Goal: Communication & Community: Answer question/provide support

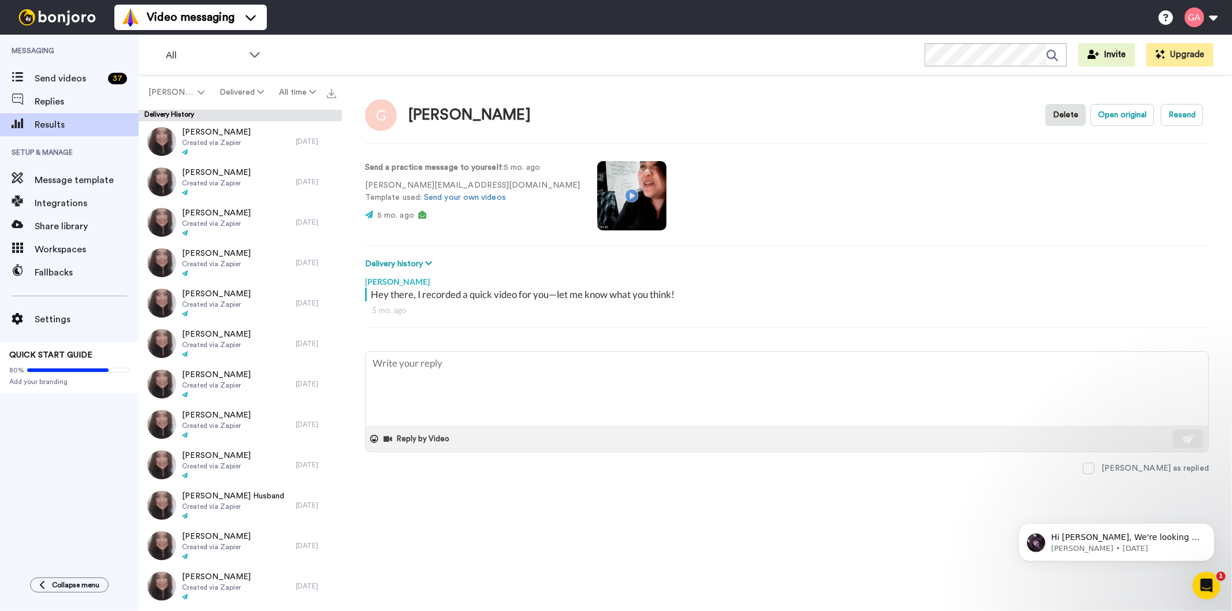
type textarea "x"
click at [170, 89] on span "[PERSON_NAME]" at bounding box center [171, 93] width 47 height 12
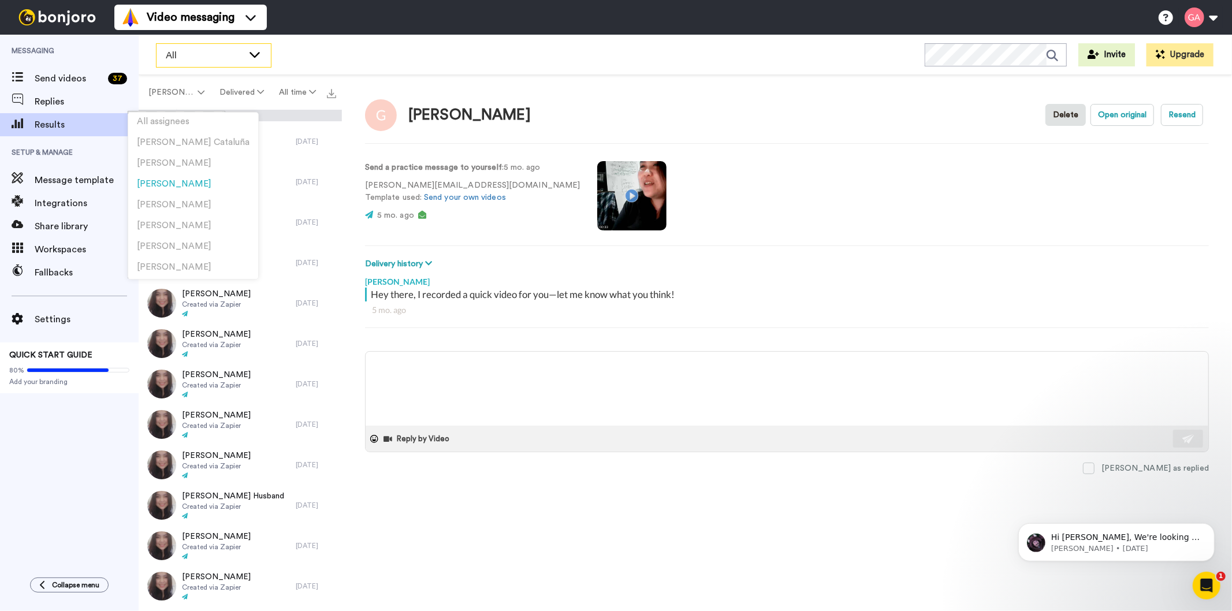
click at [170, 47] on div "All" at bounding box center [214, 55] width 114 height 23
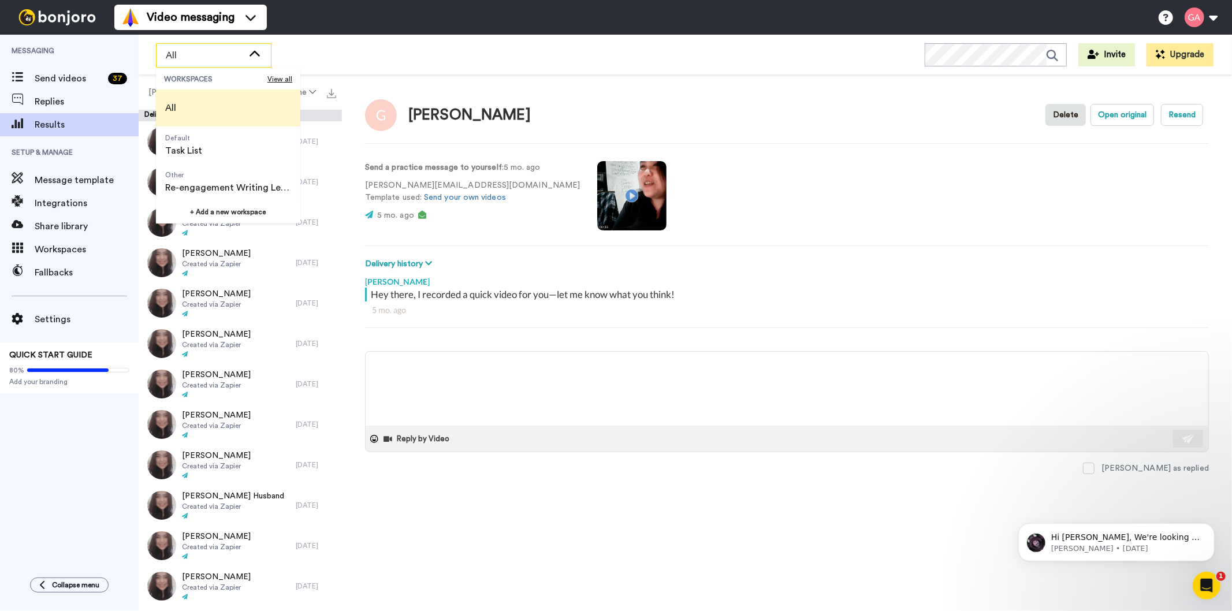
click at [425, 51] on div "All WORKSPACES View all All Default Task List Other Re-engagement Writing Leads…" at bounding box center [686, 55] width 1094 height 40
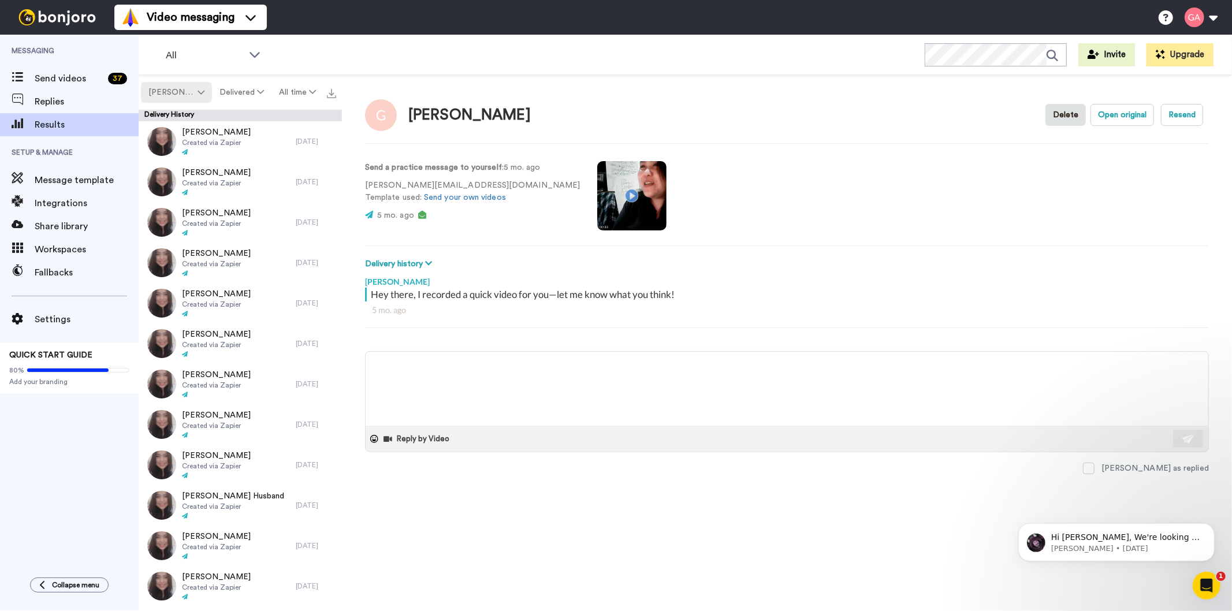
click at [184, 94] on span "[PERSON_NAME]" at bounding box center [171, 93] width 47 height 12
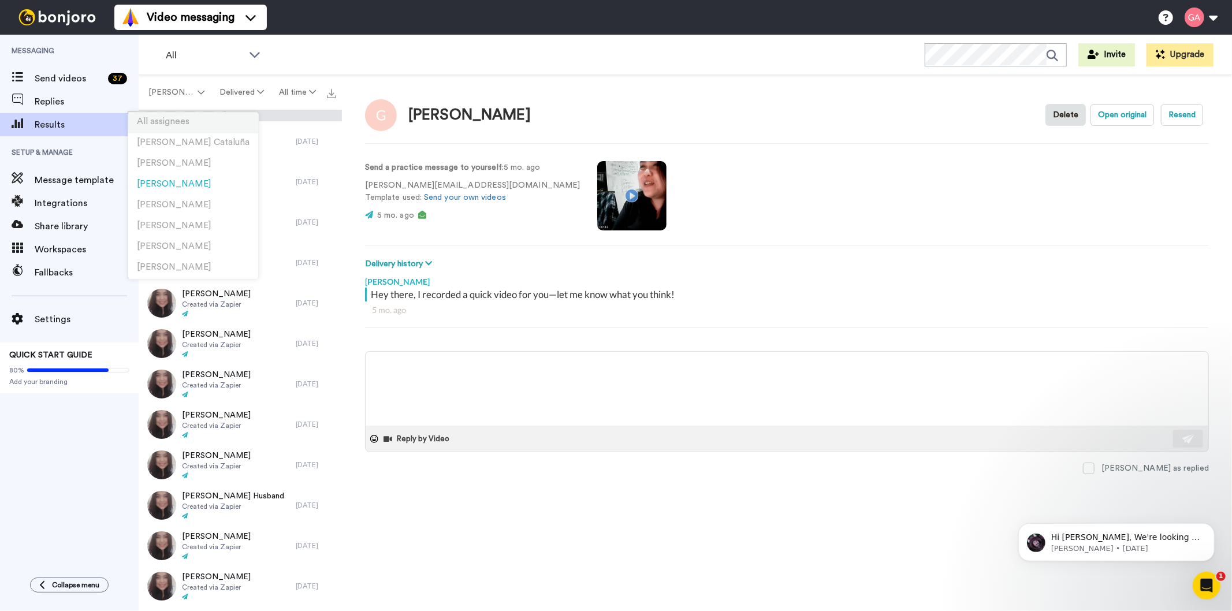
click at [174, 121] on span "All assignees" at bounding box center [163, 121] width 53 height 9
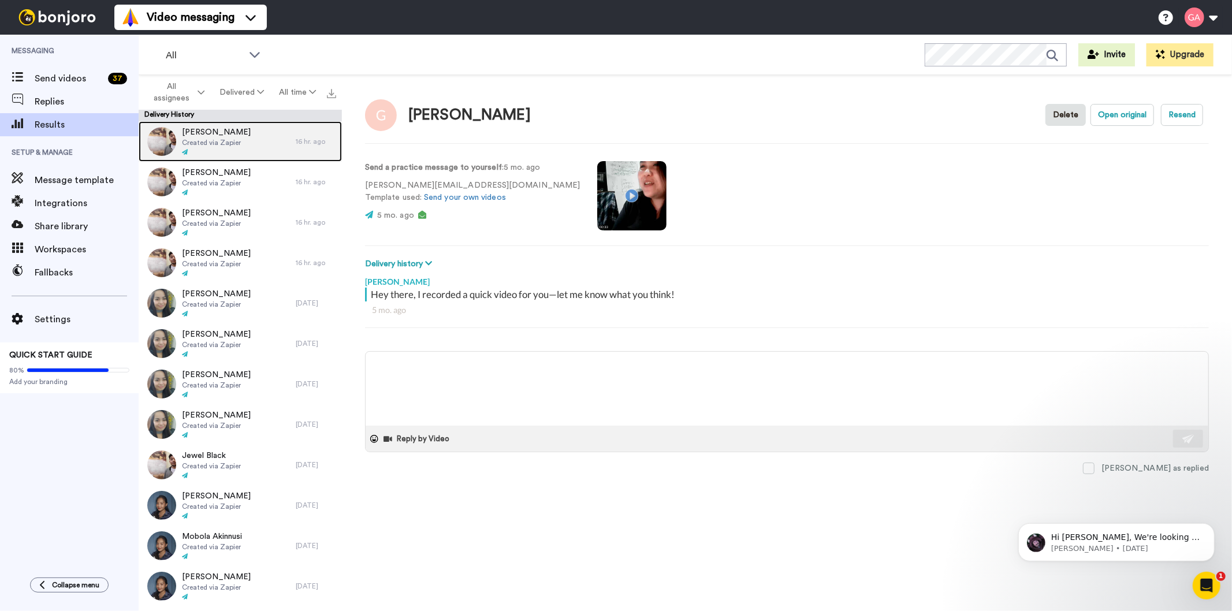
click at [232, 143] on span "Created via Zapier" at bounding box center [216, 142] width 69 height 9
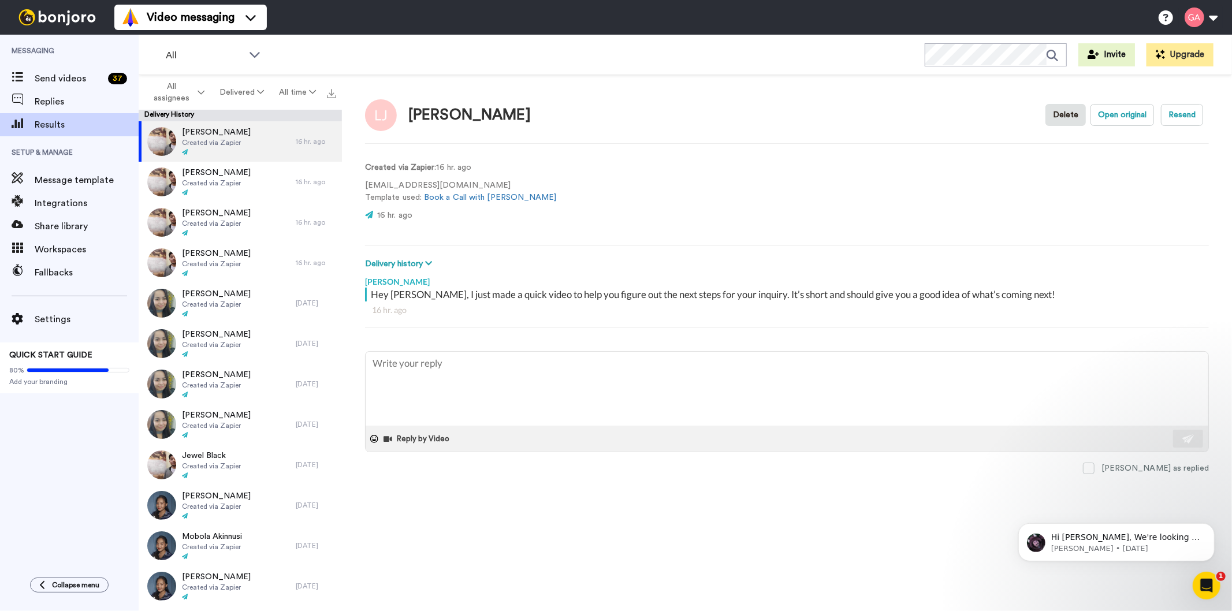
type textarea "x"
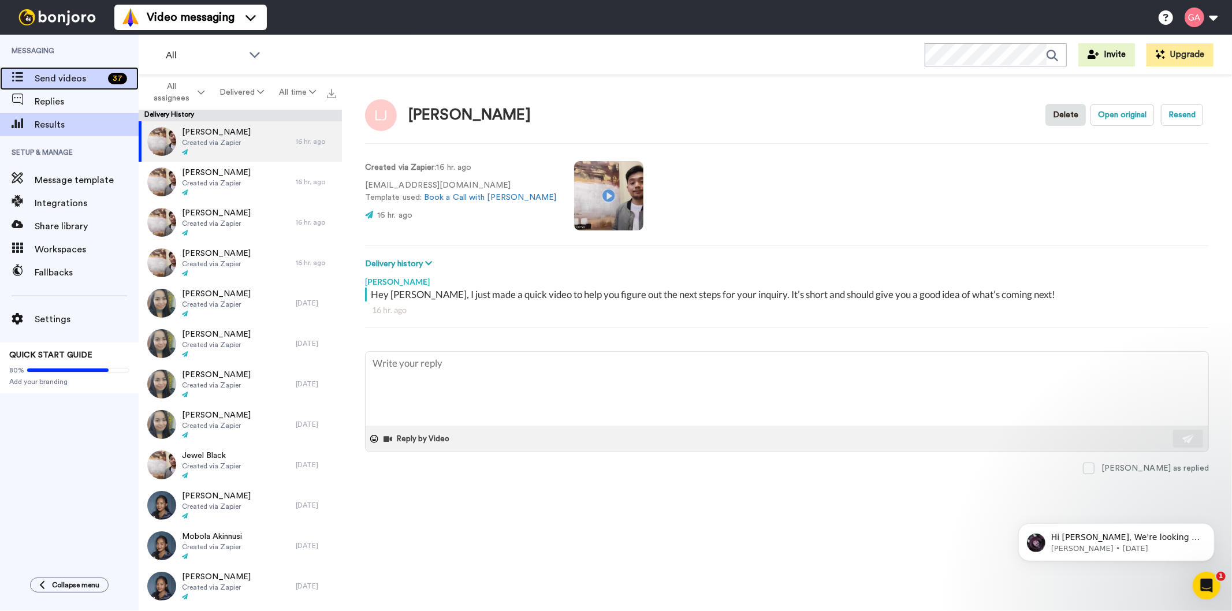
click at [96, 81] on span "Send videos" at bounding box center [69, 79] width 69 height 14
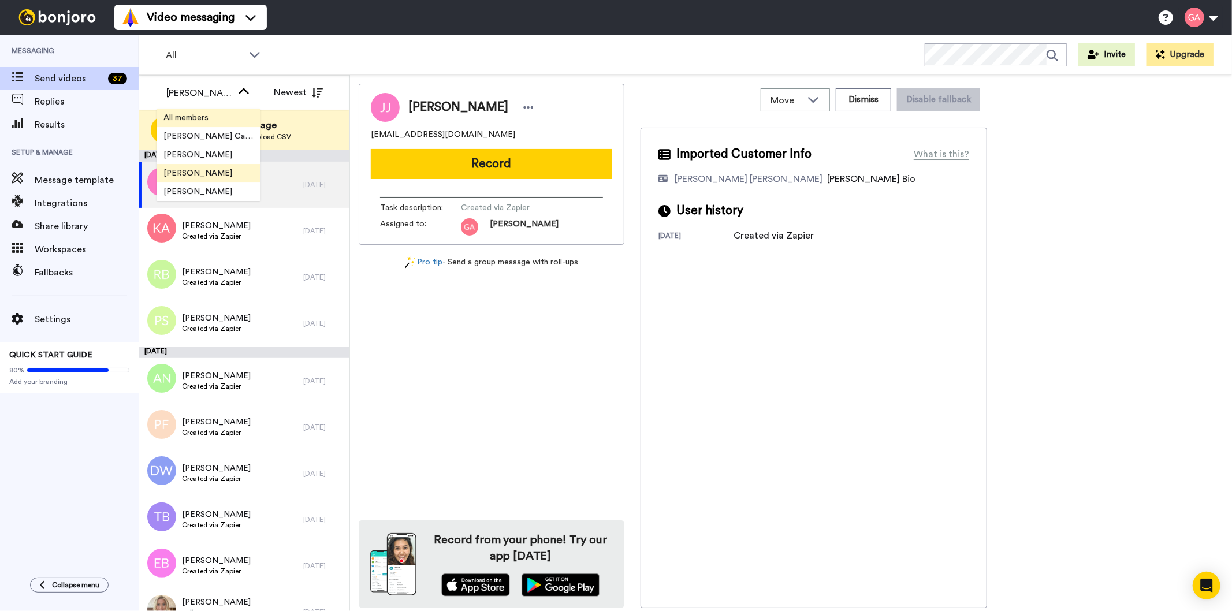
click at [212, 118] on span "All members" at bounding box center [186, 118] width 59 height 12
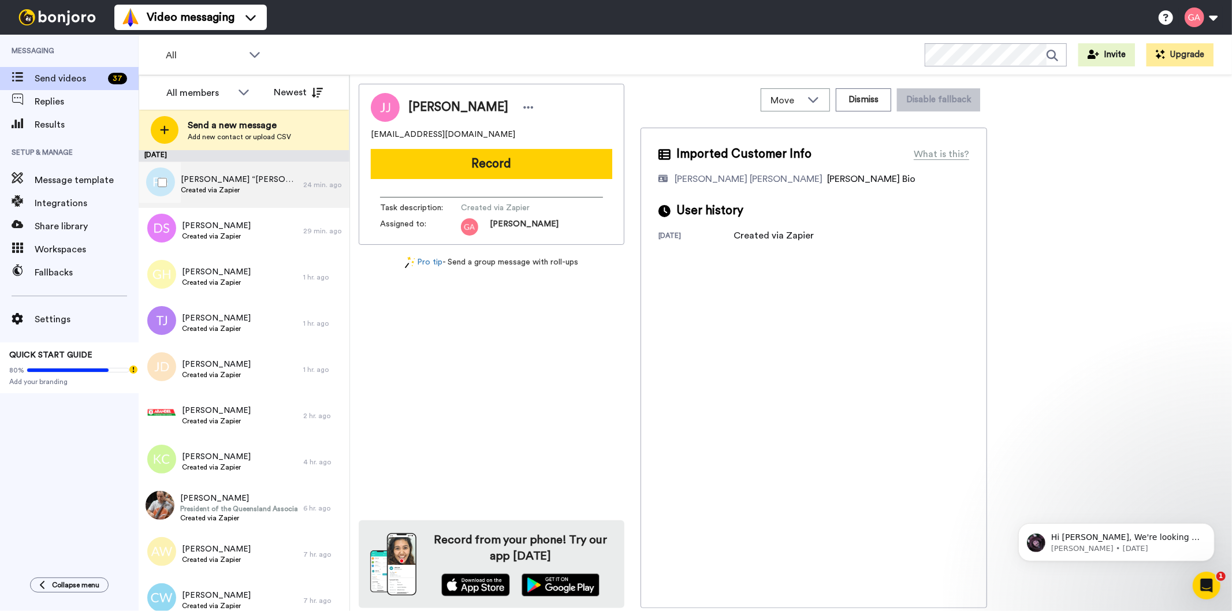
click at [206, 189] on span "Created via Zapier" at bounding box center [239, 189] width 117 height 9
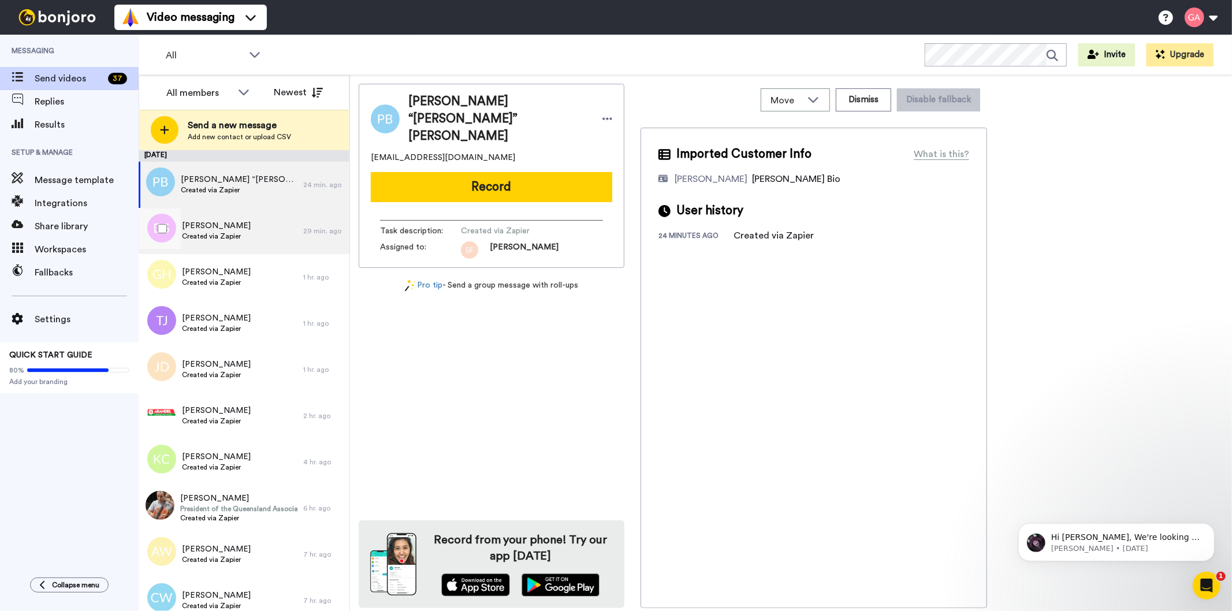
click at [207, 229] on span "[PERSON_NAME]" at bounding box center [216, 226] width 69 height 12
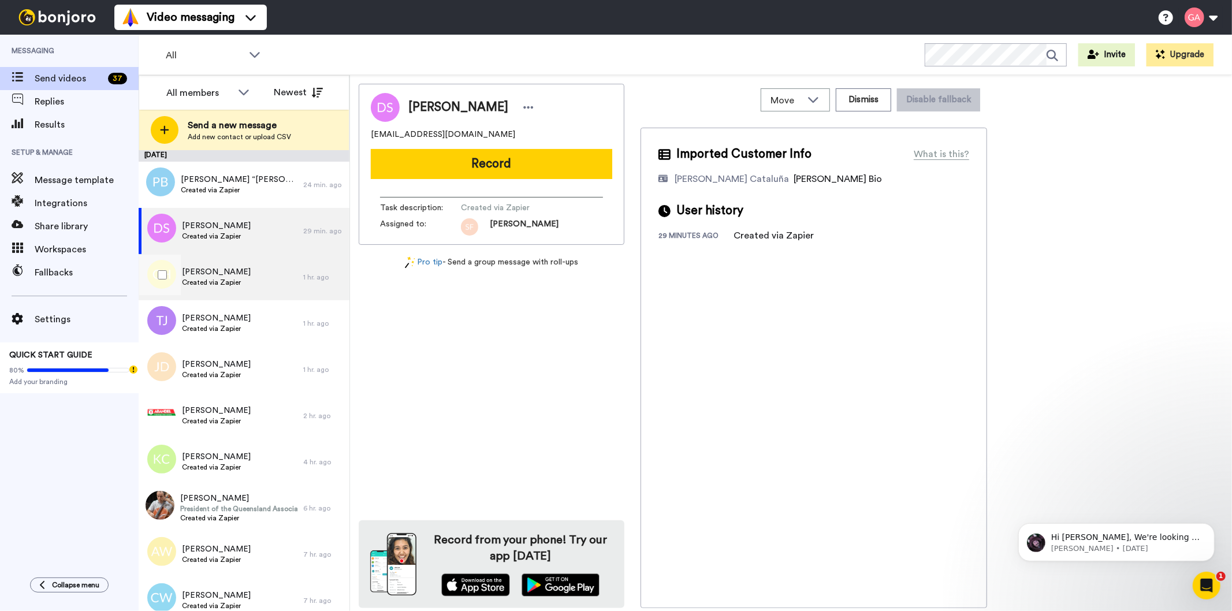
click at [236, 285] on span "Created via Zapier" at bounding box center [216, 282] width 69 height 9
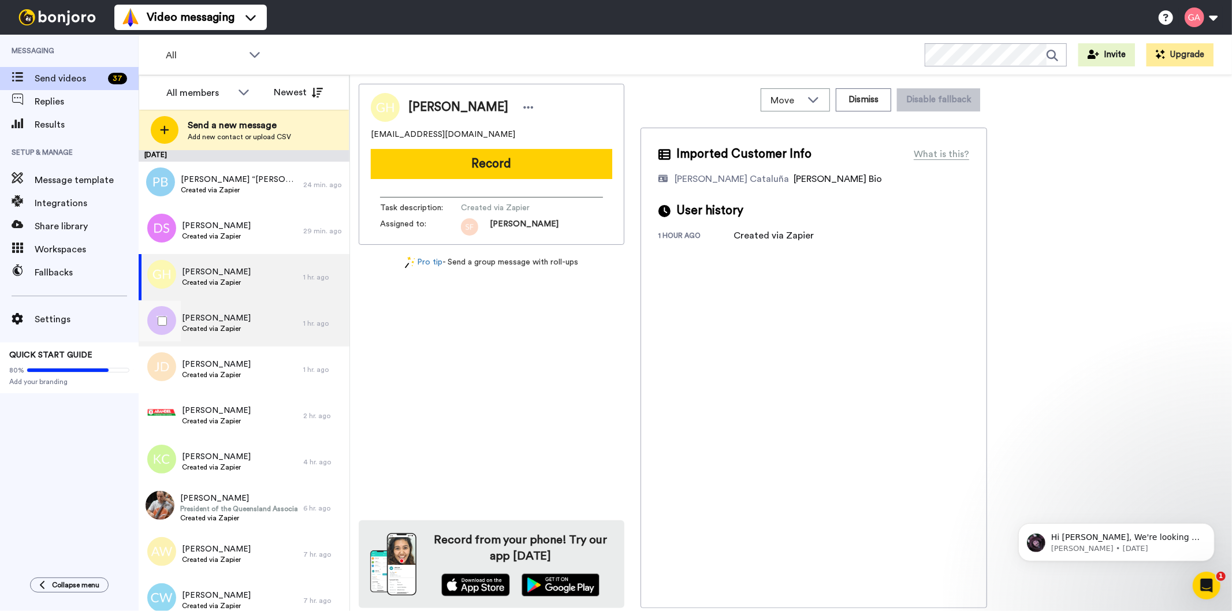
click at [234, 325] on span "Created via Zapier" at bounding box center [216, 328] width 69 height 9
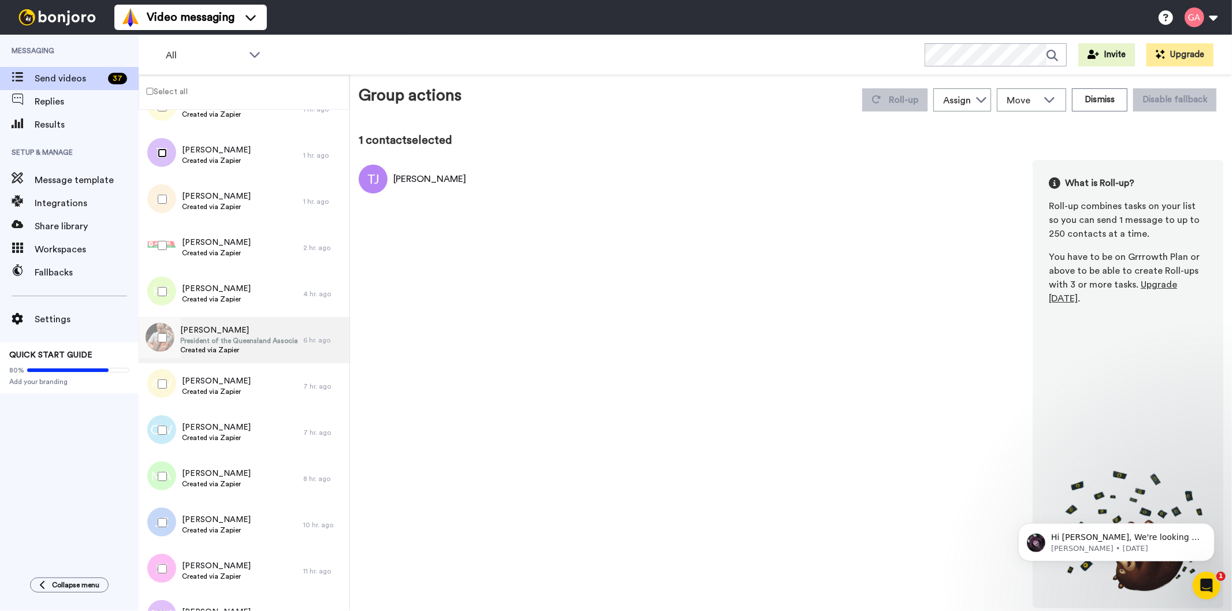
scroll to position [128, 0]
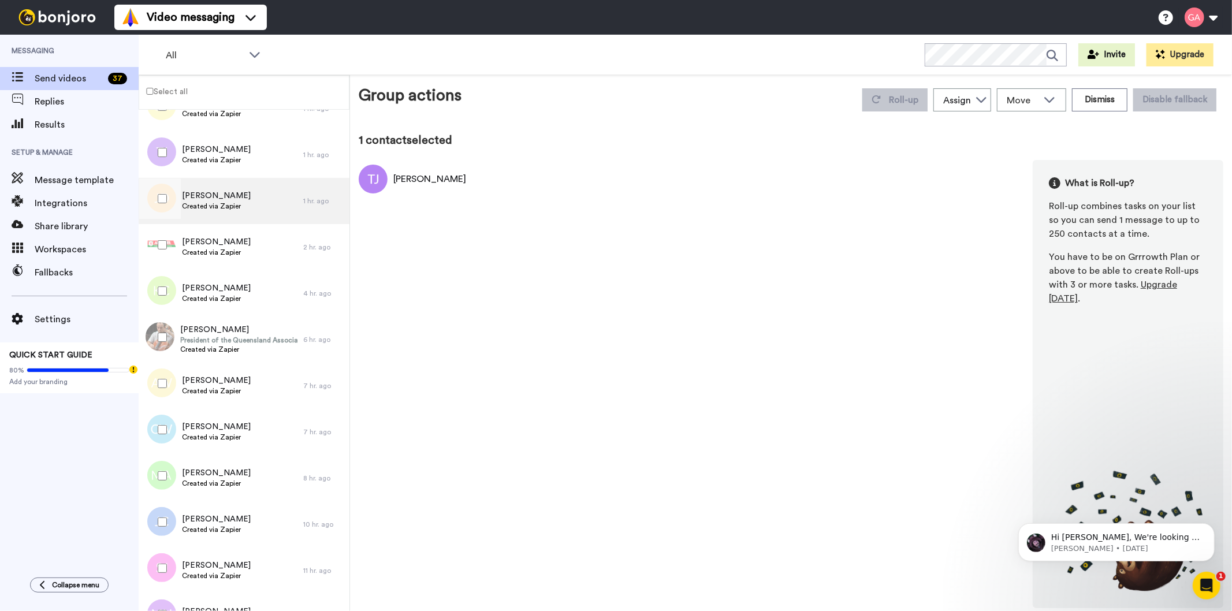
click at [228, 205] on span "Created via Zapier" at bounding box center [216, 206] width 69 height 9
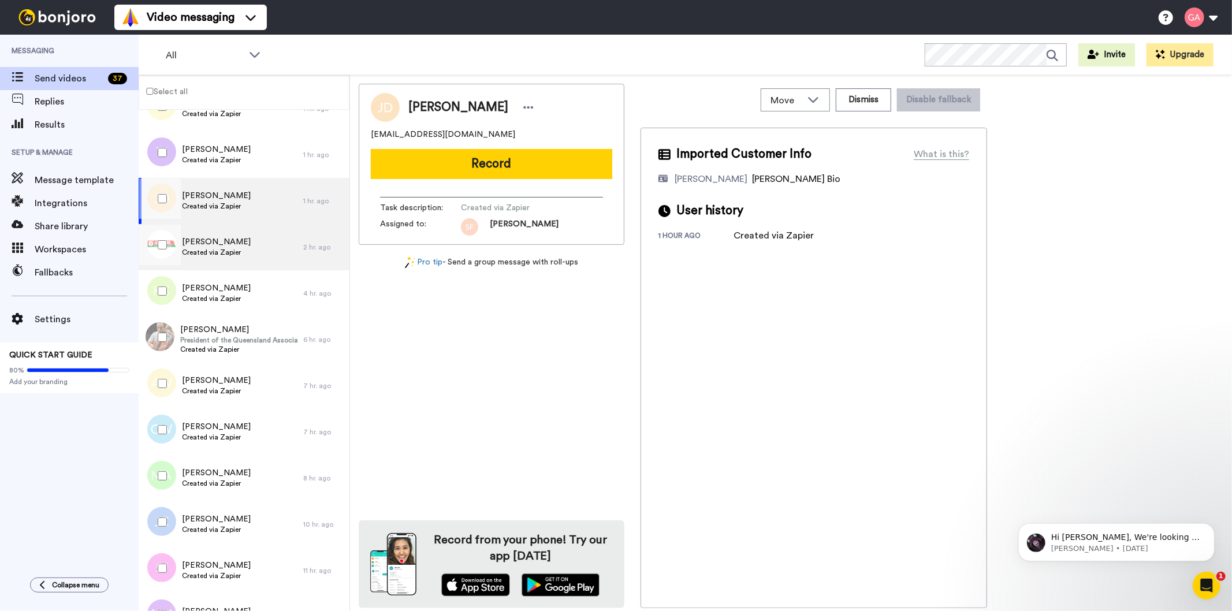
click at [217, 258] on div "Kate Greer Created via Zapier" at bounding box center [216, 247] width 69 height 22
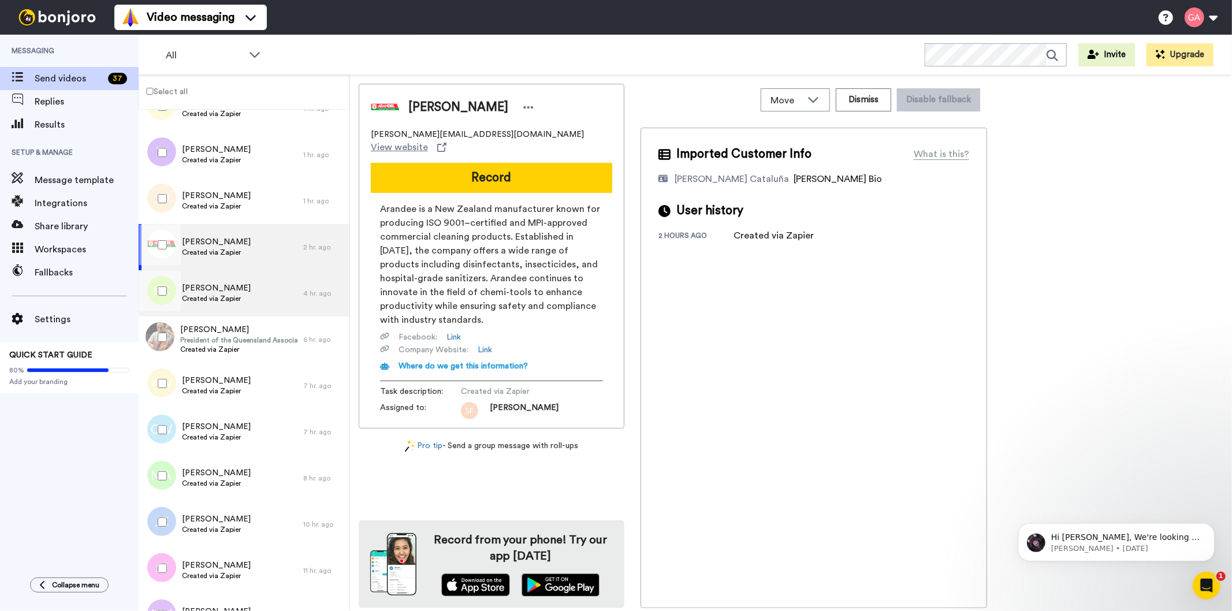
click at [220, 287] on span "[PERSON_NAME]" at bounding box center [216, 289] width 69 height 12
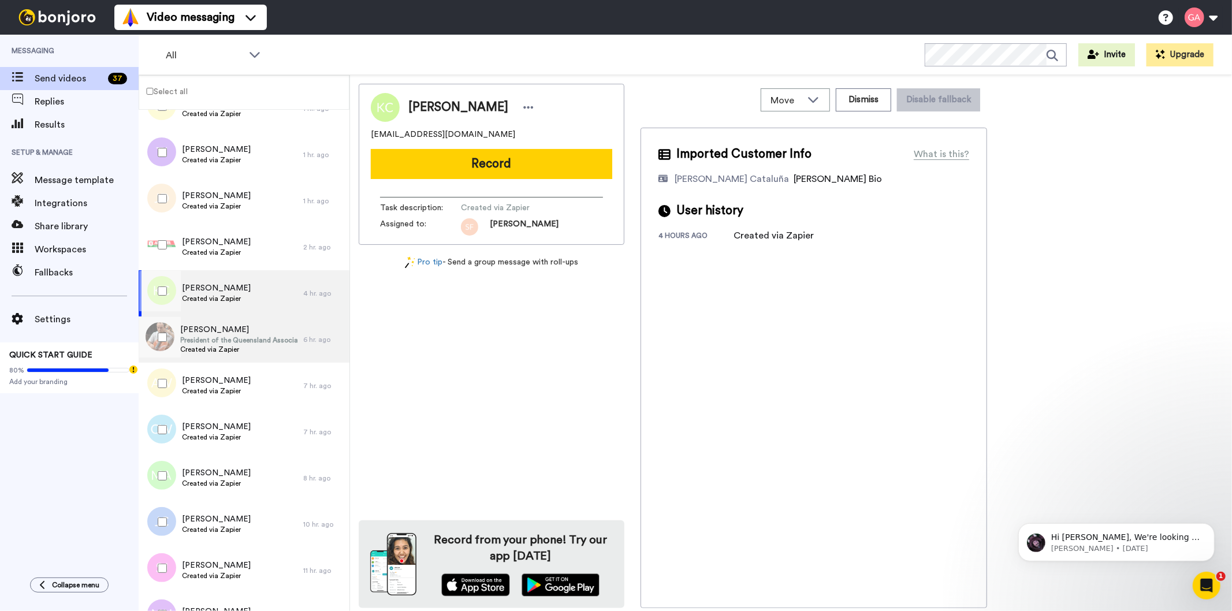
click at [232, 327] on span "[PERSON_NAME]" at bounding box center [238, 330] width 117 height 12
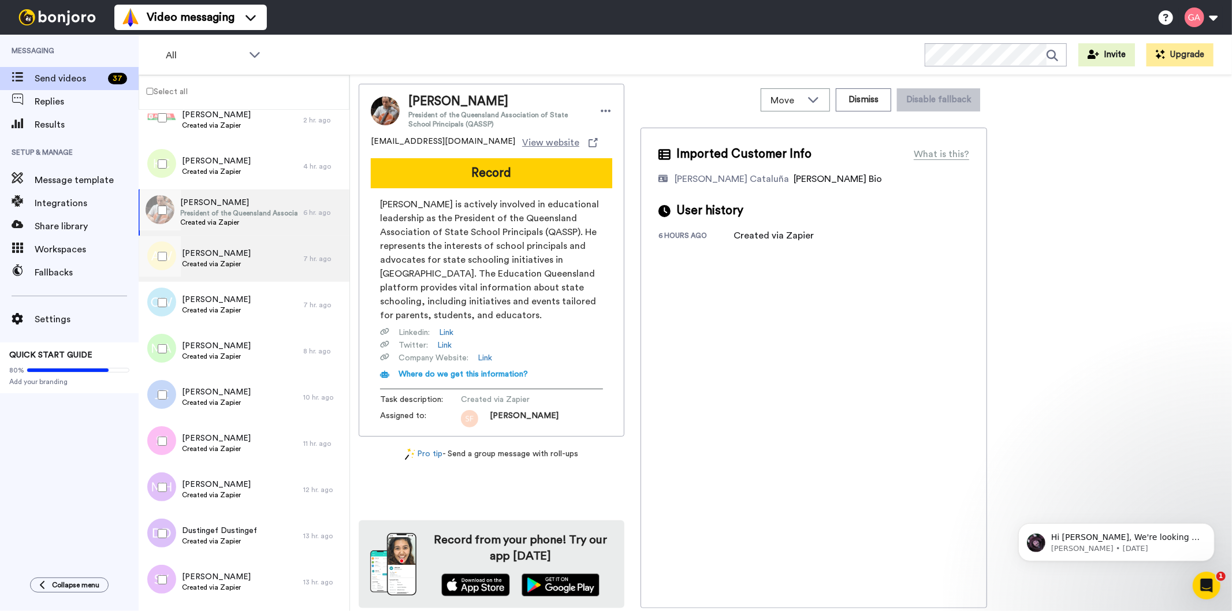
scroll to position [257, 0]
click at [224, 258] on span "Created via Zapier" at bounding box center [216, 262] width 69 height 9
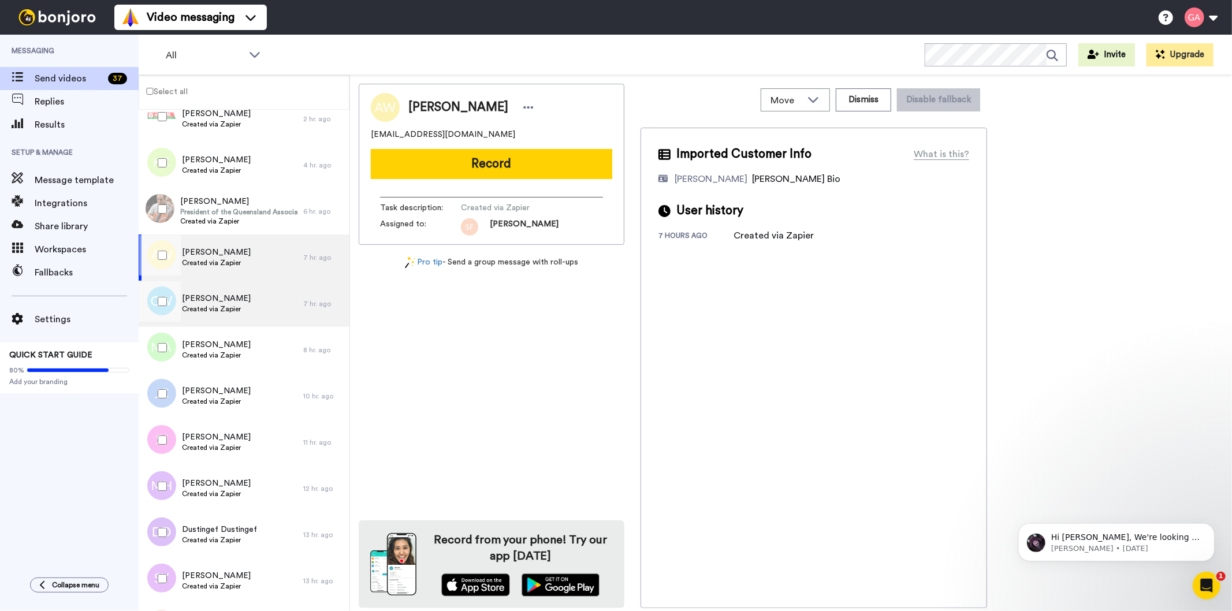
click at [222, 319] on div "Catherine Wills Created via Zapier" at bounding box center [221, 304] width 165 height 46
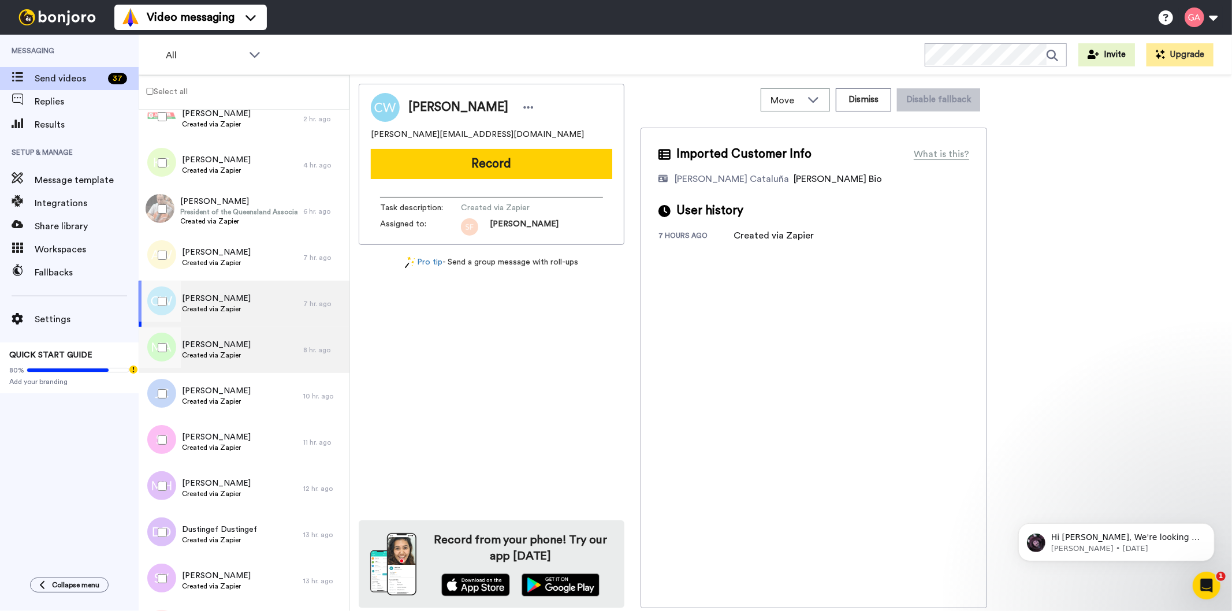
click at [223, 339] on span "[PERSON_NAME]" at bounding box center [216, 345] width 69 height 12
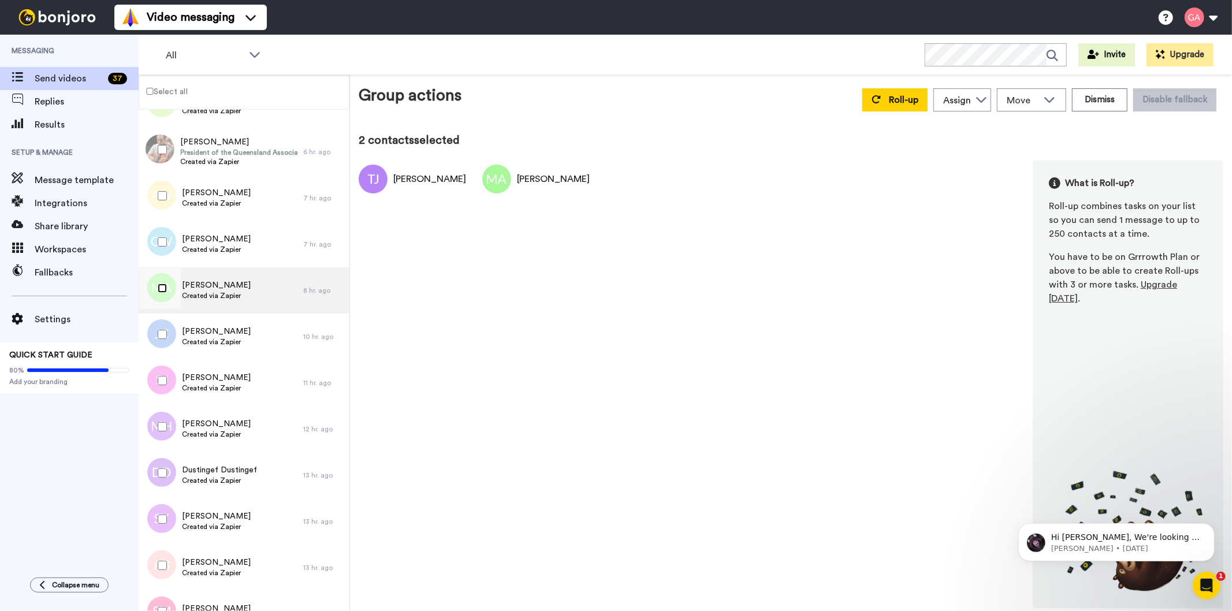
scroll to position [385, 0]
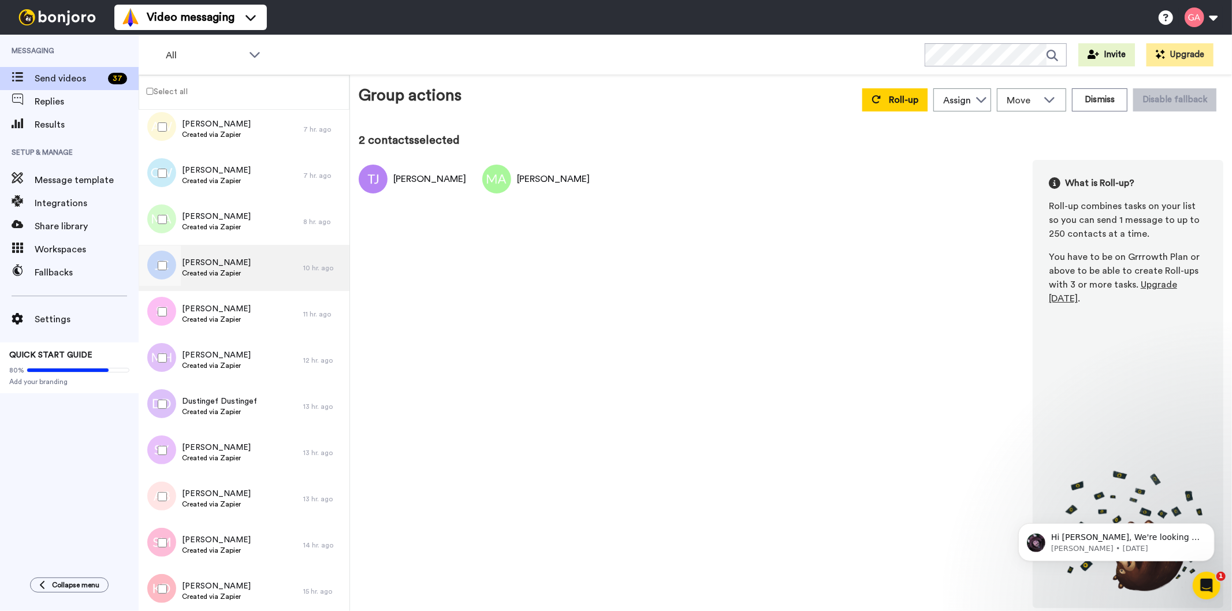
click at [232, 269] on span "Created via Zapier" at bounding box center [216, 273] width 69 height 9
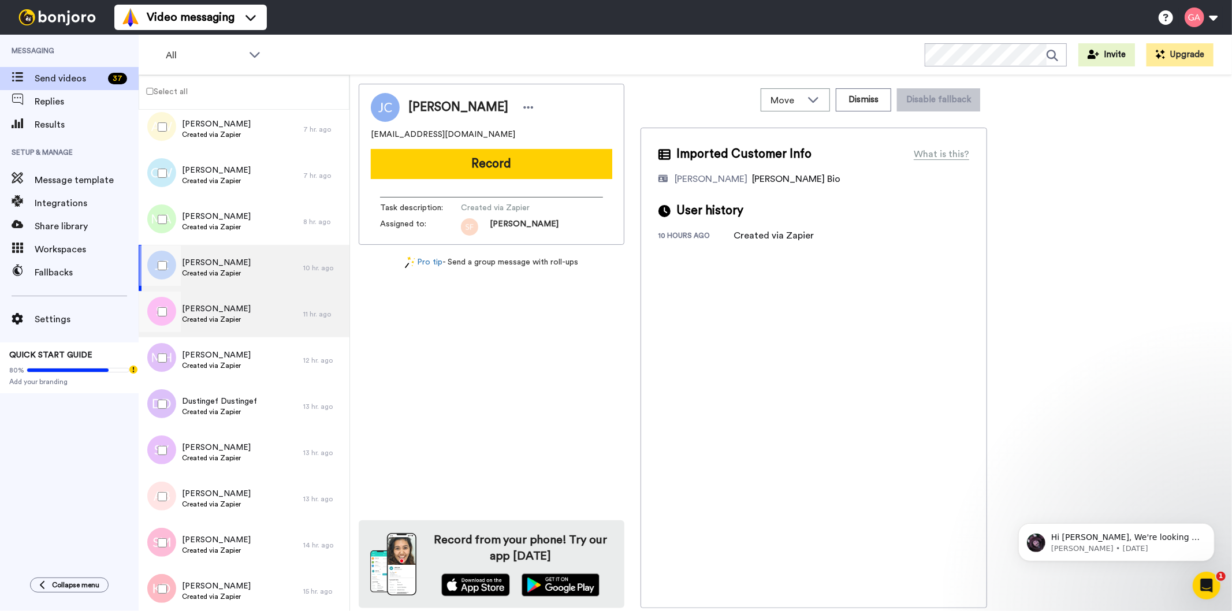
click at [226, 315] on span "Created via Zapier" at bounding box center [216, 319] width 69 height 9
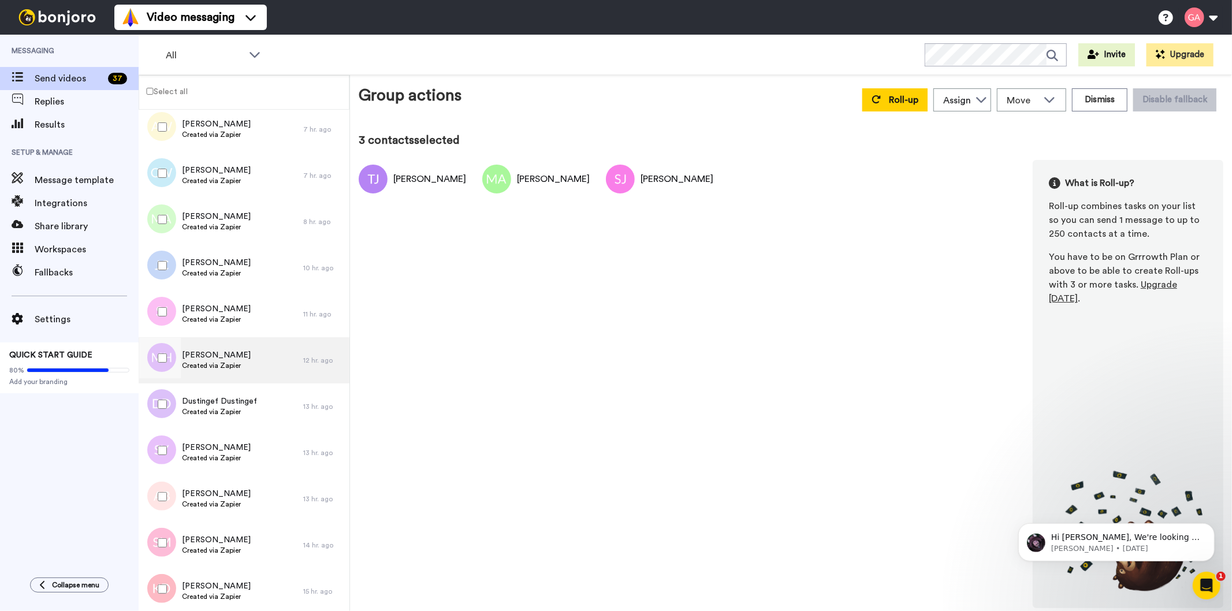
click at [223, 364] on span "Created via Zapier" at bounding box center [216, 365] width 69 height 9
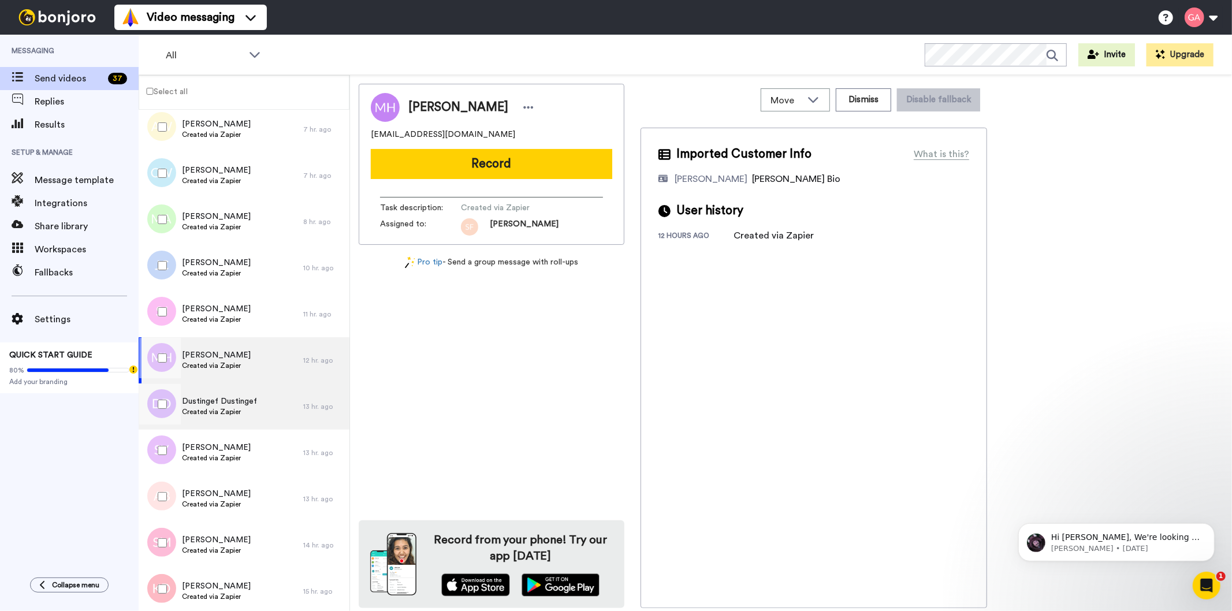
click at [206, 400] on span "Dustingef Dustingef" at bounding box center [219, 402] width 75 height 12
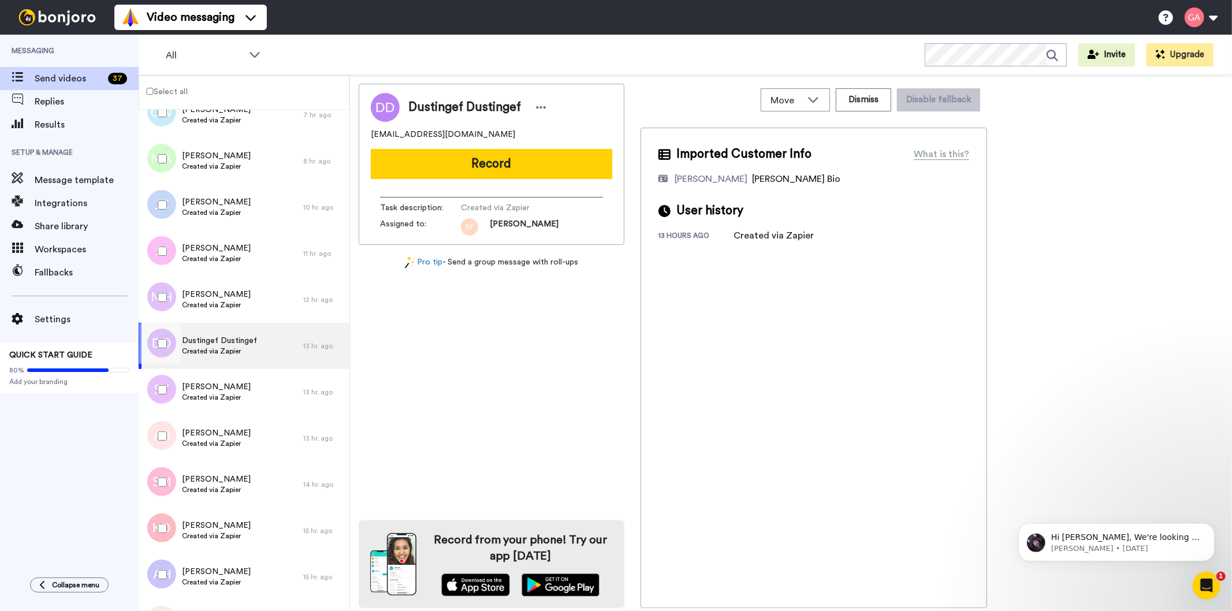
scroll to position [578, 0]
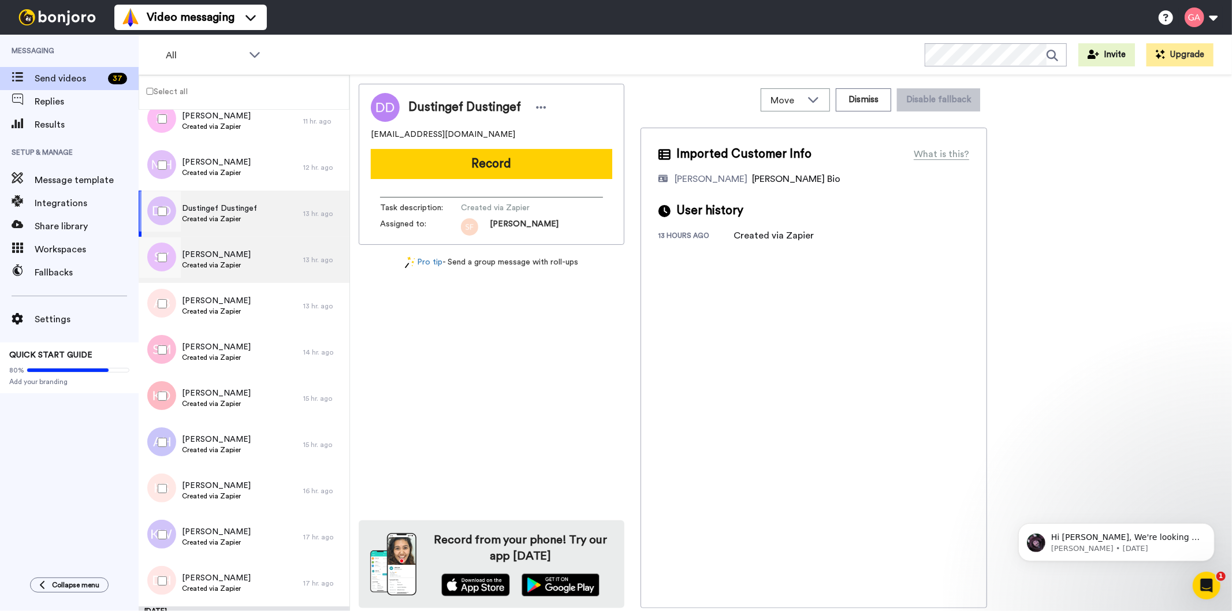
click at [218, 261] on span "Created via Zapier" at bounding box center [216, 265] width 69 height 9
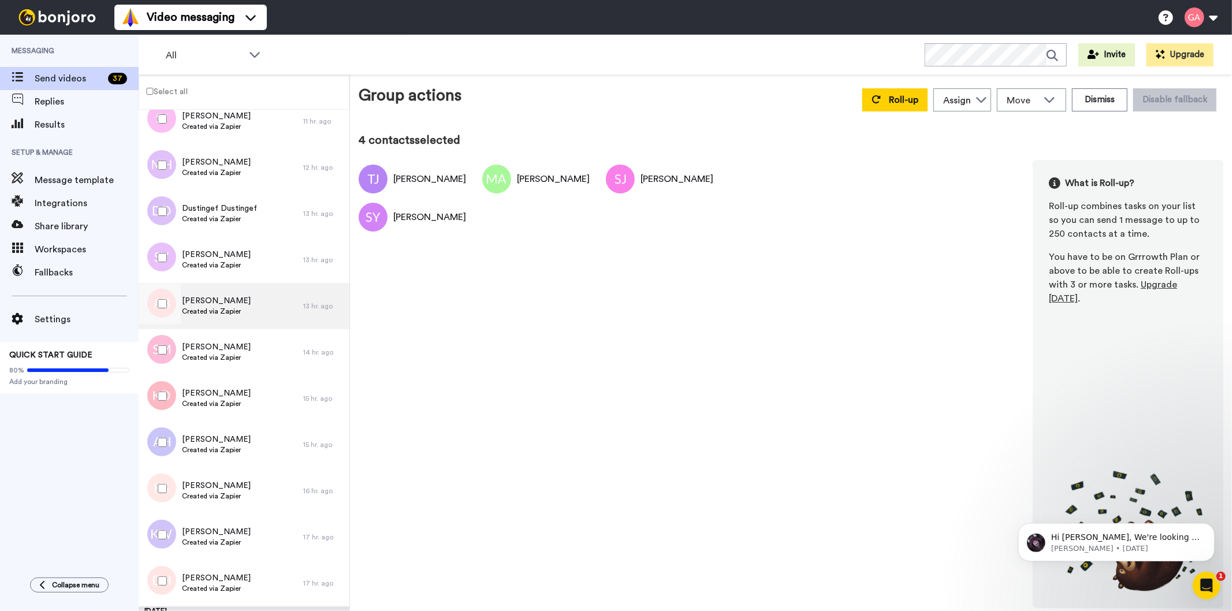
click at [213, 310] on span "Created via Zapier" at bounding box center [216, 311] width 69 height 9
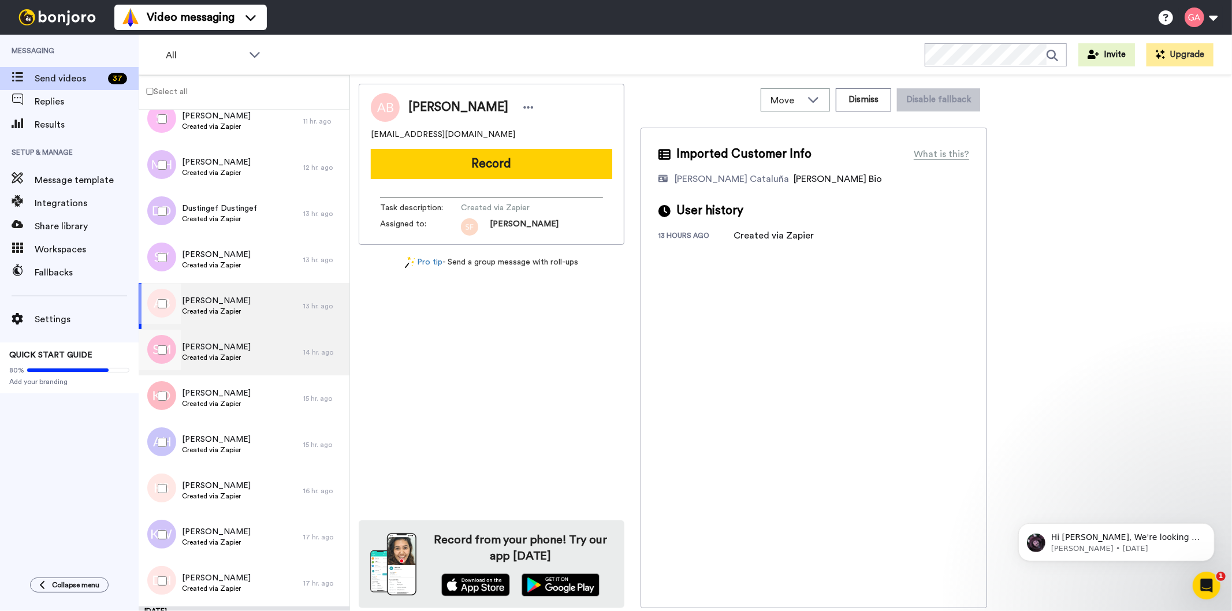
click at [214, 362] on span "Created via Zapier" at bounding box center [216, 357] width 69 height 9
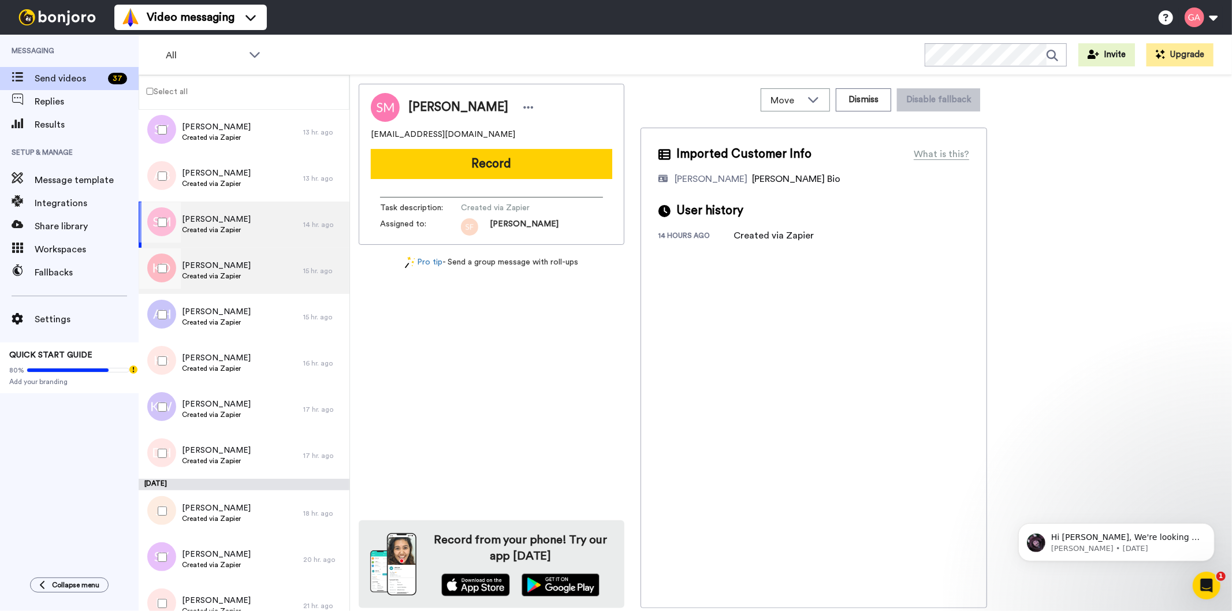
scroll to position [706, 0]
click at [215, 273] on span "Created via Zapier" at bounding box center [216, 275] width 69 height 9
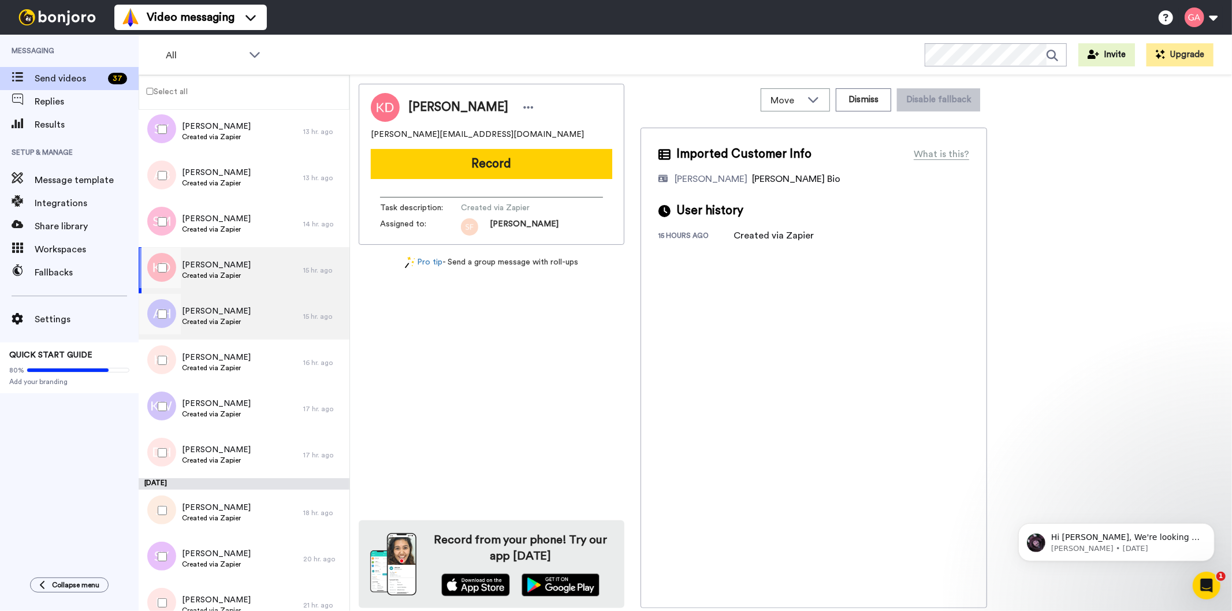
click at [215, 311] on span "Aaliyah Huntley" at bounding box center [216, 312] width 69 height 12
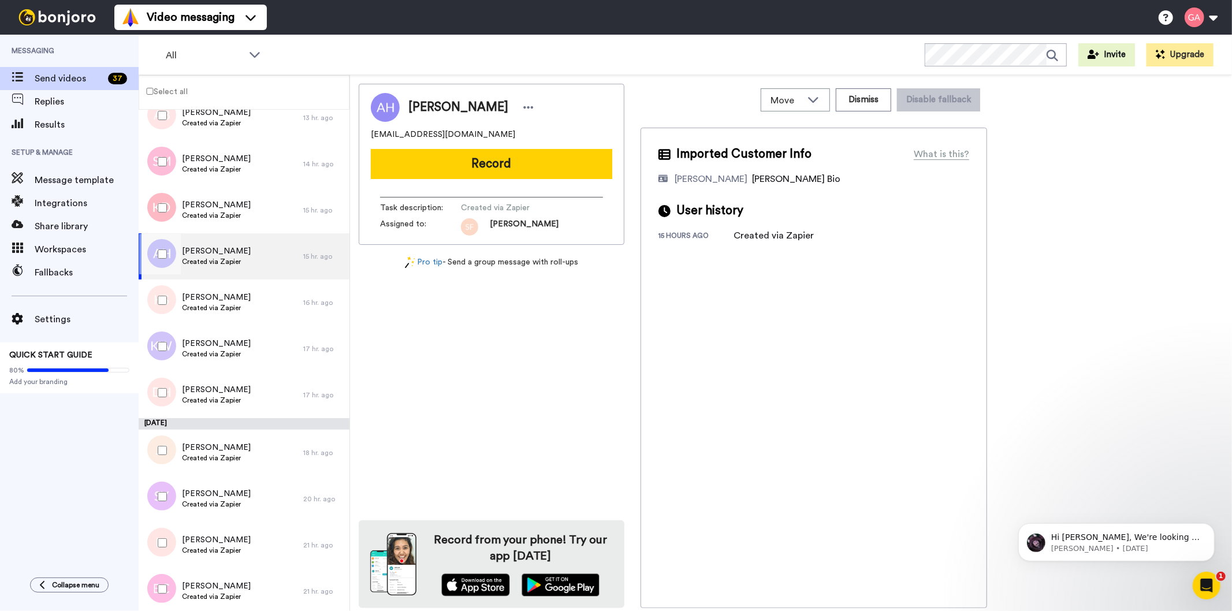
scroll to position [834, 0]
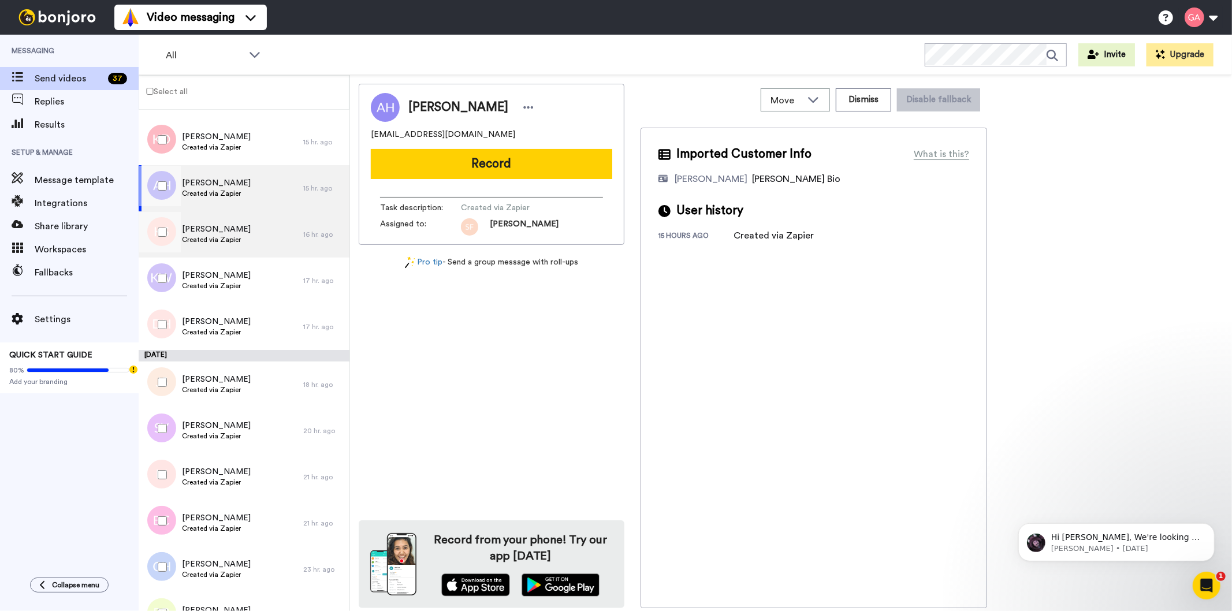
click at [198, 241] on span "Created via Zapier" at bounding box center [216, 239] width 69 height 9
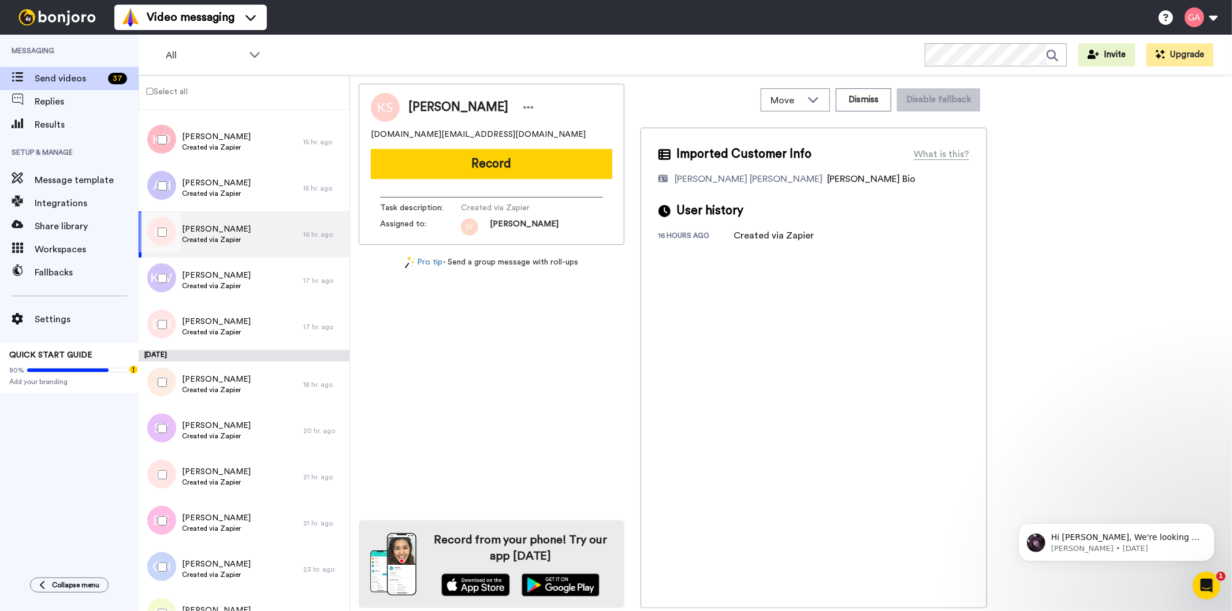
click at [157, 236] on div at bounding box center [160, 232] width 42 height 40
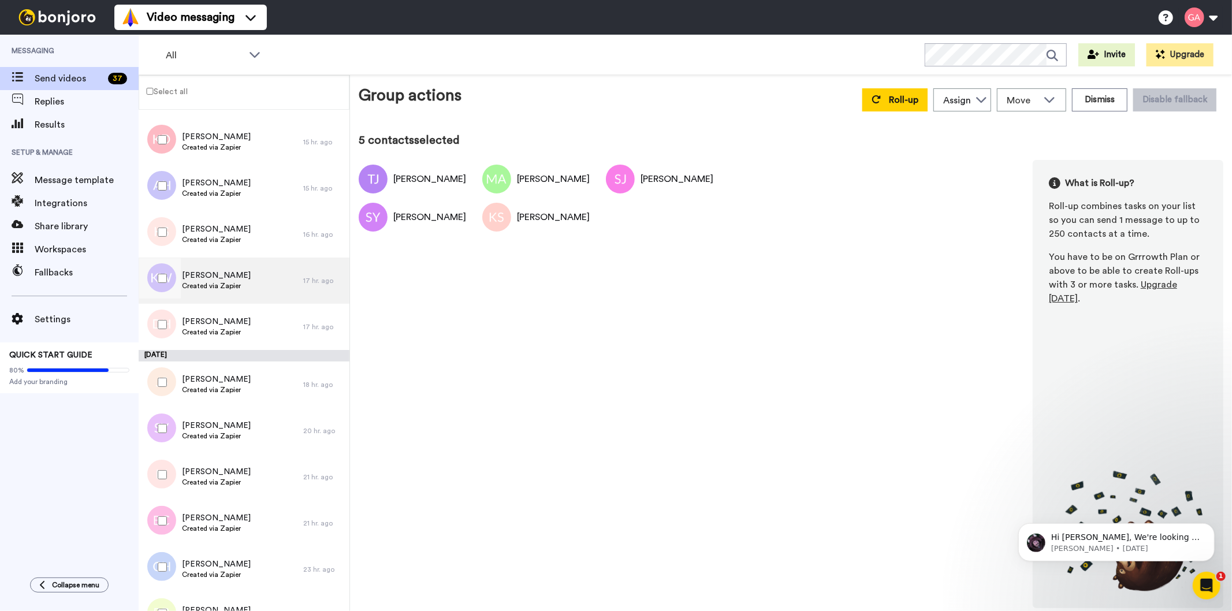
click at [211, 290] on span "Created via Zapier" at bounding box center [216, 285] width 69 height 9
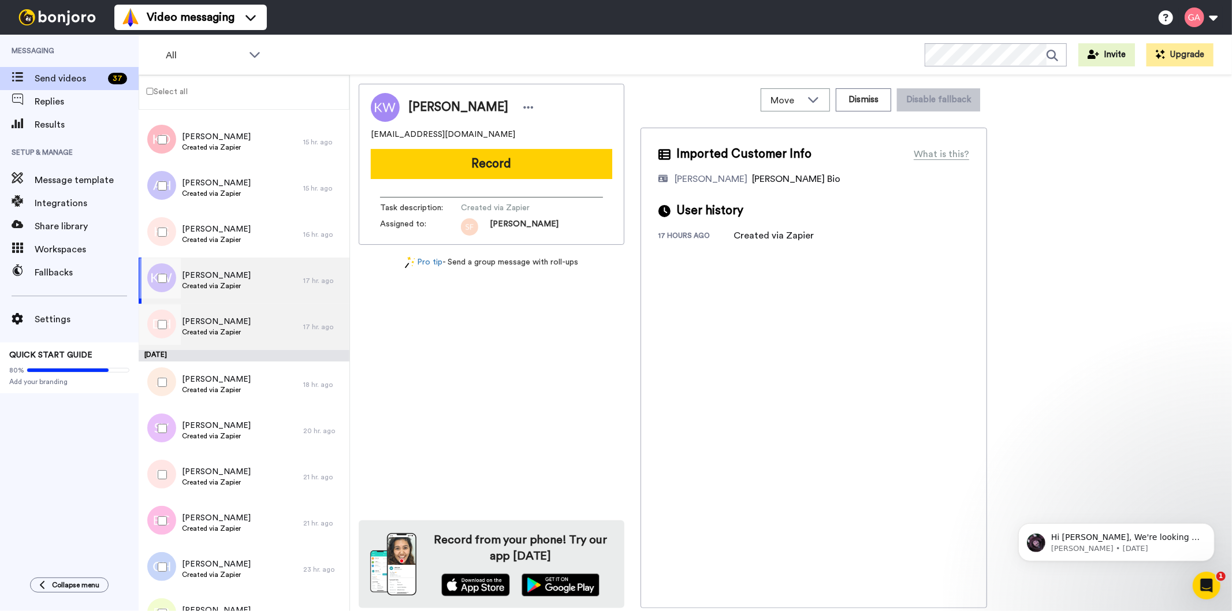
click at [214, 319] on span "[PERSON_NAME]" at bounding box center [216, 322] width 69 height 12
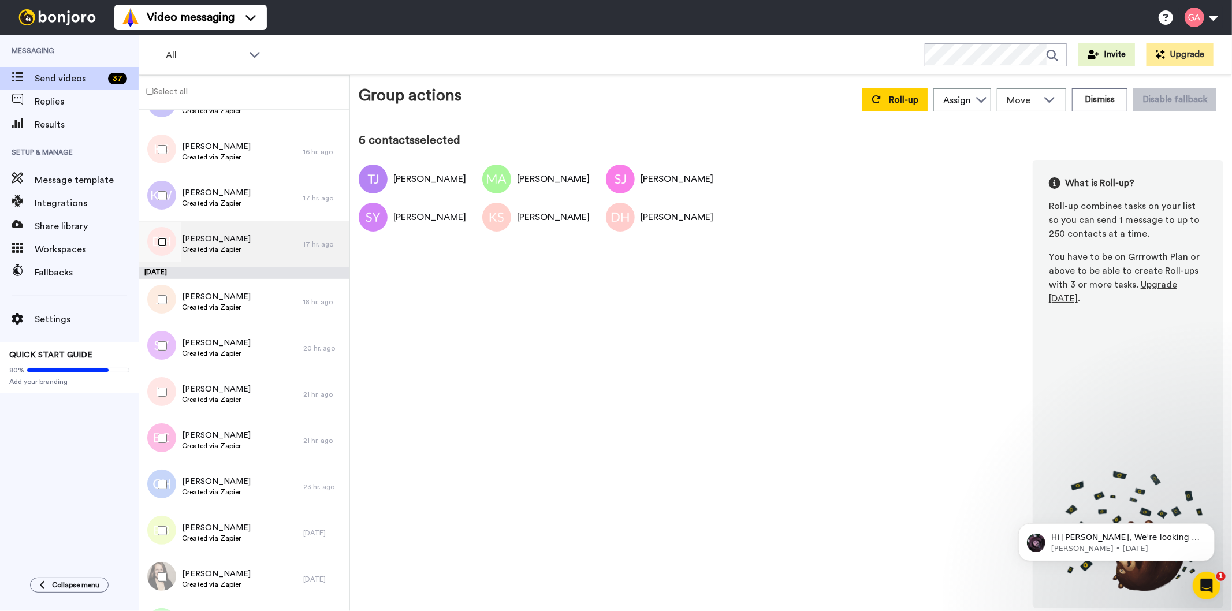
scroll to position [1027, 0]
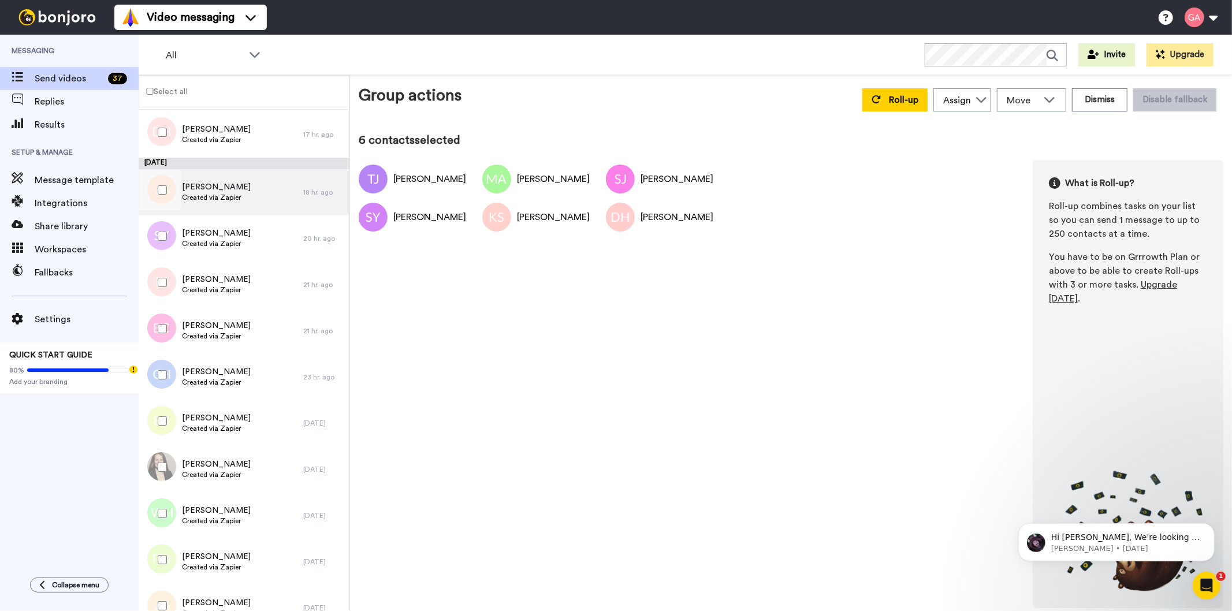
click at [228, 204] on div "John Scanlan Created via Zapier" at bounding box center [221, 192] width 165 height 46
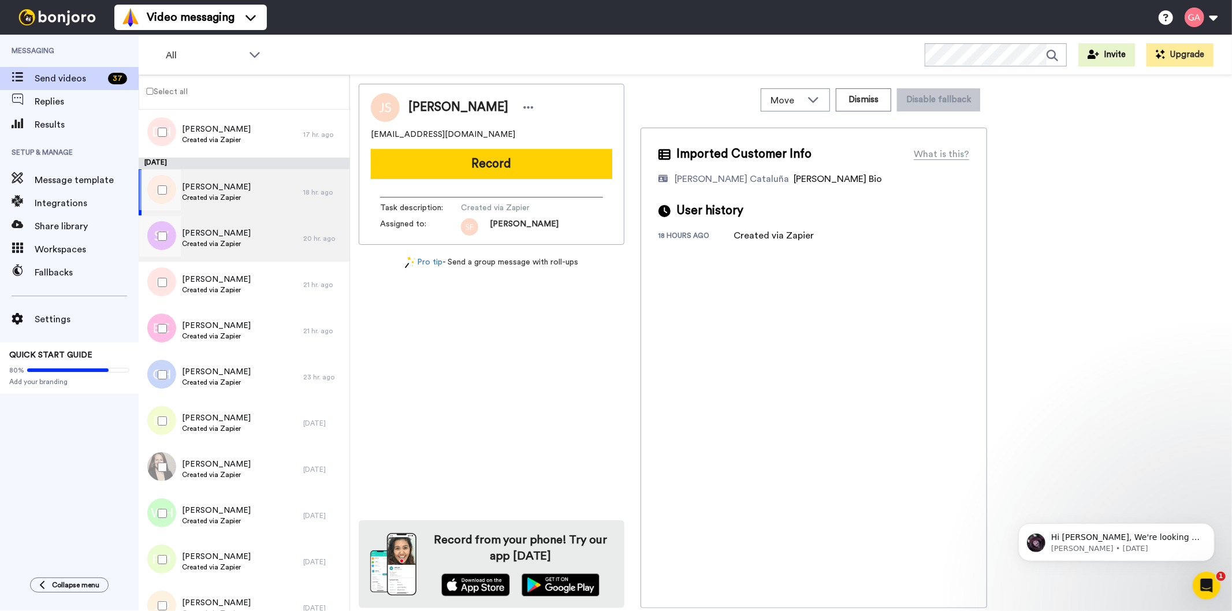
click at [211, 240] on span "Created via Zapier" at bounding box center [216, 243] width 69 height 9
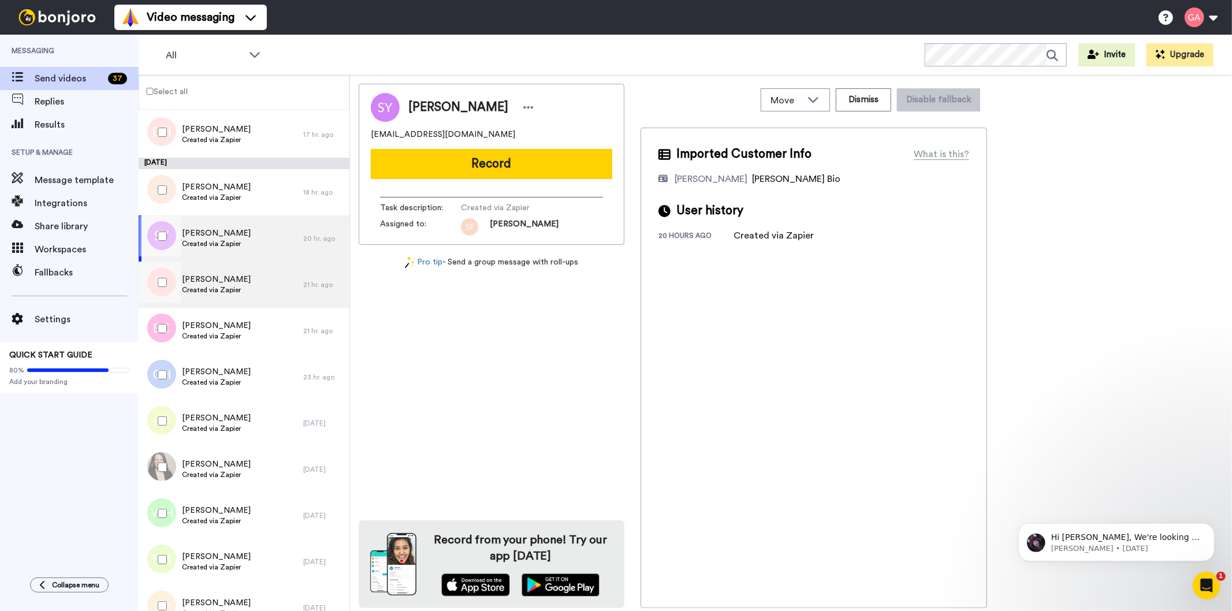
click at [206, 281] on span "Lachanna Johnson" at bounding box center [216, 280] width 69 height 12
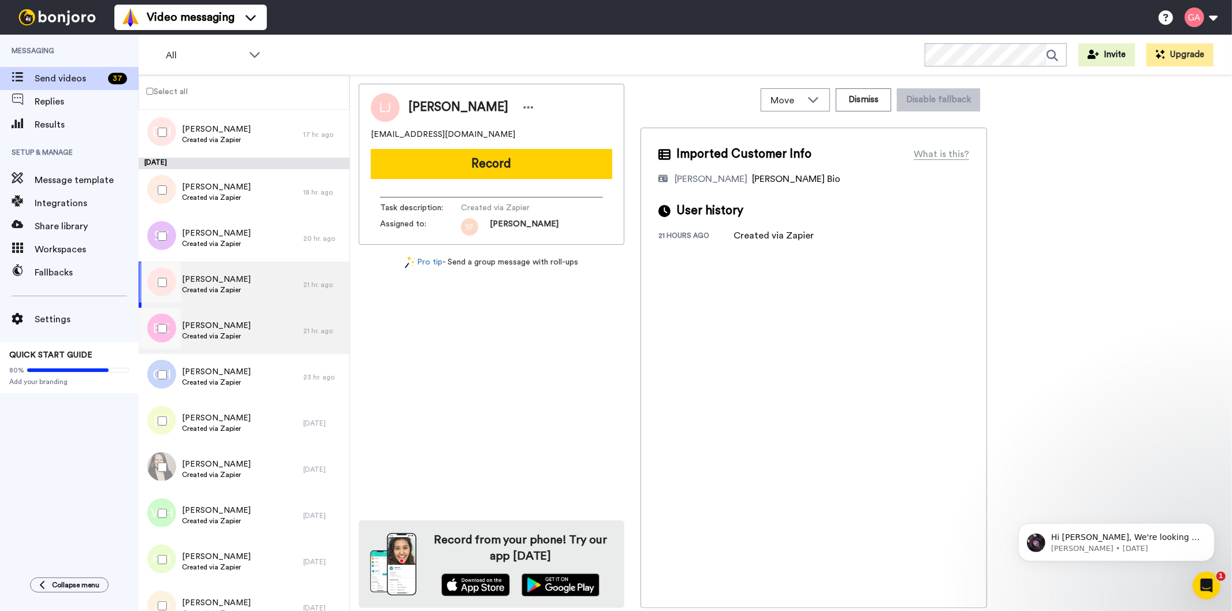
click at [211, 320] on span "[PERSON_NAME]" at bounding box center [216, 326] width 69 height 12
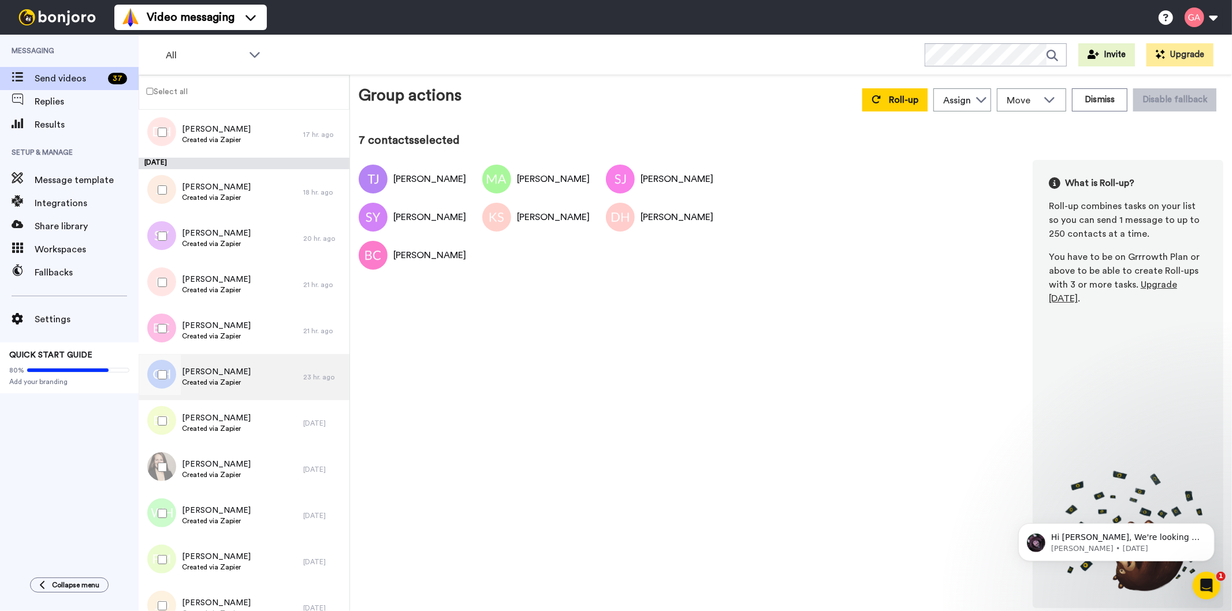
click at [232, 366] on span "Courtney Hogan" at bounding box center [216, 372] width 69 height 12
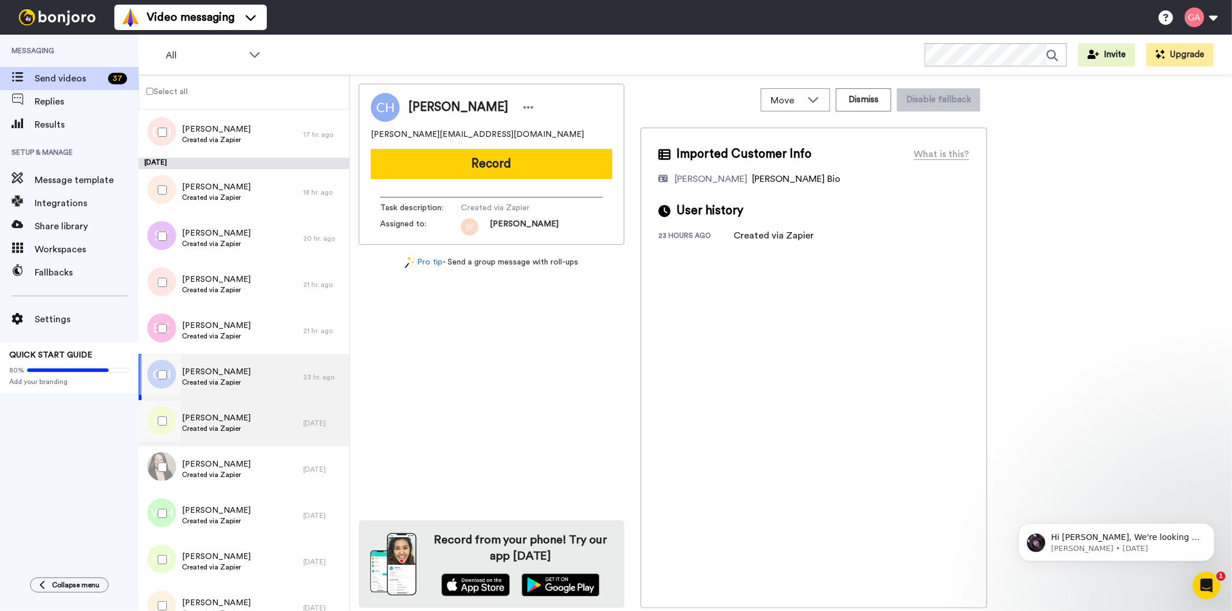
click at [240, 418] on span "BRENDA BENTLEY" at bounding box center [216, 418] width 69 height 12
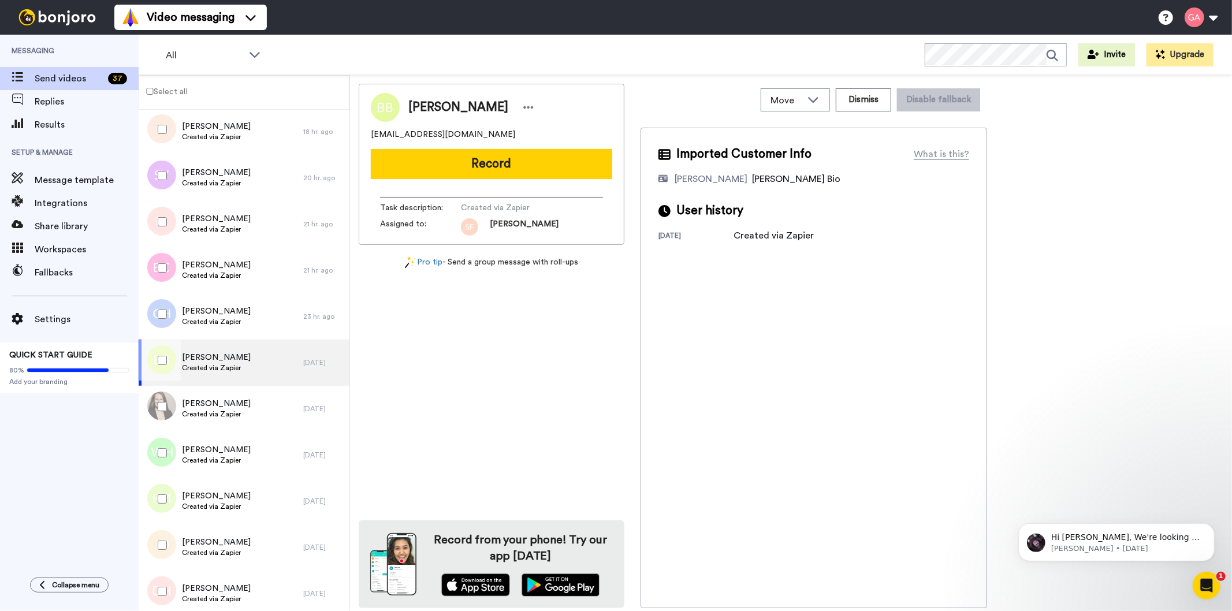
scroll to position [1155, 0]
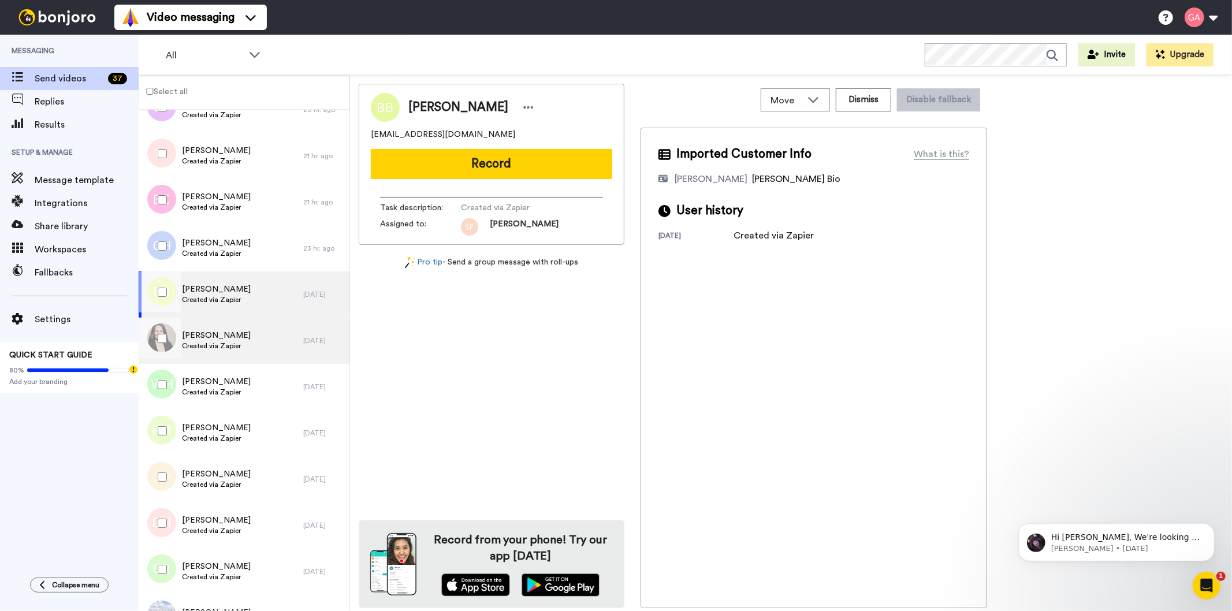
click at [237, 336] on span "[PERSON_NAME]" at bounding box center [216, 336] width 69 height 12
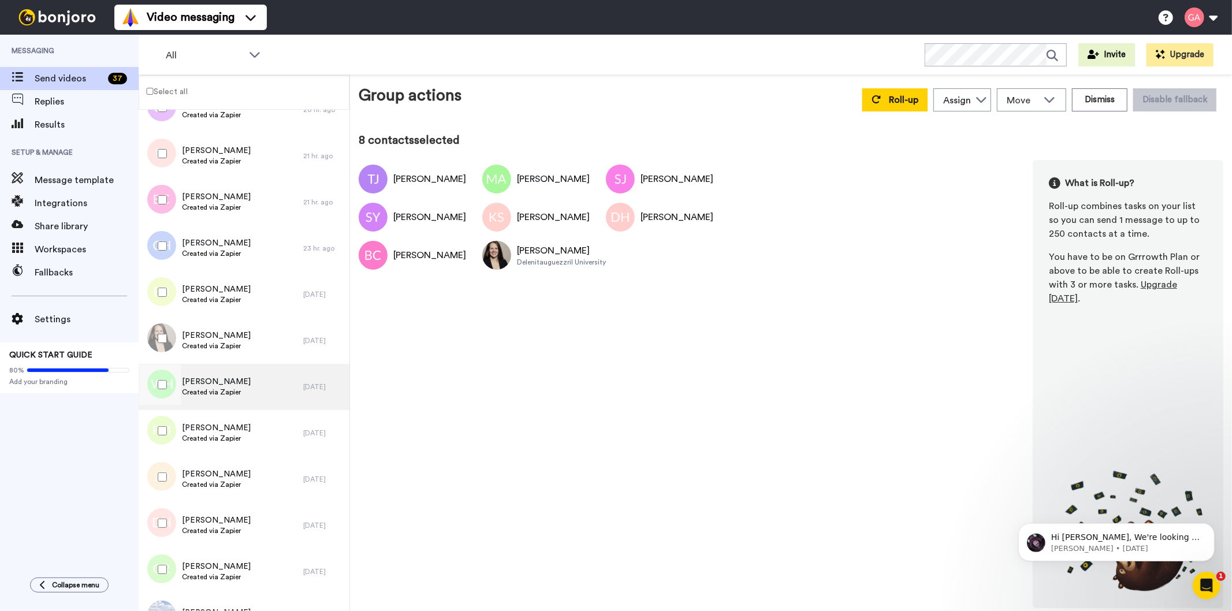
click at [239, 384] on span "Willow Holliday" at bounding box center [216, 382] width 69 height 12
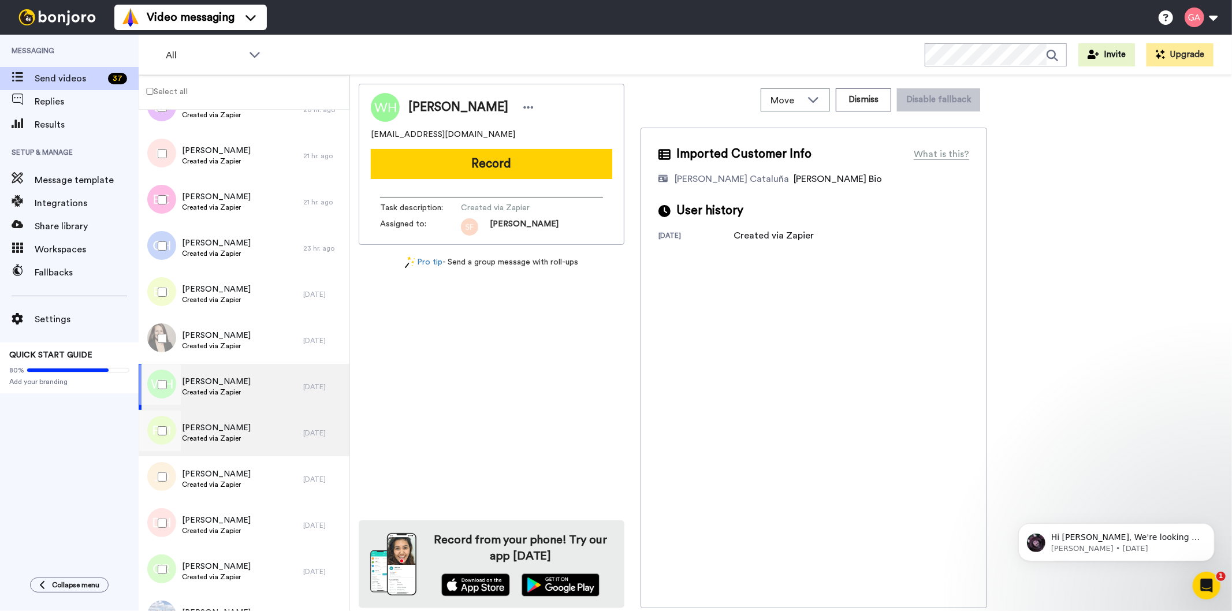
scroll to position [1284, 0]
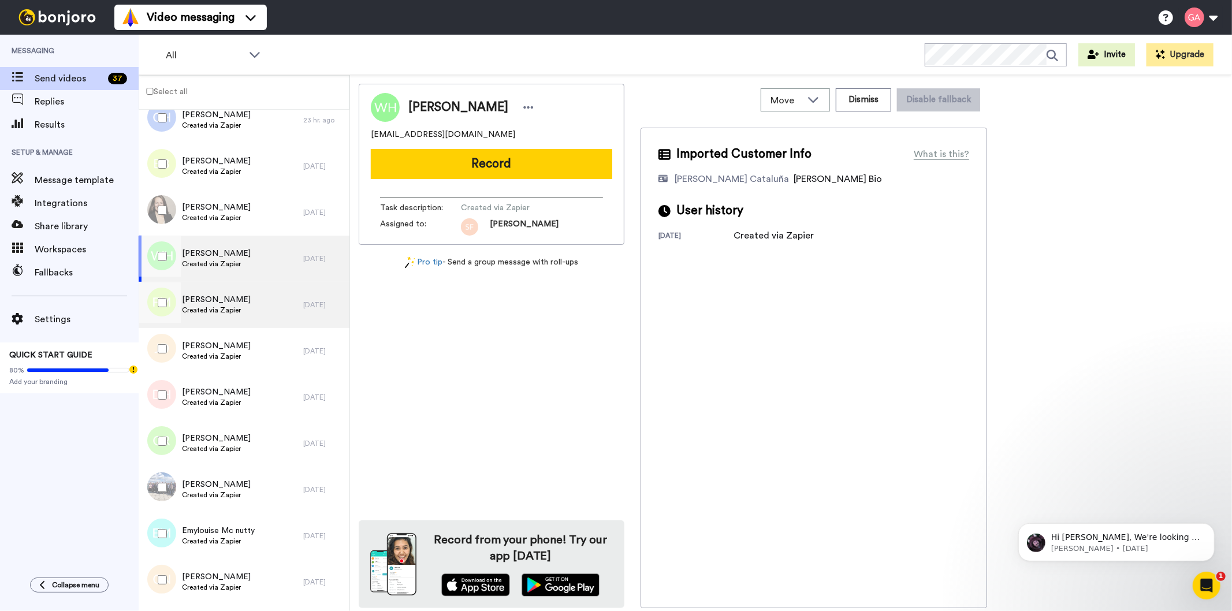
click at [227, 310] on span "Created via Zapier" at bounding box center [216, 310] width 69 height 9
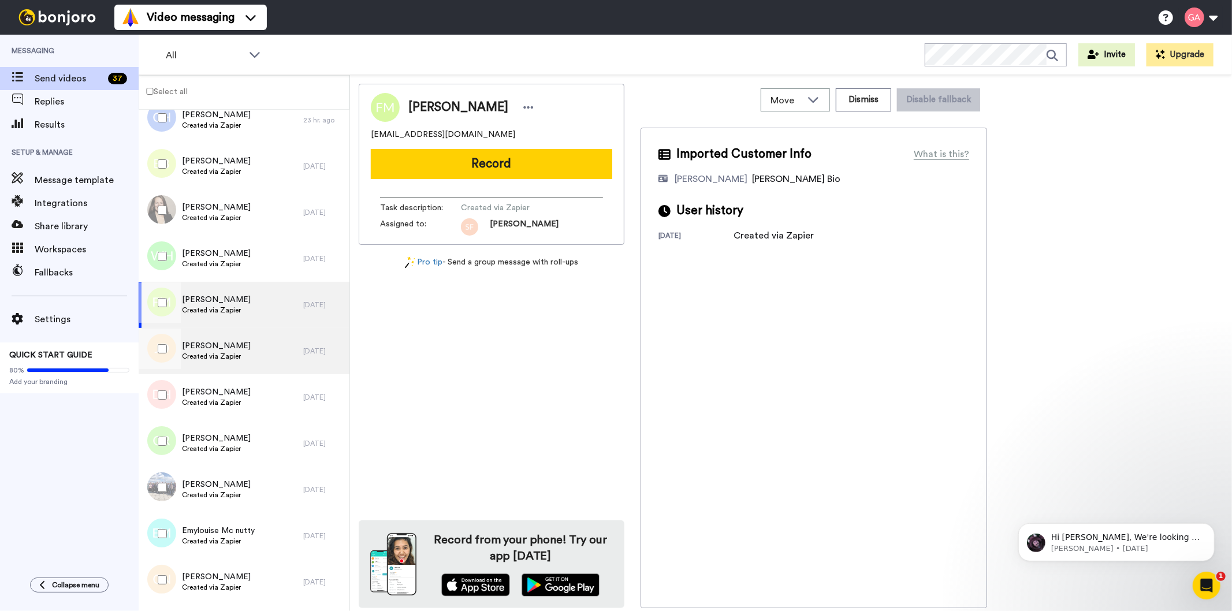
click at [222, 345] on span "James Davis" at bounding box center [216, 346] width 69 height 12
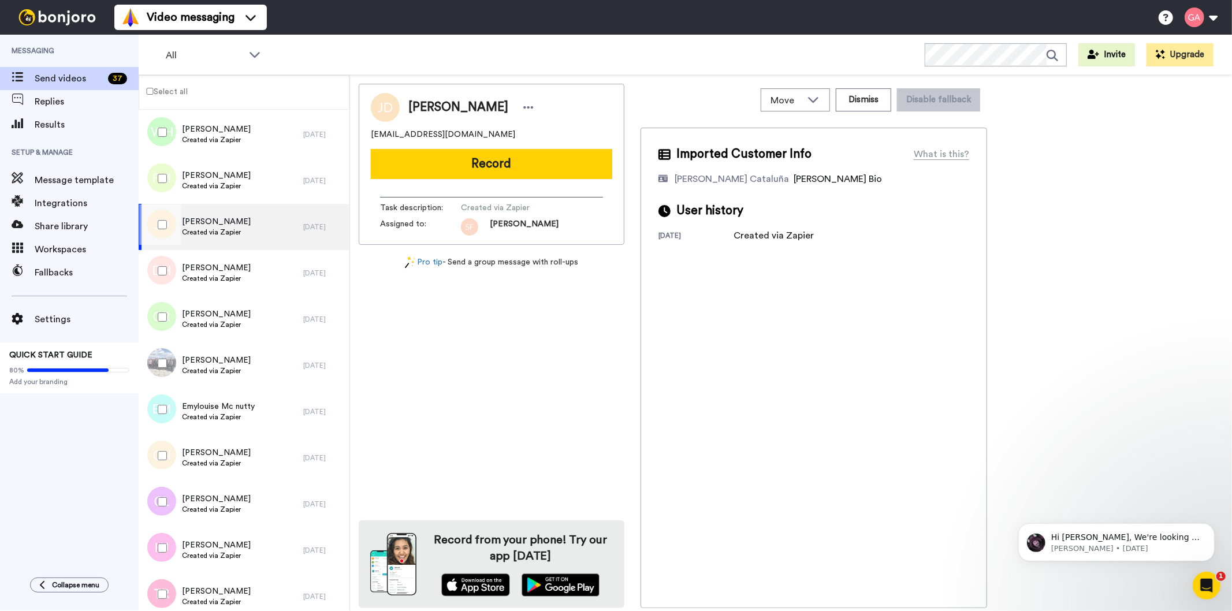
scroll to position [1412, 0]
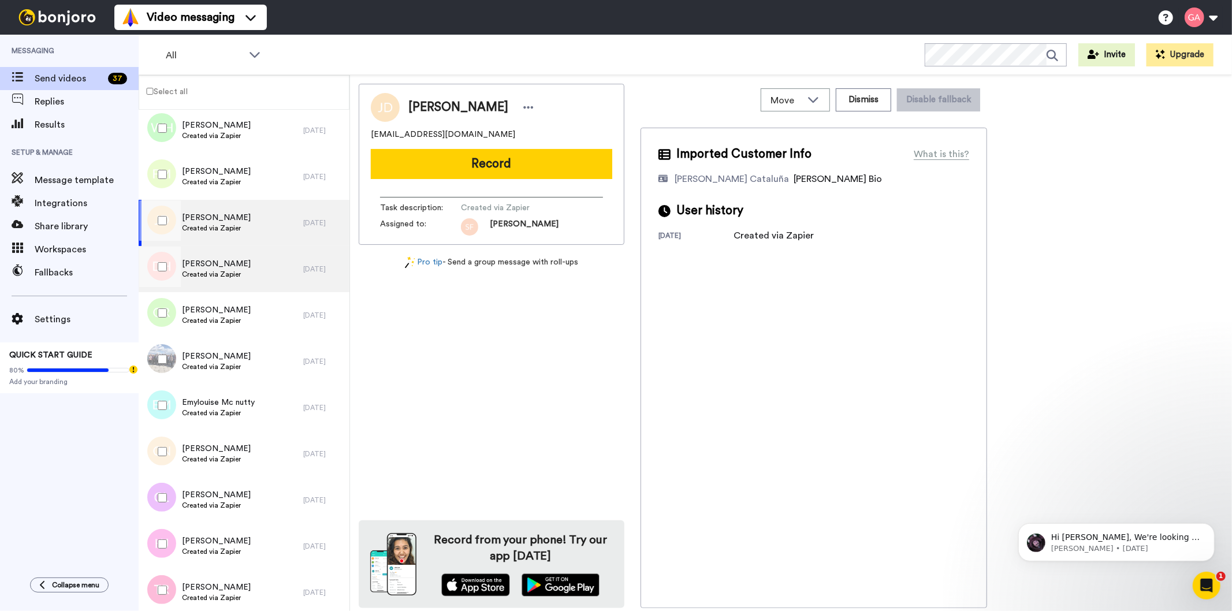
click at [223, 280] on div "Darranique Hobbs Created via Zapier" at bounding box center [221, 269] width 165 height 46
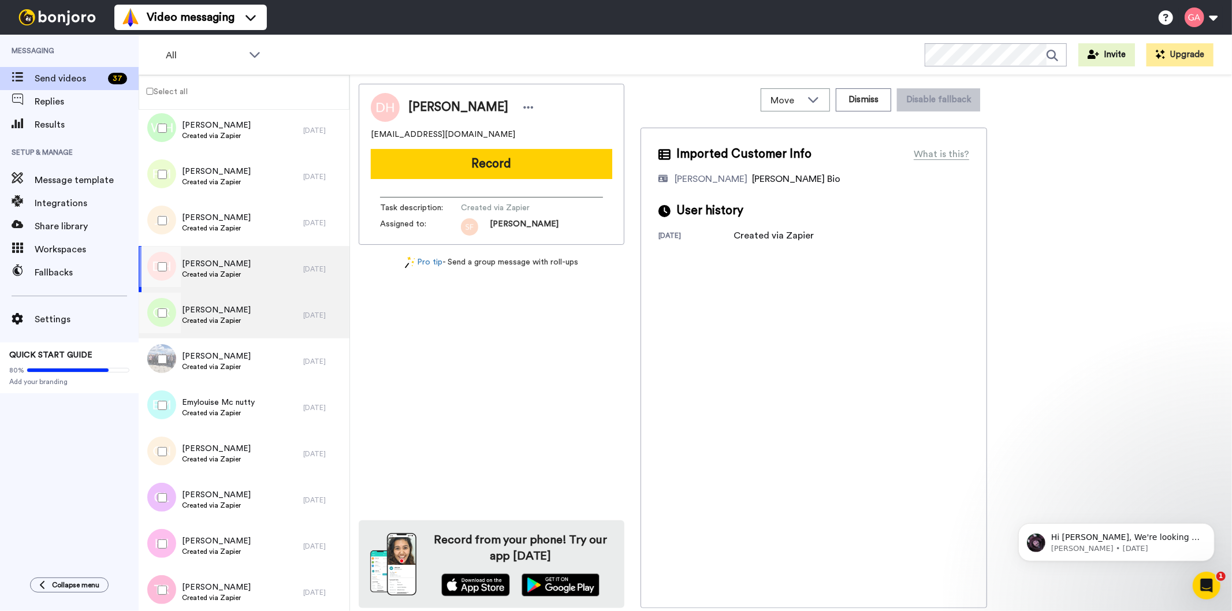
click at [232, 318] on span "Created via Zapier" at bounding box center [216, 320] width 69 height 9
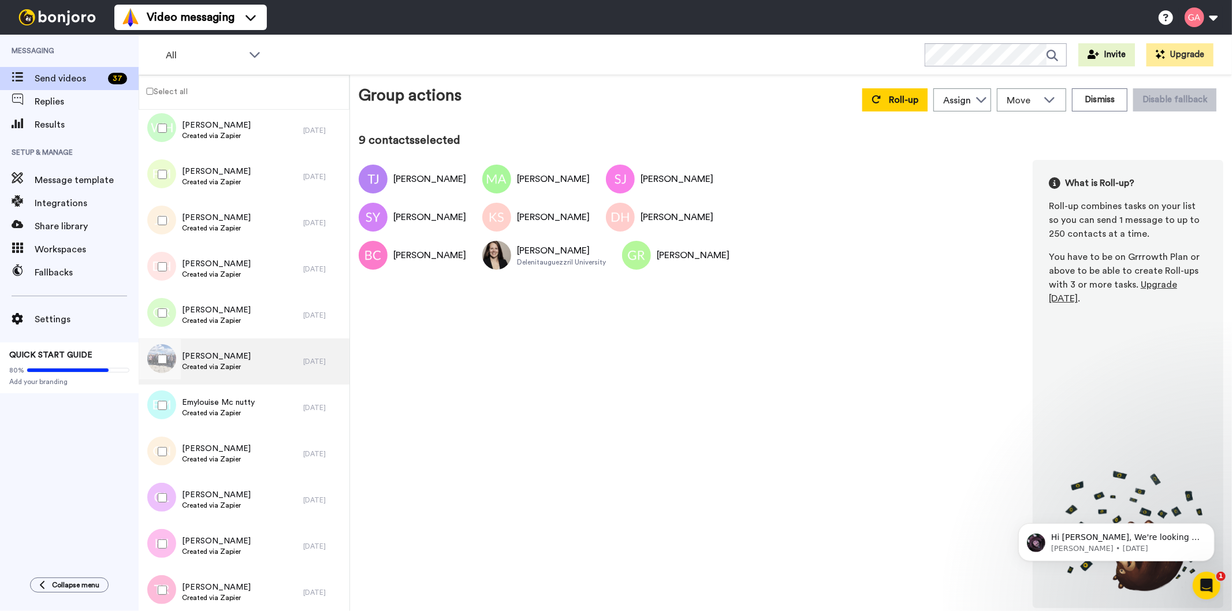
click at [232, 356] on span "Frank Clore" at bounding box center [216, 357] width 69 height 12
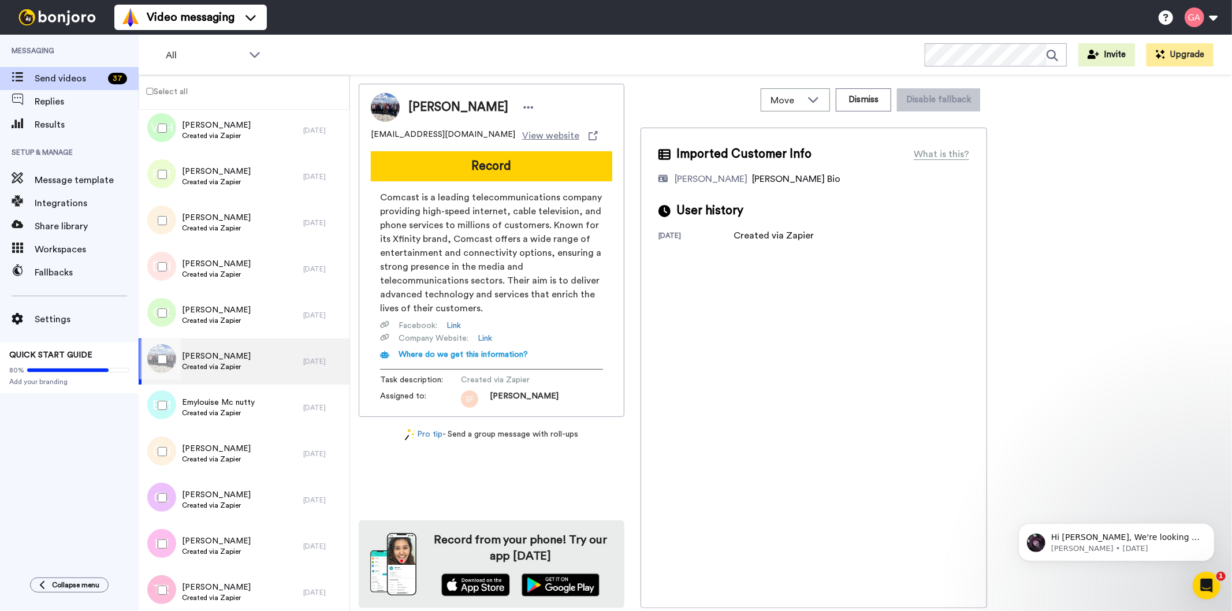
scroll to position [1540, 0]
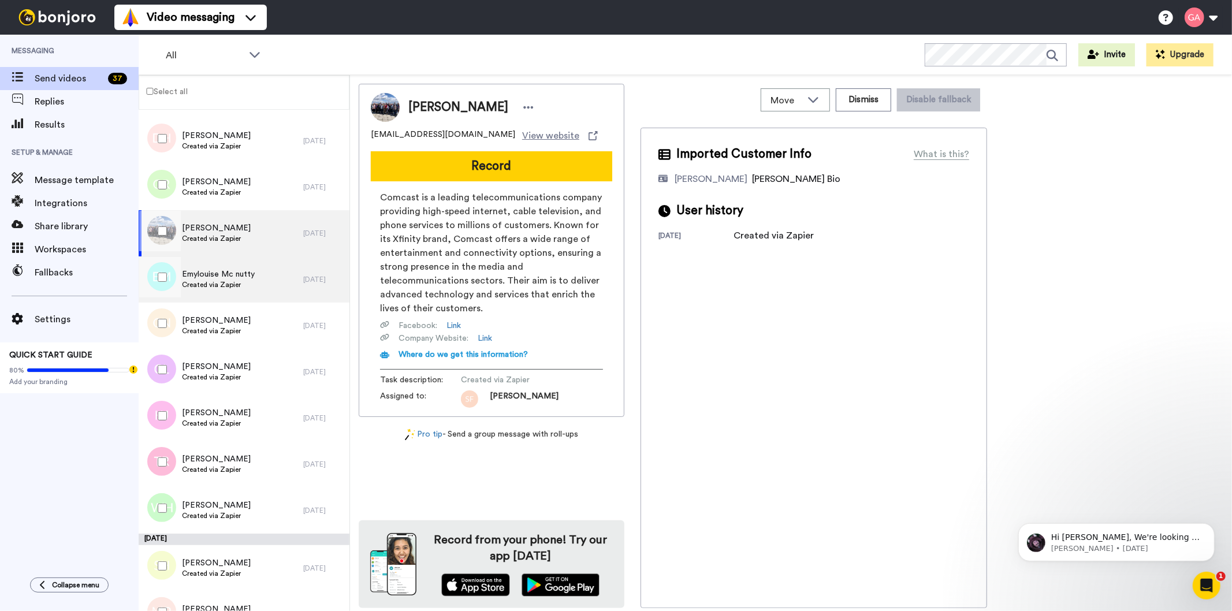
click at [240, 286] on span "Created via Zapier" at bounding box center [218, 284] width 73 height 9
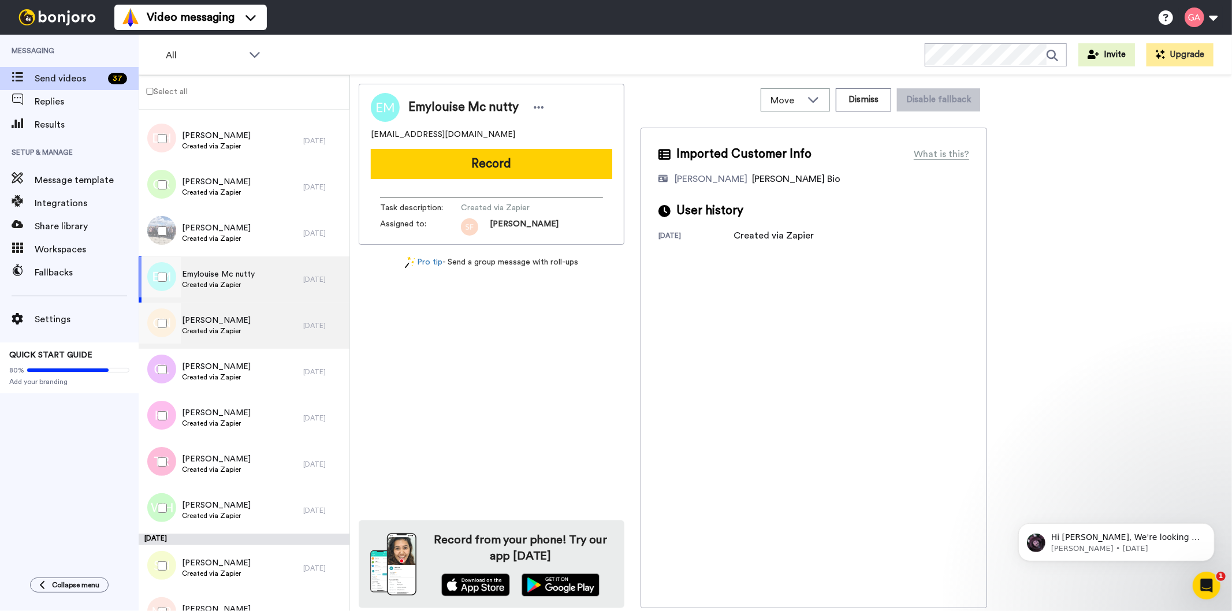
click at [232, 327] on span "Created via Zapier" at bounding box center [216, 330] width 69 height 9
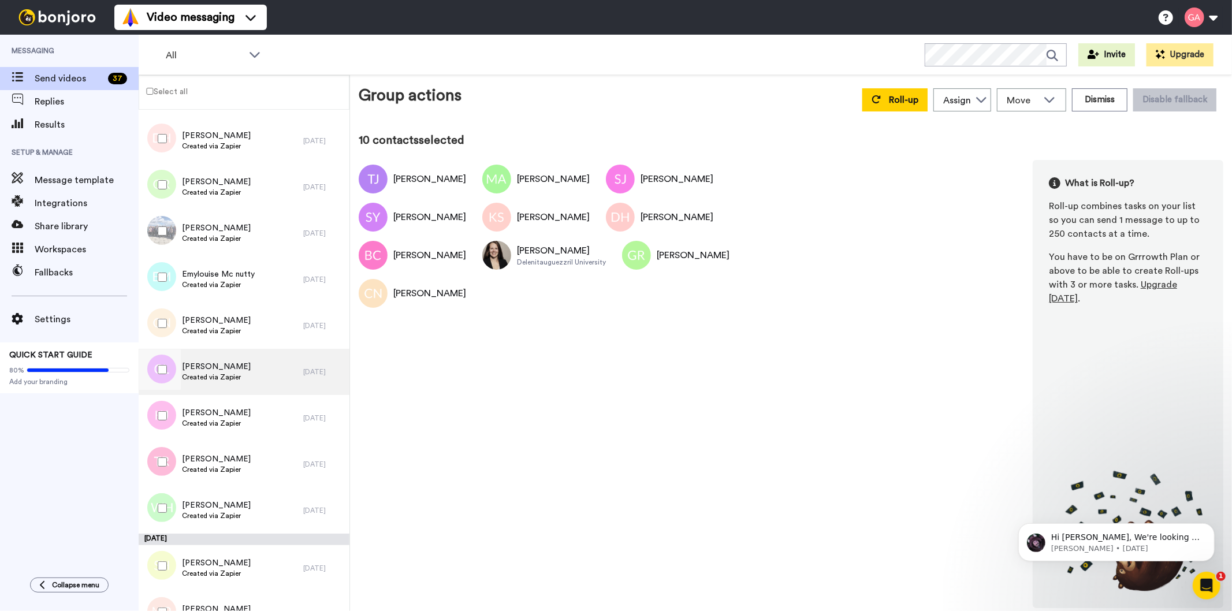
click at [233, 365] on span "Charlotte Lawrence" at bounding box center [216, 367] width 69 height 12
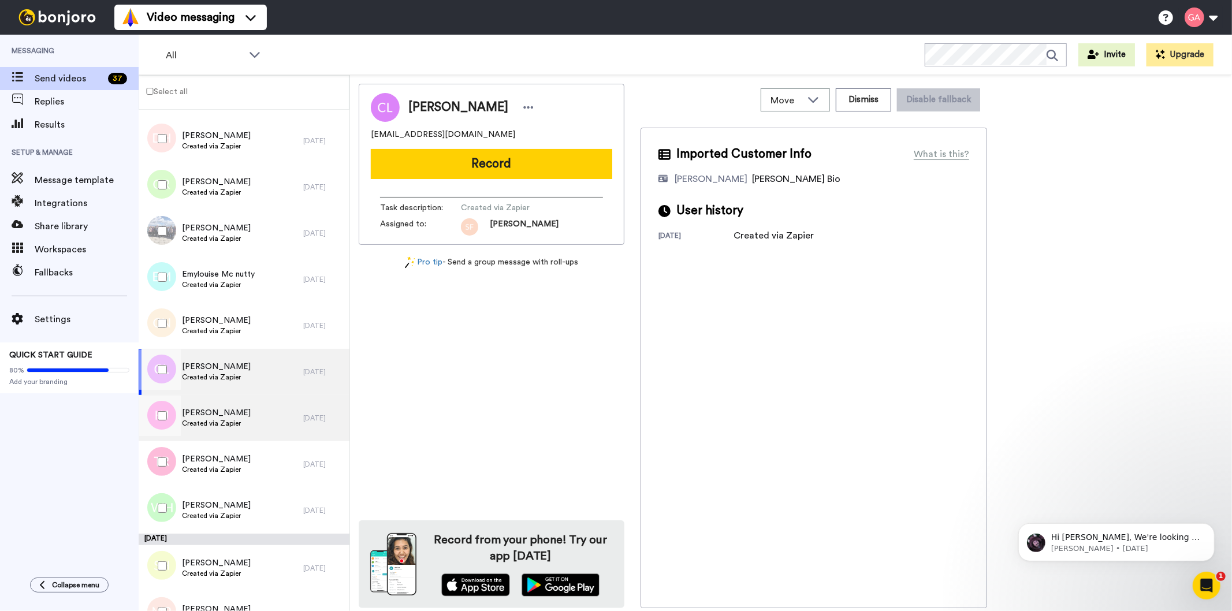
click at [243, 423] on div "Kevin Johnston Created via Zapier" at bounding box center [221, 418] width 165 height 46
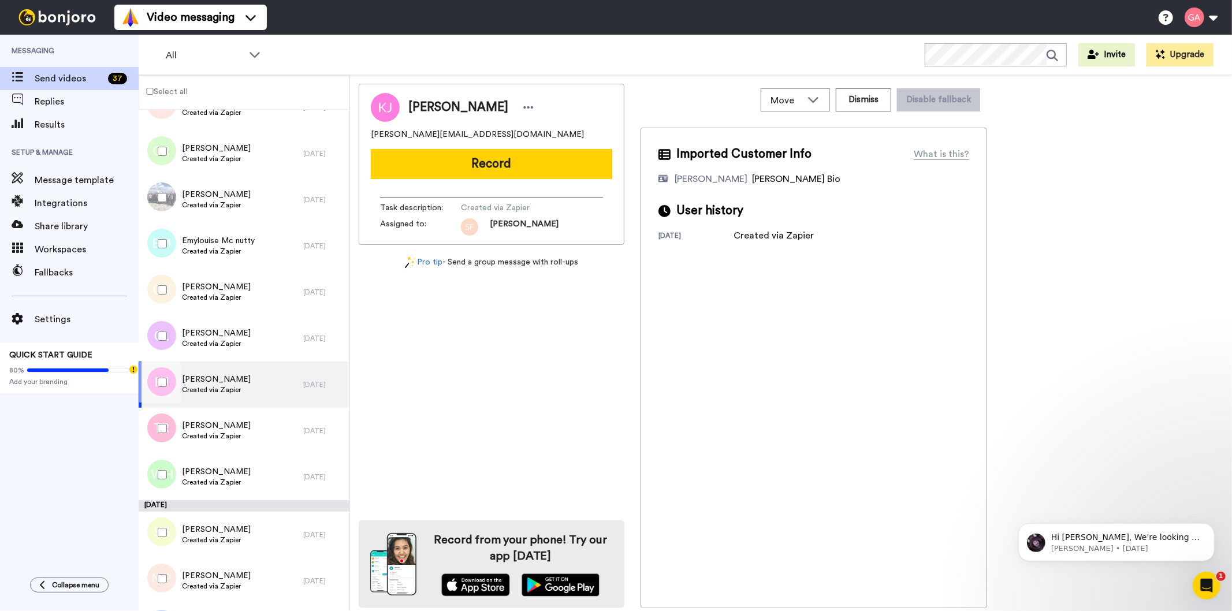
scroll to position [1604, 0]
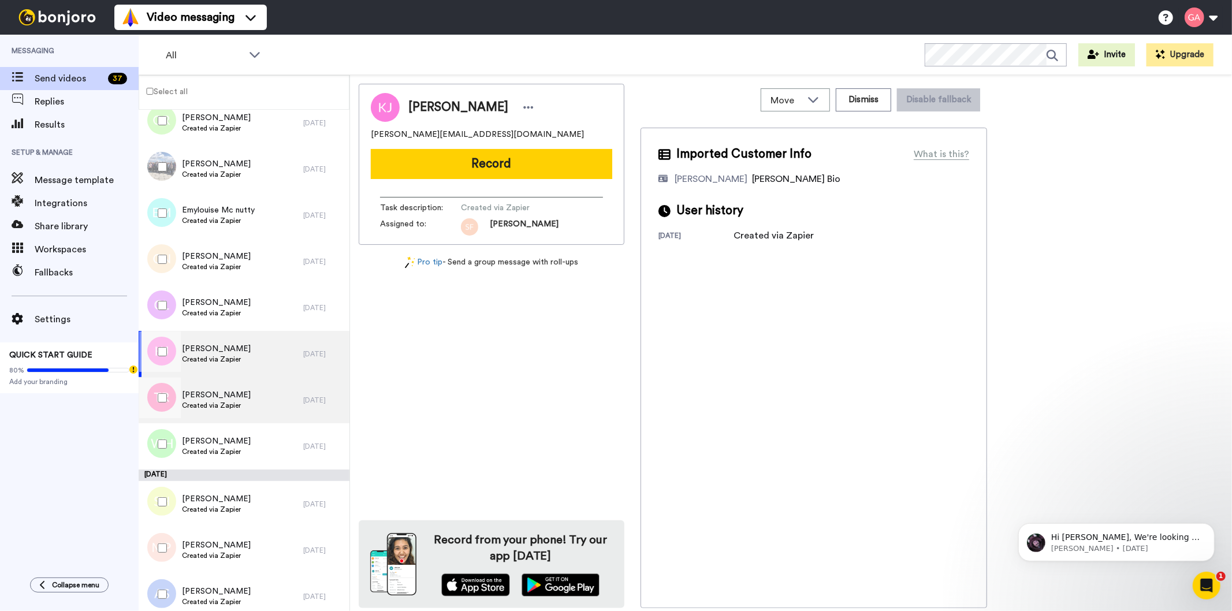
click at [235, 397] on span "[PERSON_NAME]" at bounding box center [216, 395] width 69 height 12
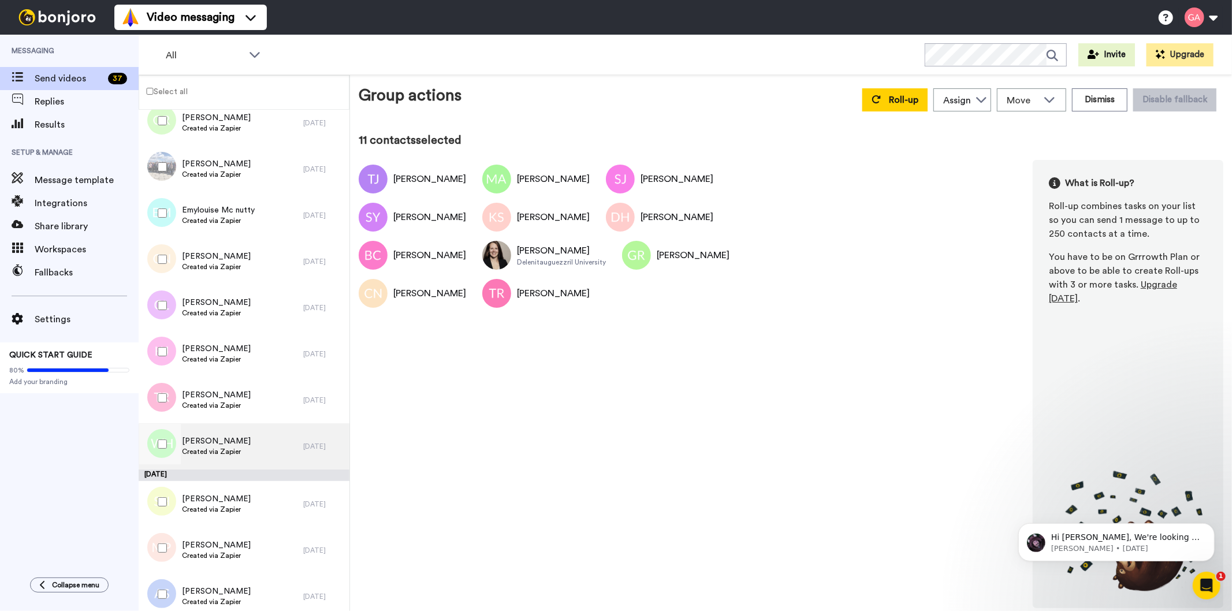
click at [255, 447] on div "Wei Han Created via Zapier" at bounding box center [221, 446] width 165 height 46
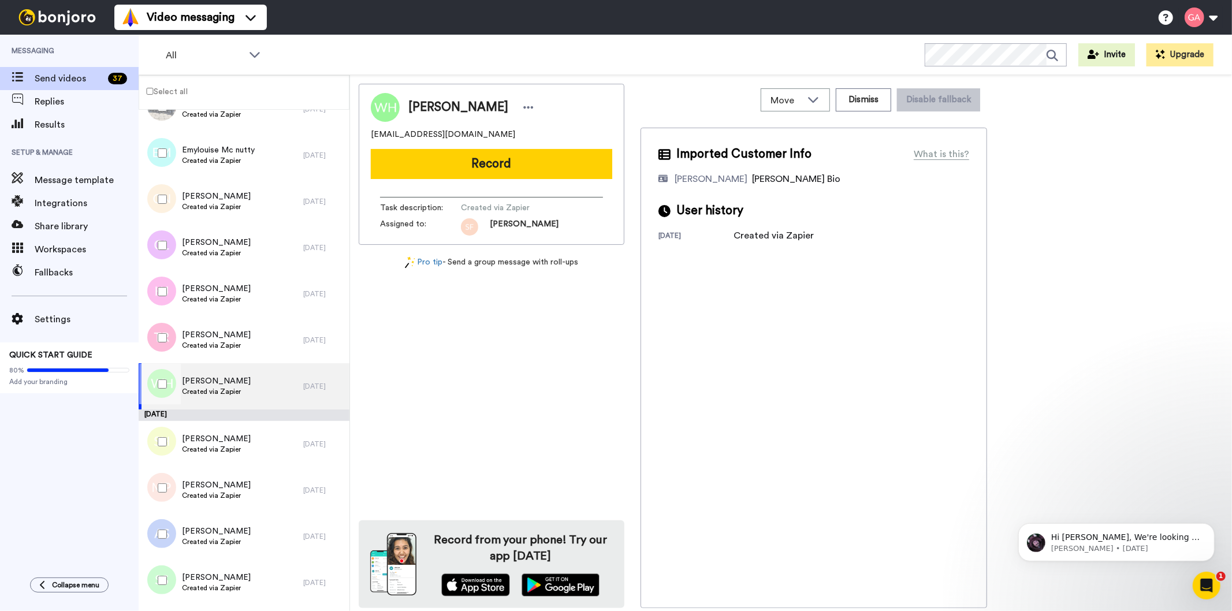
scroll to position [1733, 0]
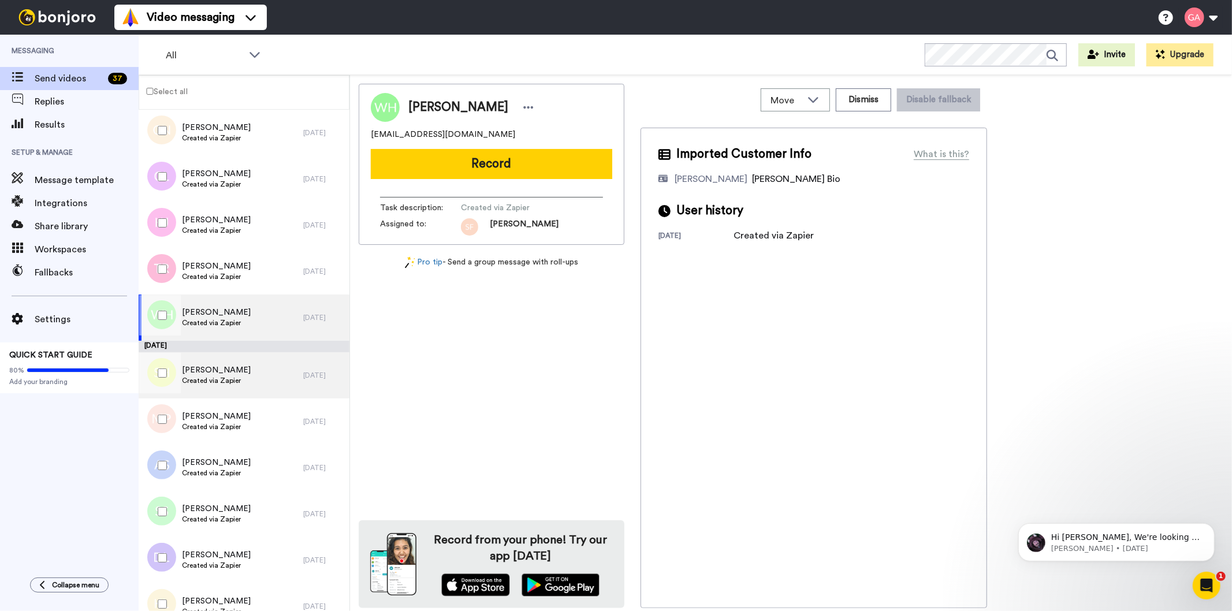
click at [227, 377] on span "Created via Zapier" at bounding box center [216, 380] width 69 height 9
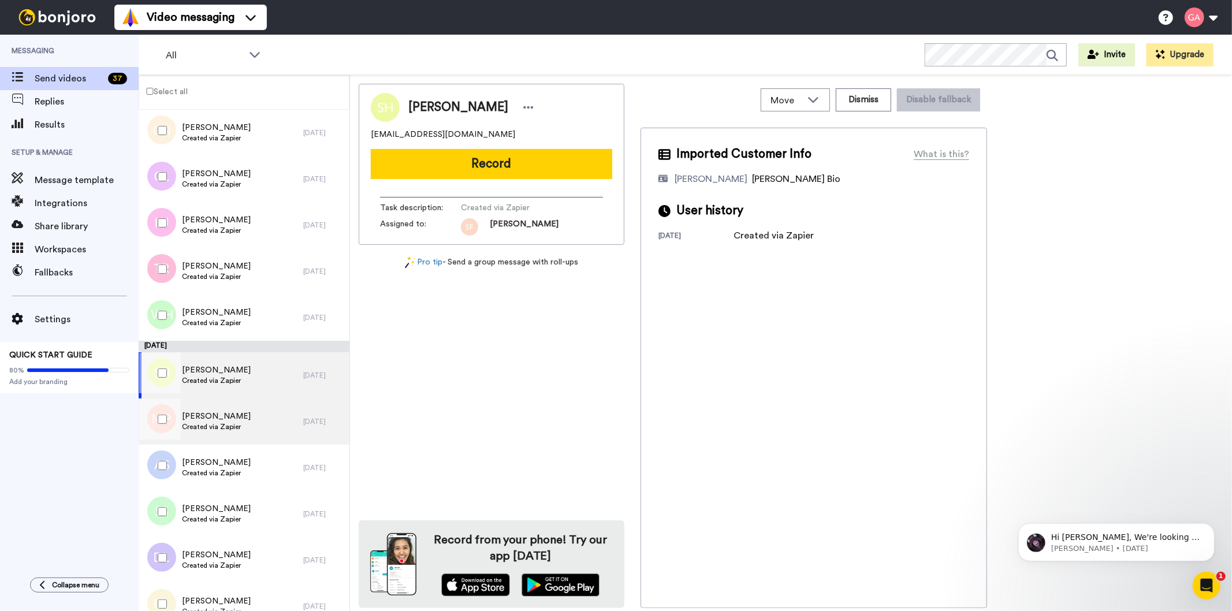
click at [227, 411] on span "[PERSON_NAME]" at bounding box center [216, 417] width 69 height 12
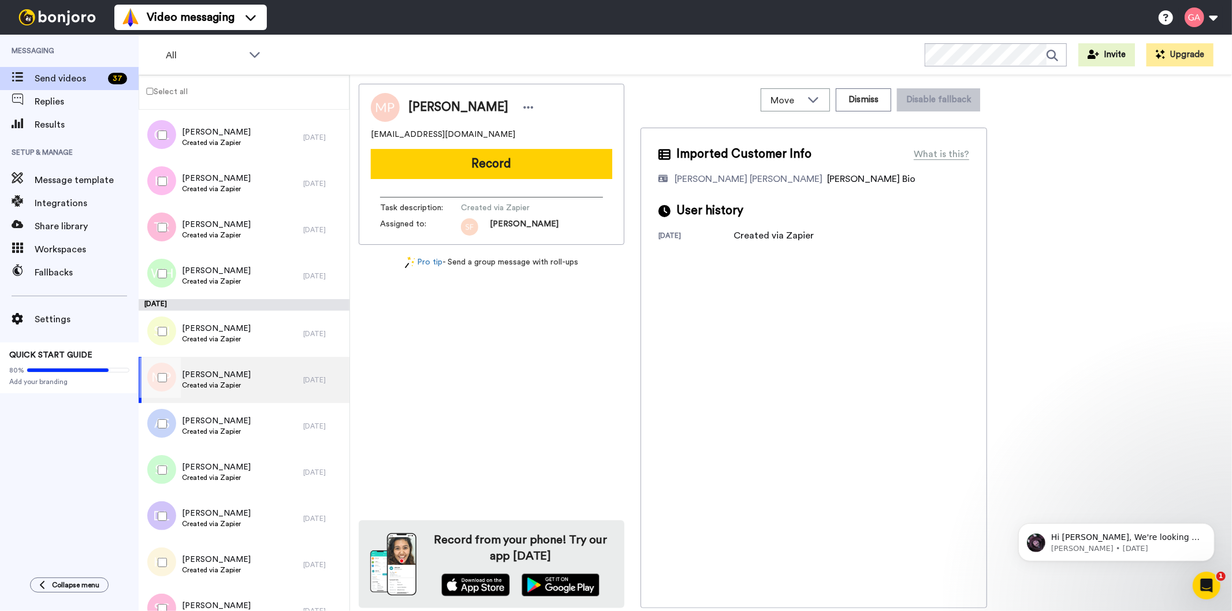
scroll to position [1797, 0]
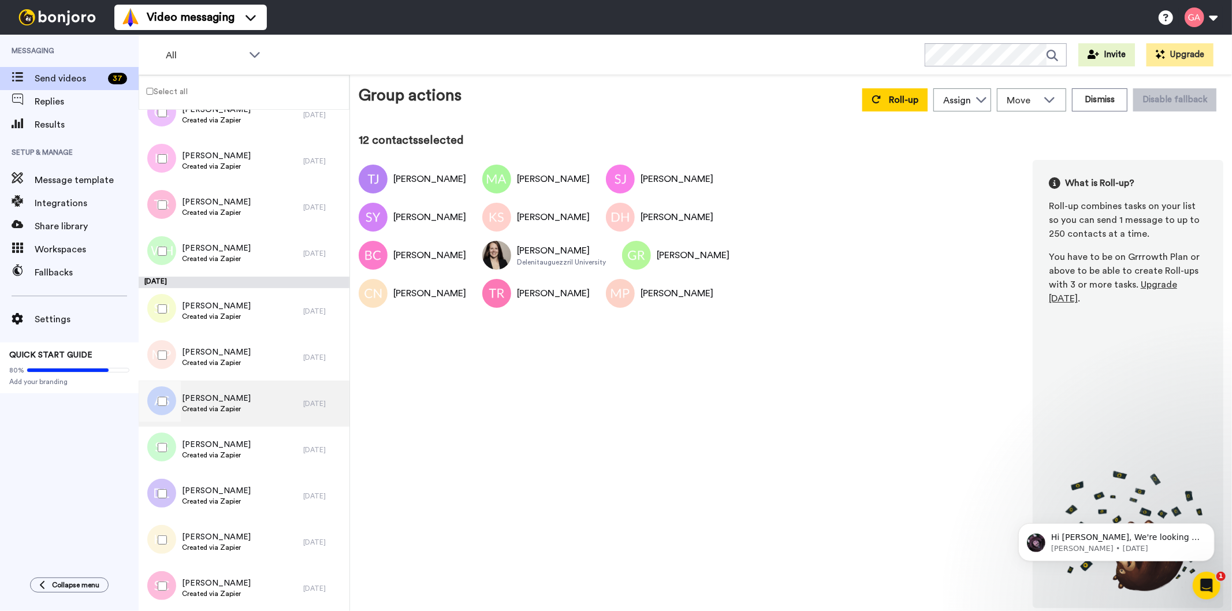
click at [212, 400] on span "Angela Sullivan" at bounding box center [216, 399] width 69 height 12
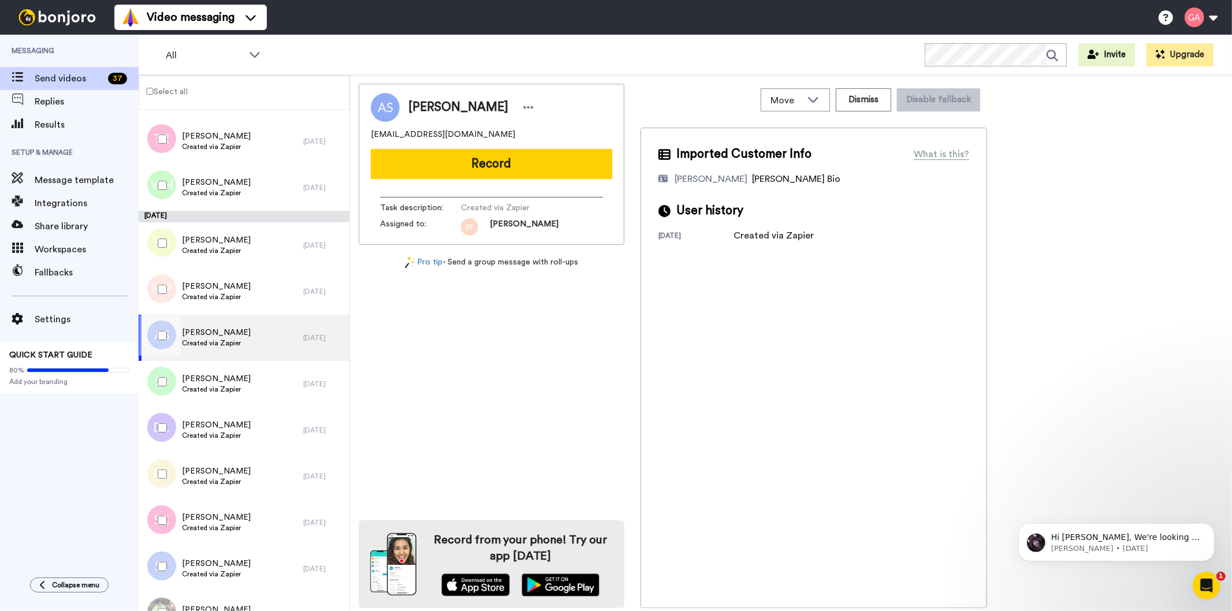
scroll to position [1926, 0]
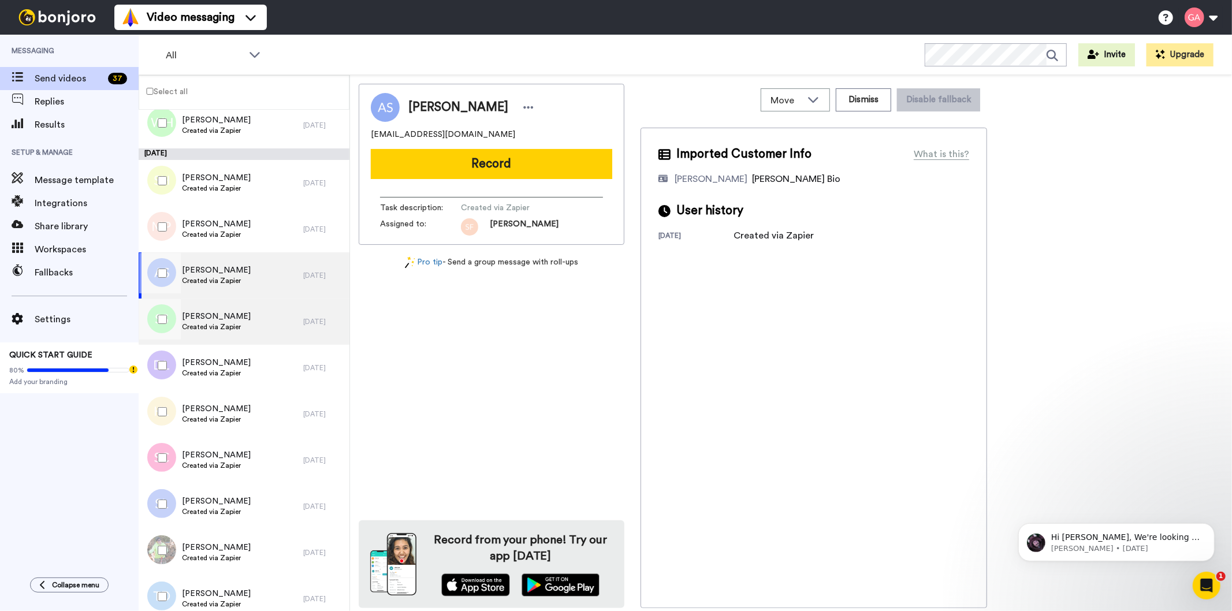
click at [215, 324] on span "Created via Zapier" at bounding box center [216, 326] width 69 height 9
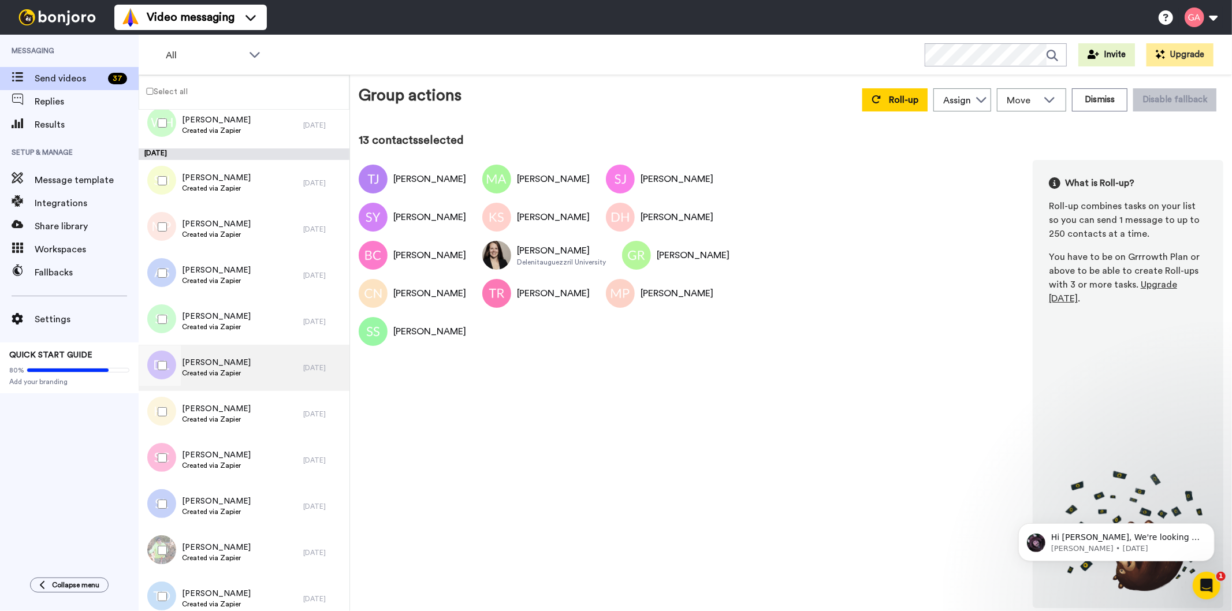
click at [217, 369] on span "Created via Zapier" at bounding box center [216, 373] width 69 height 9
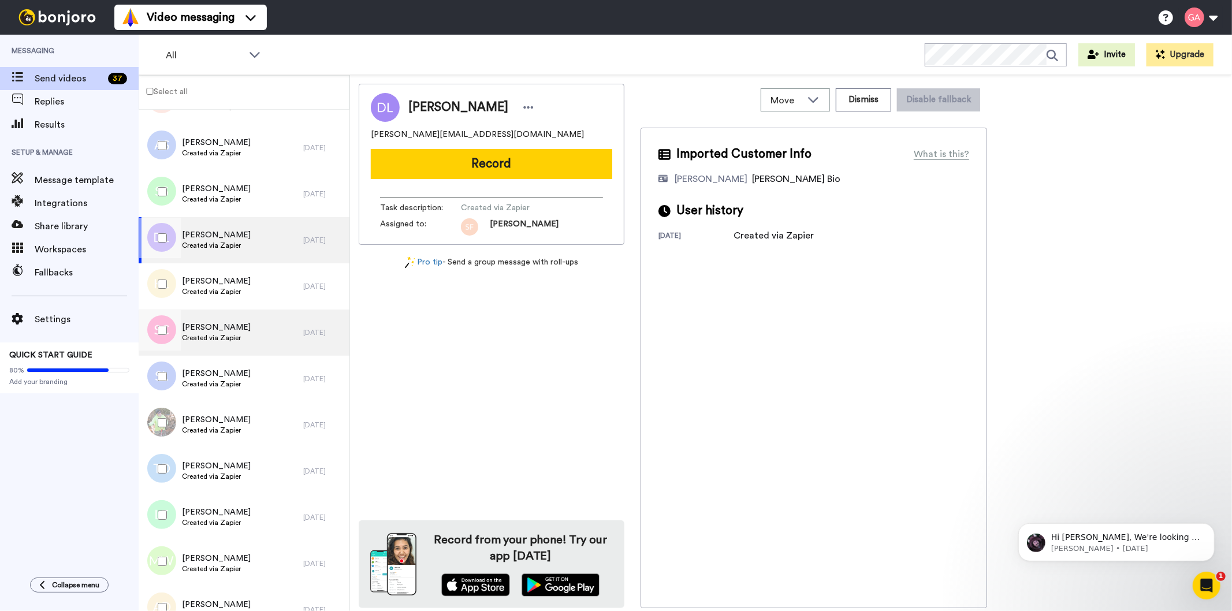
scroll to position [2054, 0]
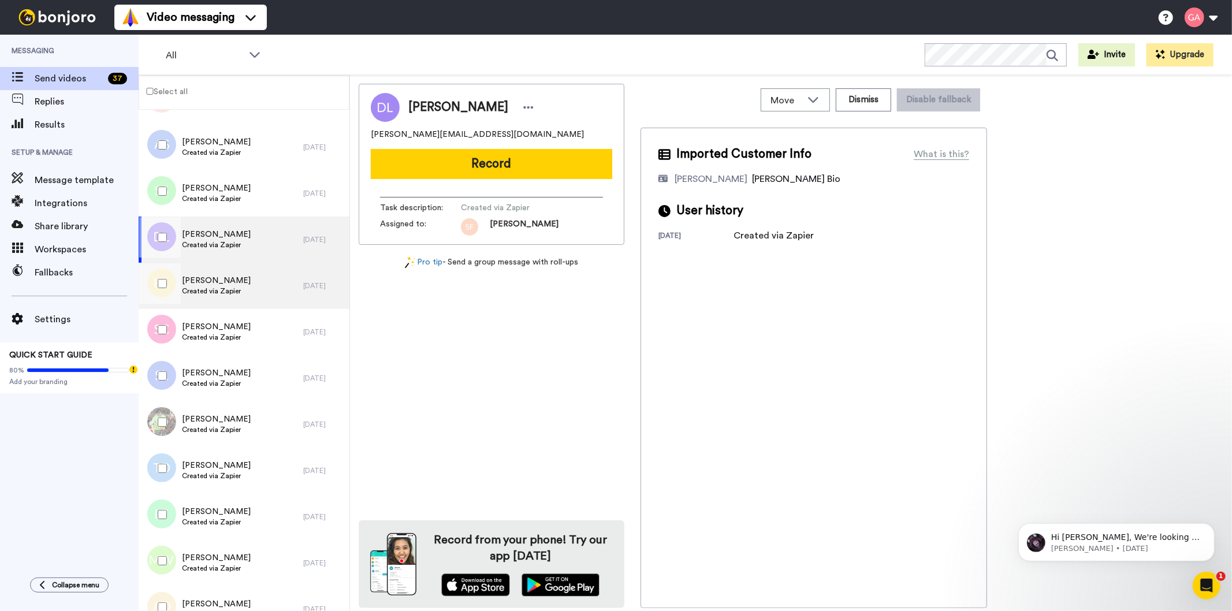
click at [218, 287] on span "Created via Zapier" at bounding box center [216, 291] width 69 height 9
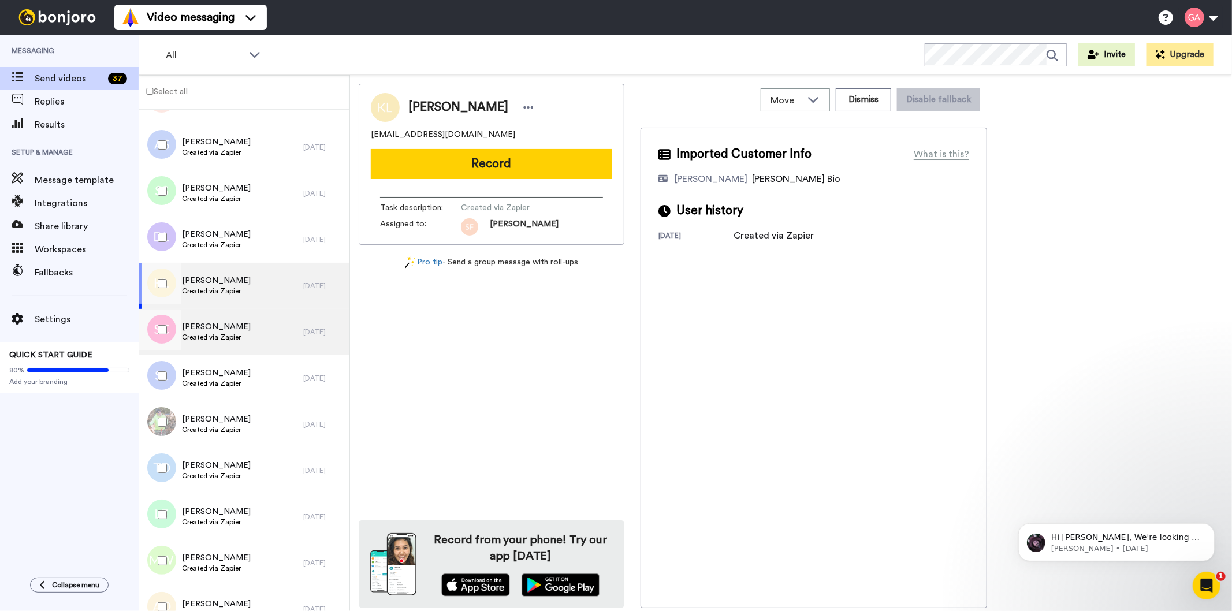
click at [220, 334] on span "Created via Zapier" at bounding box center [216, 337] width 69 height 9
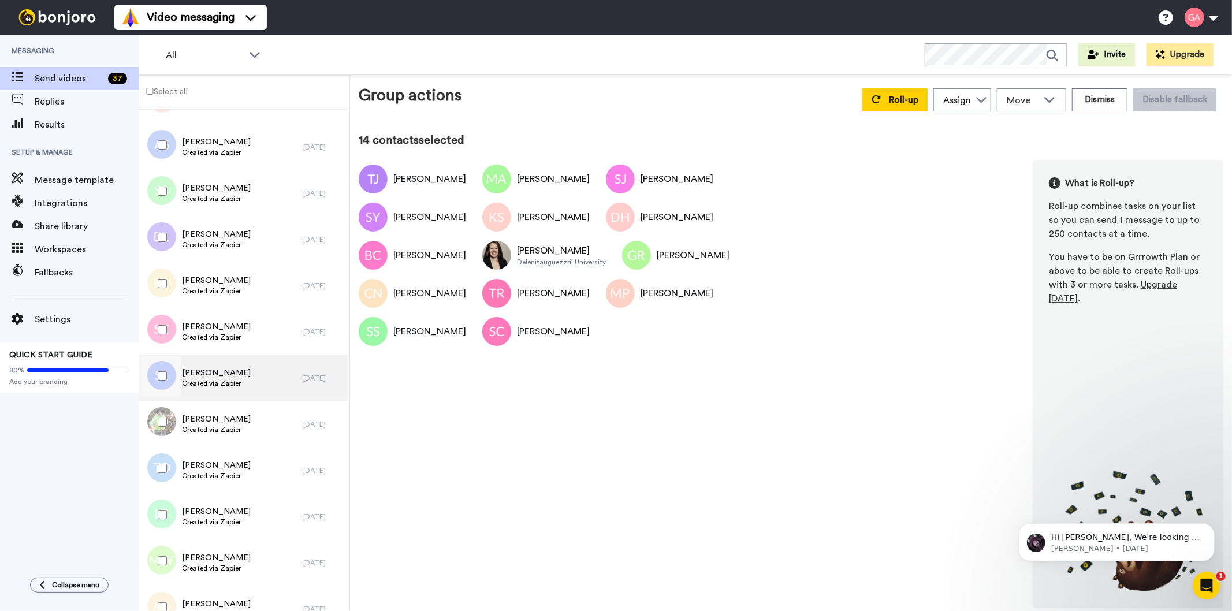
click at [236, 374] on span "Stephanie Lee" at bounding box center [216, 373] width 69 height 12
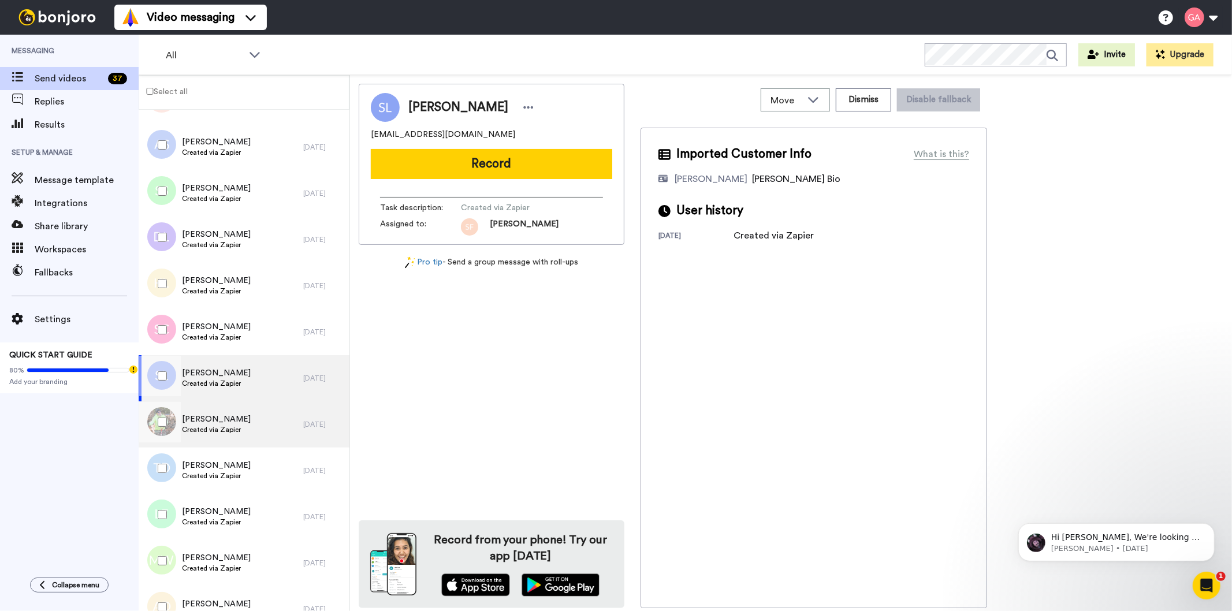
click at [245, 434] on div "Pietraallo Beverly Created via Zapier" at bounding box center [221, 425] width 165 height 46
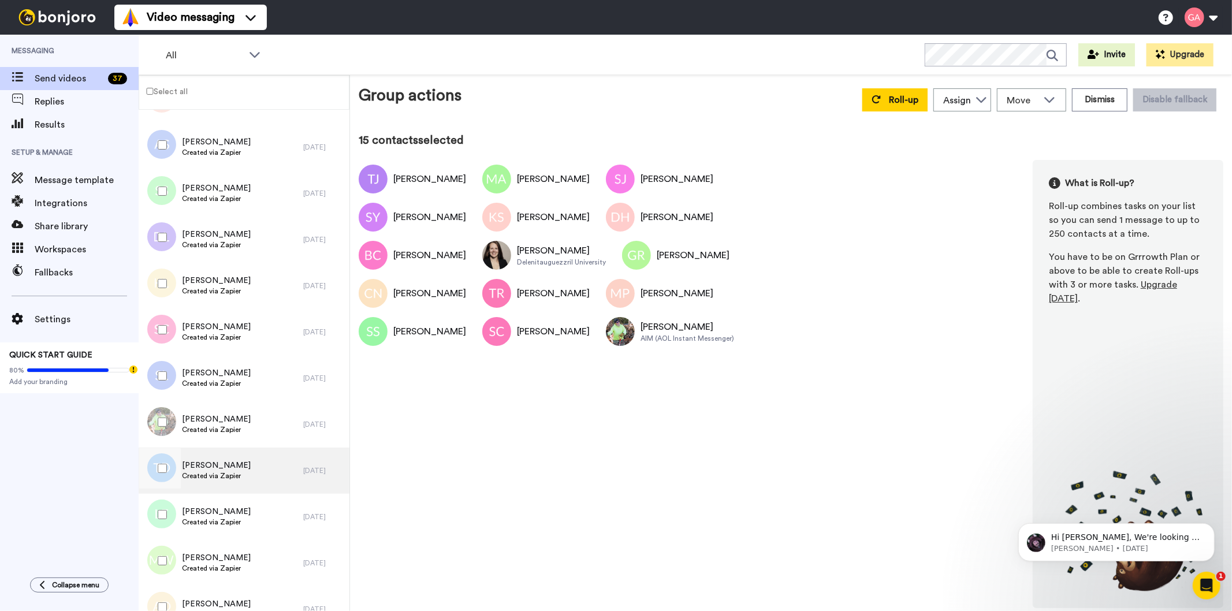
click at [251, 473] on div "Tamika Durham Created via Zapier" at bounding box center [221, 471] width 165 height 46
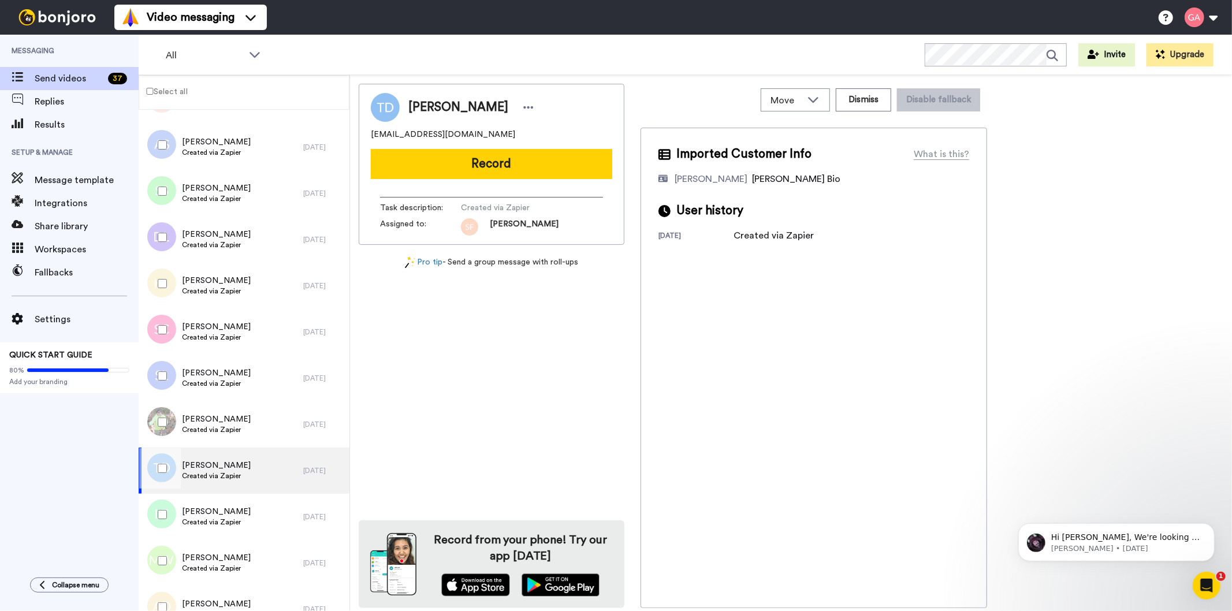
scroll to position [2182, 0]
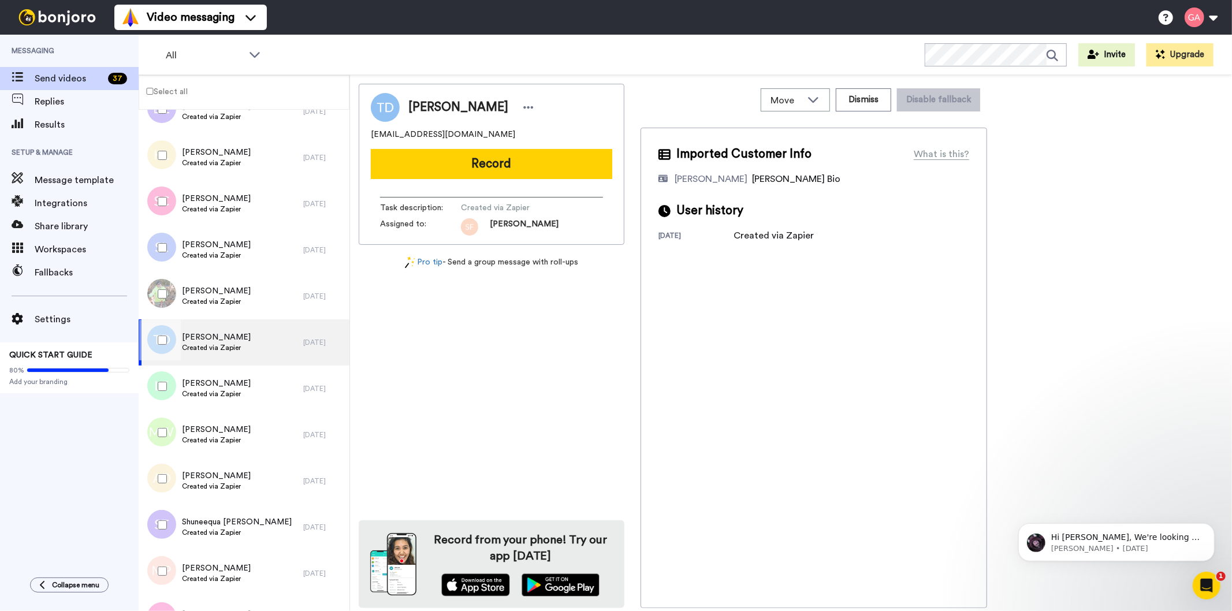
click at [224, 345] on span "Created via Zapier" at bounding box center [216, 347] width 69 height 9
click at [229, 396] on span "Created via Zapier" at bounding box center [216, 393] width 69 height 9
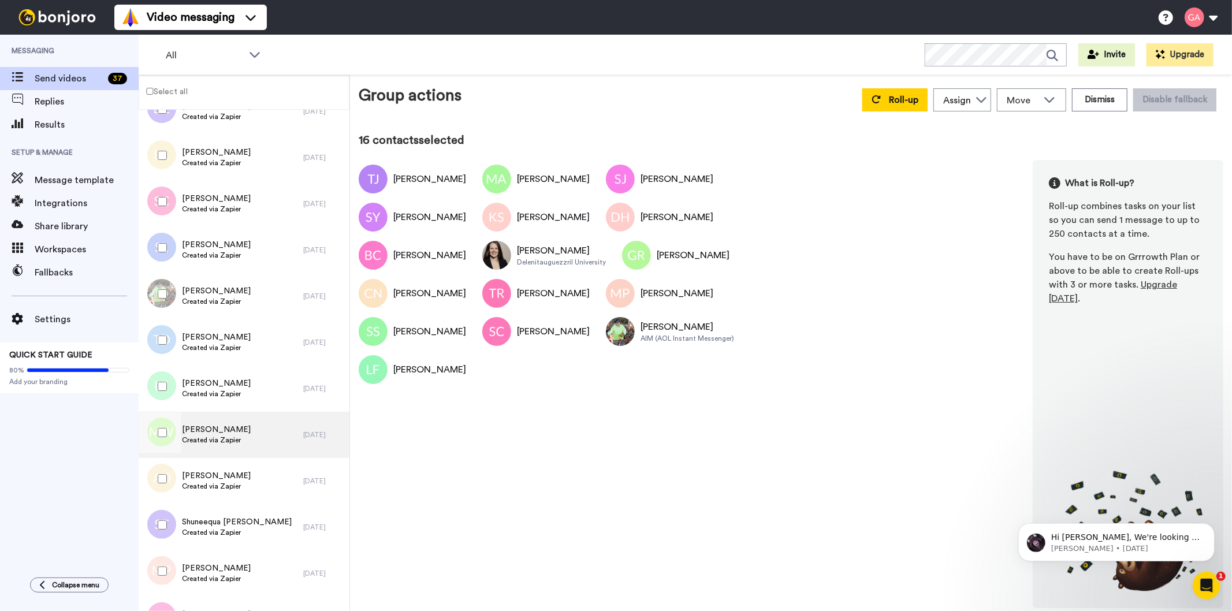
click at [241, 430] on div "Marlon Williams Created via Zapier" at bounding box center [221, 435] width 165 height 46
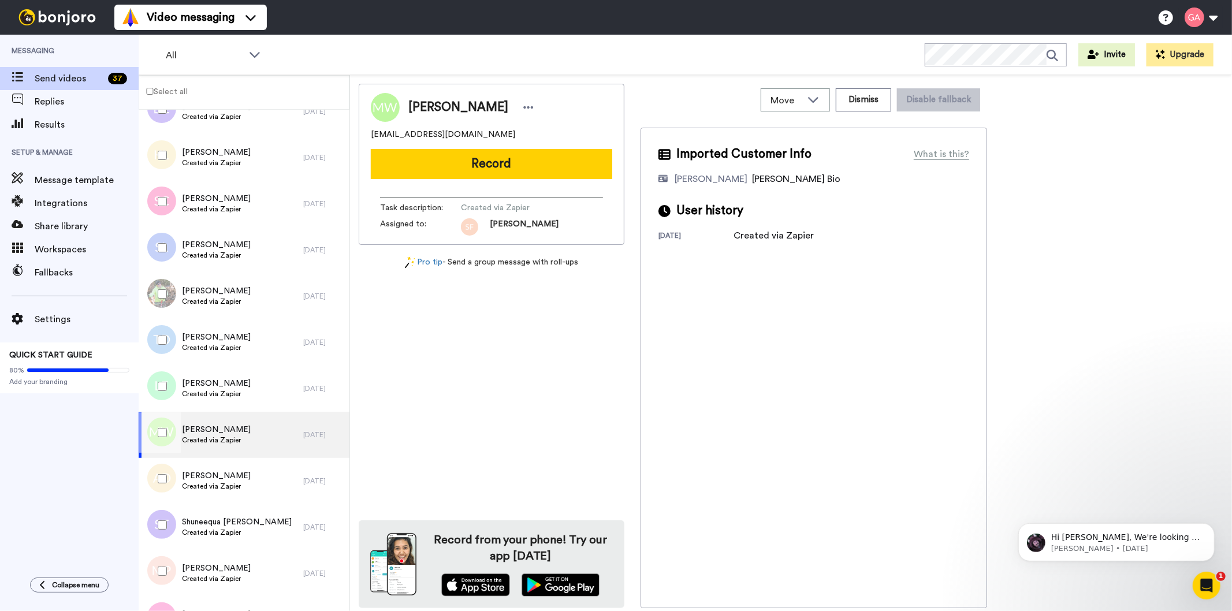
scroll to position [2311, 0]
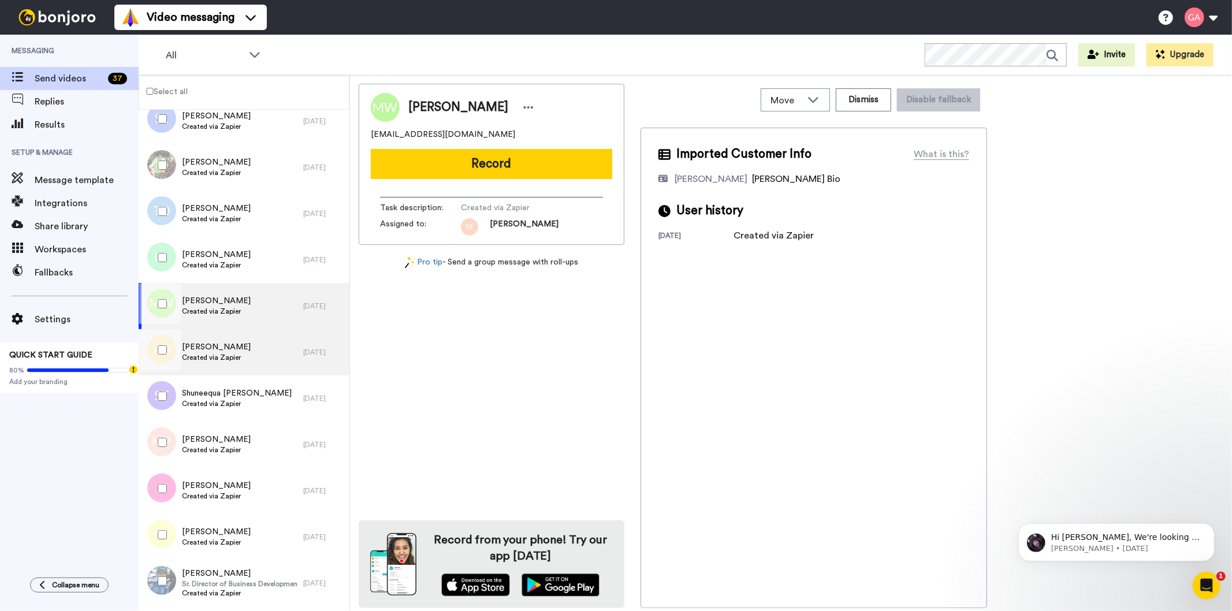
click at [234, 354] on span "Created via Zapier" at bounding box center [216, 357] width 69 height 9
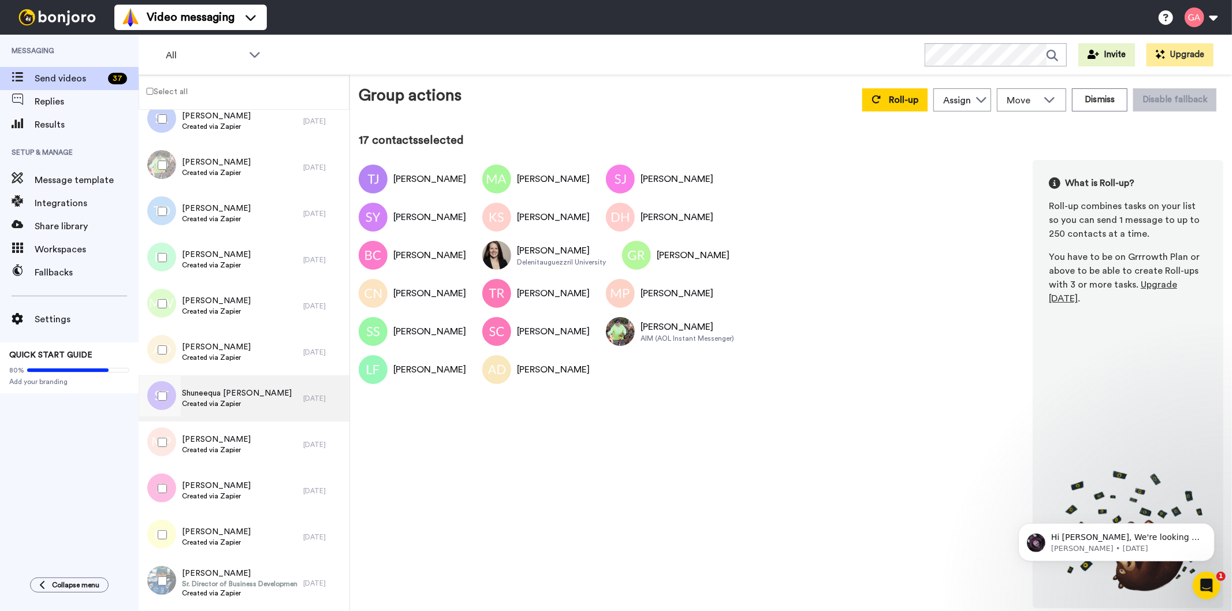
click at [220, 408] on span "Created via Zapier" at bounding box center [237, 403] width 110 height 9
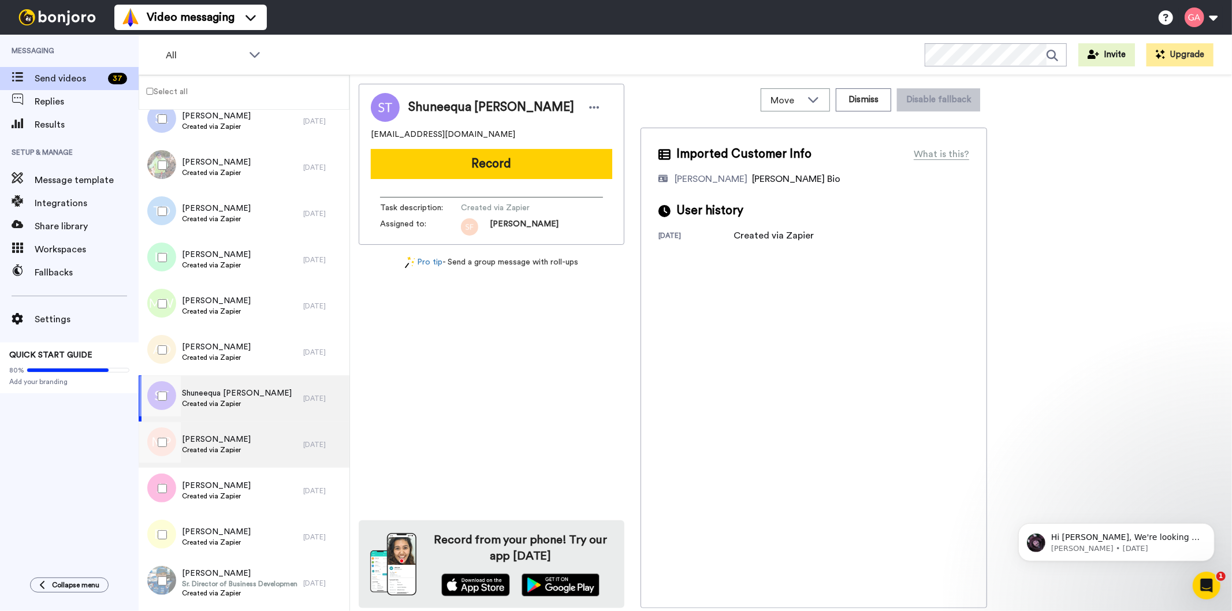
click at [211, 452] on span "Created via Zapier" at bounding box center [216, 449] width 69 height 9
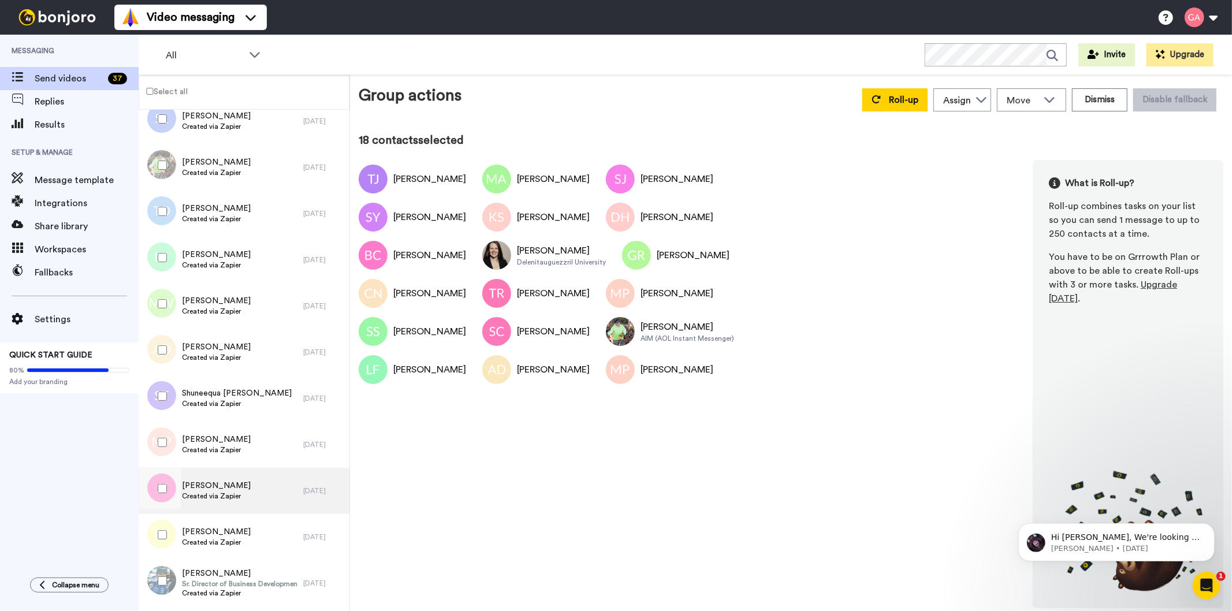
click at [240, 485] on span "Judy Johnson-Truitt" at bounding box center [216, 486] width 69 height 12
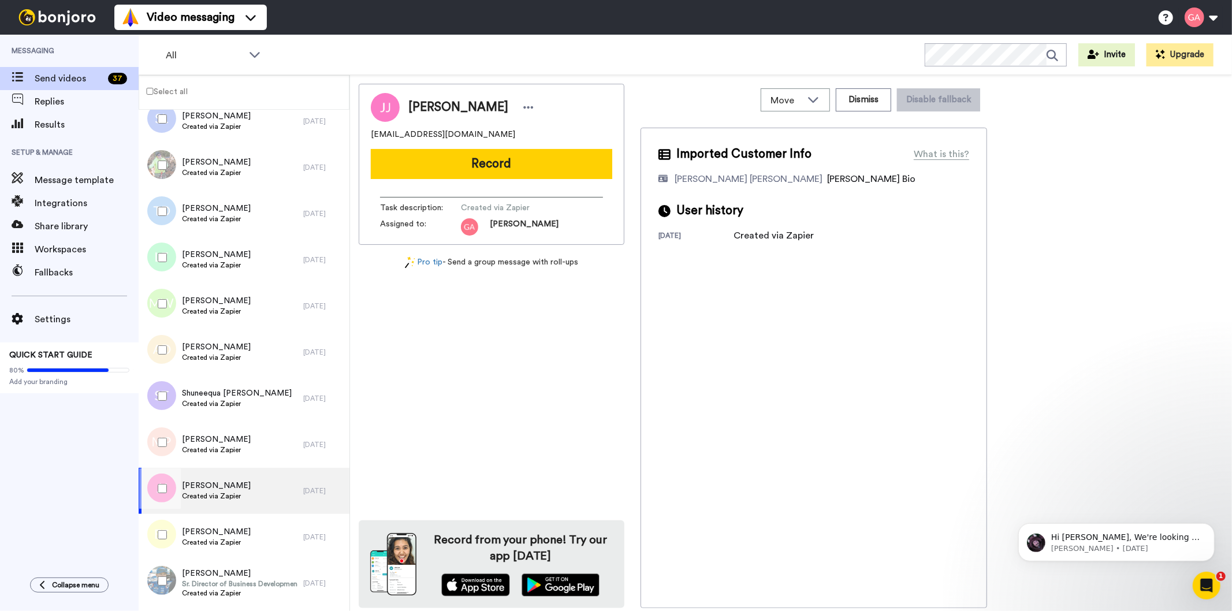
scroll to position [2503, 0]
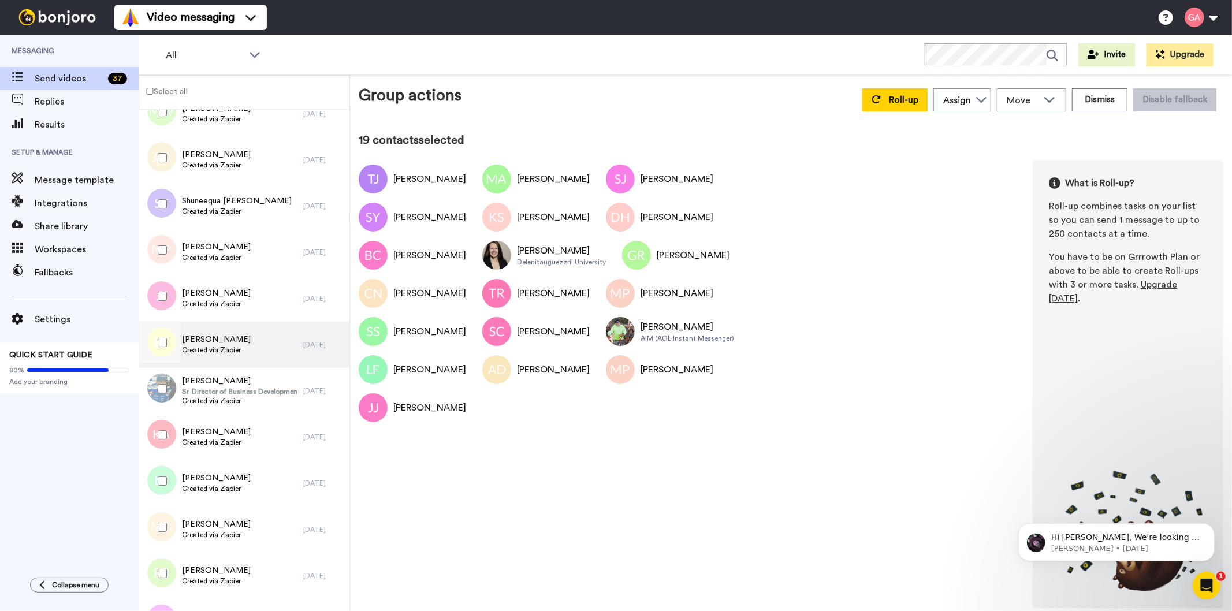
click at [243, 348] on span "Created via Zapier" at bounding box center [216, 349] width 69 height 9
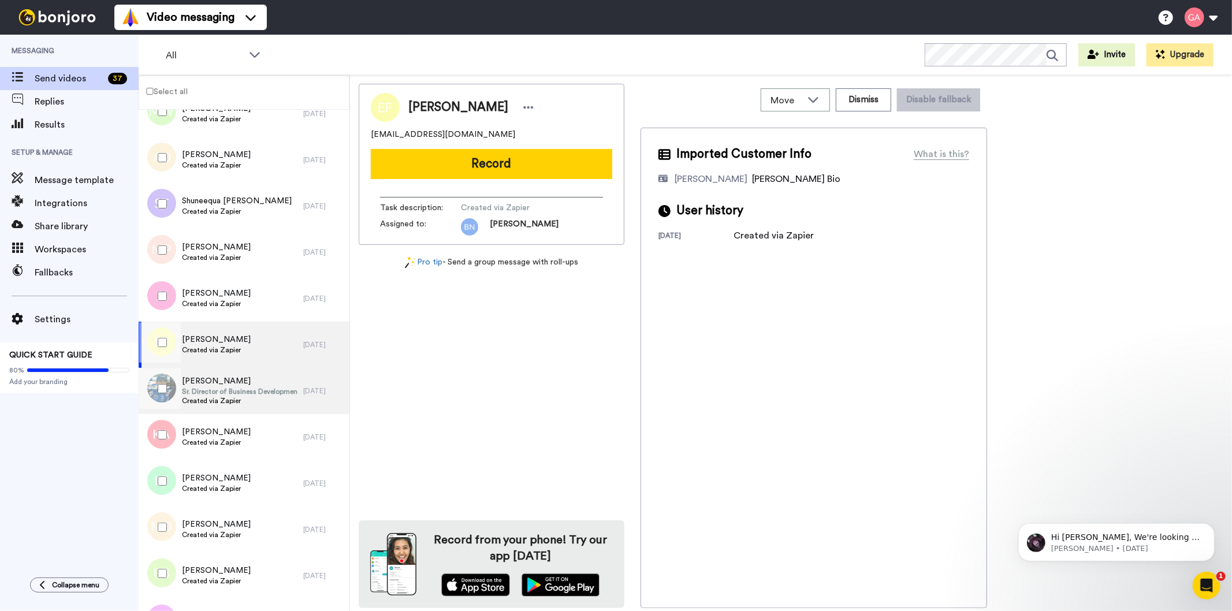
click at [224, 393] on span "Sr. Director of Business Development" at bounding box center [240, 391] width 116 height 9
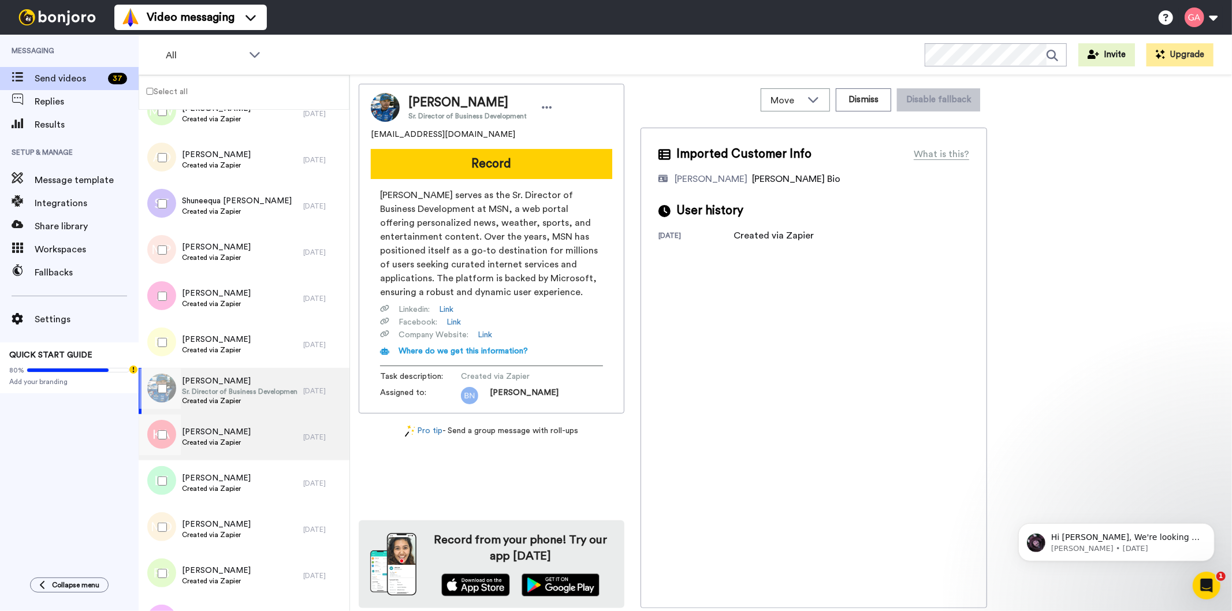
click at [232, 444] on span "Created via Zapier" at bounding box center [216, 442] width 69 height 9
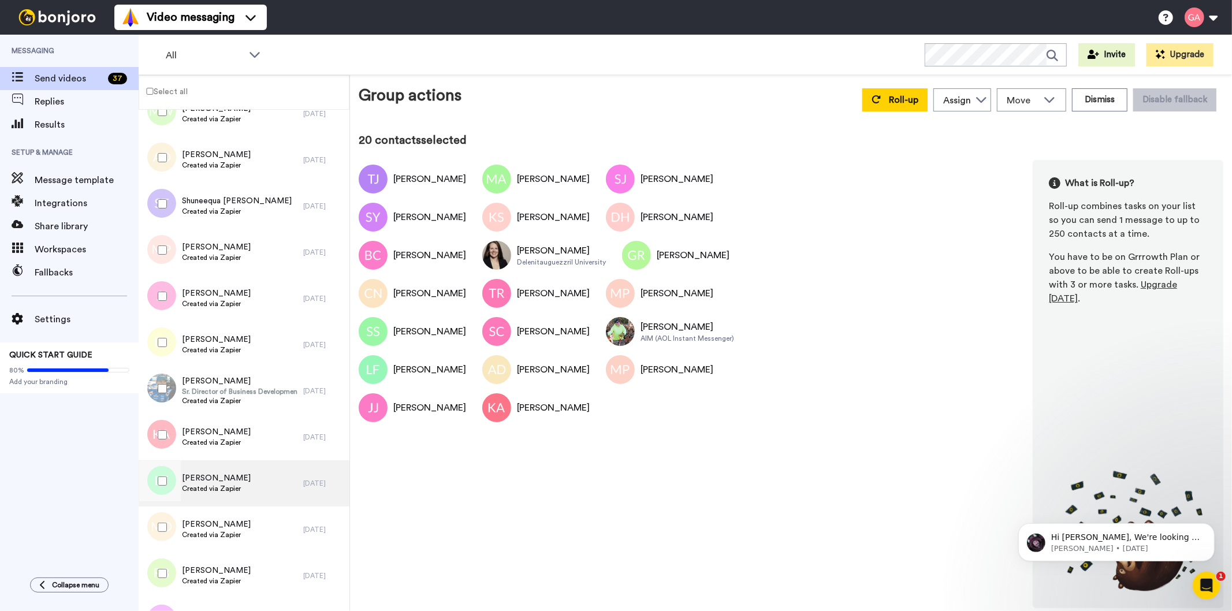
click at [239, 482] on span "Lana Ford" at bounding box center [216, 479] width 69 height 12
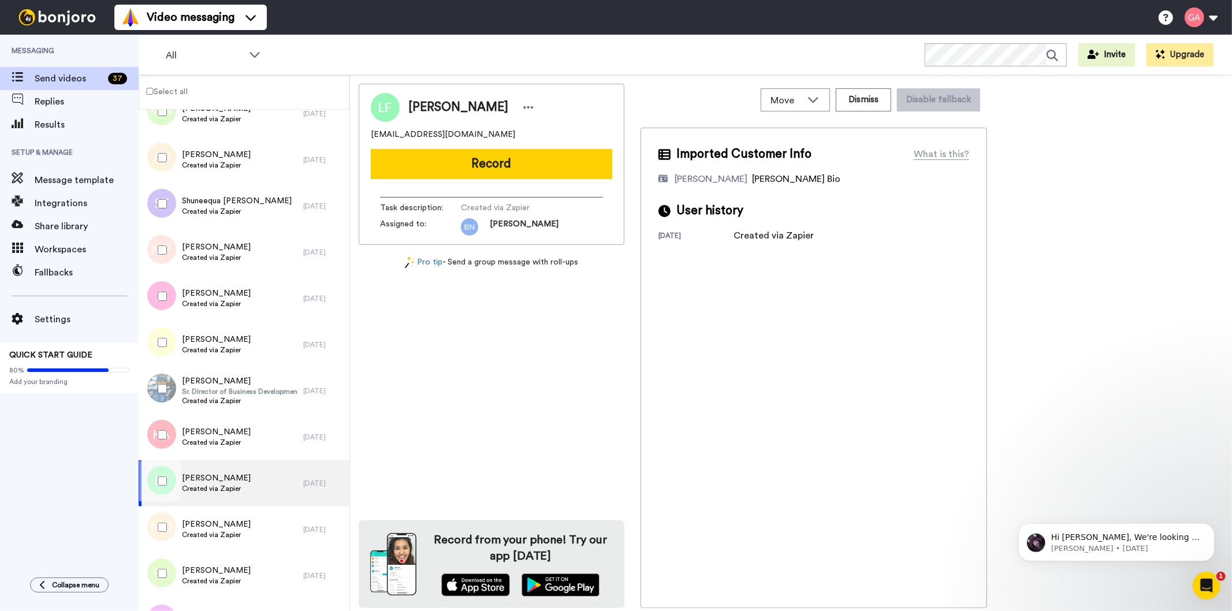
scroll to position [2631, 0]
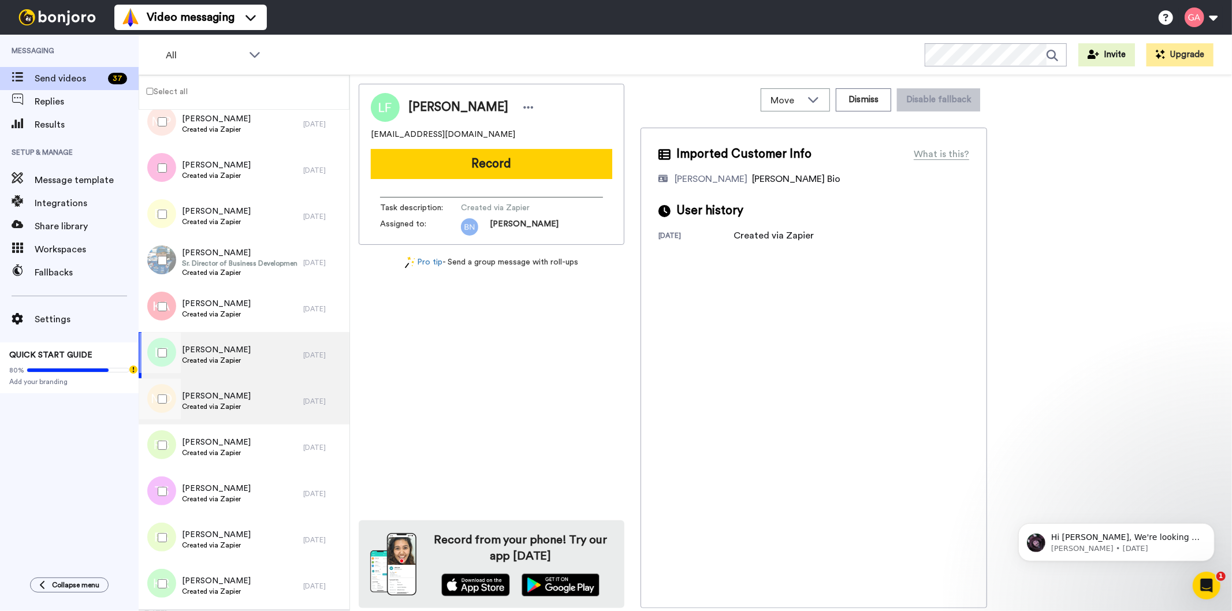
click at [218, 399] on span "Marrylyn Davis" at bounding box center [216, 397] width 69 height 12
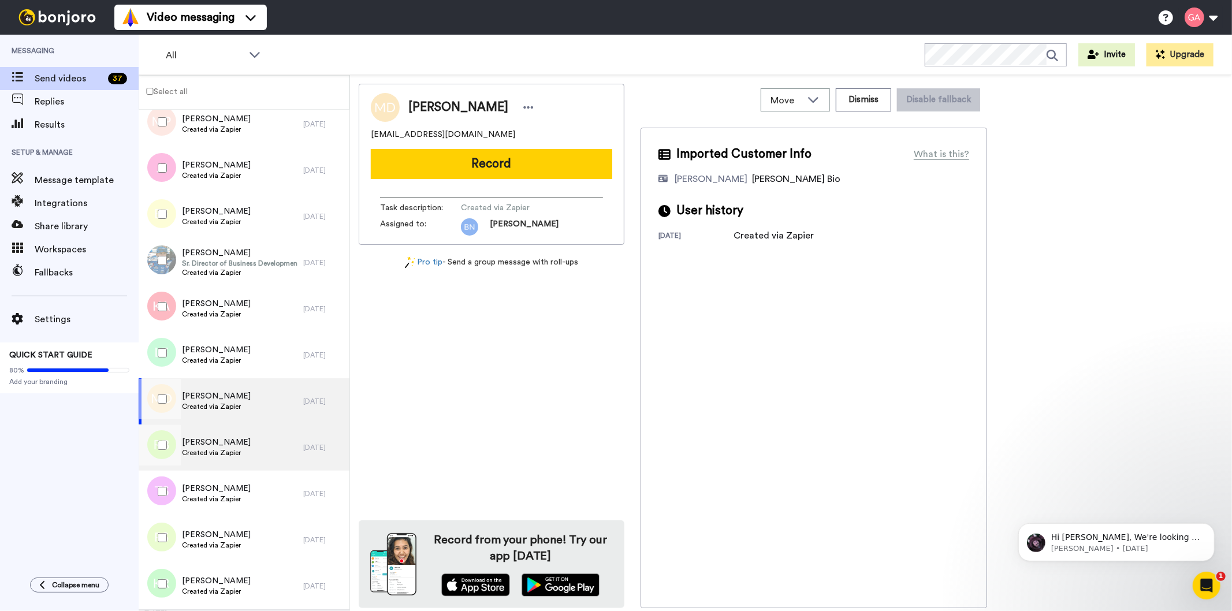
click at [221, 451] on span "Created via Zapier" at bounding box center [216, 452] width 69 height 9
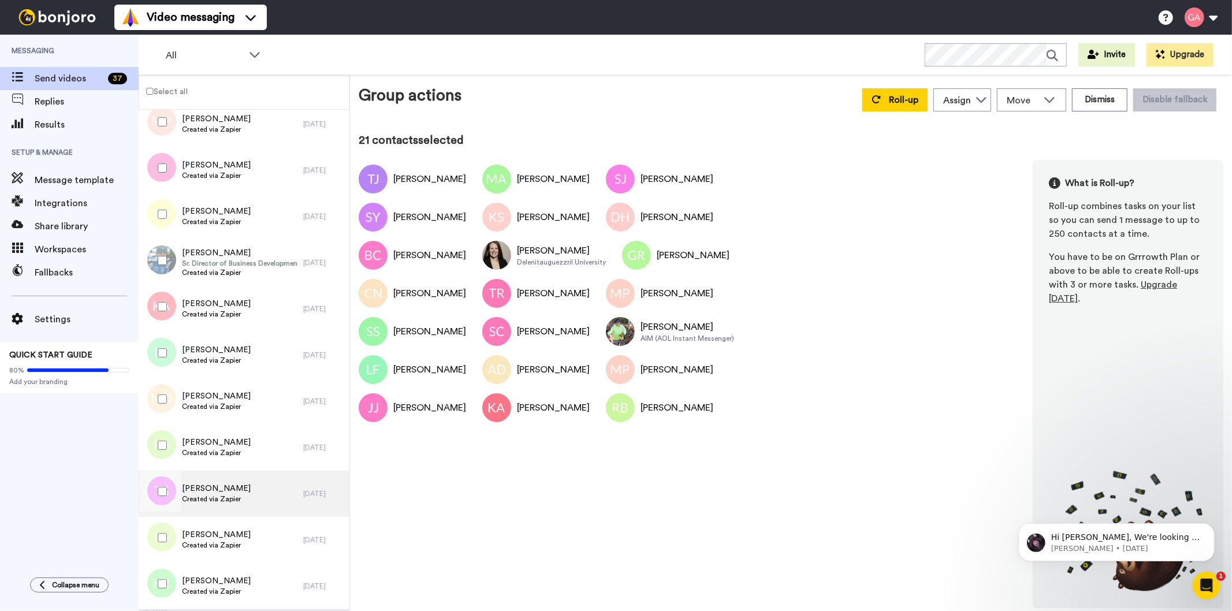
click at [250, 495] on div "Tara Smith Created via Zapier" at bounding box center [221, 494] width 165 height 46
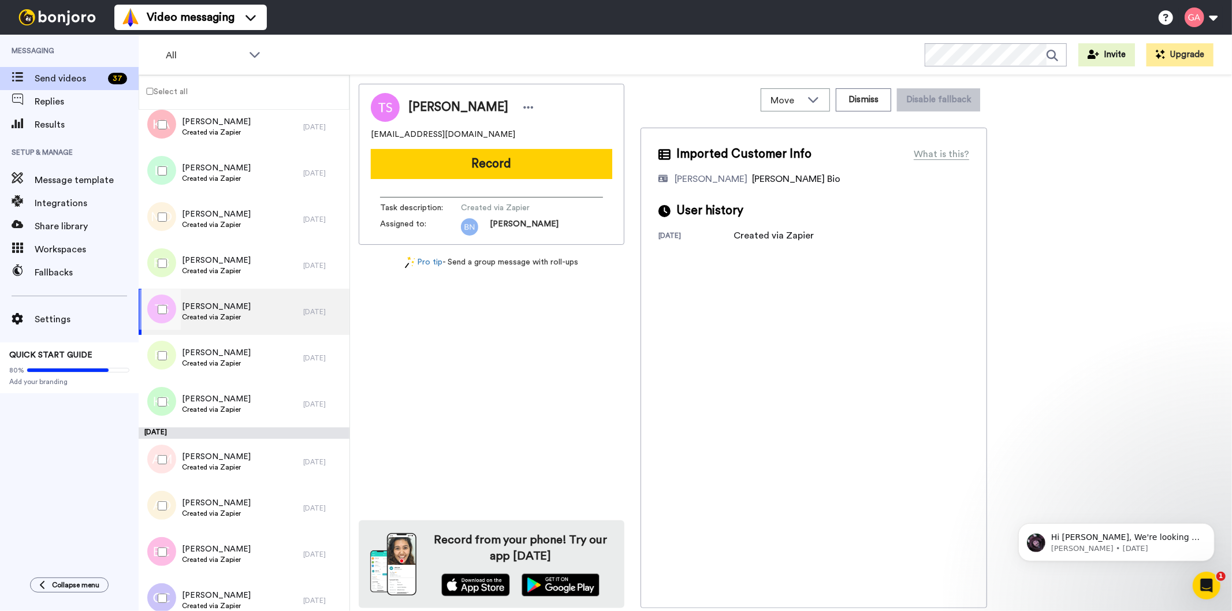
scroll to position [2824, 0]
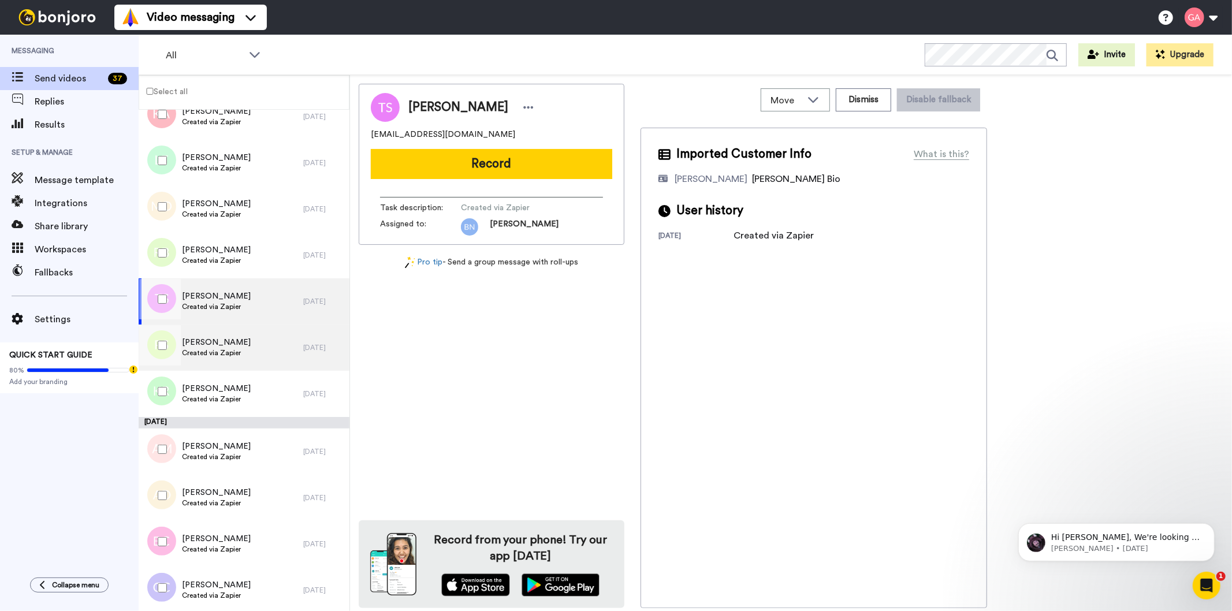
click at [221, 349] on span "Created via Zapier" at bounding box center [216, 352] width 69 height 9
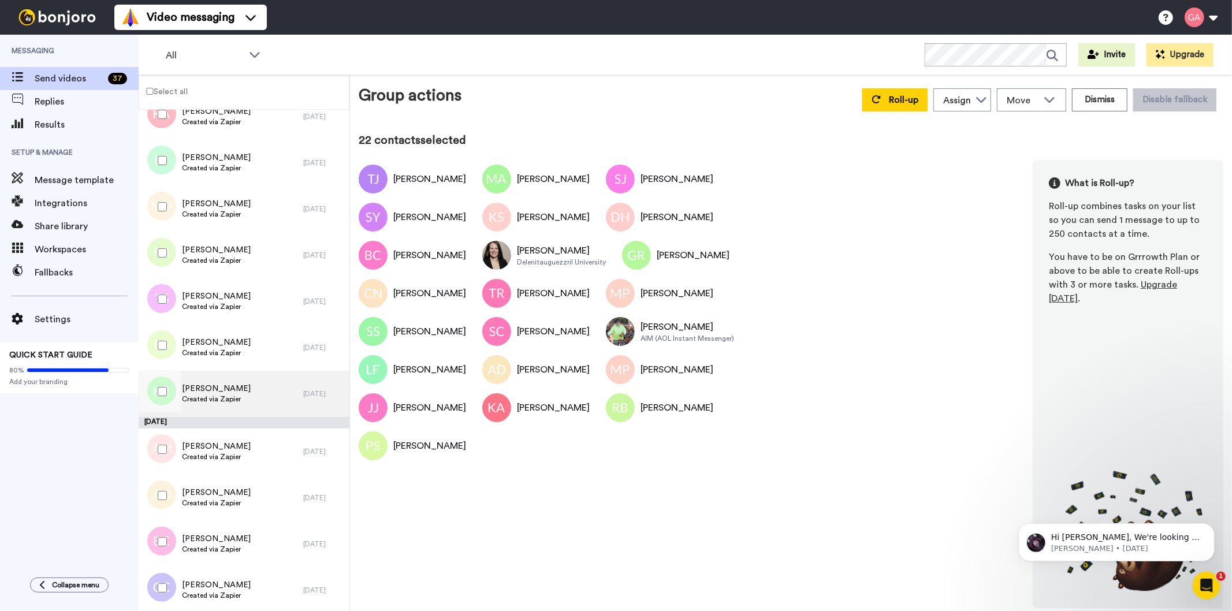
click at [228, 386] on span "Kimberlee Reid" at bounding box center [216, 389] width 69 height 12
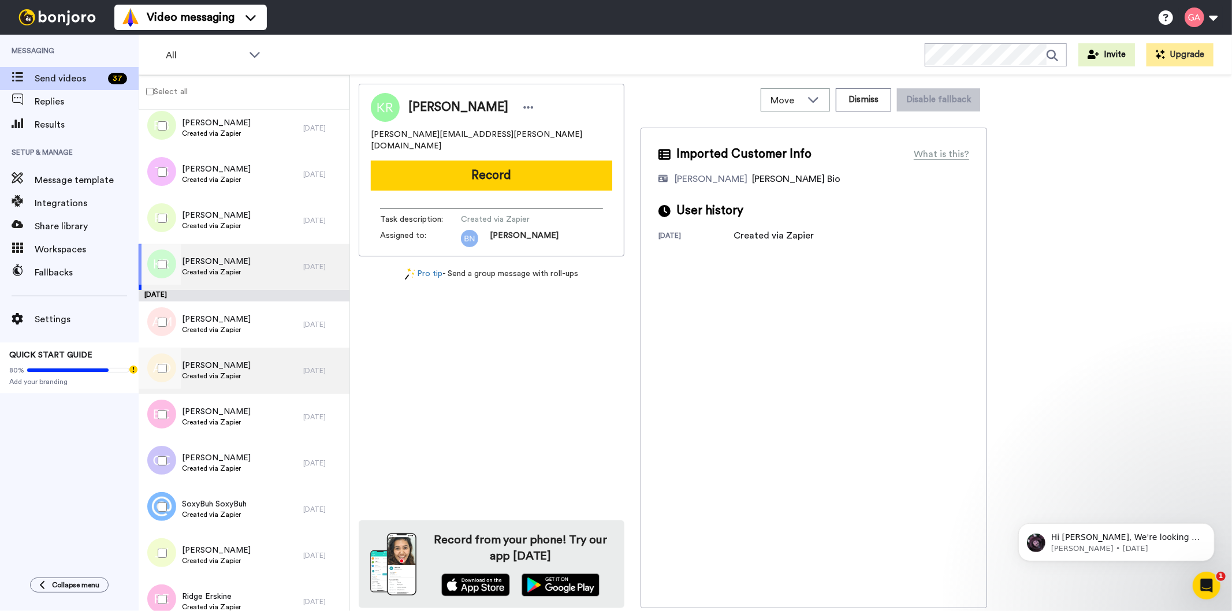
scroll to position [2953, 0]
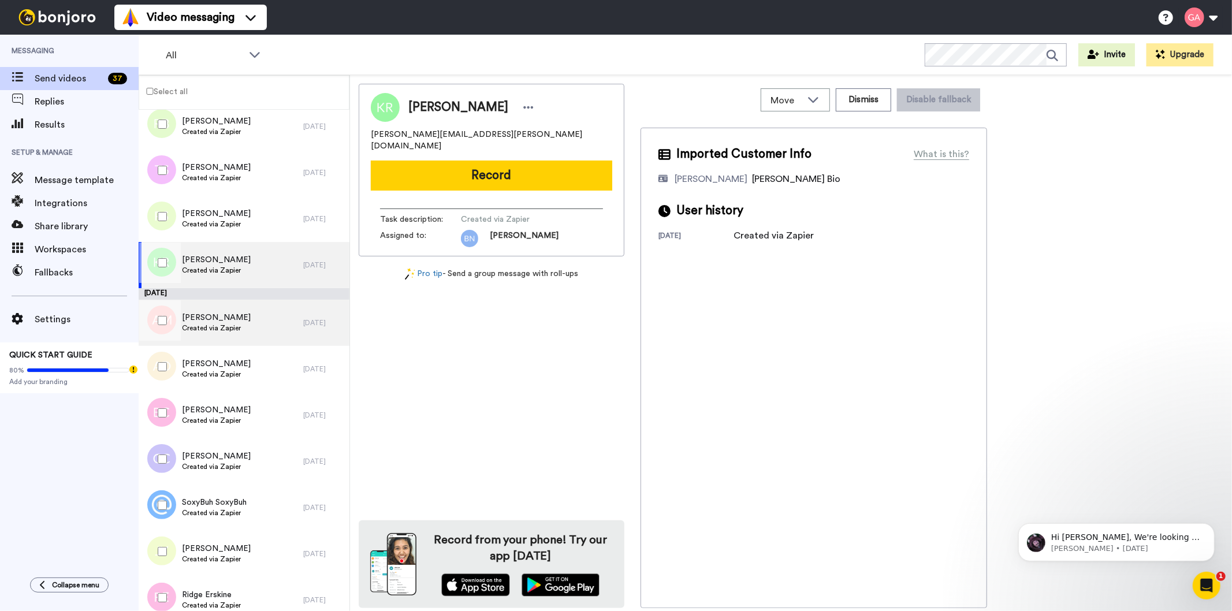
click at [240, 329] on div "Anne Mailloux Created via Zapier" at bounding box center [221, 323] width 165 height 46
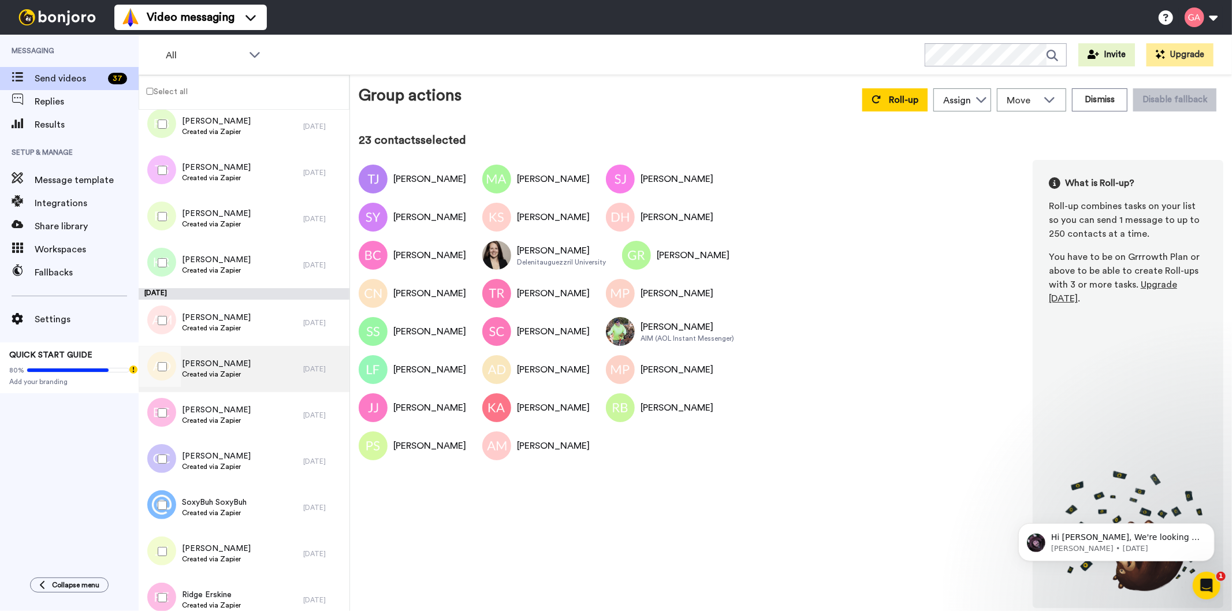
click at [231, 368] on span "Ashley Donnell" at bounding box center [216, 364] width 69 height 12
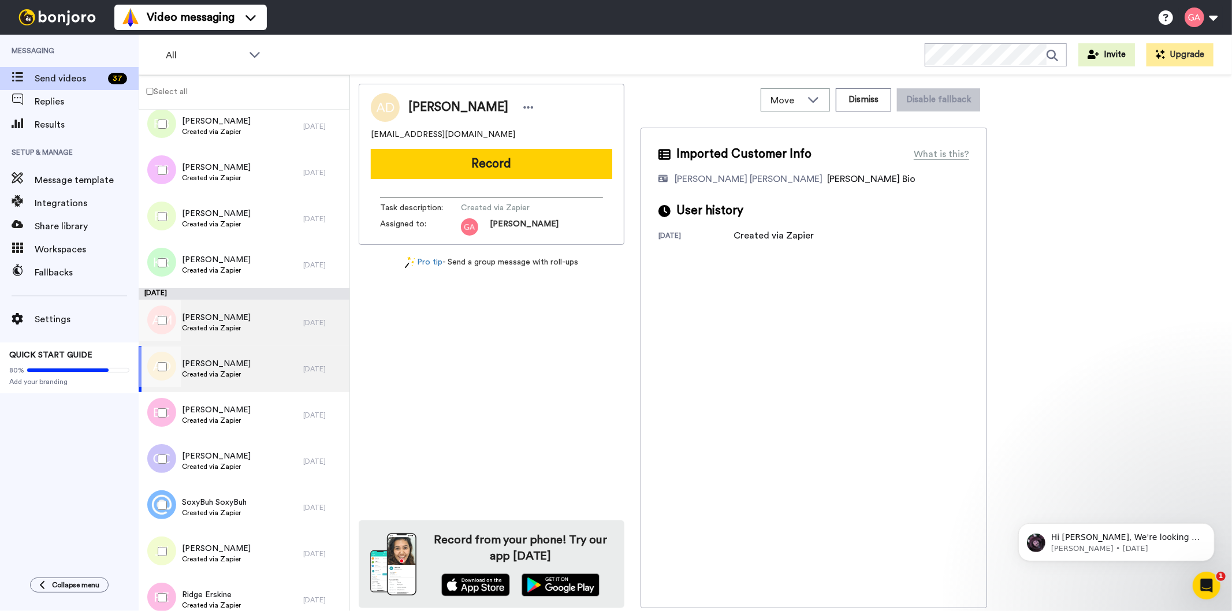
click at [237, 325] on span "Created via Zapier" at bounding box center [216, 328] width 69 height 9
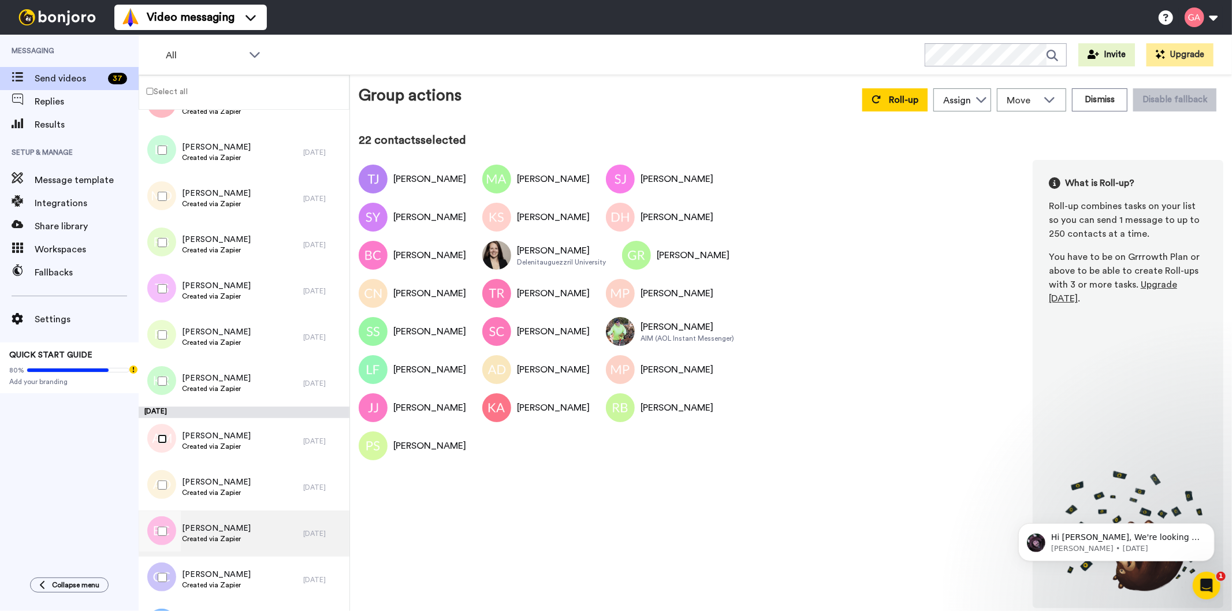
scroll to position [2824, 0]
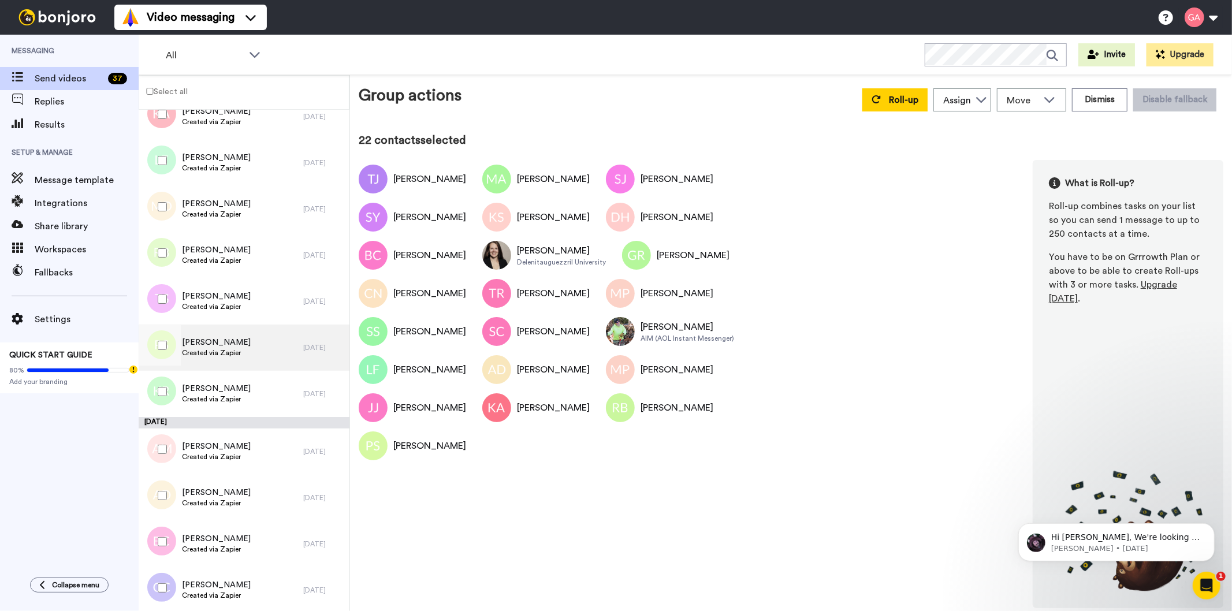
click at [231, 350] on span "Created via Zapier" at bounding box center [216, 352] width 69 height 9
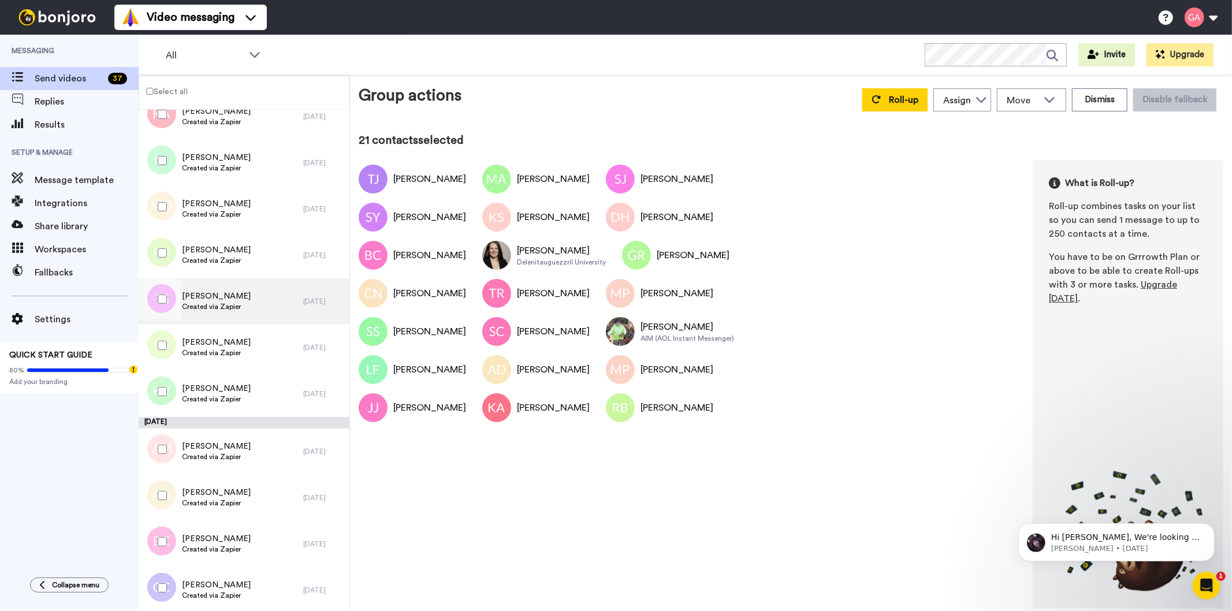
click at [245, 304] on div "Tara Smith Created via Zapier" at bounding box center [221, 301] width 165 height 46
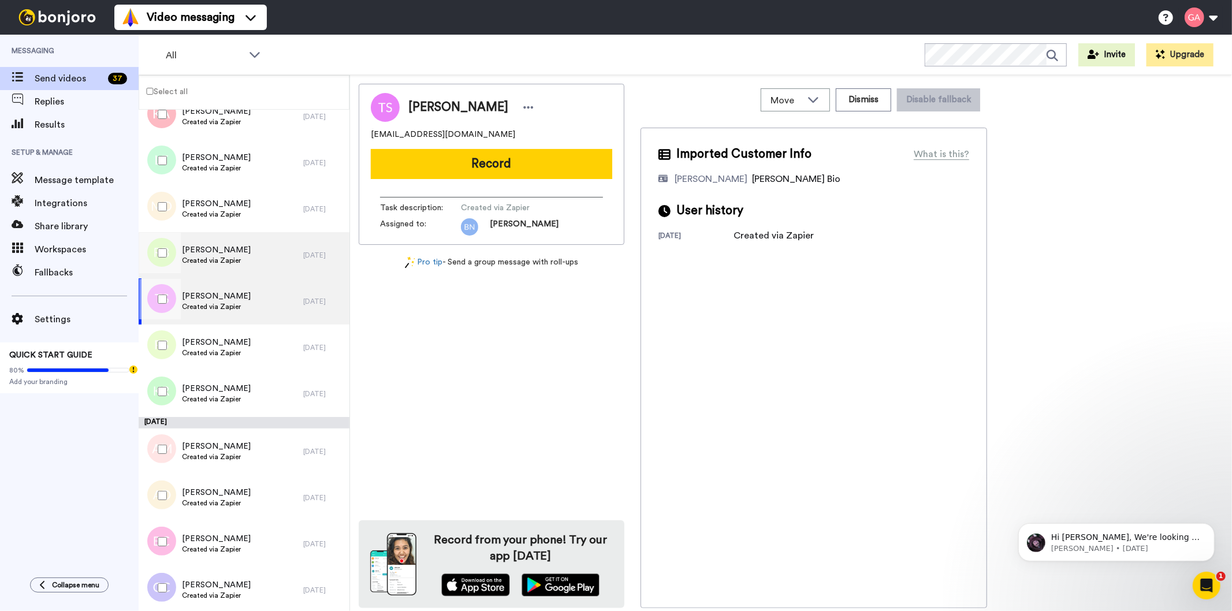
click at [246, 259] on div "Regis Belcher Created via Zapier" at bounding box center [221, 255] width 165 height 46
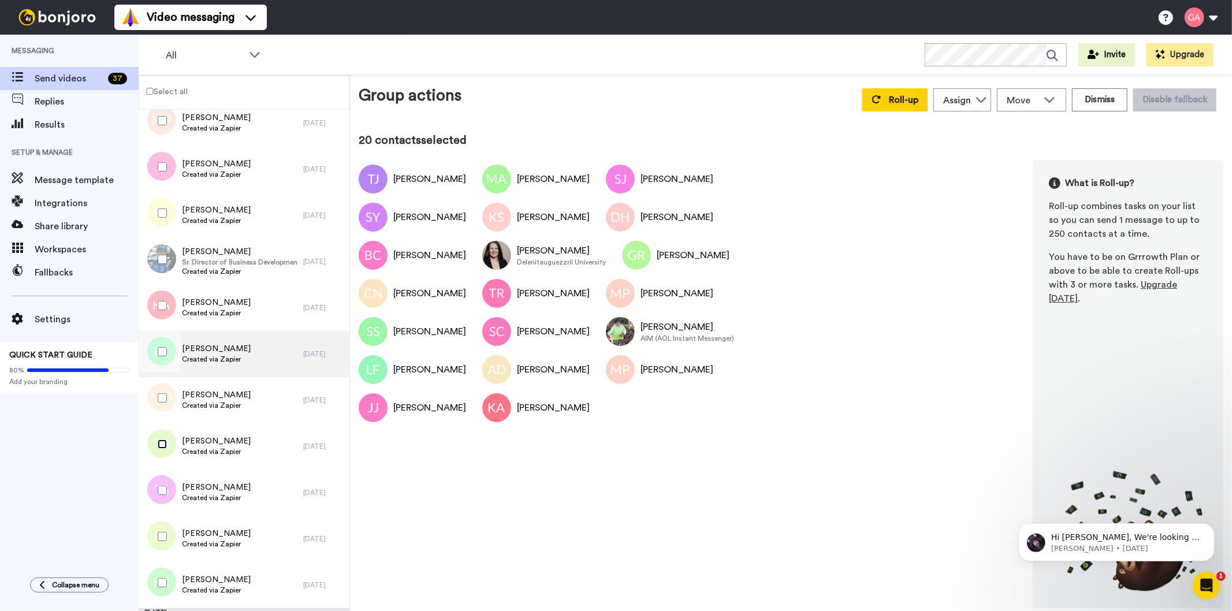
scroll to position [2631, 0]
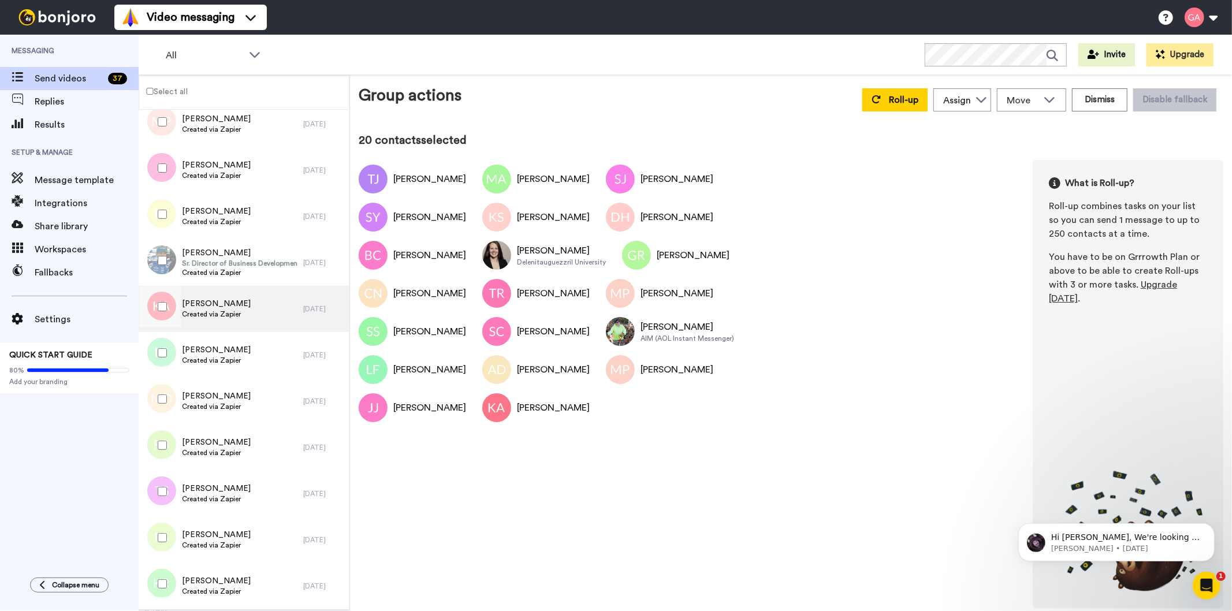
click at [237, 306] on span "Katina Anderson" at bounding box center [216, 304] width 69 height 12
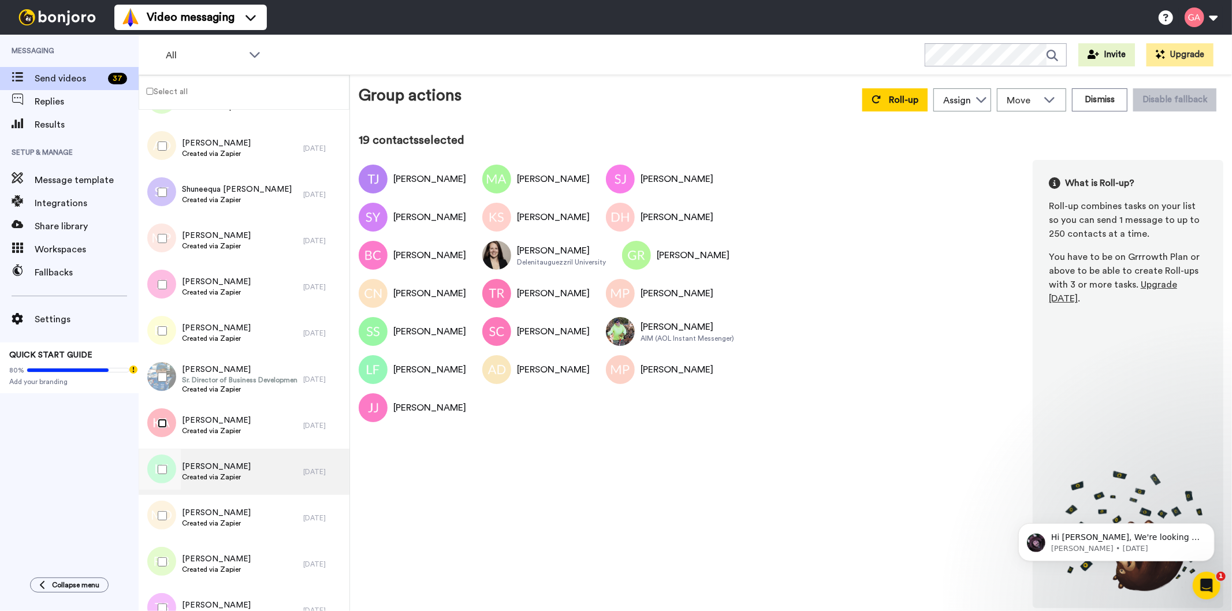
scroll to position [2503, 0]
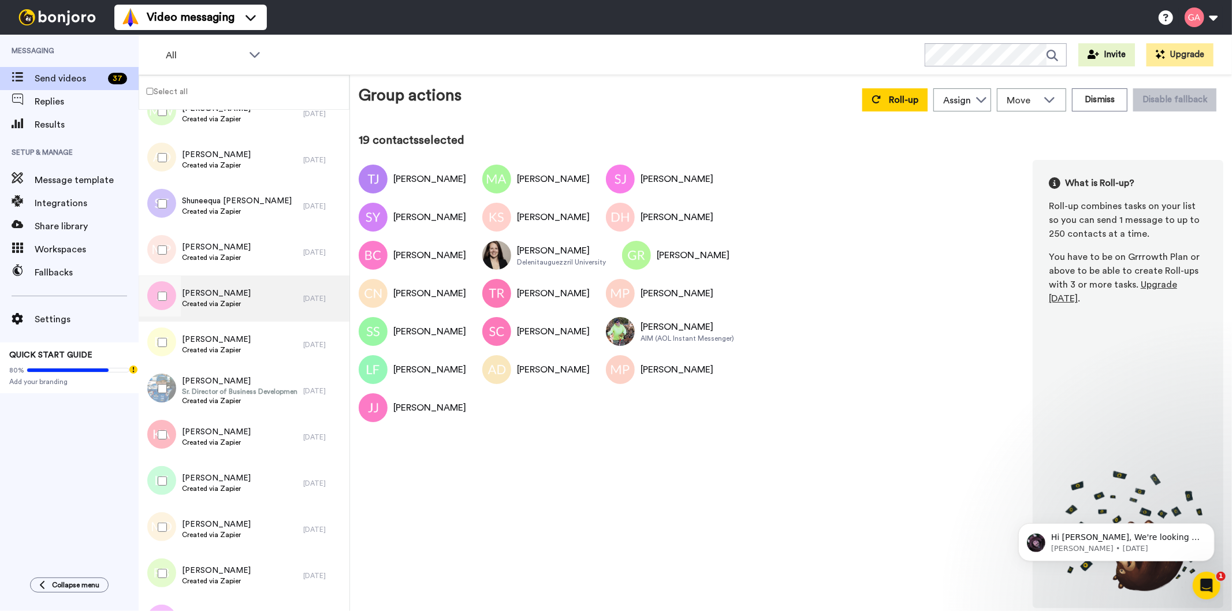
click at [251, 307] on span "Created via Zapier" at bounding box center [216, 303] width 69 height 9
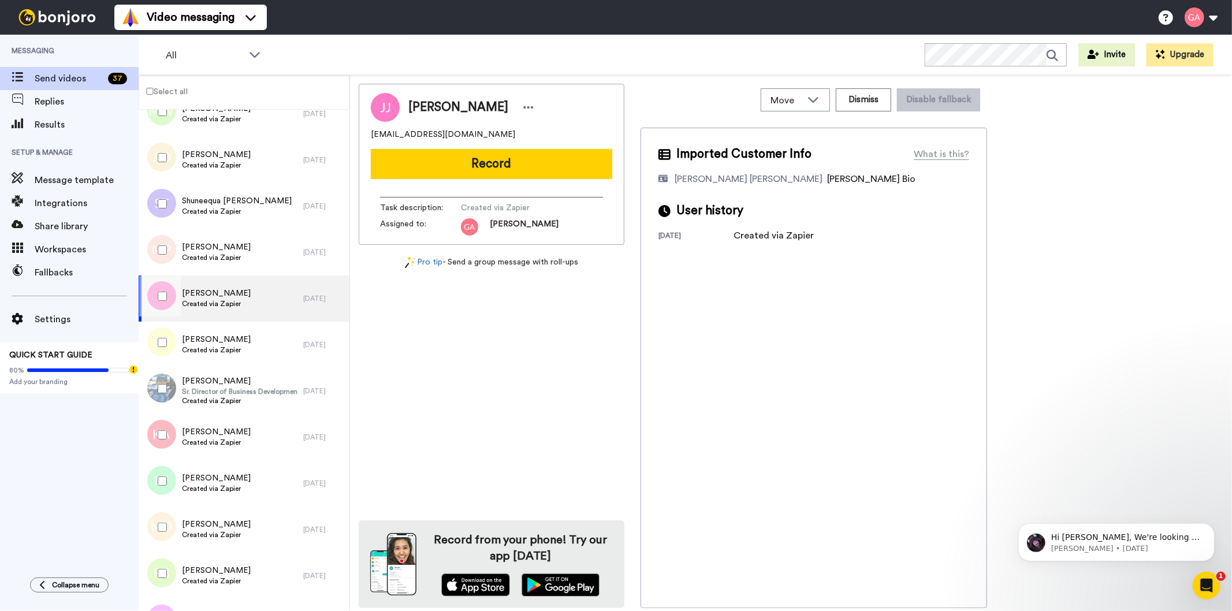
click at [183, 302] on span "Created via Zapier" at bounding box center [216, 303] width 69 height 9
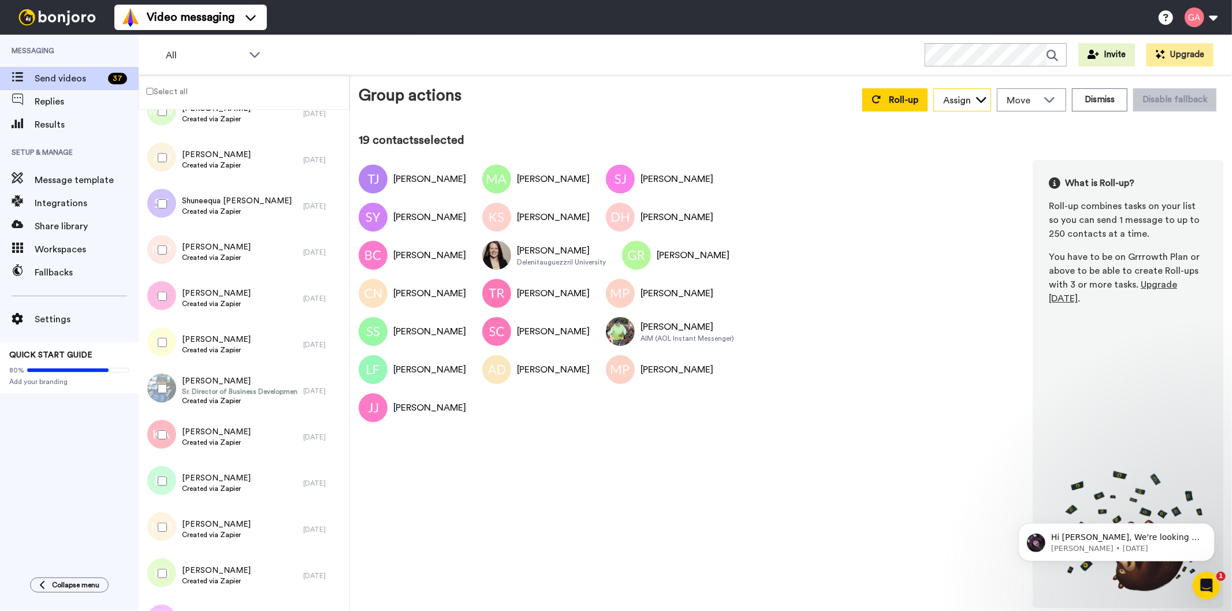
click at [971, 103] on div "Assign" at bounding box center [957, 101] width 28 height 14
click at [980, 164] on span "[PERSON_NAME]" at bounding box center [975, 163] width 83 height 12
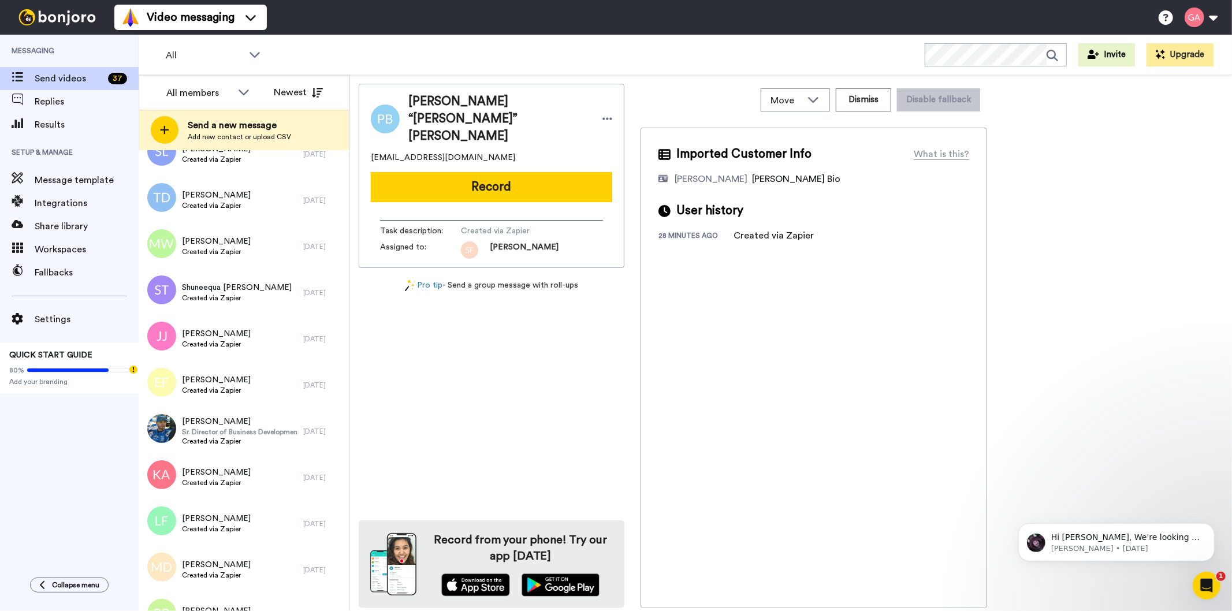
scroll to position [724, 0]
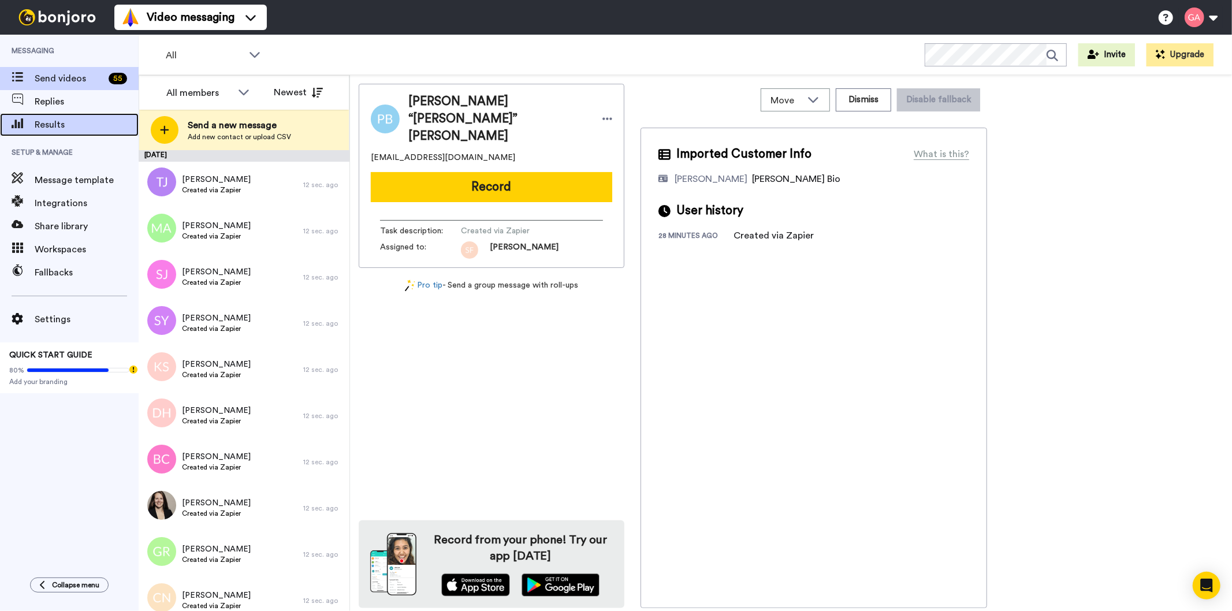
click at [39, 119] on span "Results" at bounding box center [87, 125] width 104 height 14
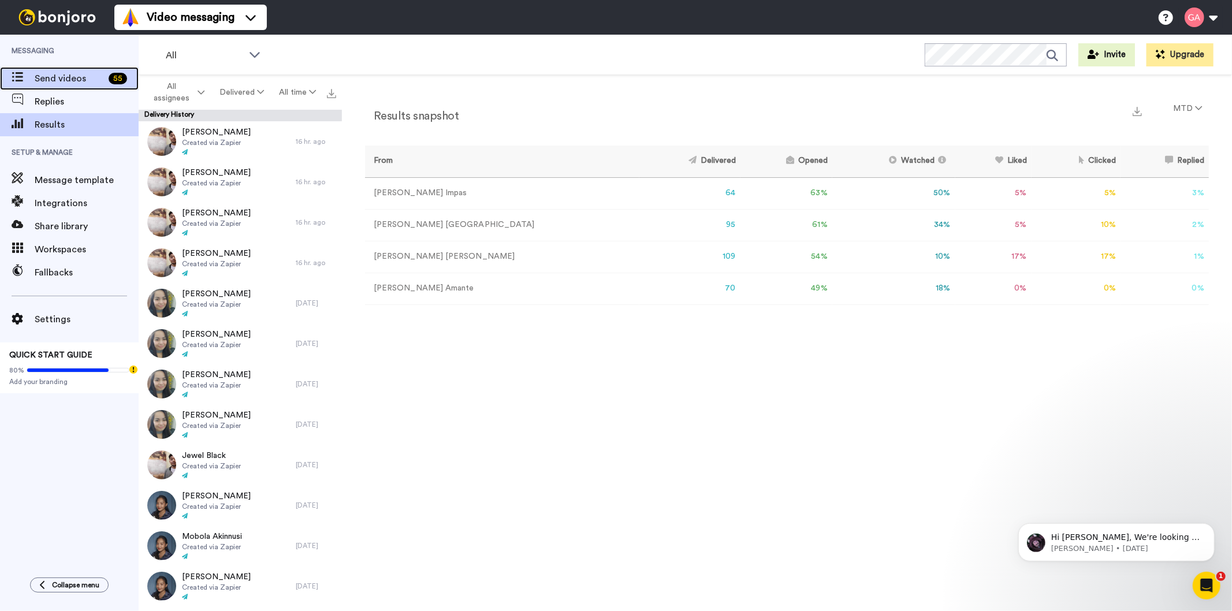
click at [71, 83] on span "Send videos" at bounding box center [69, 79] width 69 height 14
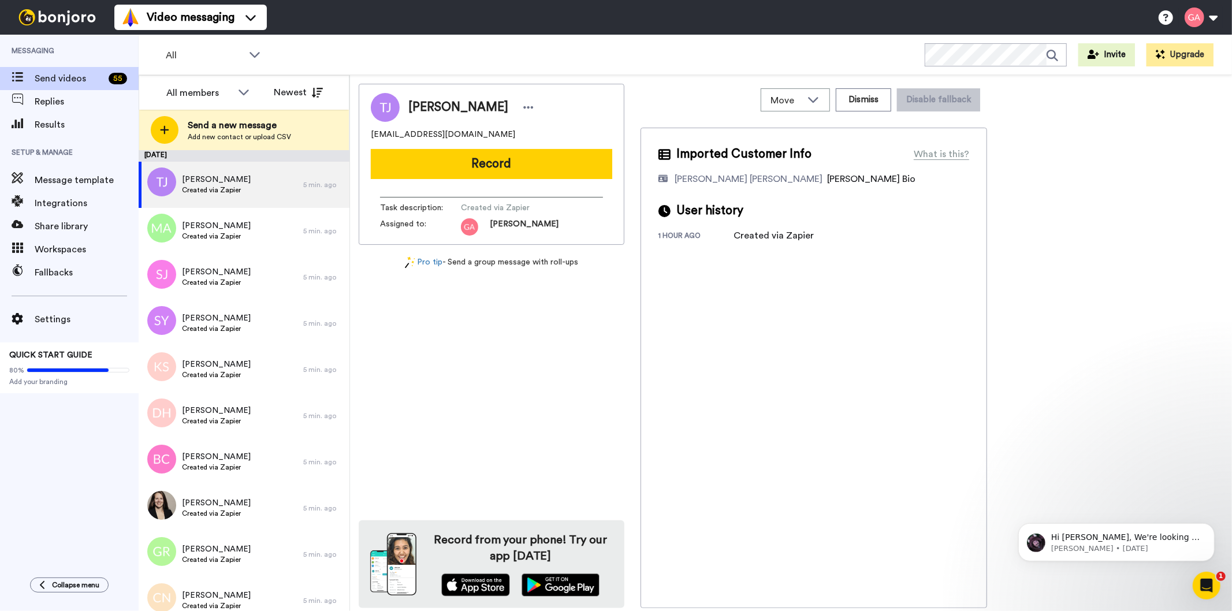
click at [459, 108] on span "Tiffany James" at bounding box center [458, 107] width 100 height 17
copy div "Tiffany James"
click at [782, 442] on div "Imported Customer Info What is this? Gilda De Varon Amante Bonjoro Assignee Bio…" at bounding box center [814, 368] width 347 height 481
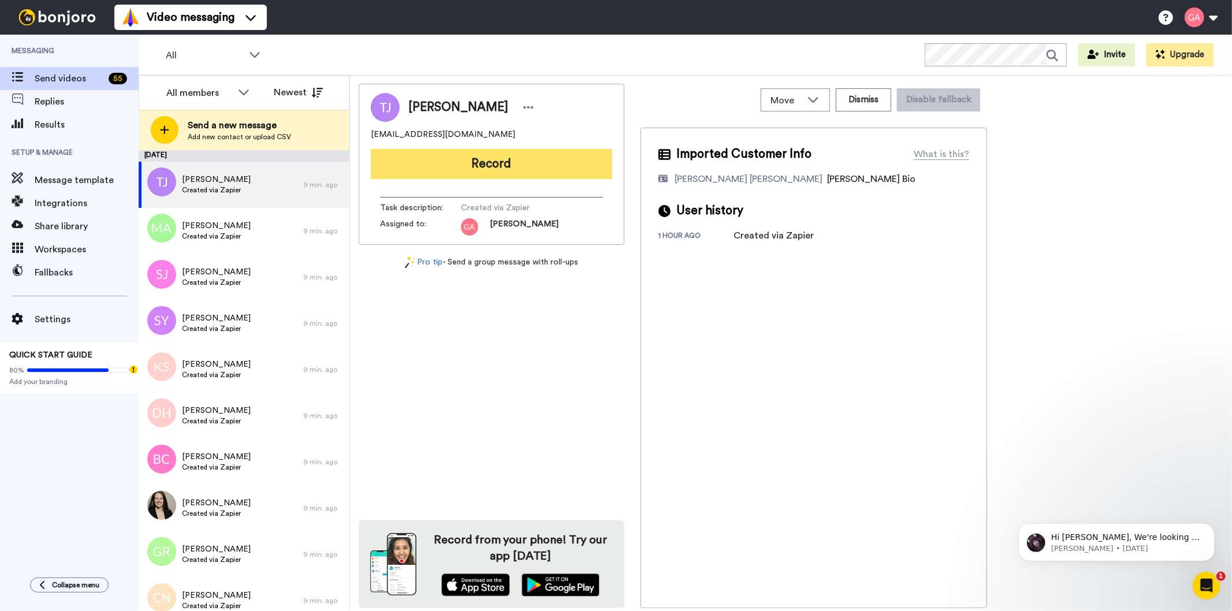
click at [539, 172] on button "Record" at bounding box center [491, 164] width 241 height 30
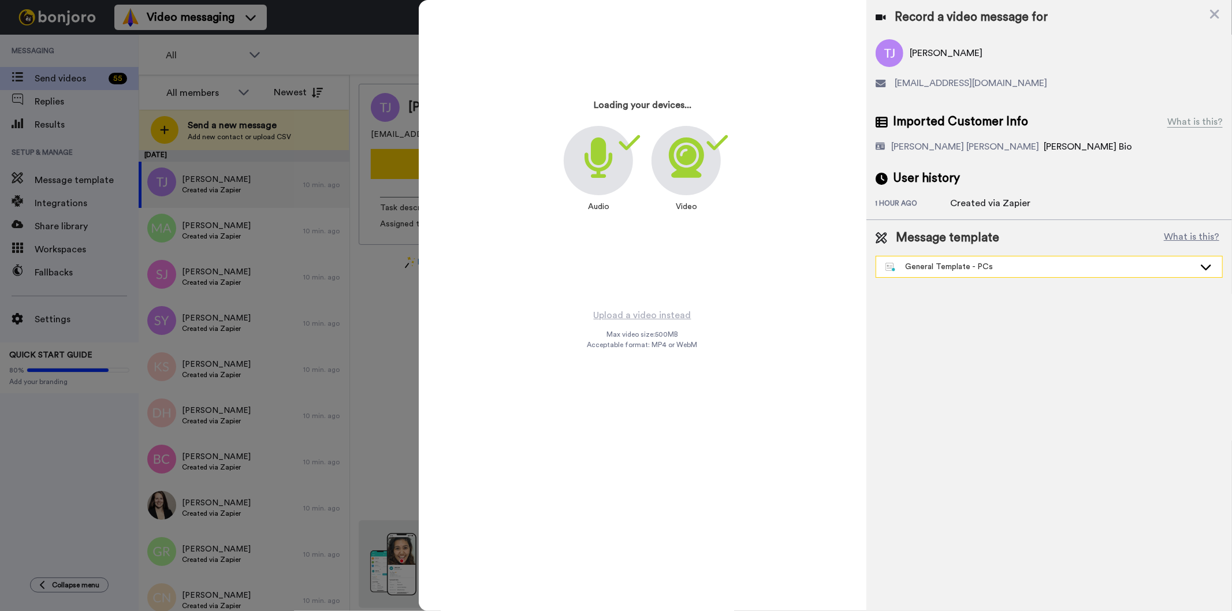
click at [959, 264] on div "General Template - PCs" at bounding box center [1040, 267] width 309 height 12
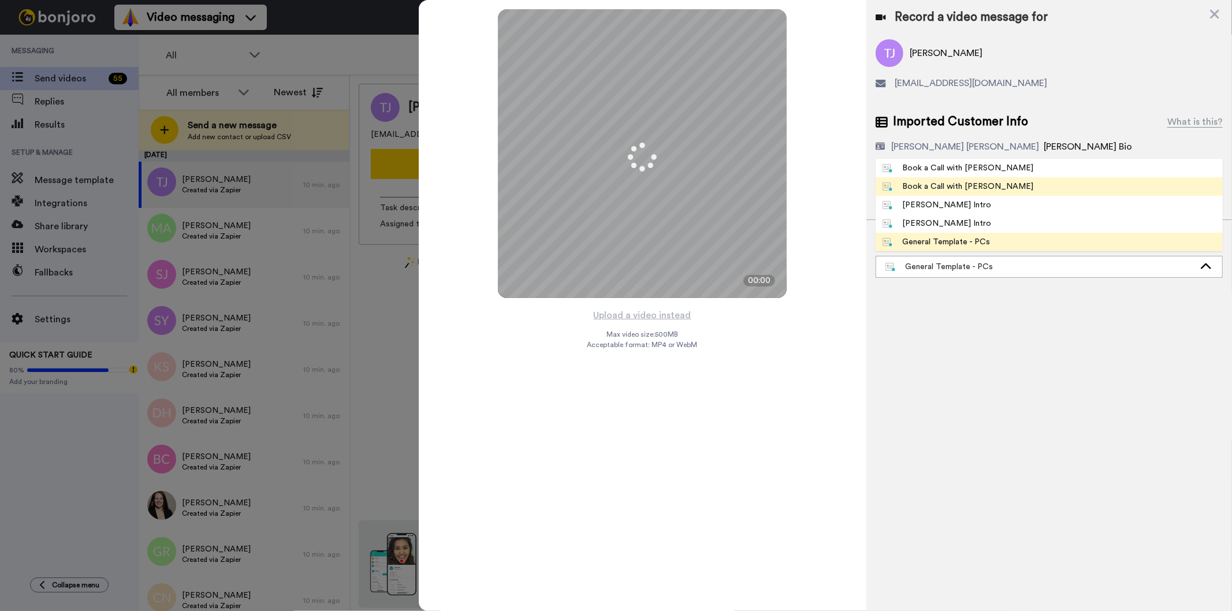
click at [1014, 189] on li "Book a Call with [PERSON_NAME]" at bounding box center [1049, 186] width 347 height 18
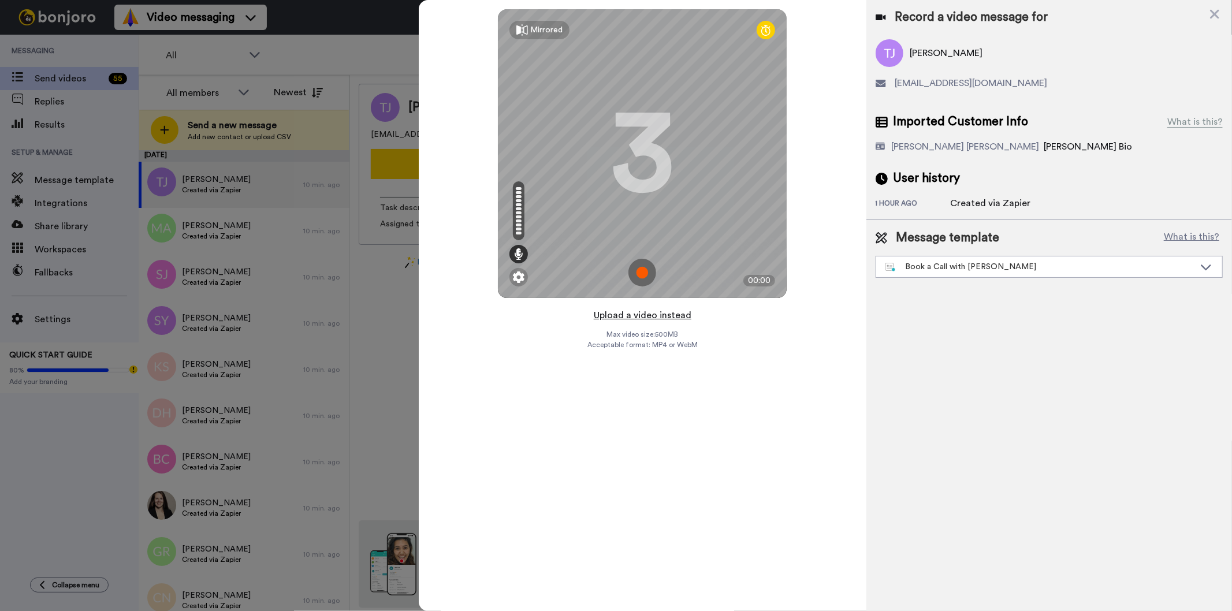
click at [625, 317] on button "Upload a video instead" at bounding box center [642, 315] width 105 height 15
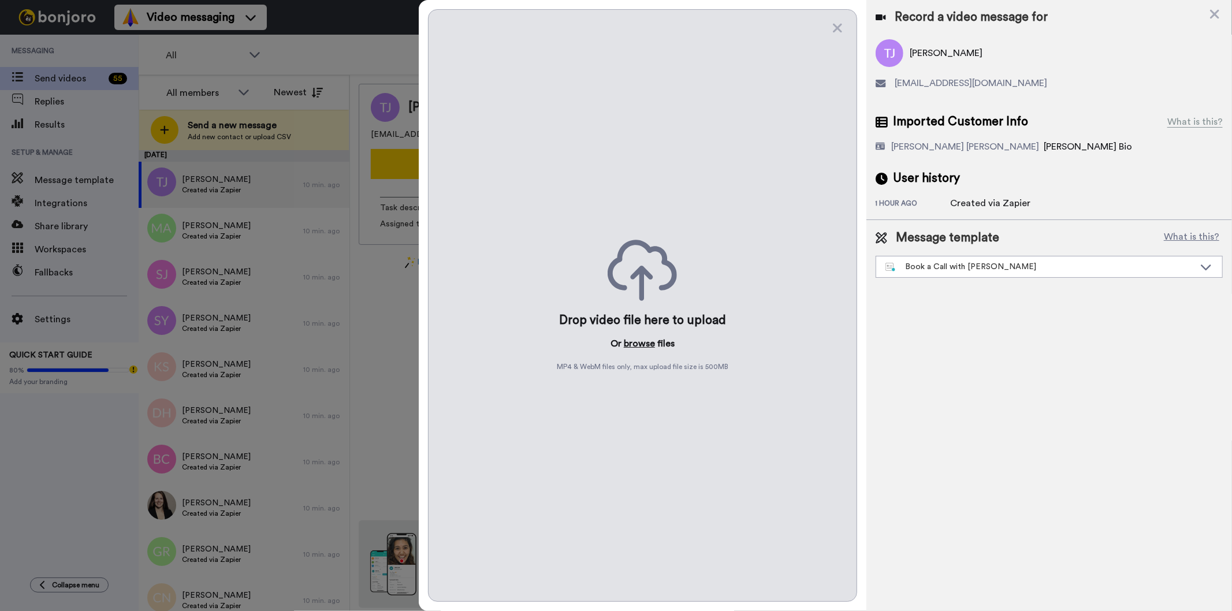
click at [644, 347] on button "browse" at bounding box center [639, 344] width 31 height 14
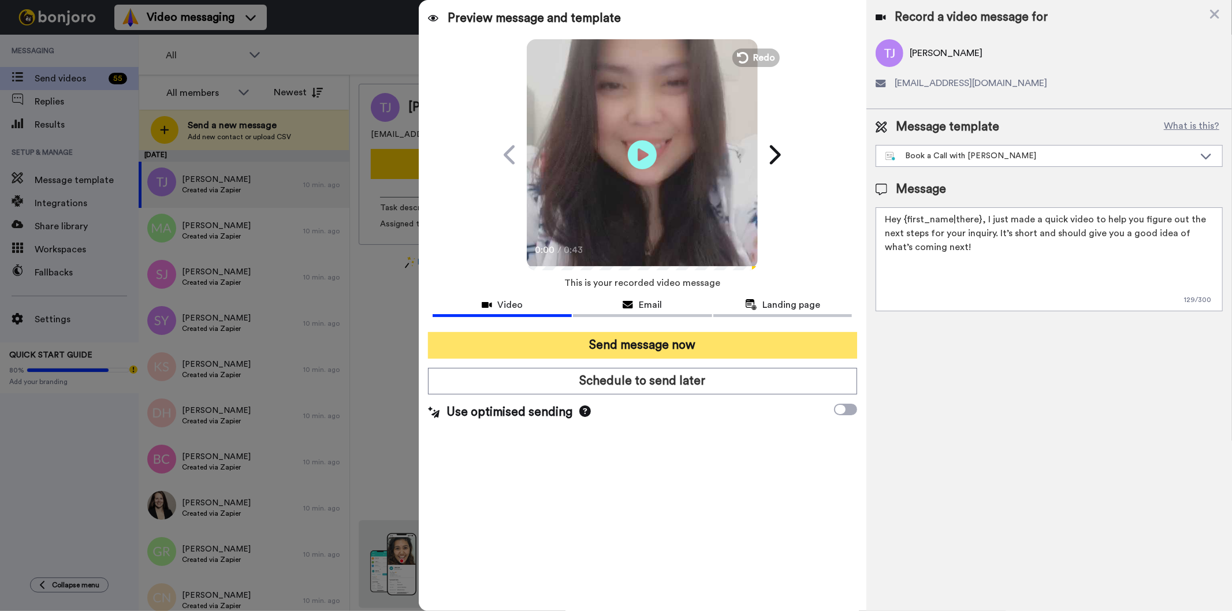
click at [680, 340] on button "Send message now" at bounding box center [642, 345] width 429 height 27
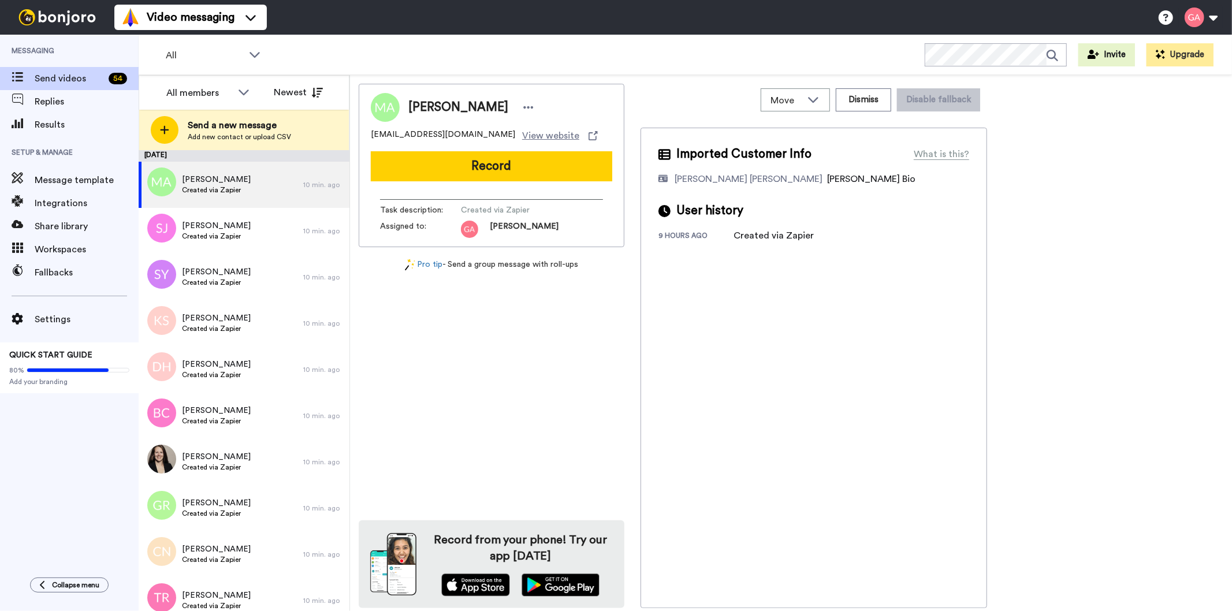
click at [432, 111] on span "[PERSON_NAME]" at bounding box center [458, 107] width 100 height 17
copy div "[PERSON_NAME]"
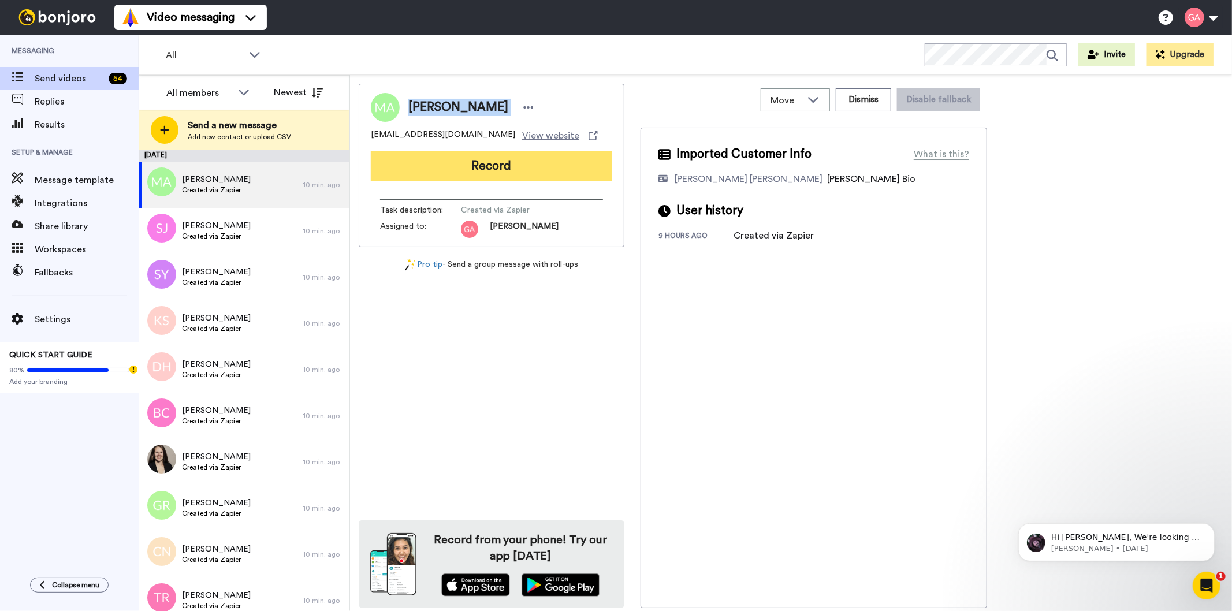
click at [474, 170] on button "Record" at bounding box center [491, 166] width 241 height 30
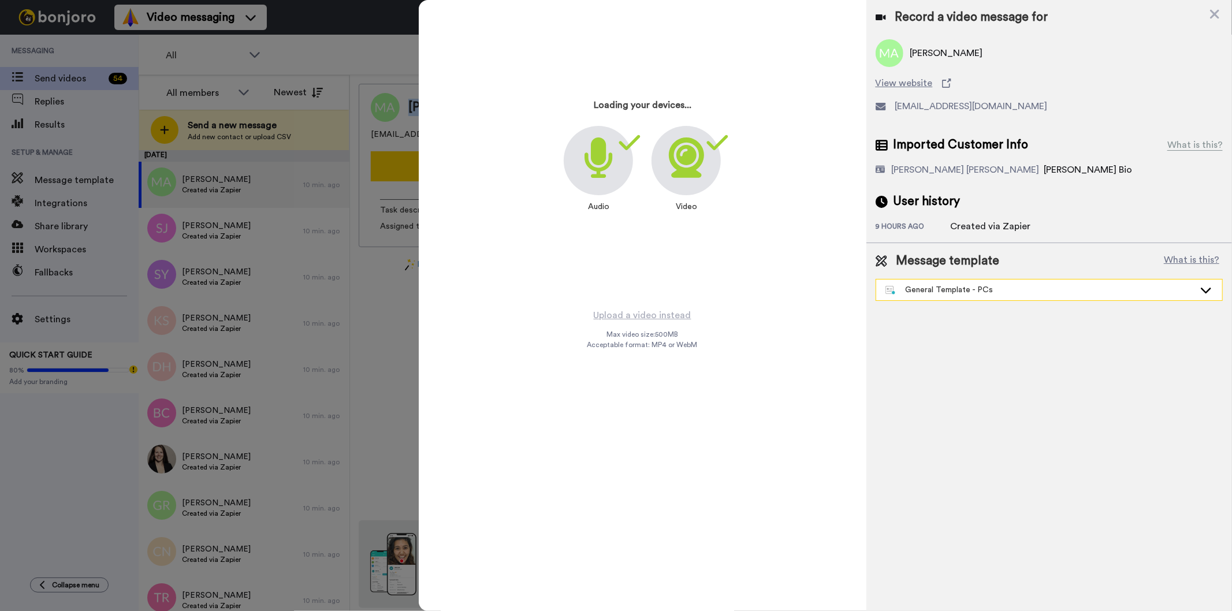
click at [960, 291] on div "General Template - PCs" at bounding box center [1040, 290] width 309 height 12
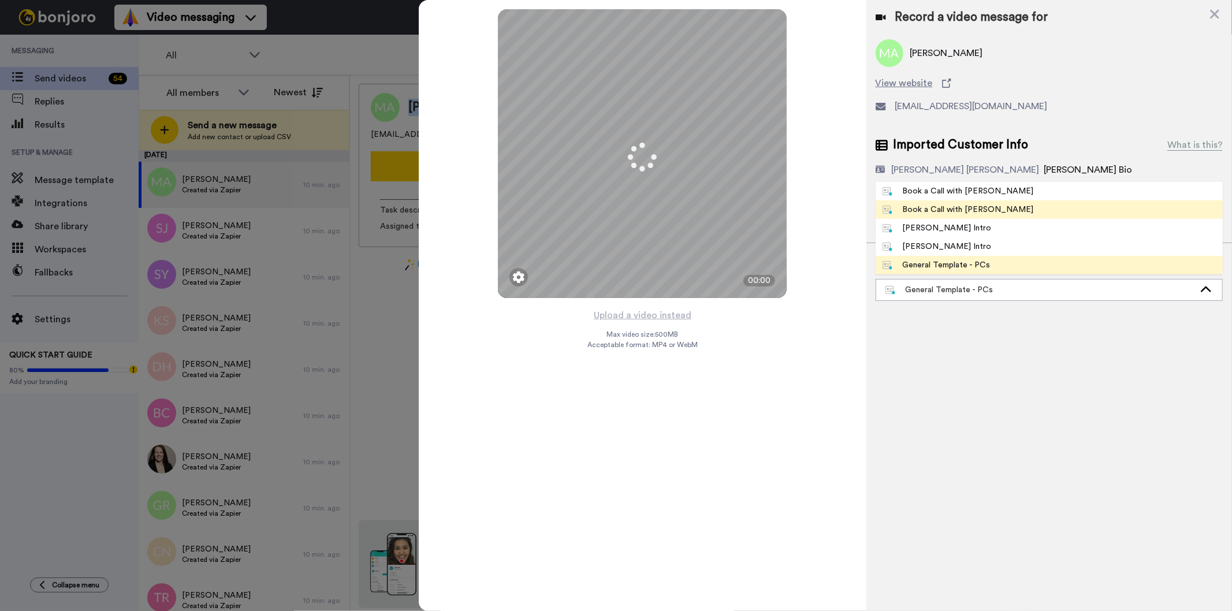
click at [962, 215] on div "Book a Call with [PERSON_NAME]" at bounding box center [958, 210] width 151 height 12
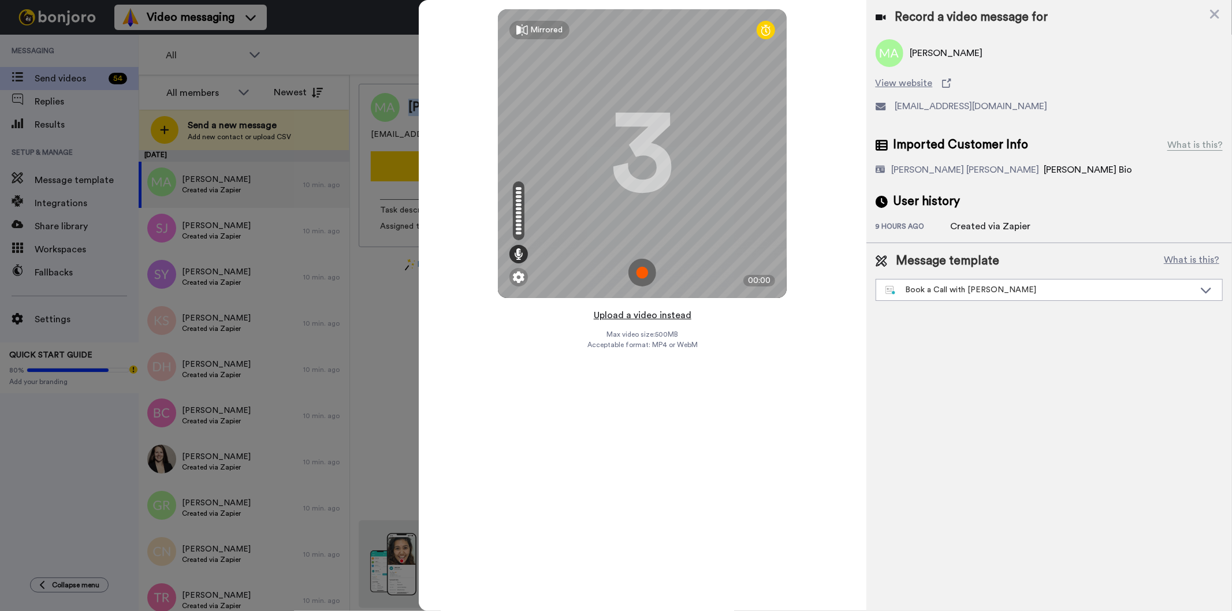
click at [640, 309] on button "Upload a video instead" at bounding box center [642, 315] width 105 height 15
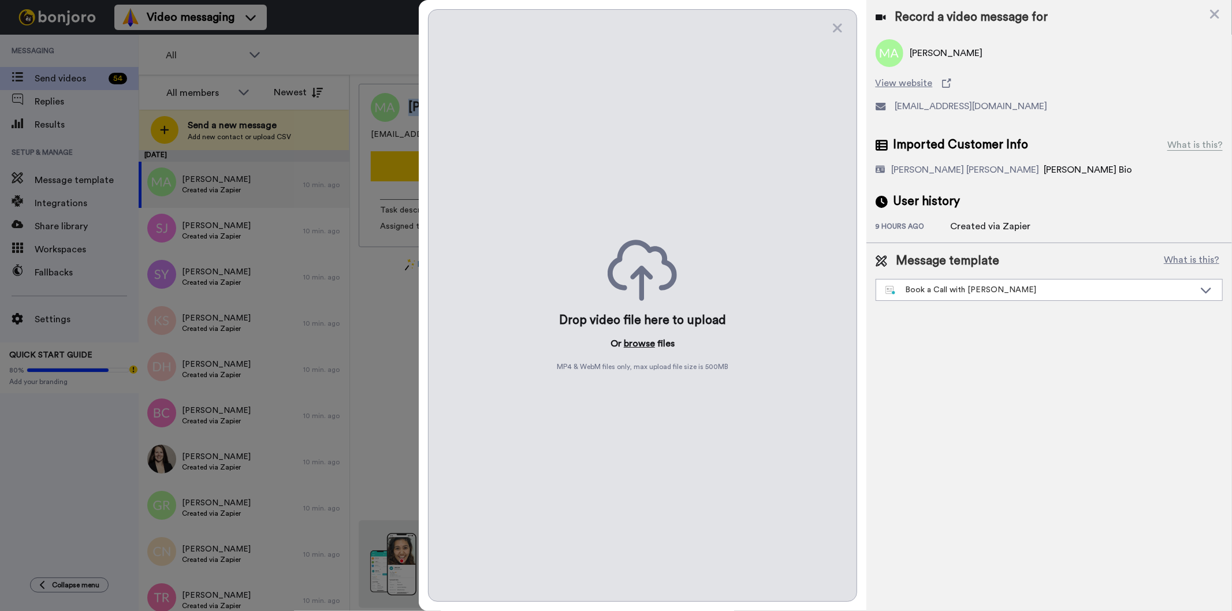
click at [647, 350] on button "browse" at bounding box center [639, 344] width 31 height 14
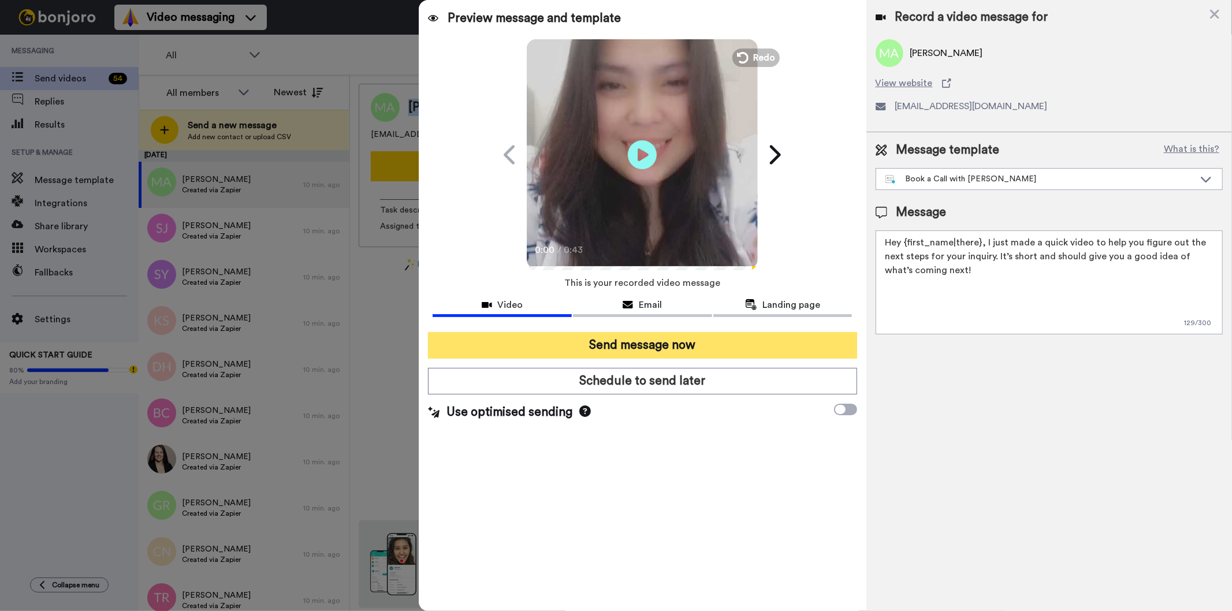
click at [604, 338] on button "Send message now" at bounding box center [642, 345] width 429 height 27
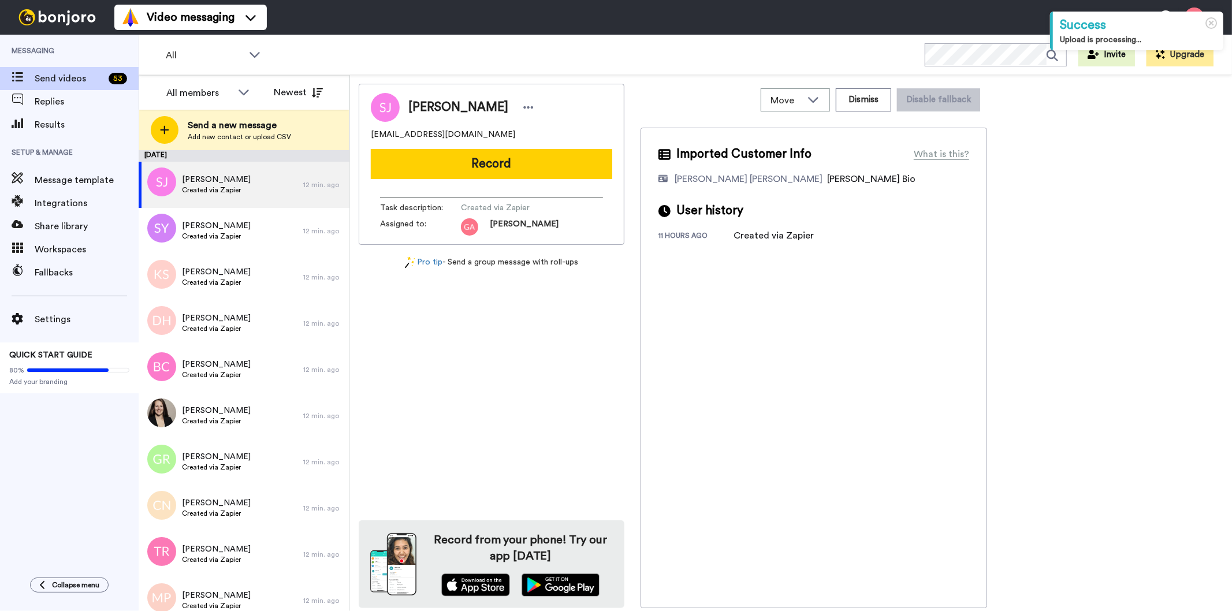
click at [441, 105] on span "[PERSON_NAME]" at bounding box center [458, 107] width 100 height 17
copy div "[PERSON_NAME]"
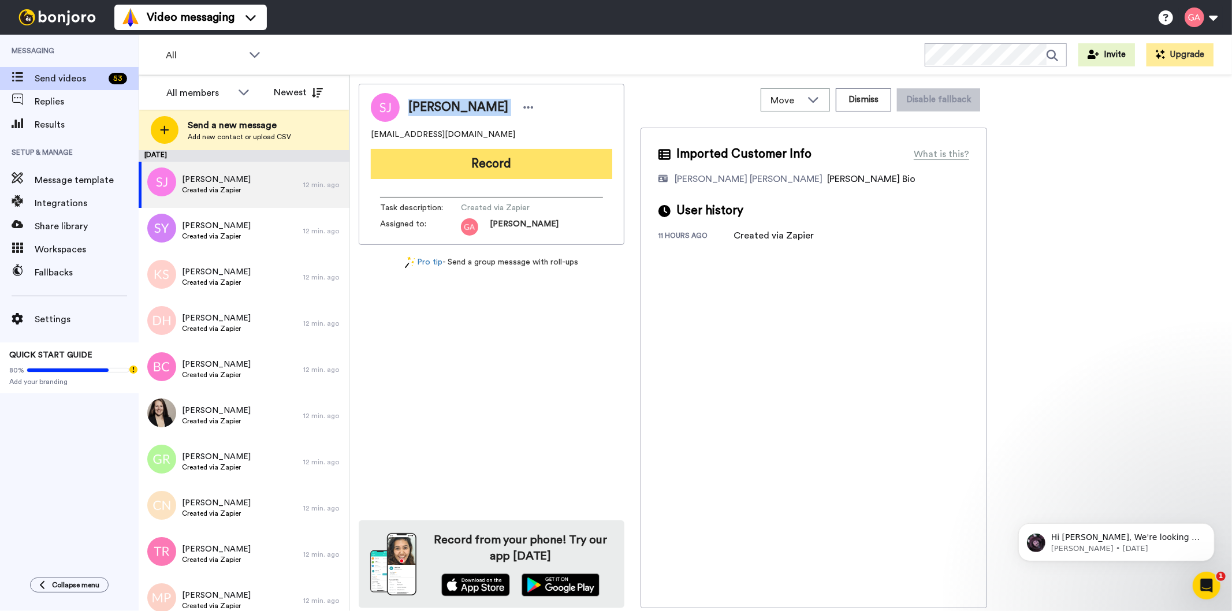
click at [486, 157] on button "Record" at bounding box center [491, 164] width 241 height 30
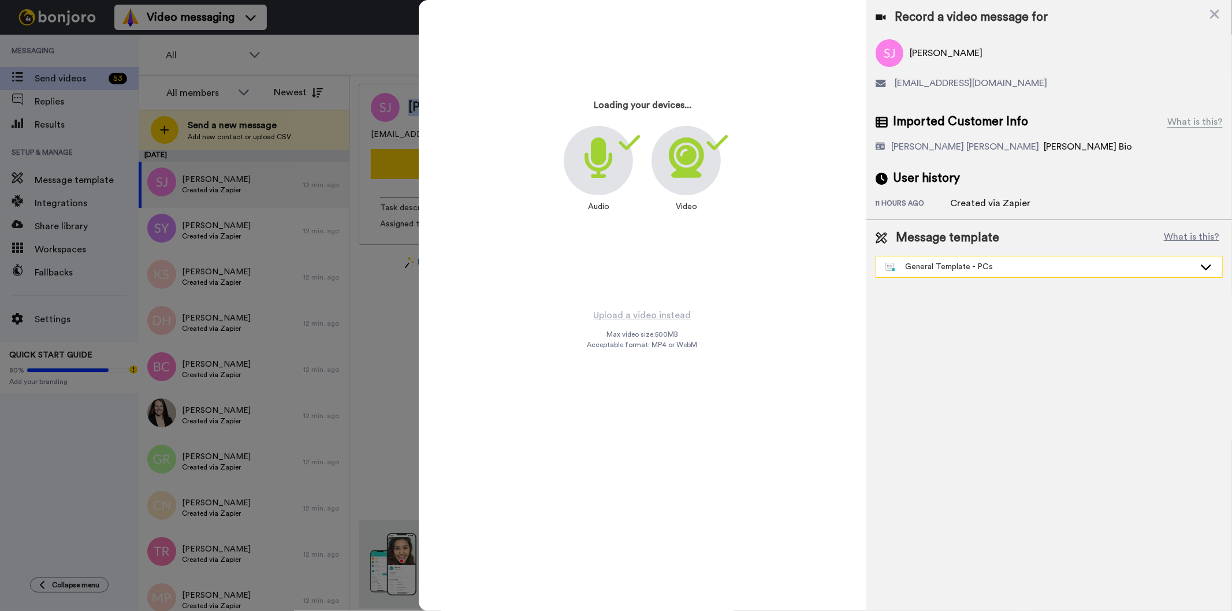
click at [927, 269] on div "General Template - PCs" at bounding box center [1040, 267] width 309 height 12
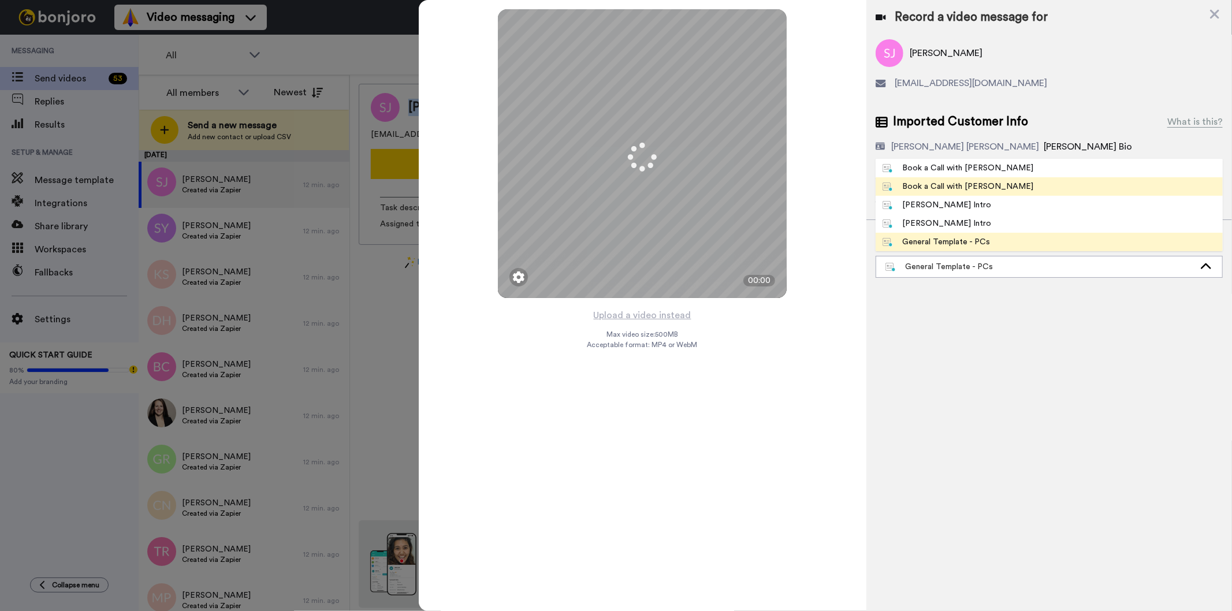
click at [950, 187] on div "Book a Call with [PERSON_NAME]" at bounding box center [958, 187] width 151 height 12
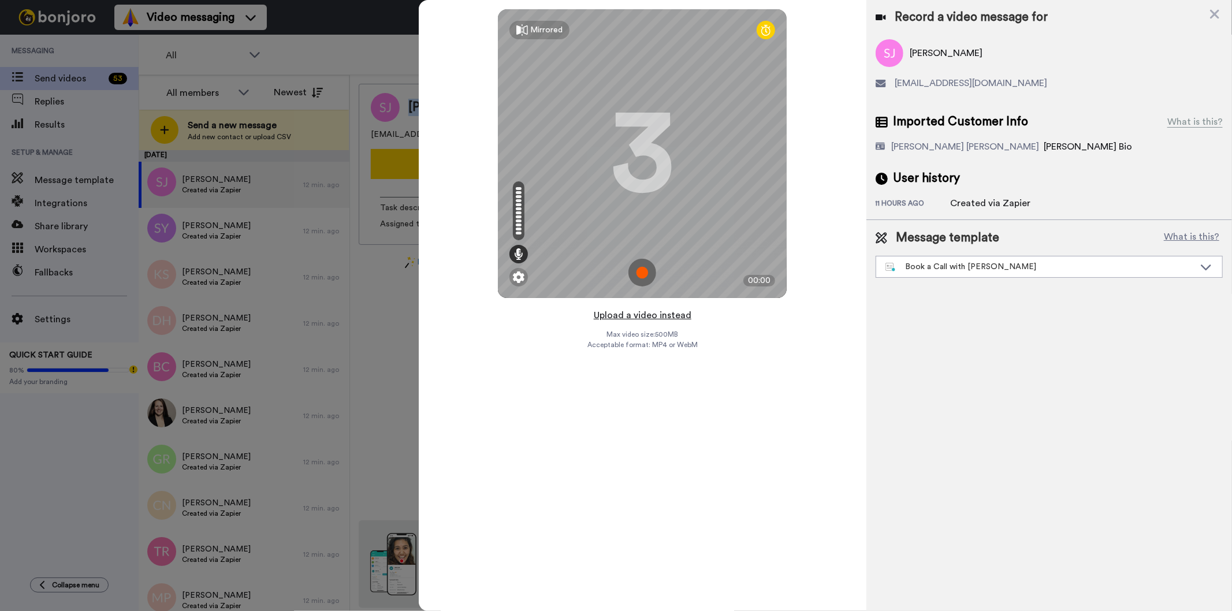
click at [634, 315] on button "Upload a video instead" at bounding box center [642, 315] width 105 height 15
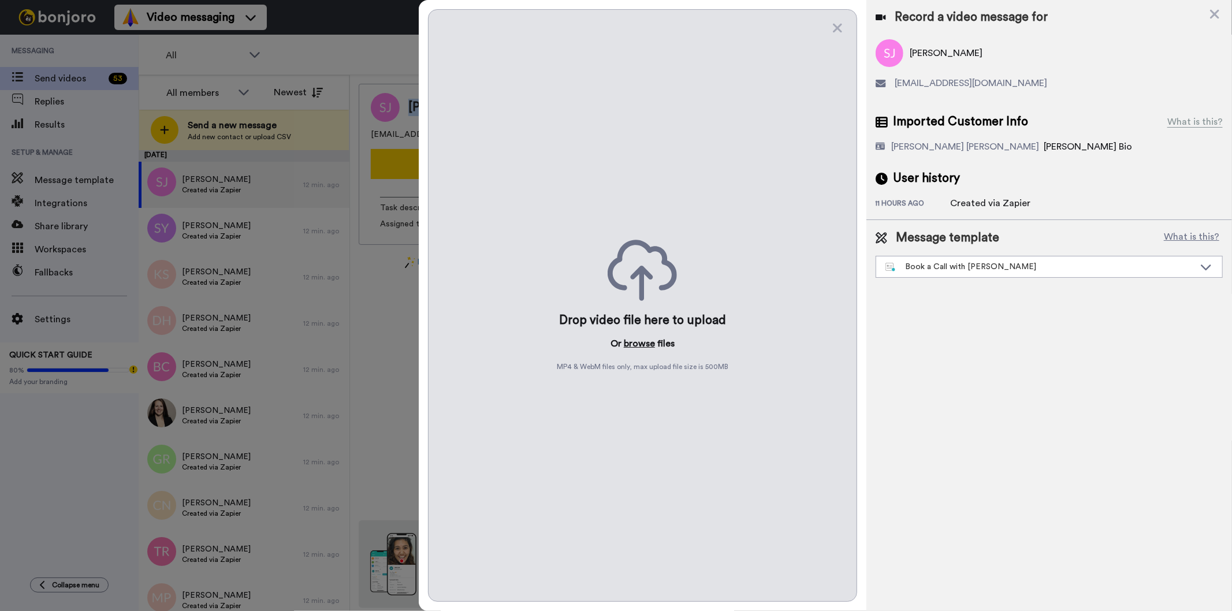
click at [627, 349] on button "browse" at bounding box center [639, 344] width 31 height 14
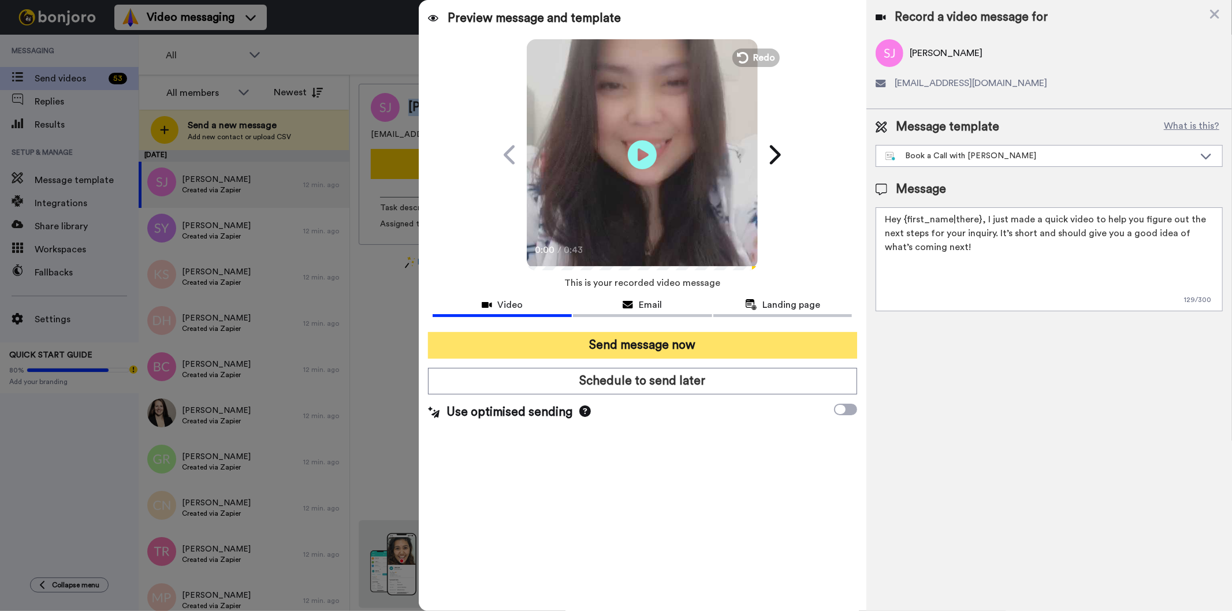
click at [622, 341] on button "Send message now" at bounding box center [642, 345] width 429 height 27
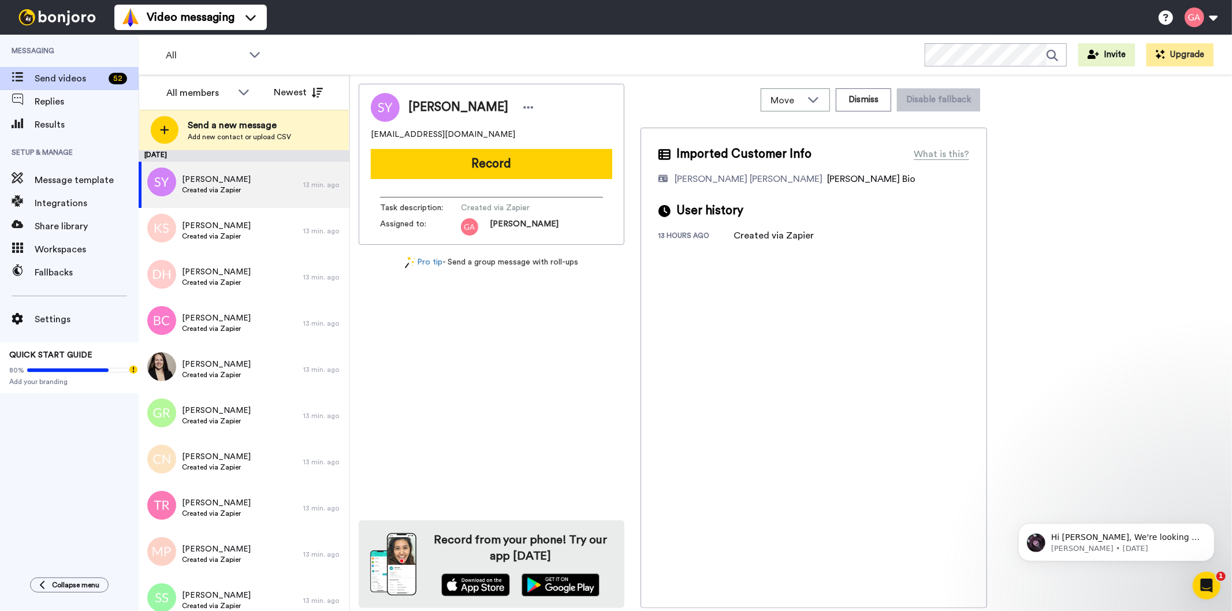
click at [443, 110] on span "Sylvia Youngblood" at bounding box center [458, 107] width 100 height 17
copy div "Sylvia Youngblood"
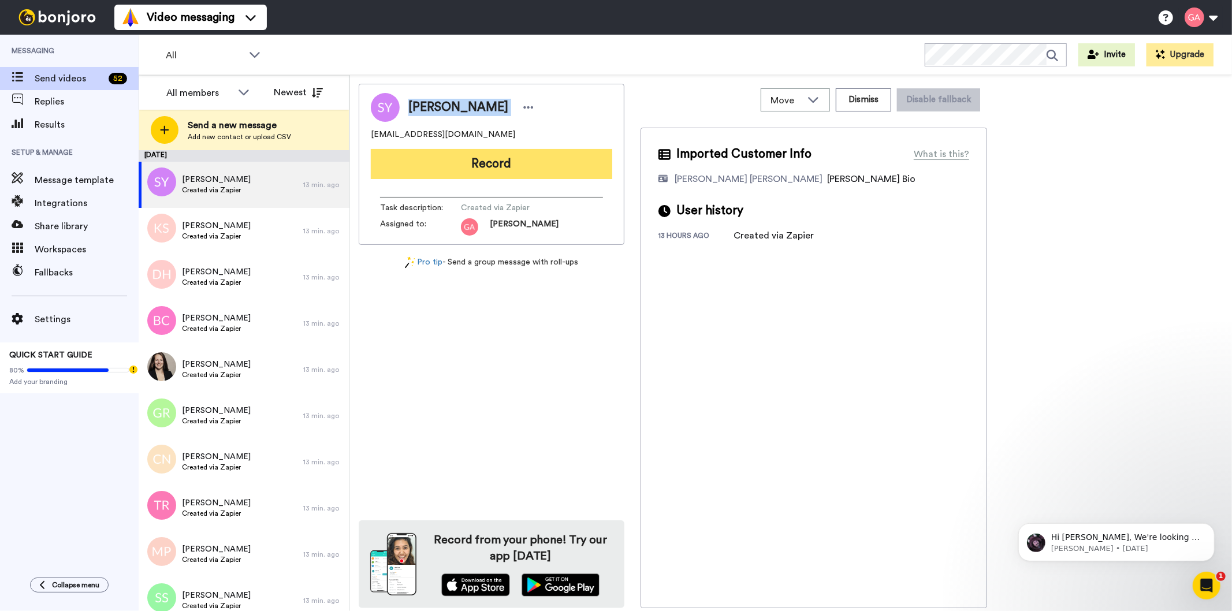
click at [549, 159] on button "Record" at bounding box center [491, 164] width 241 height 30
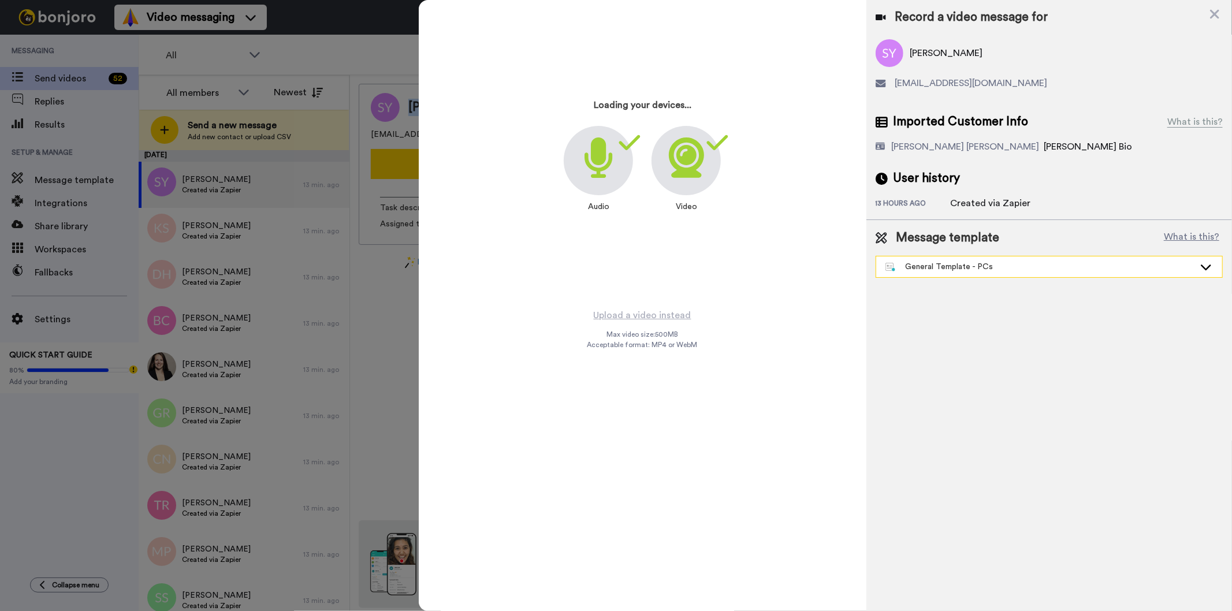
click at [989, 262] on div "General Template - PCs" at bounding box center [1040, 267] width 309 height 12
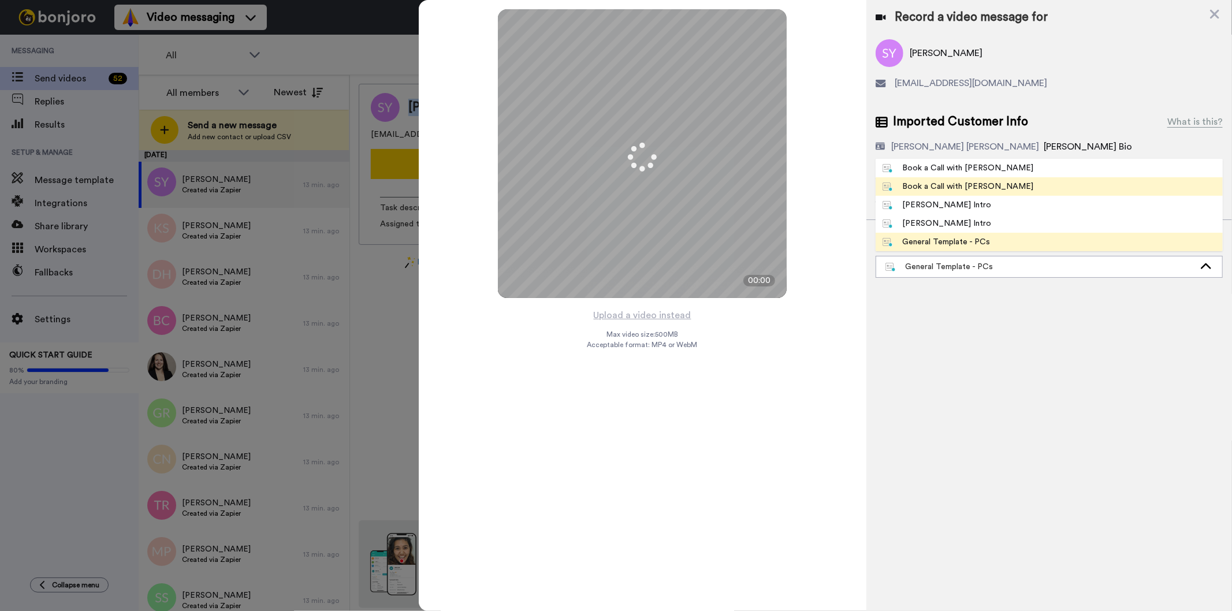
click at [975, 187] on div "Book a Call with [PERSON_NAME]" at bounding box center [958, 187] width 151 height 12
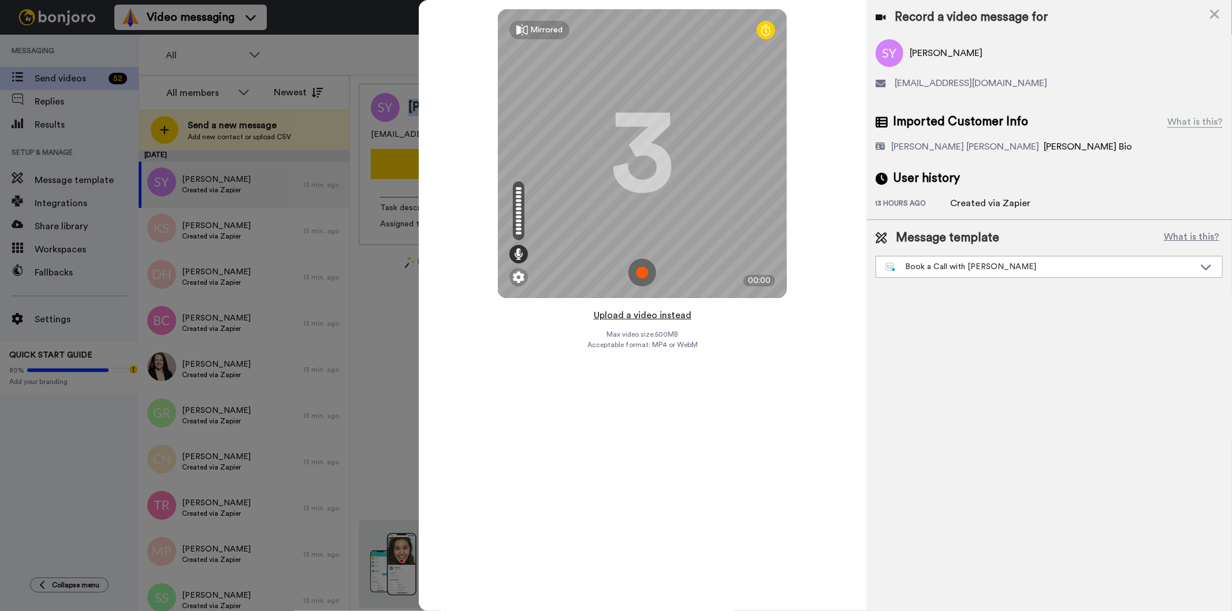
click at [640, 319] on button "Upload a video instead" at bounding box center [642, 315] width 105 height 15
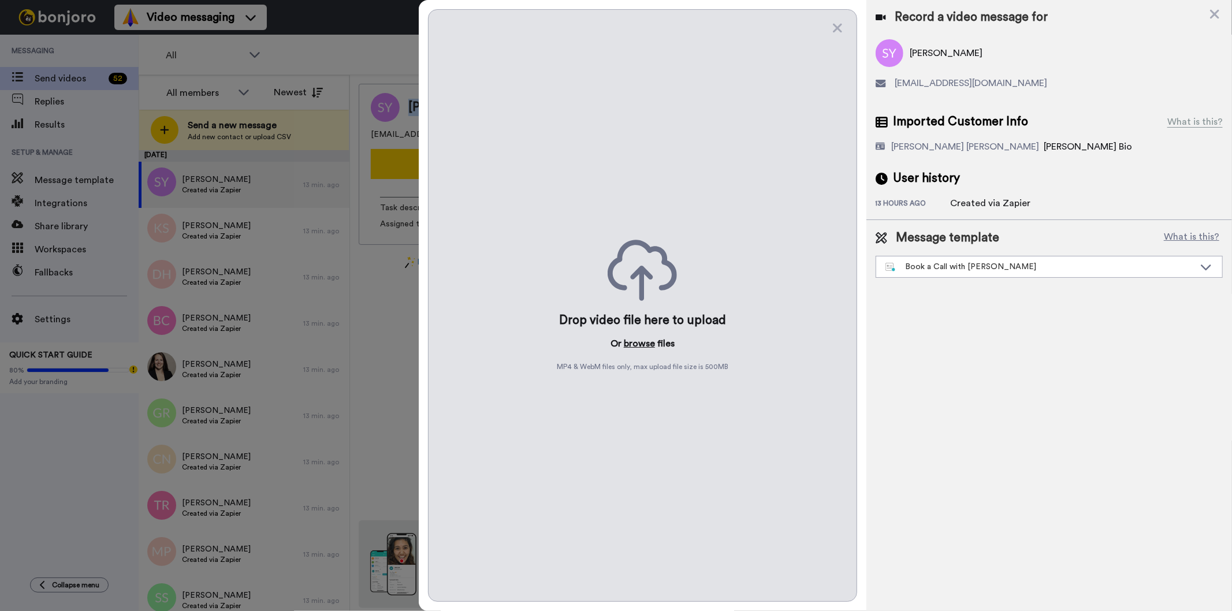
click at [635, 345] on button "browse" at bounding box center [639, 344] width 31 height 14
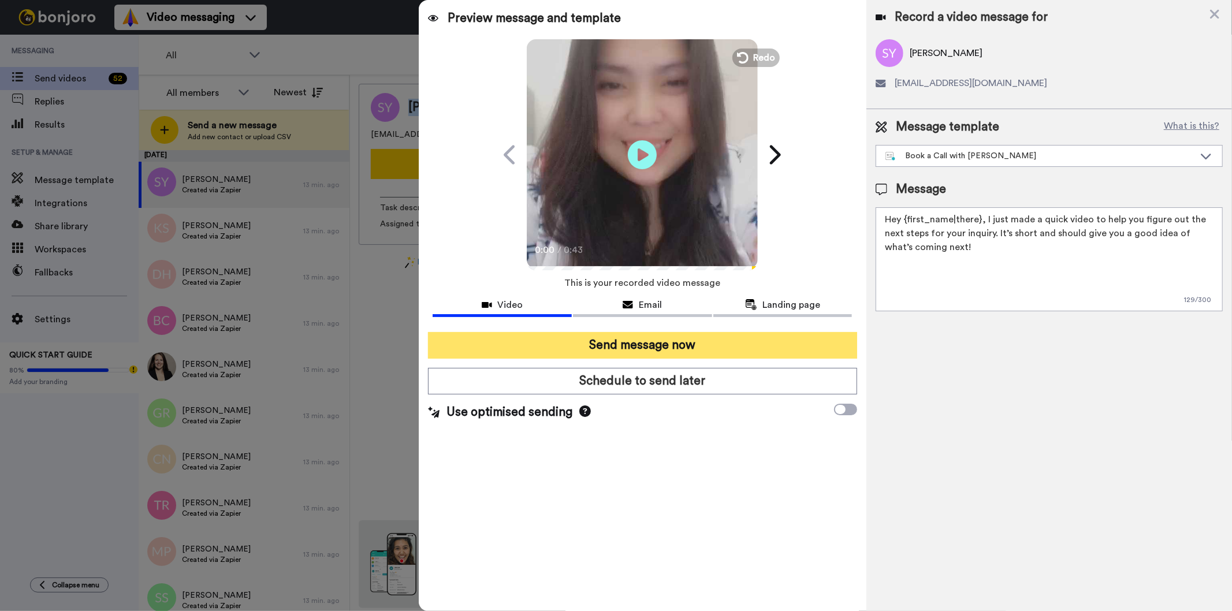
click at [708, 336] on button "Send message now" at bounding box center [642, 345] width 429 height 27
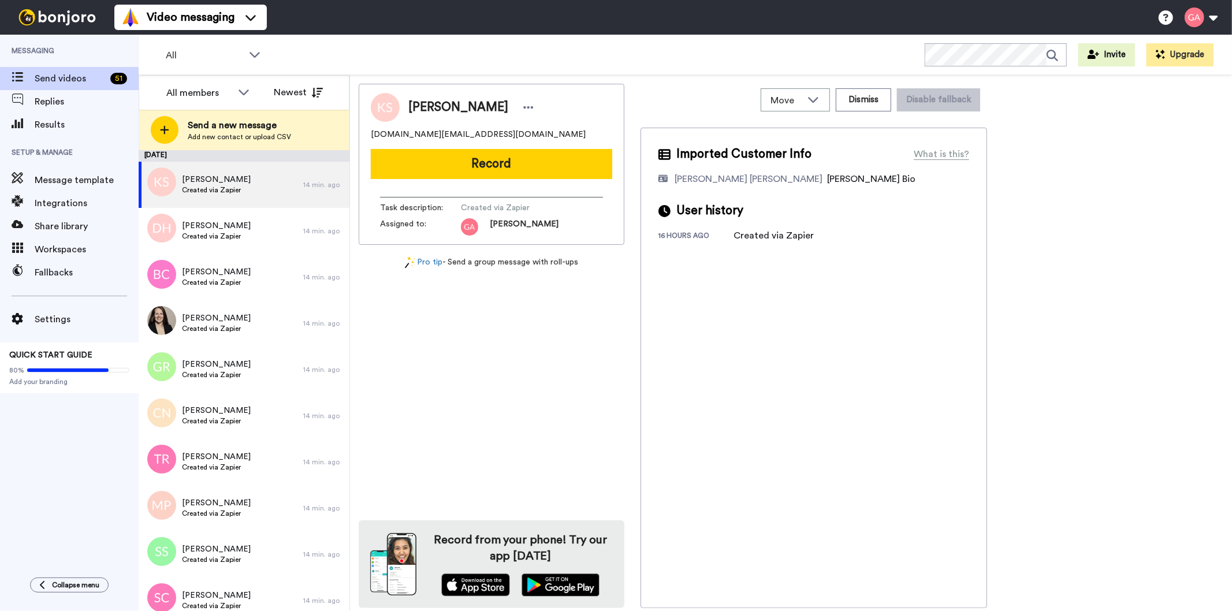
click at [447, 98] on div "[PERSON_NAME]" at bounding box center [491, 107] width 241 height 29
click at [447, 98] on div "Kristin Smith" at bounding box center [491, 107] width 241 height 29
copy div "Kristin Smith"
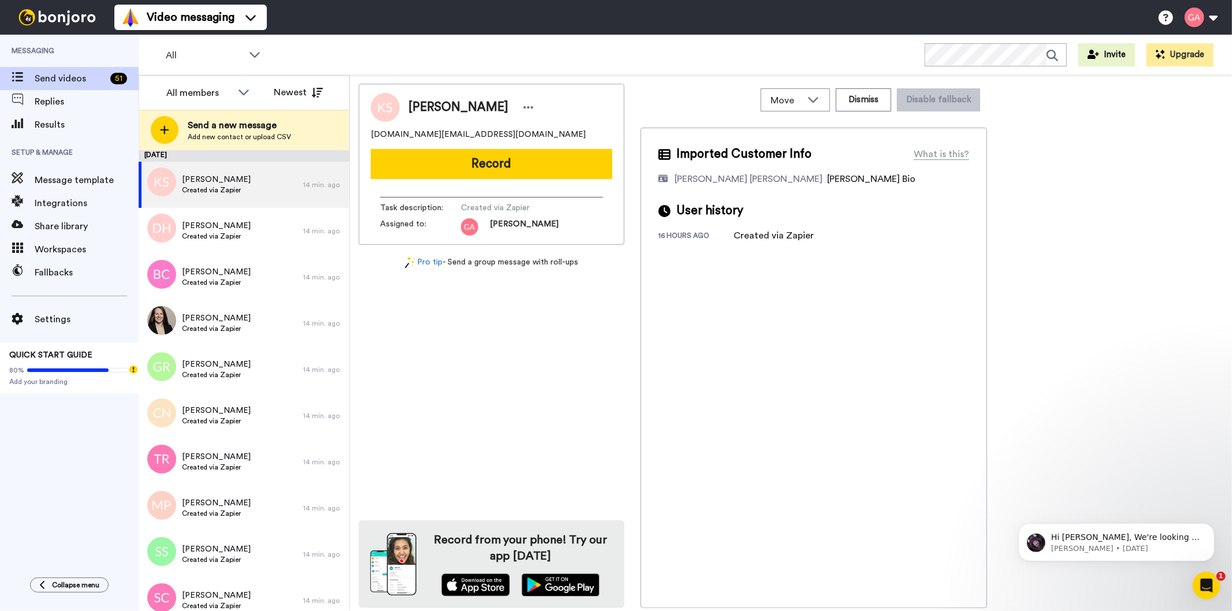
drag, startPoint x: 533, startPoint y: 391, endPoint x: 533, endPoint y: 369, distance: 22.5
click at [533, 391] on div "Kristin Smith krissmith83.ke@gmail.com Record Task description : Created via Za…" at bounding box center [492, 346] width 266 height 525
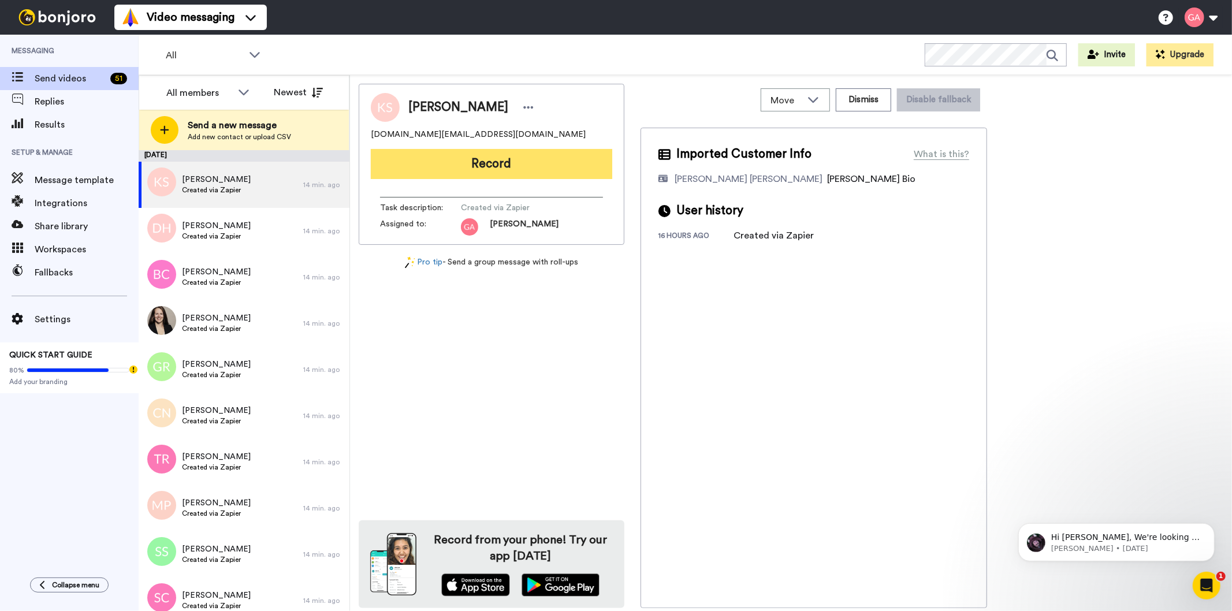
click at [516, 168] on button "Record" at bounding box center [491, 164] width 241 height 30
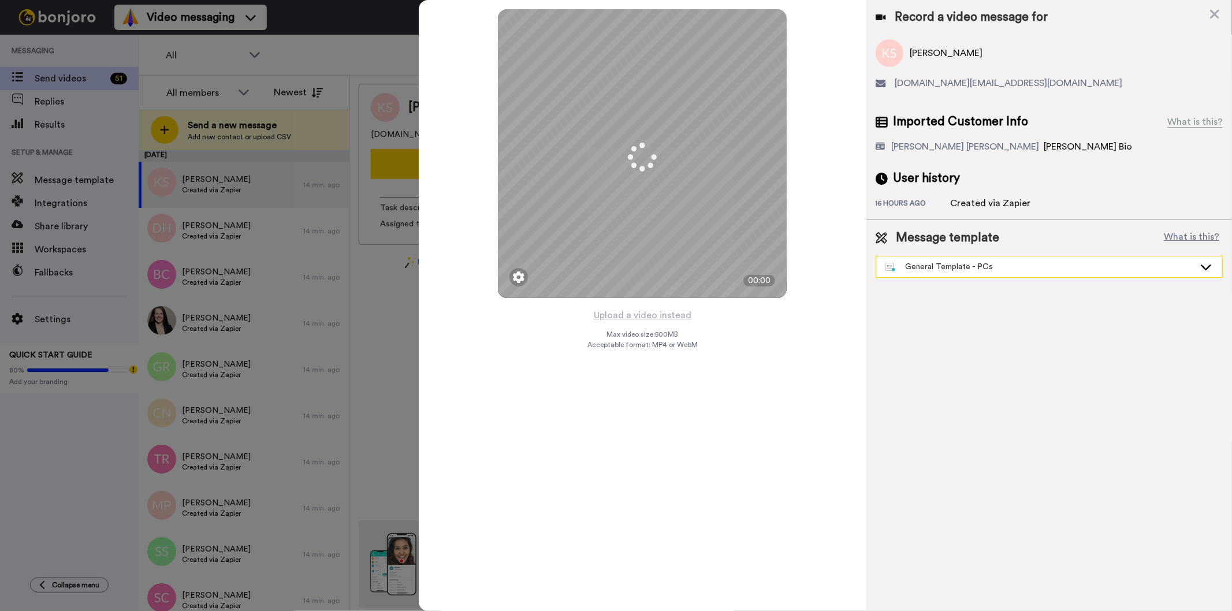
click at [990, 274] on div "General Template - PCs" at bounding box center [1049, 267] width 346 height 21
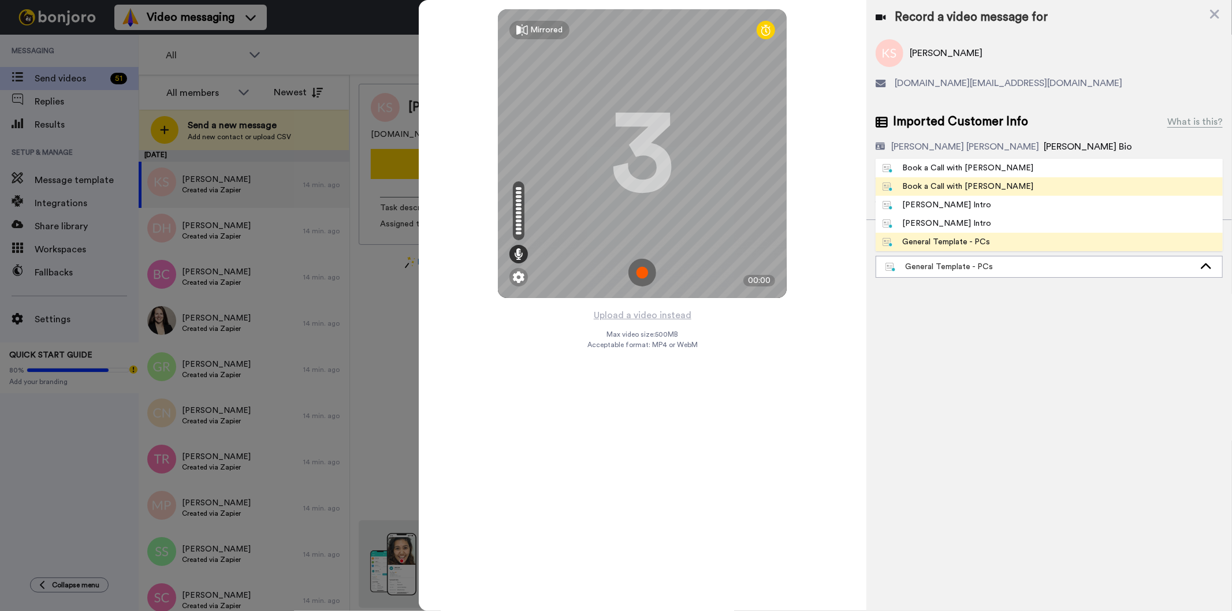
click at [995, 185] on li "Book a Call with [PERSON_NAME]" at bounding box center [1049, 186] width 347 height 18
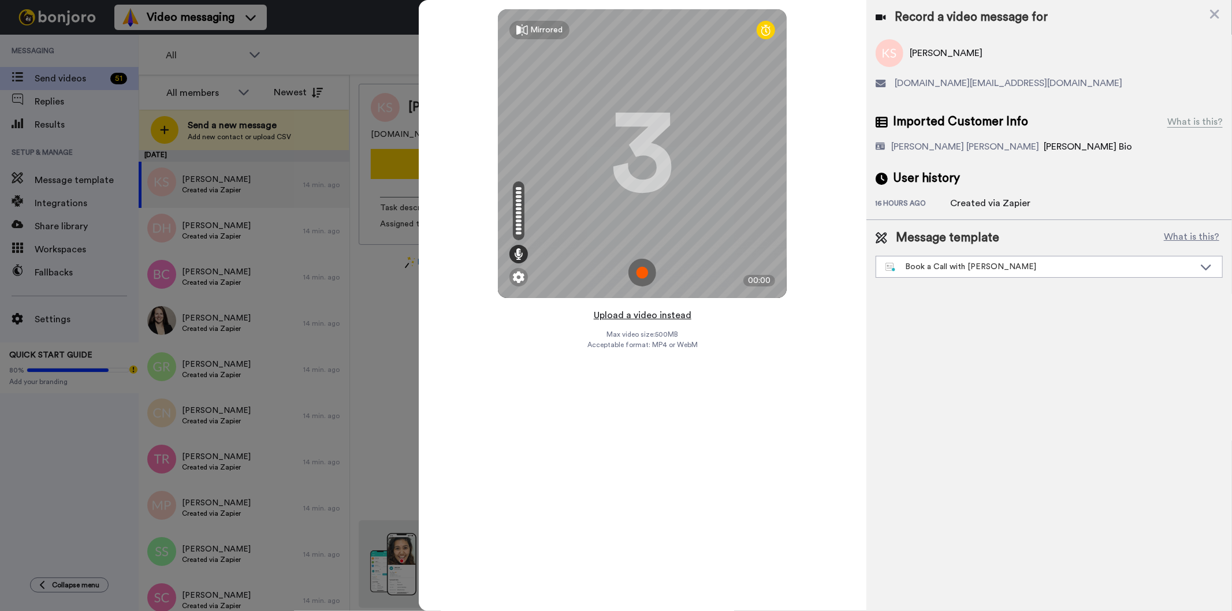
click at [650, 315] on button "Upload a video instead" at bounding box center [642, 315] width 105 height 15
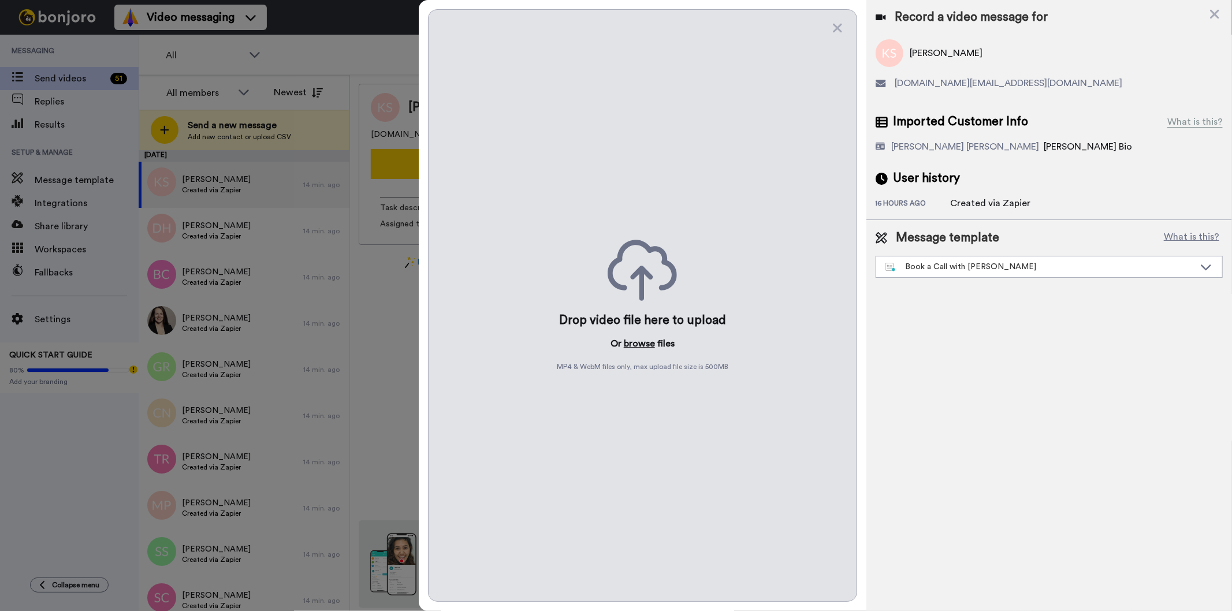
click at [642, 341] on button "browse" at bounding box center [639, 344] width 31 height 14
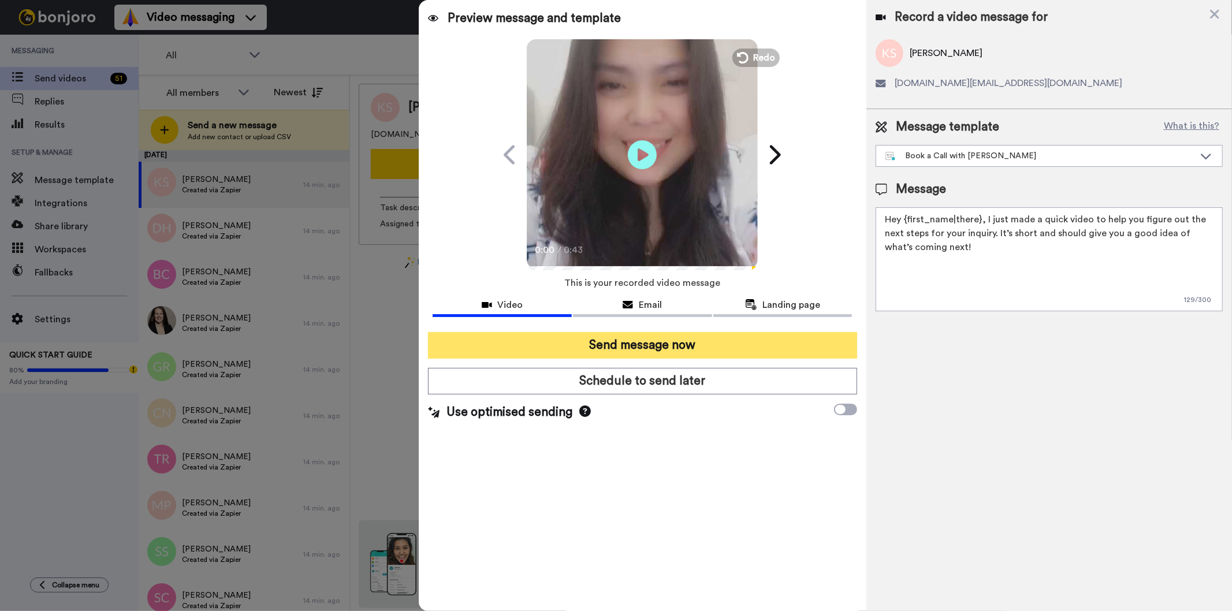
click at [549, 349] on button "Send message now" at bounding box center [642, 345] width 429 height 27
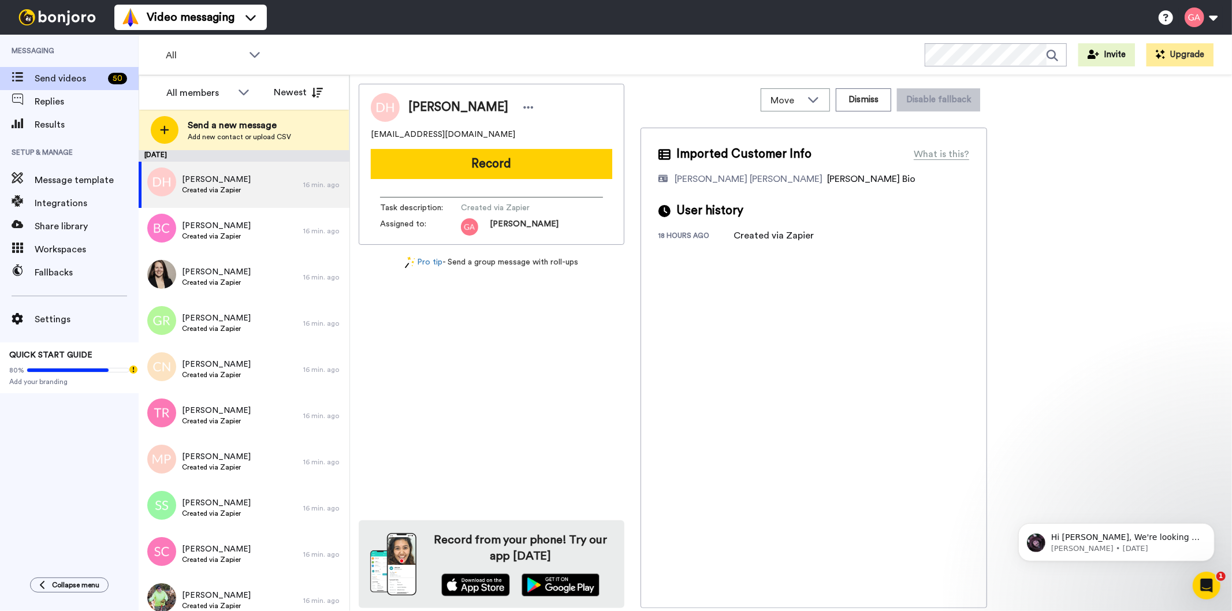
click at [468, 102] on span "[PERSON_NAME]" at bounding box center [458, 107] width 100 height 17
click at [468, 102] on span "Diane Hatchett" at bounding box center [458, 107] width 100 height 17
copy div "Diane Hatchett"
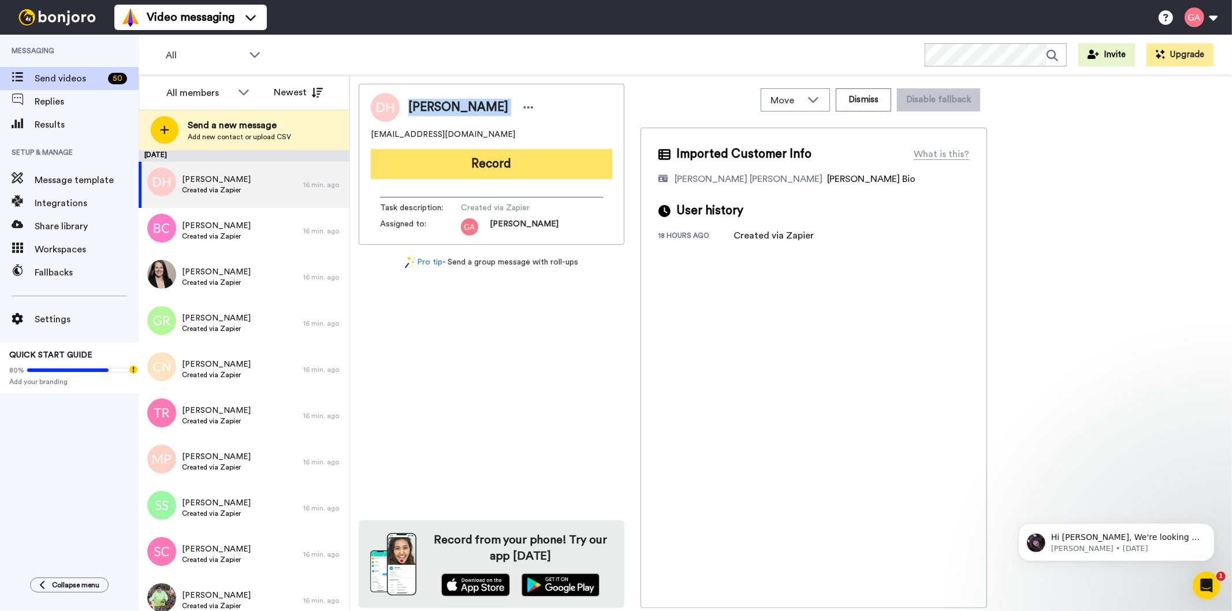
click at [511, 170] on button "Record" at bounding box center [491, 164] width 241 height 30
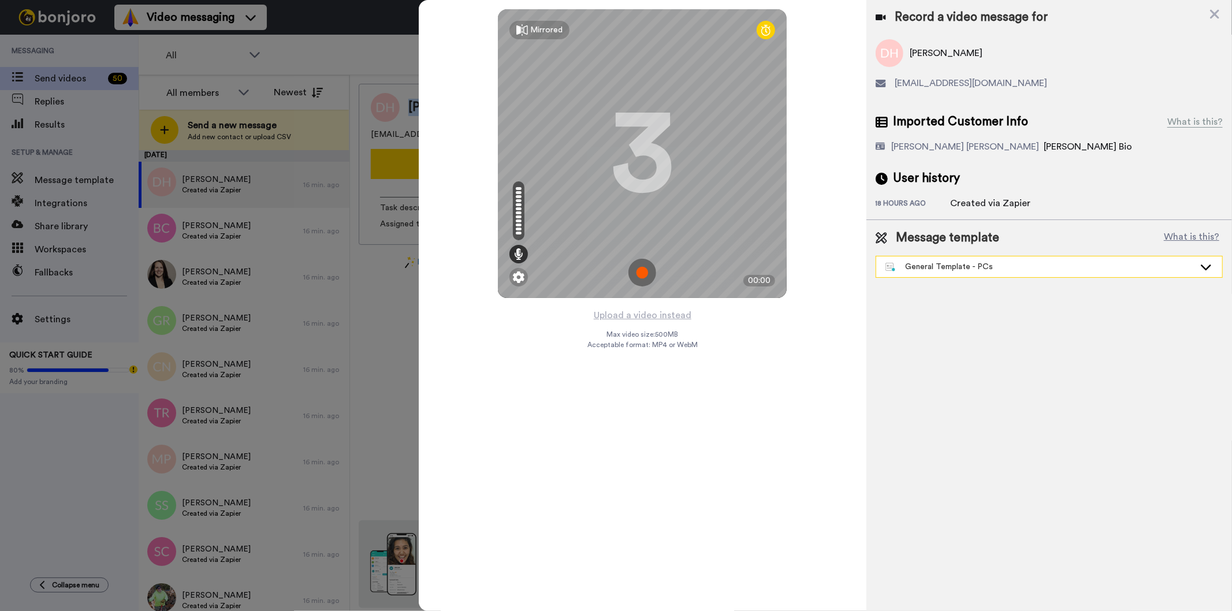
click at [973, 270] on div "General Template - PCs" at bounding box center [1040, 267] width 309 height 12
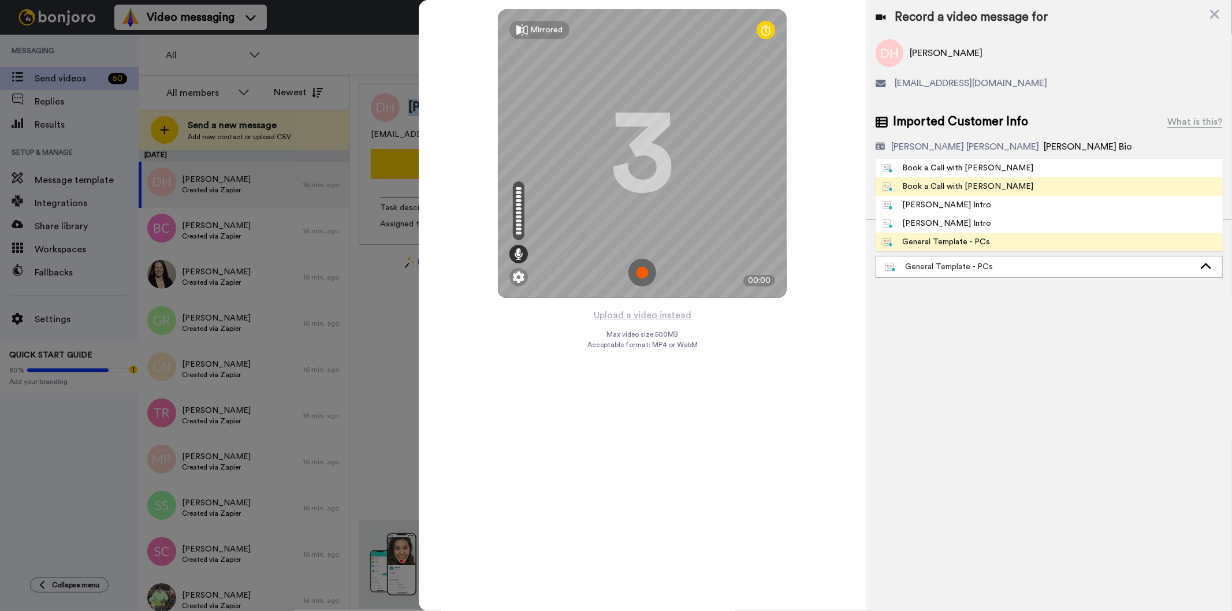
click at [973, 191] on div "Book a Call with [PERSON_NAME]" at bounding box center [958, 187] width 151 height 12
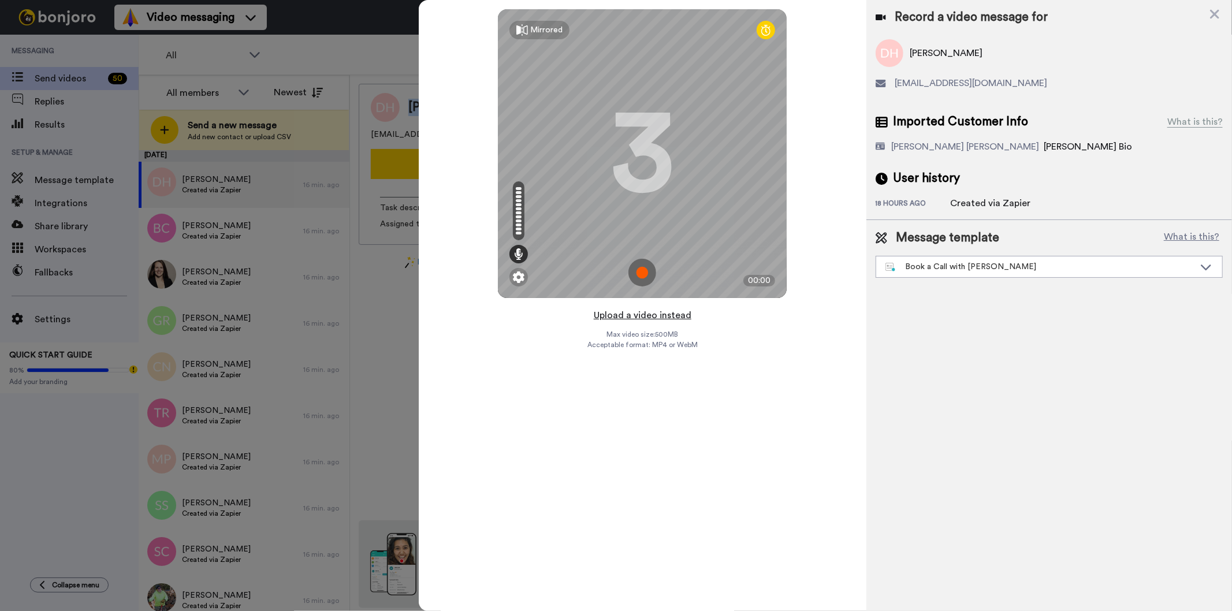
click at [643, 309] on button "Upload a video instead" at bounding box center [642, 315] width 105 height 15
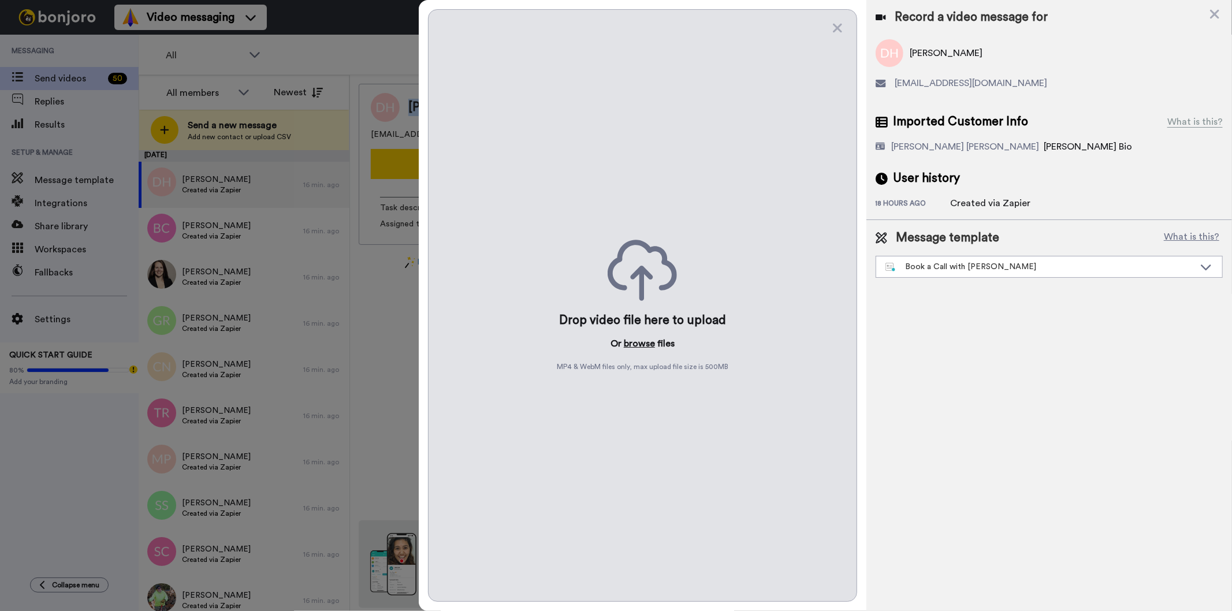
click at [645, 340] on button "browse" at bounding box center [639, 344] width 31 height 14
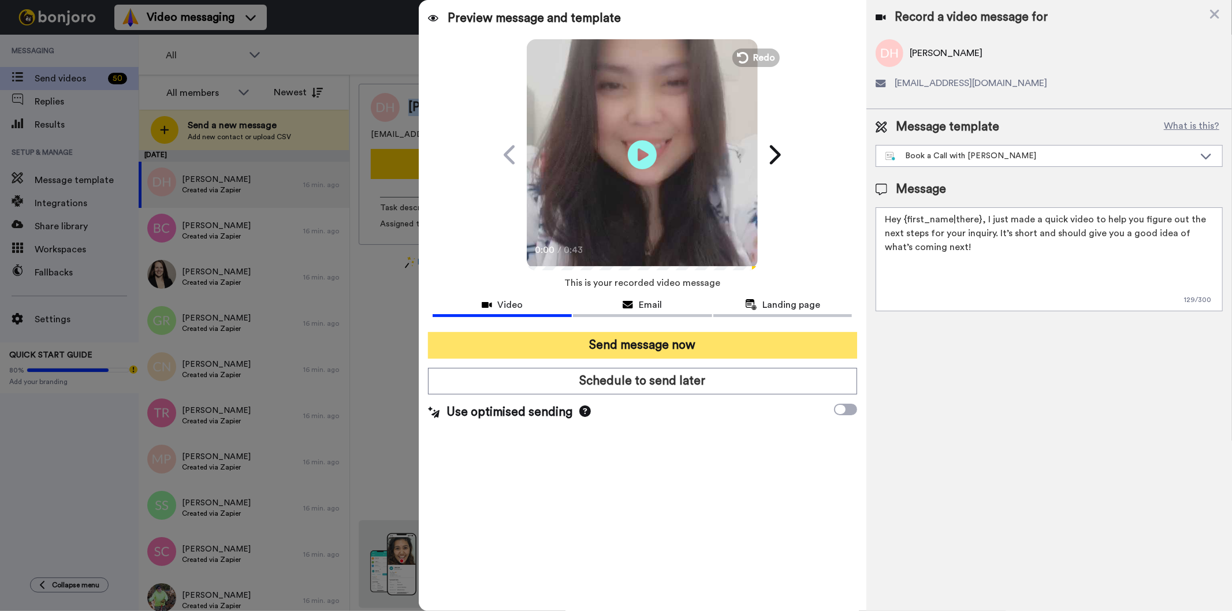
click at [633, 335] on button "Send message now" at bounding box center [642, 345] width 429 height 27
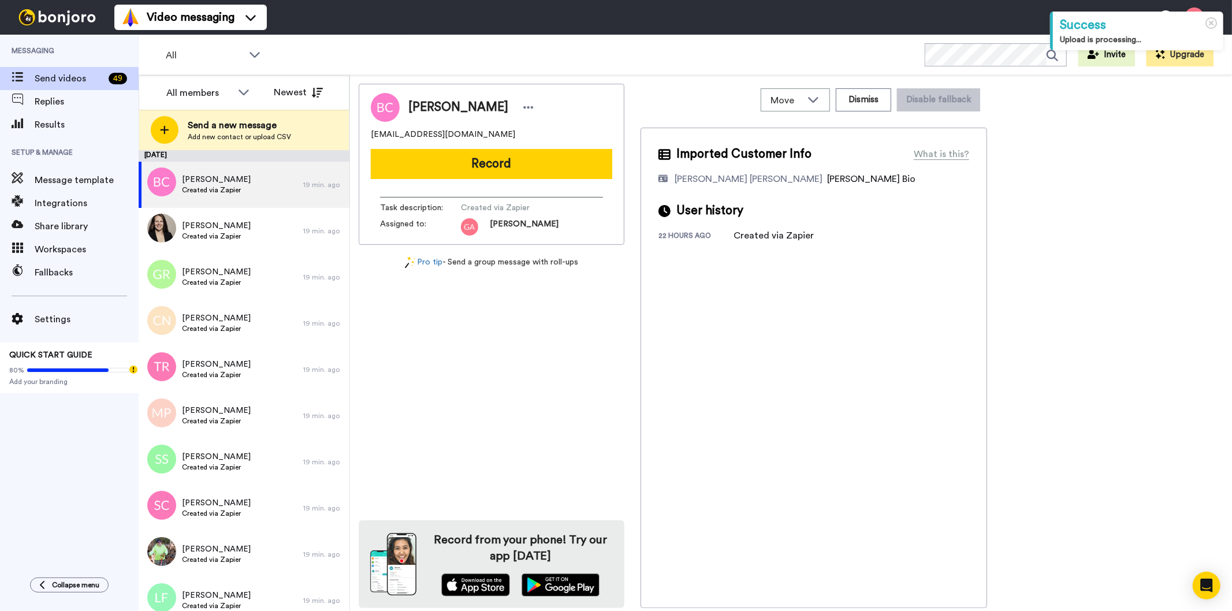
click at [437, 110] on span "[PERSON_NAME]" at bounding box center [458, 107] width 100 height 17
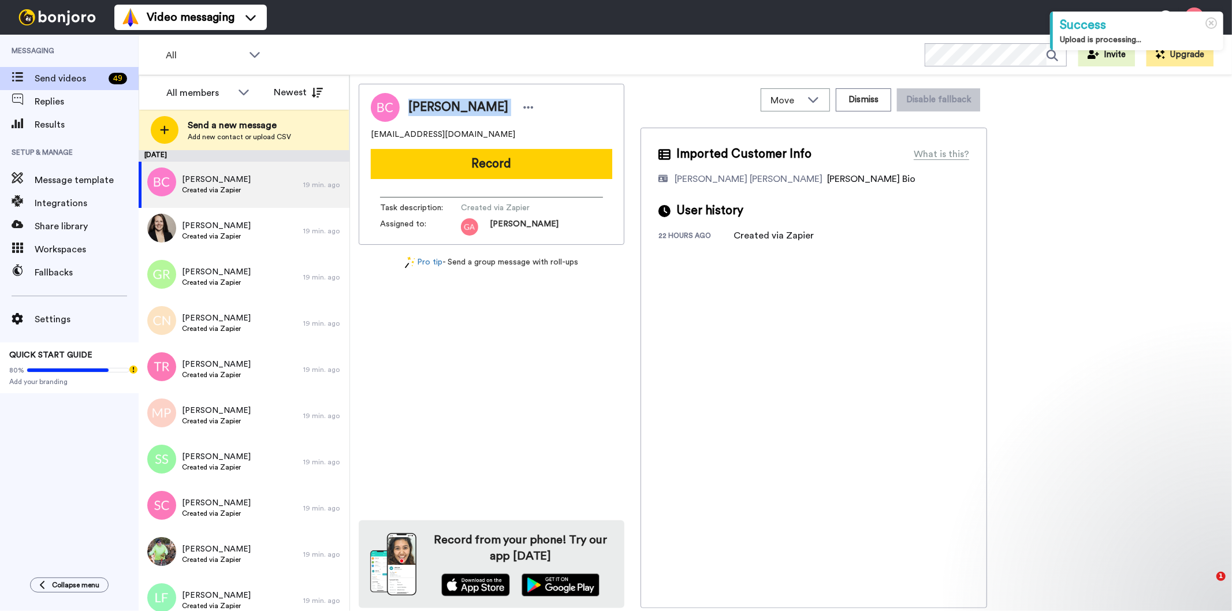
click at [437, 110] on span "[PERSON_NAME]" at bounding box center [458, 107] width 100 height 17
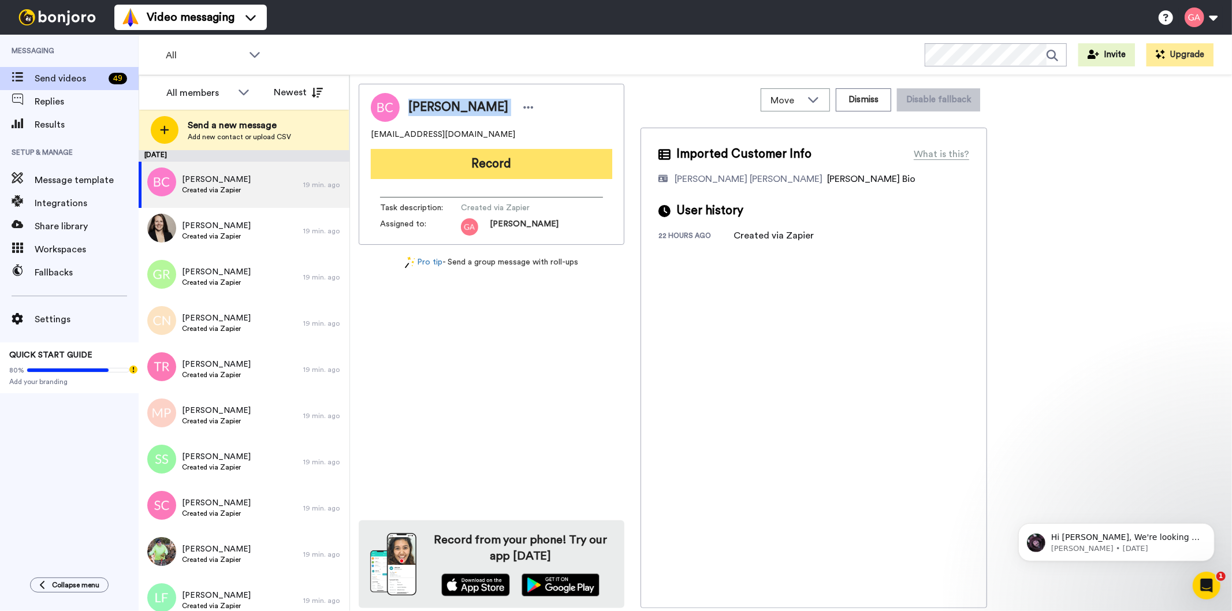
click at [575, 172] on button "Record" at bounding box center [491, 164] width 241 height 30
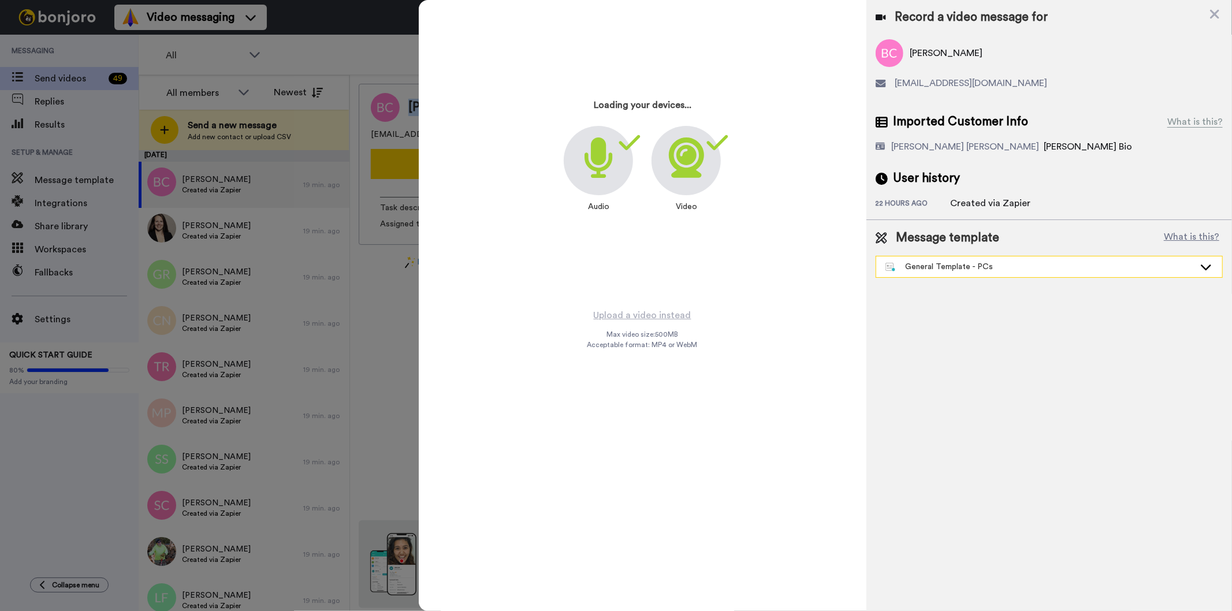
click at [902, 263] on div "General Template - PCs" at bounding box center [1040, 267] width 309 height 12
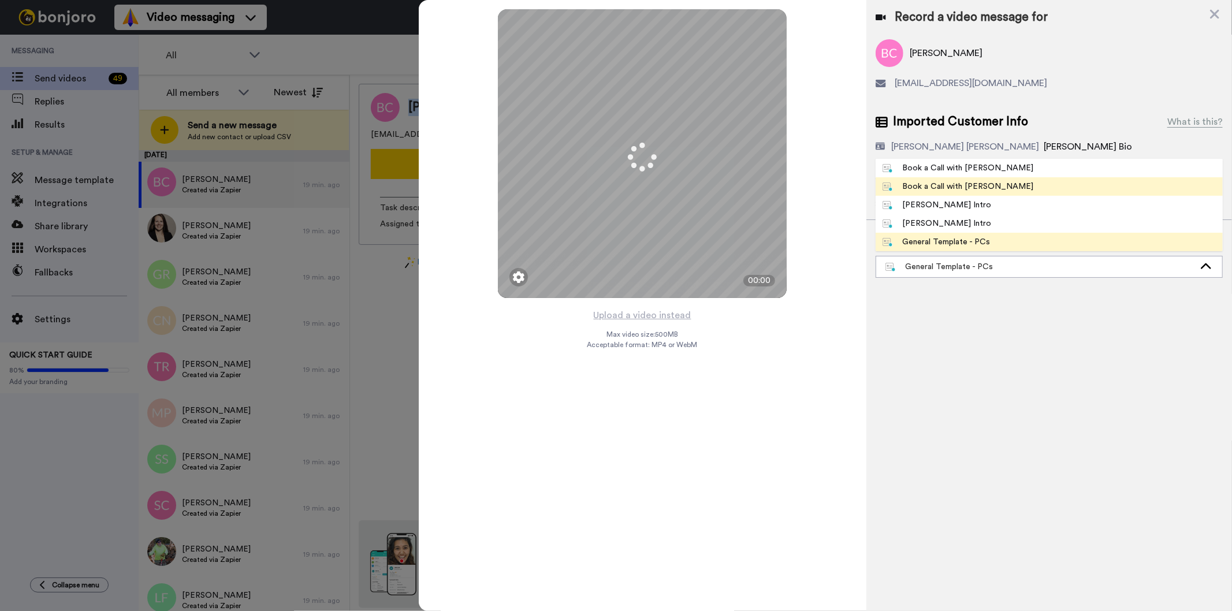
click at [935, 185] on div "Book a Call with [PERSON_NAME]" at bounding box center [958, 187] width 151 height 12
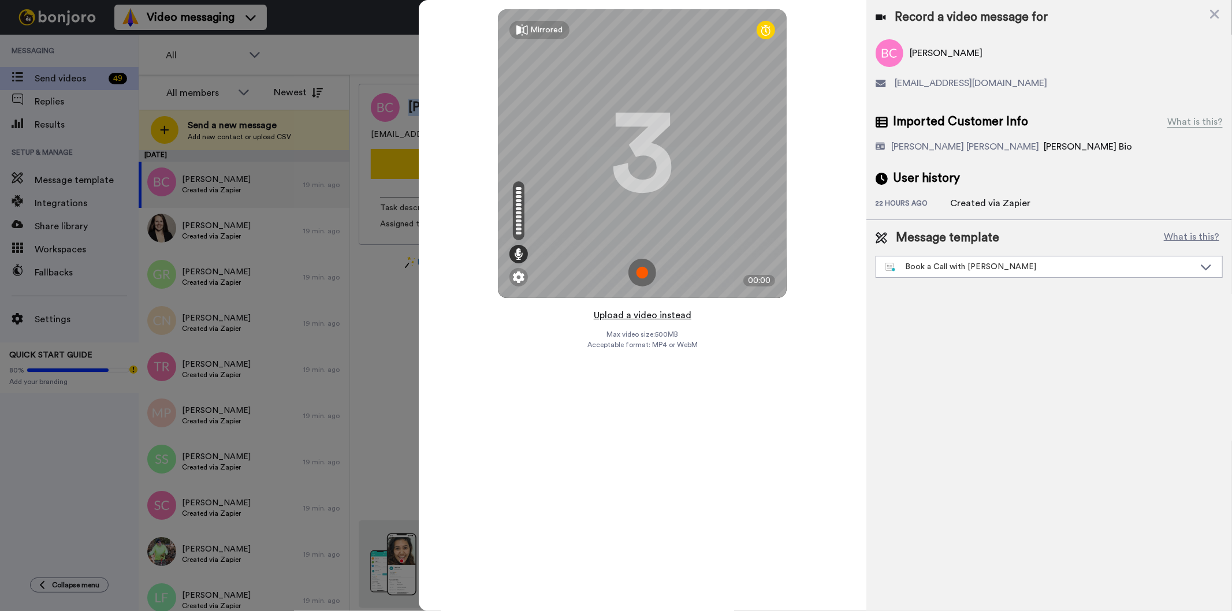
click at [642, 310] on button "Upload a video instead" at bounding box center [642, 315] width 105 height 15
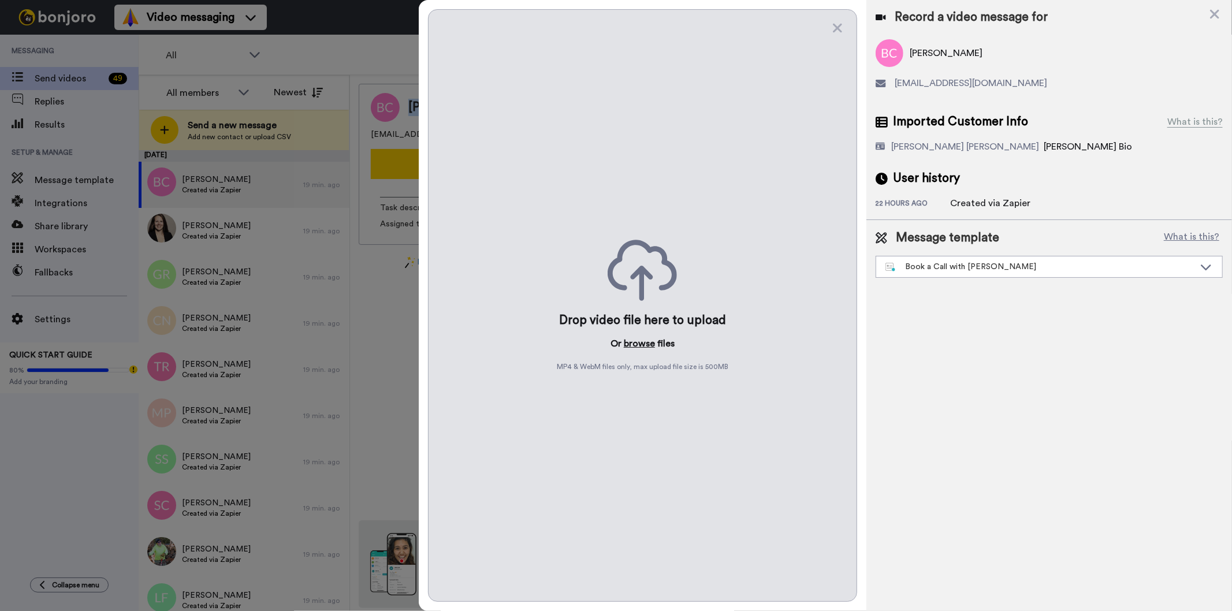
click at [634, 337] on button "browse" at bounding box center [639, 344] width 31 height 14
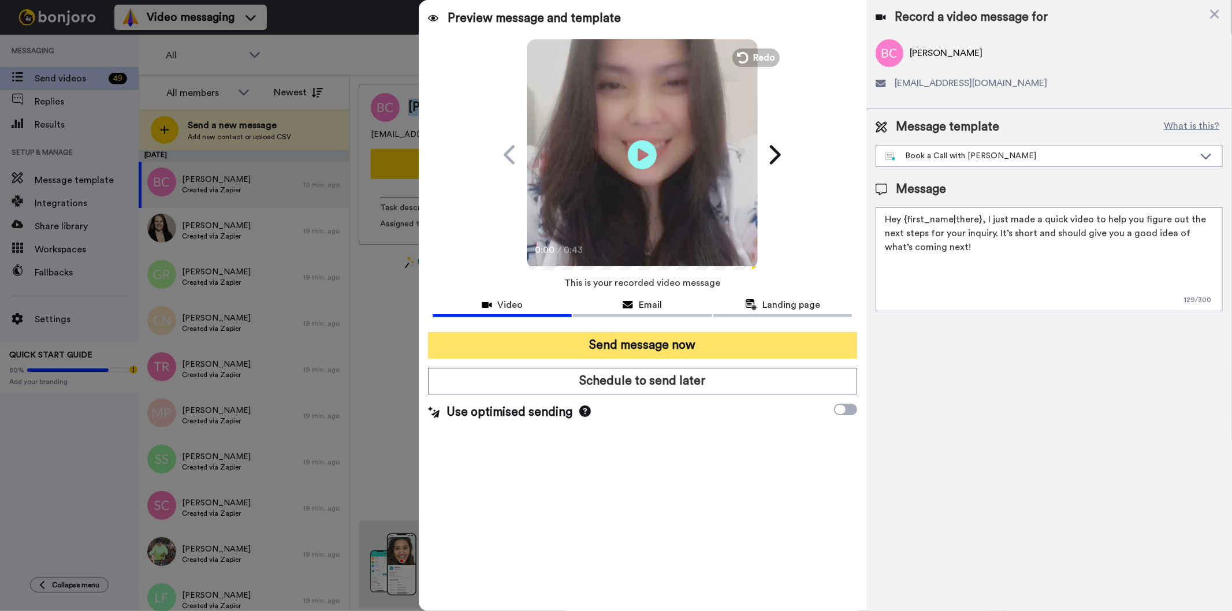
click at [802, 357] on button "Send message now" at bounding box center [642, 345] width 429 height 27
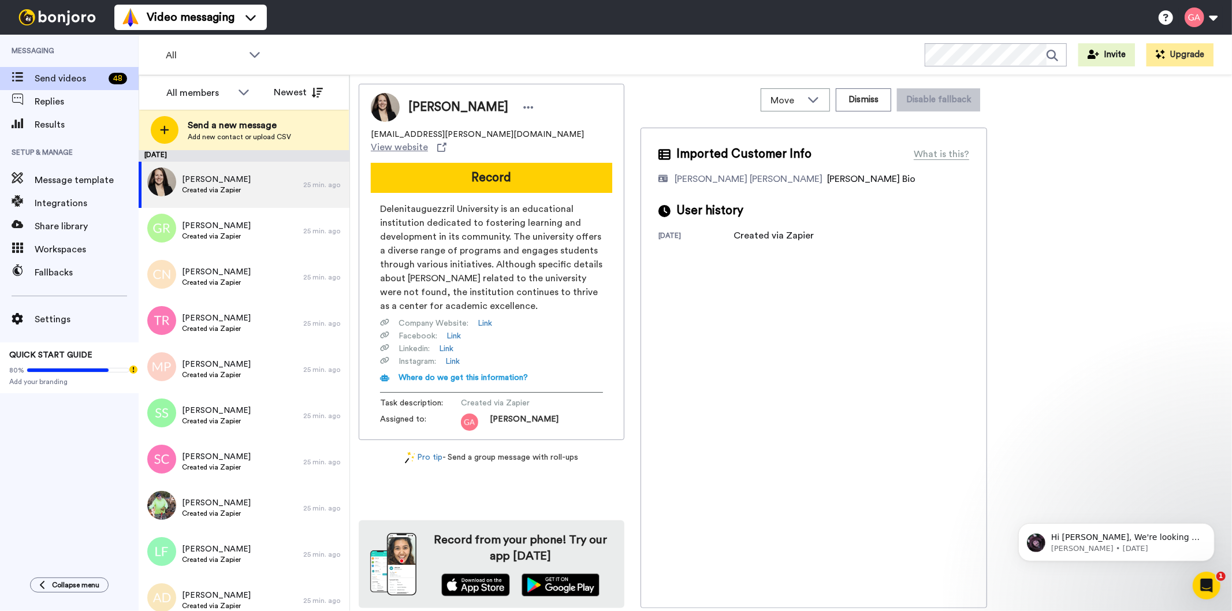
click at [463, 106] on span "[PERSON_NAME]" at bounding box center [458, 107] width 100 height 17
copy div "[PERSON_NAME]"
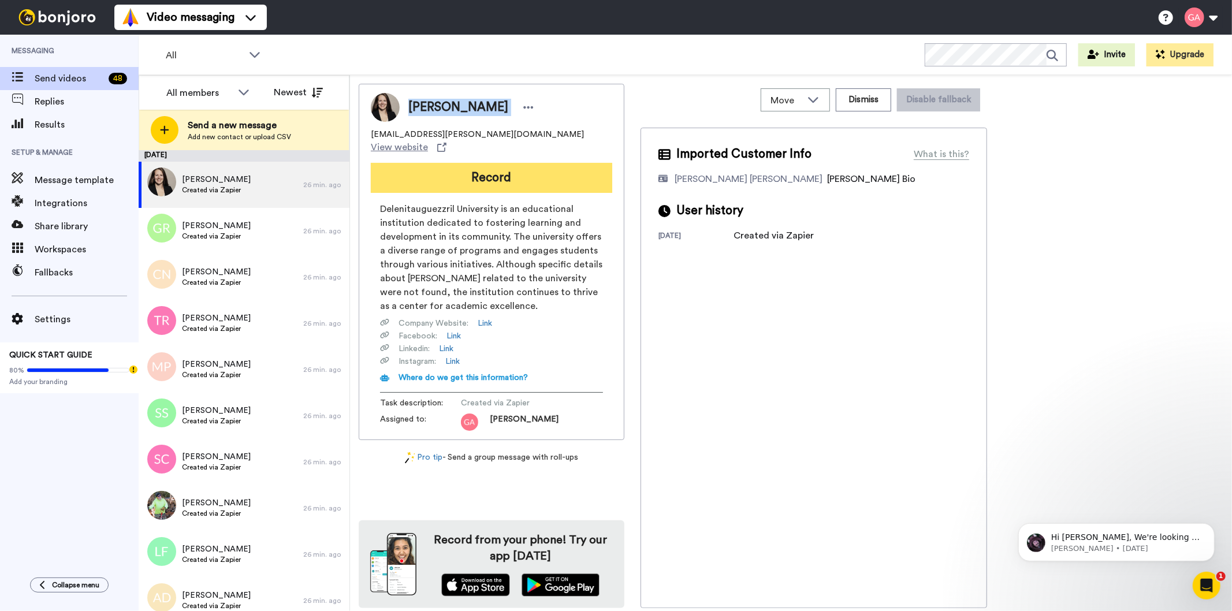
click at [568, 166] on button "Record" at bounding box center [491, 178] width 241 height 30
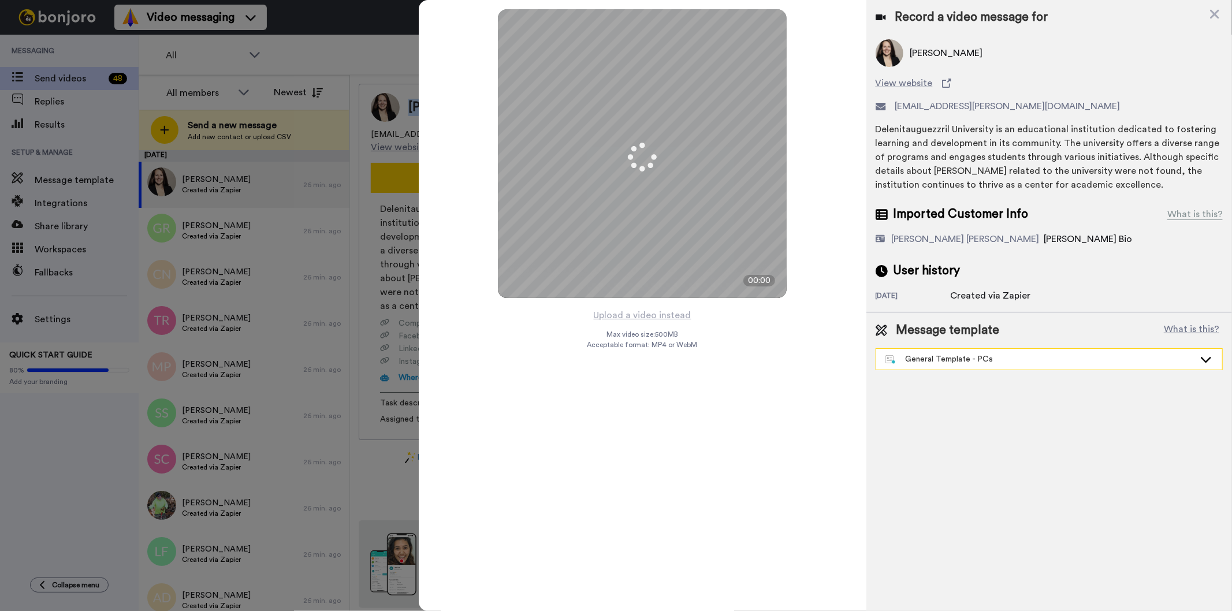
click at [988, 362] on div "General Template - PCs" at bounding box center [1040, 360] width 309 height 12
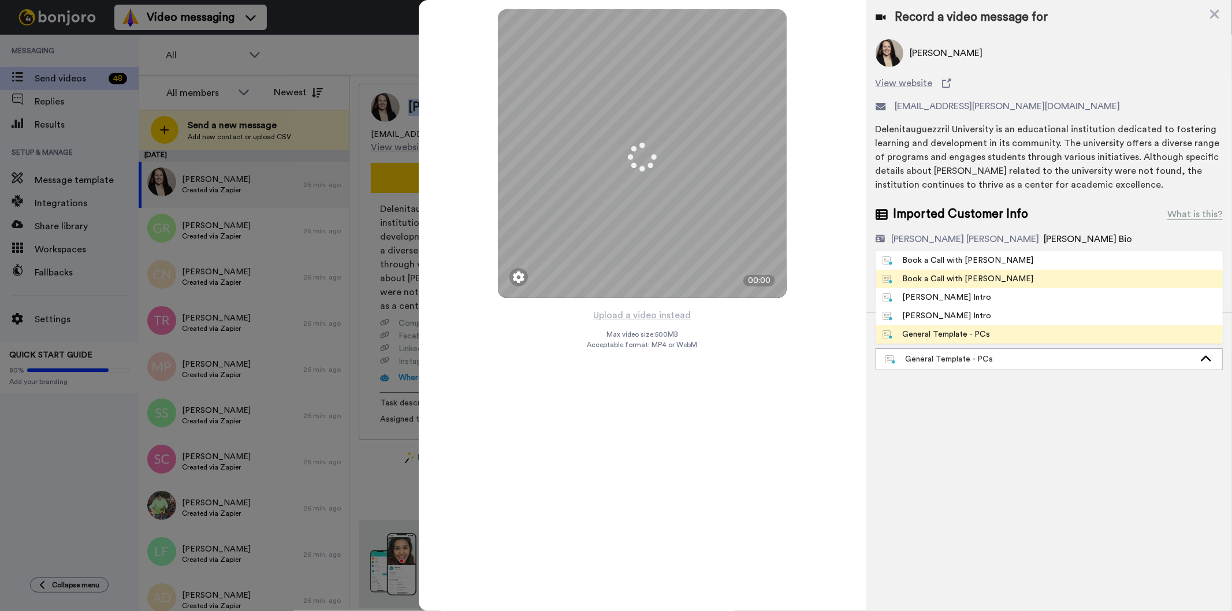
click at [969, 278] on div "Book a Call with [PERSON_NAME]" at bounding box center [958, 279] width 151 height 12
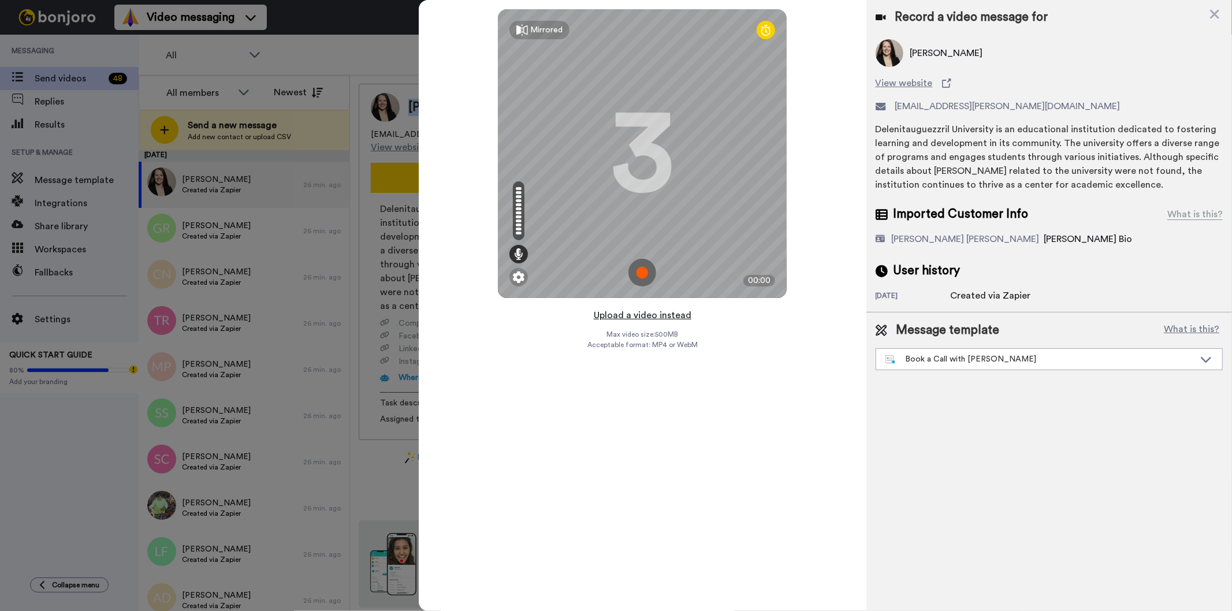
click at [645, 313] on button "Upload a video instead" at bounding box center [642, 315] width 105 height 15
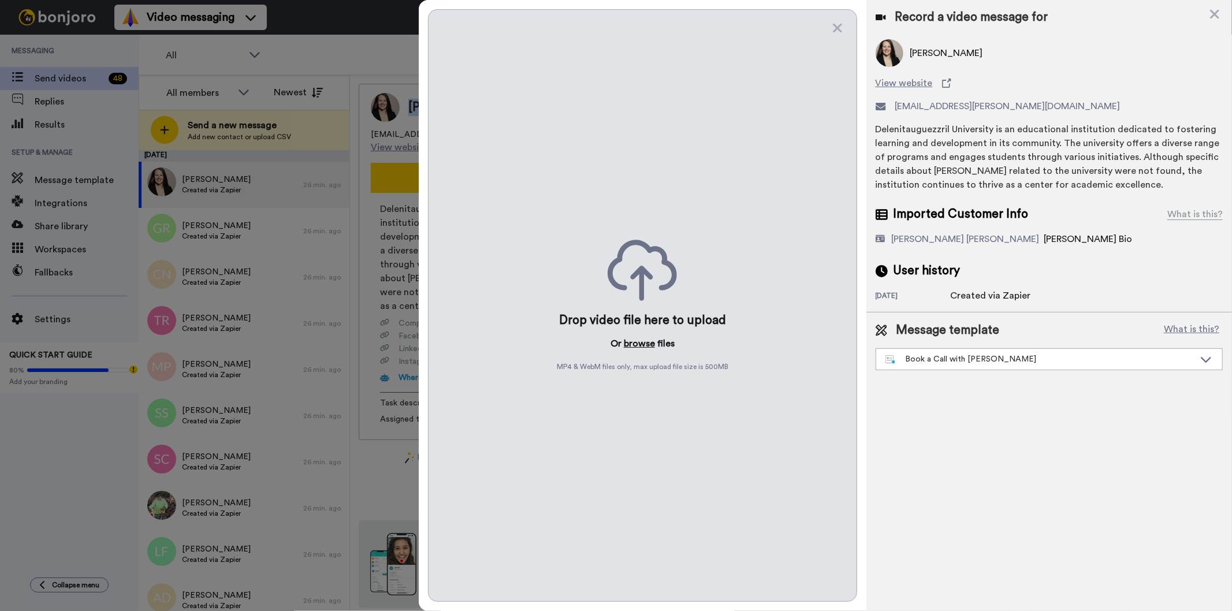
click at [648, 343] on button "browse" at bounding box center [639, 344] width 31 height 14
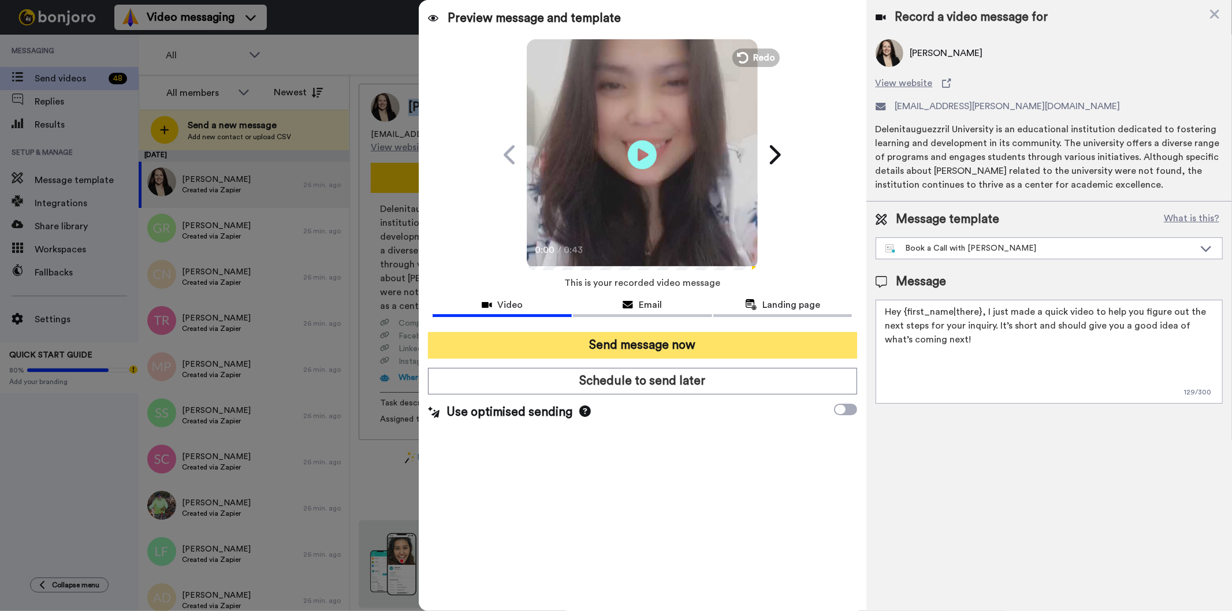
click at [748, 338] on button "Send message now" at bounding box center [642, 345] width 429 height 27
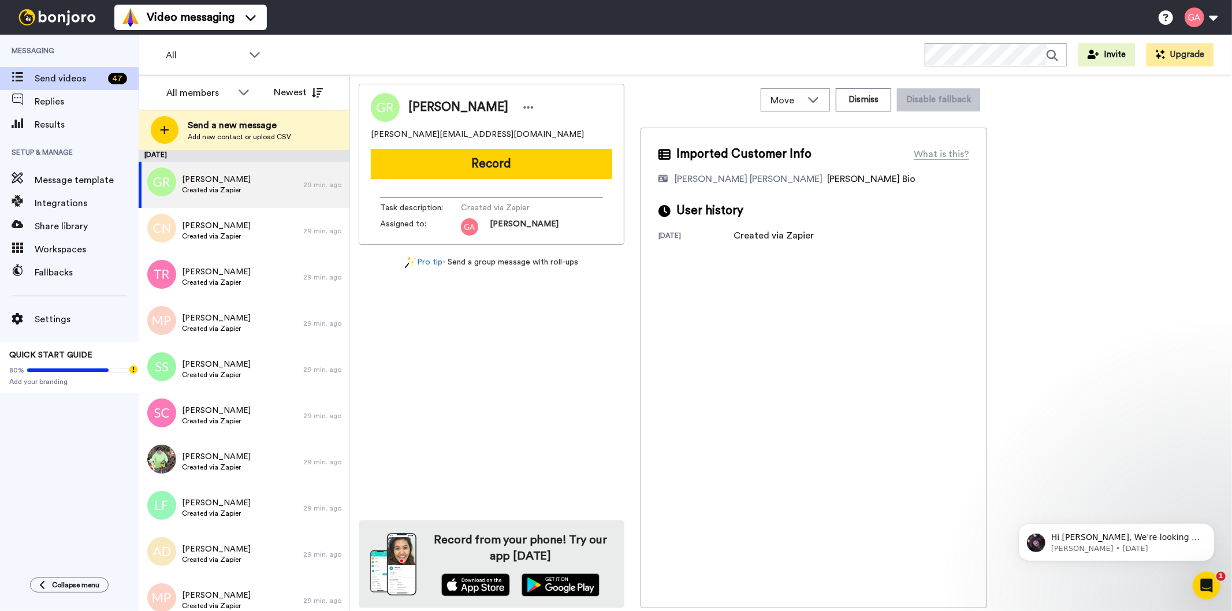
click at [431, 107] on span "Gena Roberts" at bounding box center [458, 107] width 100 height 17
copy div "Gena Roberts"
click at [881, 107] on button "Dismiss" at bounding box center [863, 99] width 55 height 23
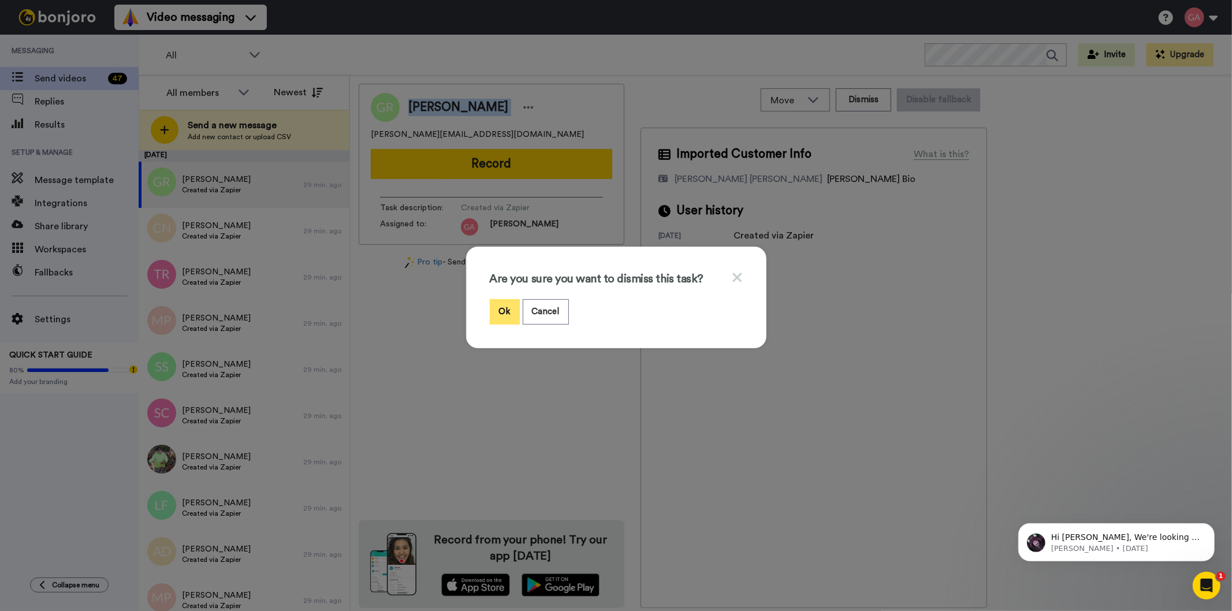
click at [498, 308] on button "Ok" at bounding box center [505, 311] width 30 height 25
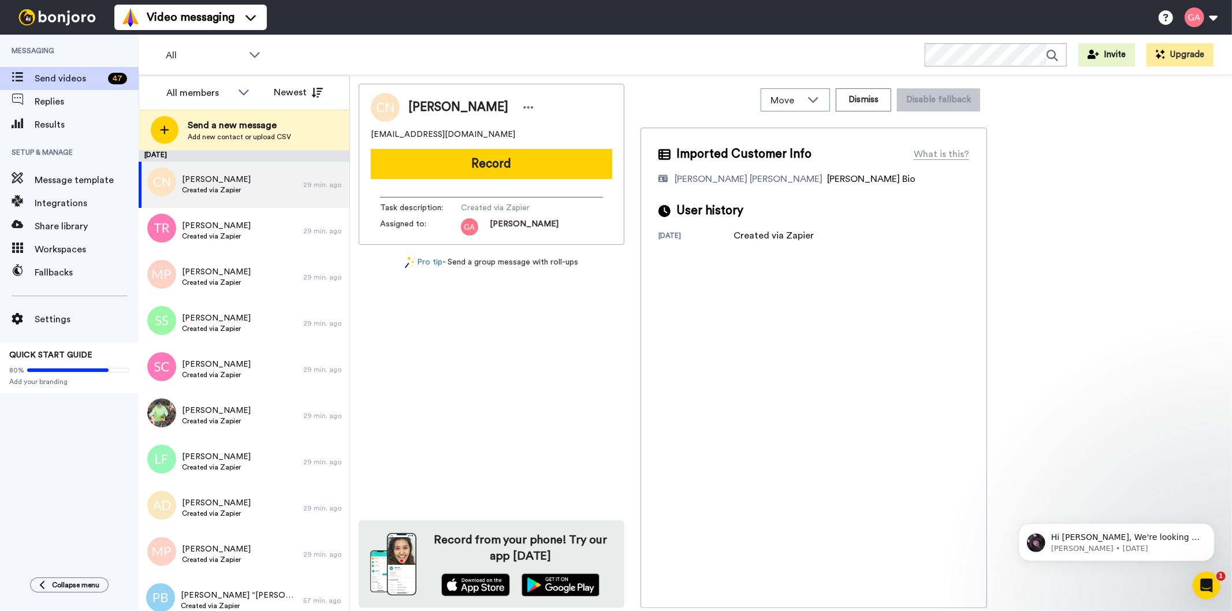
click at [458, 103] on span "Cassandra Nelson" at bounding box center [458, 107] width 100 height 17
copy div "Cassandra Nelson"
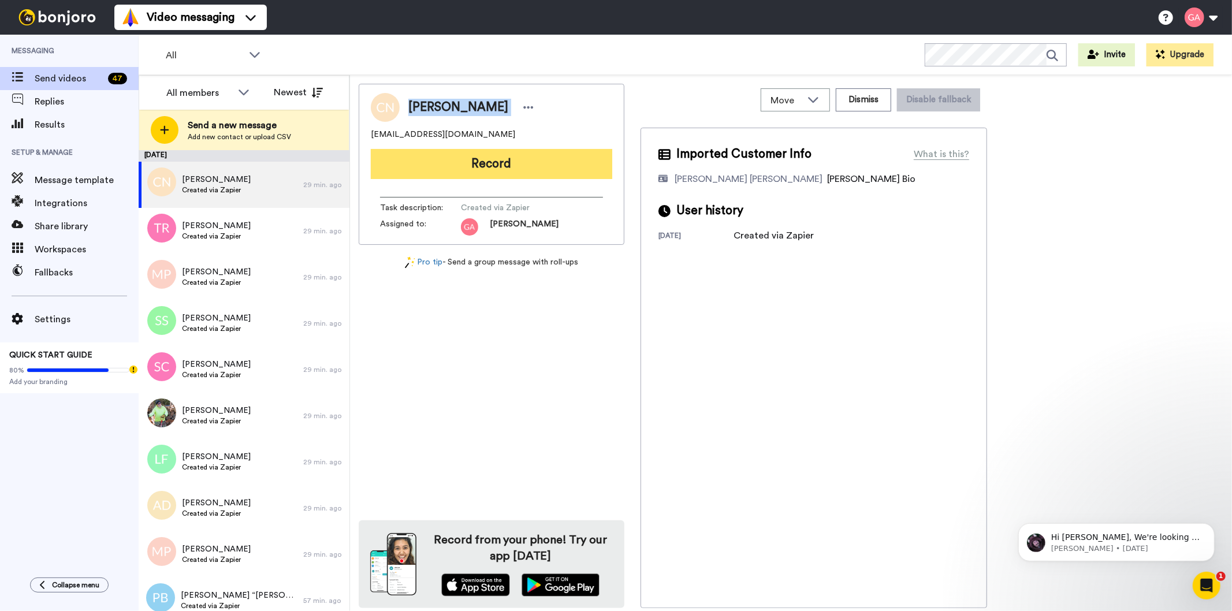
click at [546, 165] on button "Record" at bounding box center [491, 164] width 241 height 30
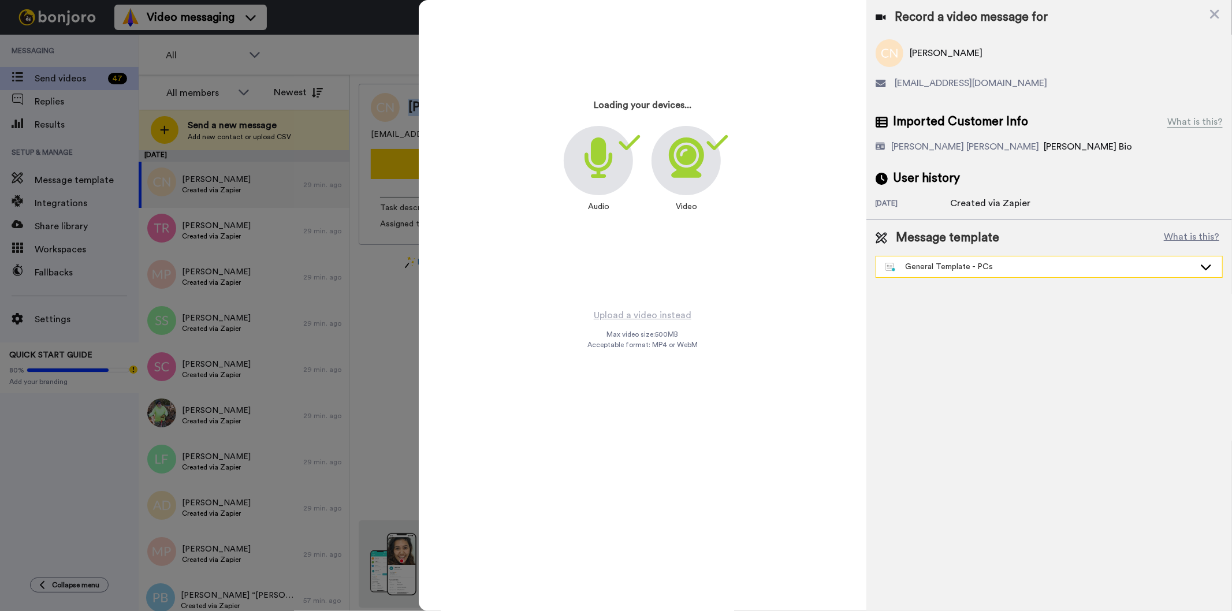
click at [1032, 266] on div "General Template - PCs" at bounding box center [1040, 267] width 309 height 12
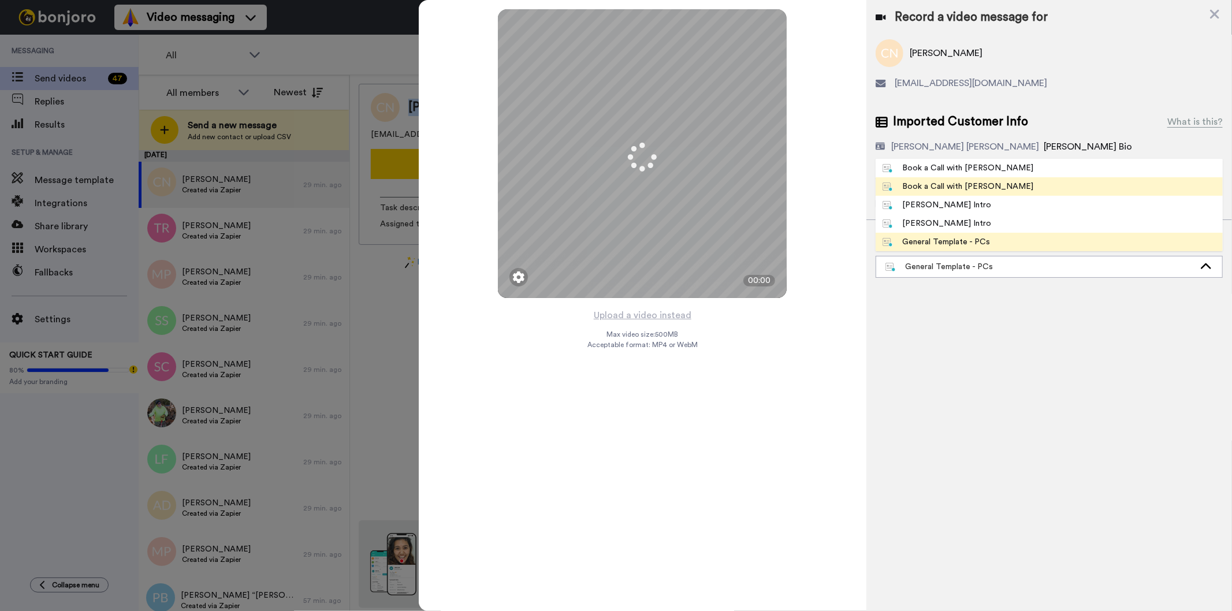
click at [951, 181] on div "Book a Call with Gilda" at bounding box center [958, 187] width 151 height 12
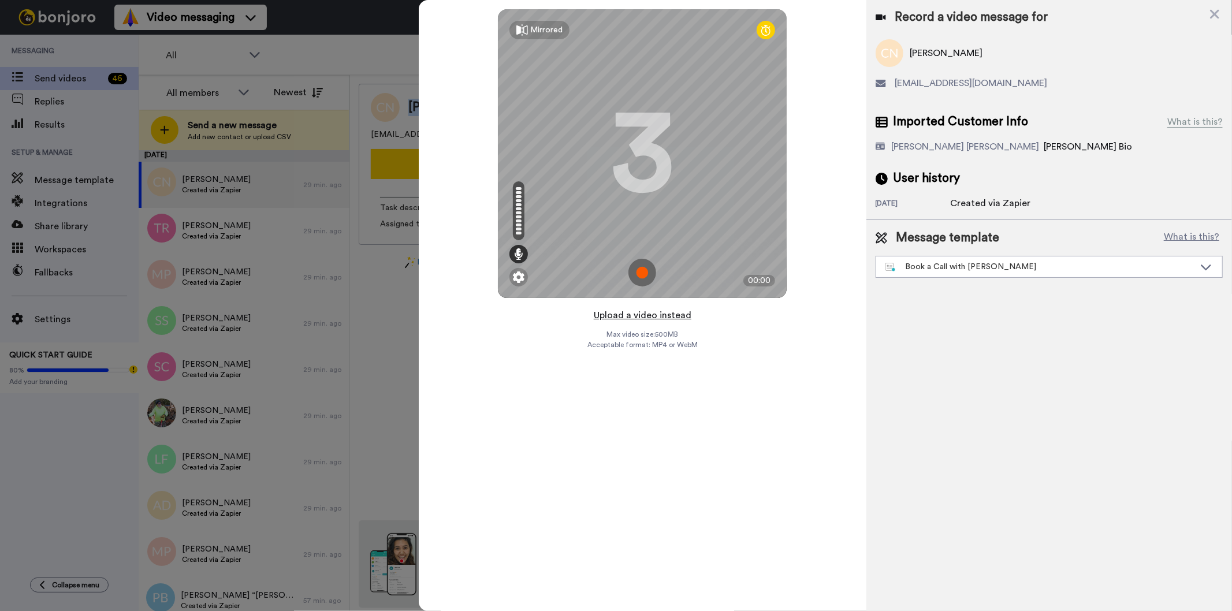
click at [678, 309] on button "Upload a video instead" at bounding box center [642, 315] width 105 height 15
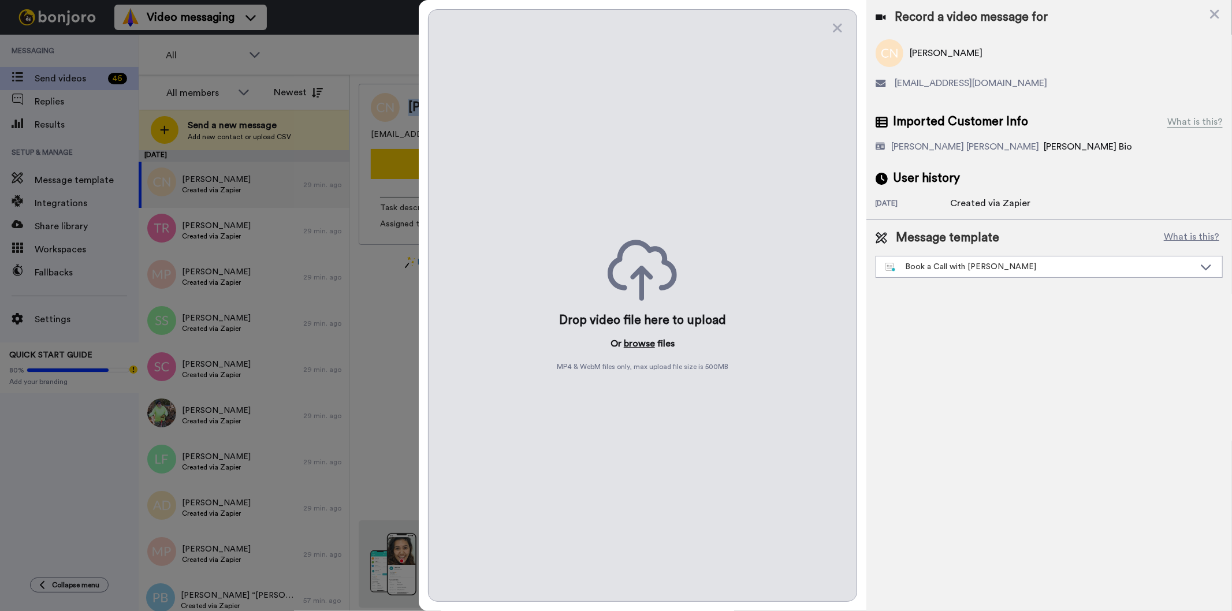
click at [638, 347] on button "browse" at bounding box center [639, 344] width 31 height 14
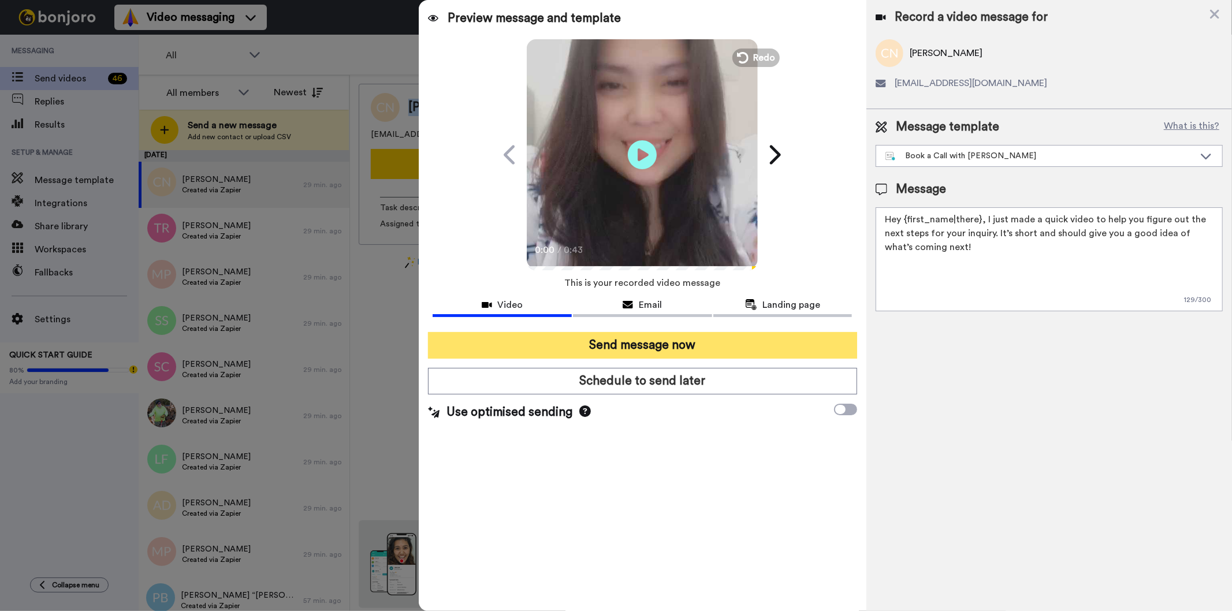
click at [653, 332] on button "Send message now" at bounding box center [642, 345] width 429 height 27
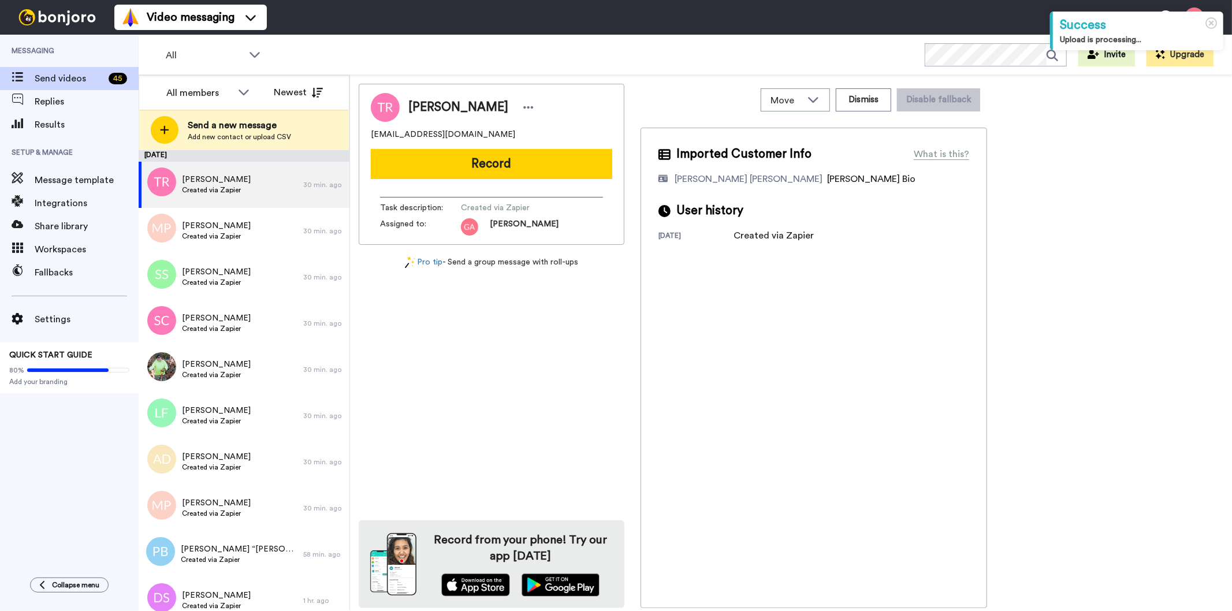
click at [463, 105] on span "[PERSON_NAME]" at bounding box center [458, 107] width 100 height 17
copy div "Tara Ross-Welsh"
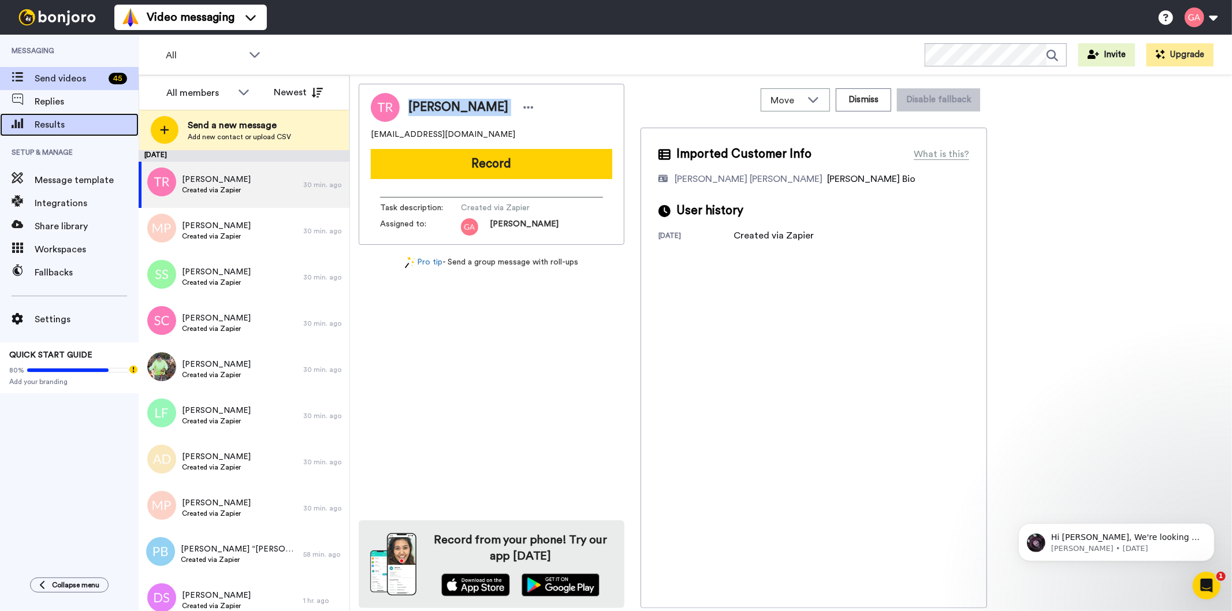
click at [42, 126] on span "Results" at bounding box center [87, 125] width 104 height 14
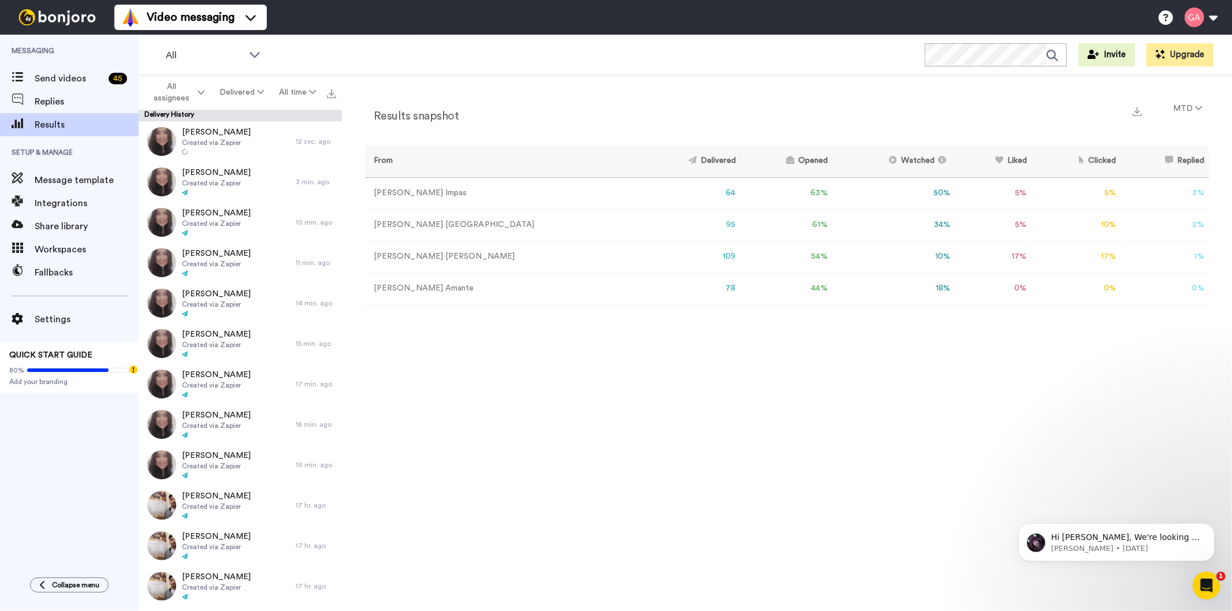
click at [984, 258] on td "17 %" at bounding box center [994, 257] width 76 height 32
click at [41, 77] on span "Send videos" at bounding box center [69, 79] width 69 height 14
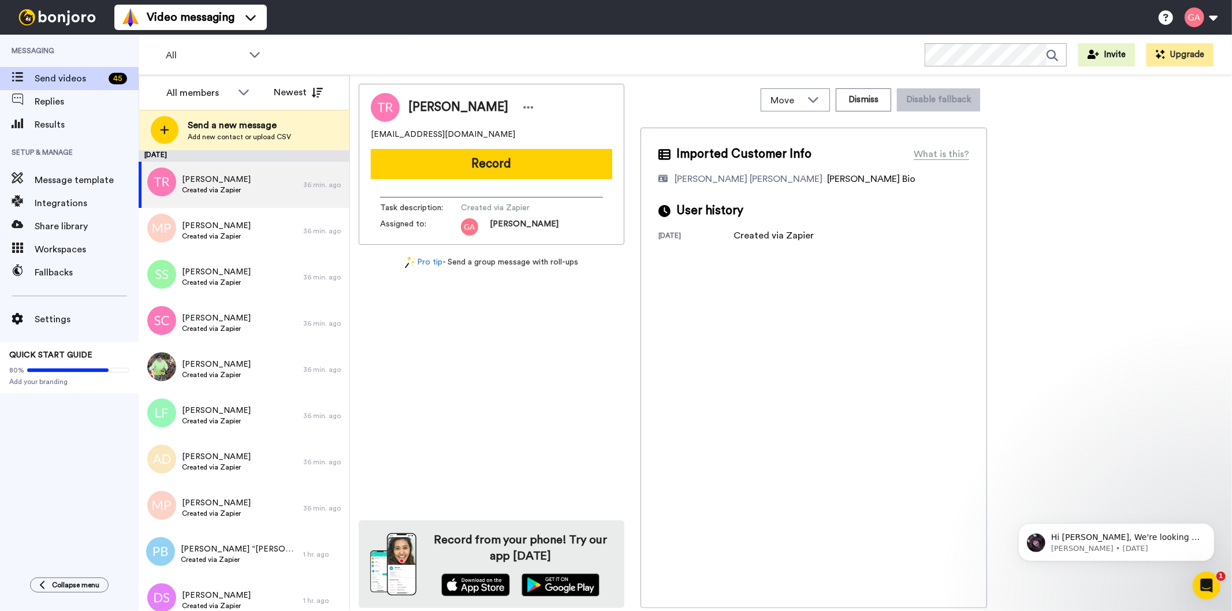
click at [461, 109] on span "Tara Ross-Welsh" at bounding box center [458, 107] width 100 height 17
copy div "Tara Ross-Welsh"
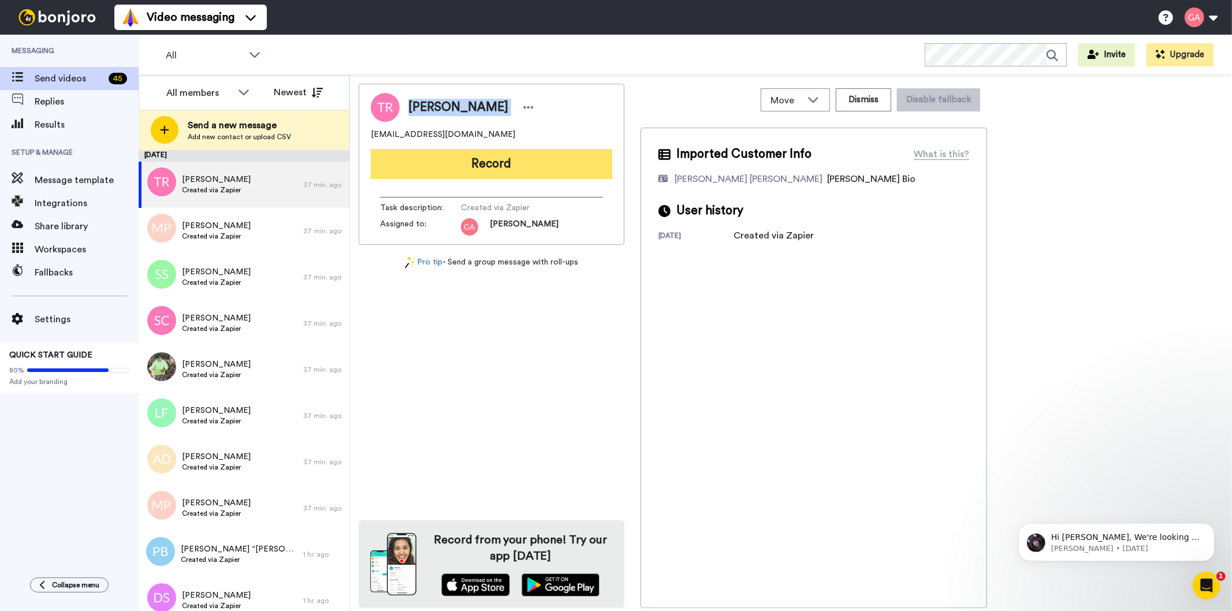
click at [562, 165] on button "Record" at bounding box center [491, 164] width 241 height 30
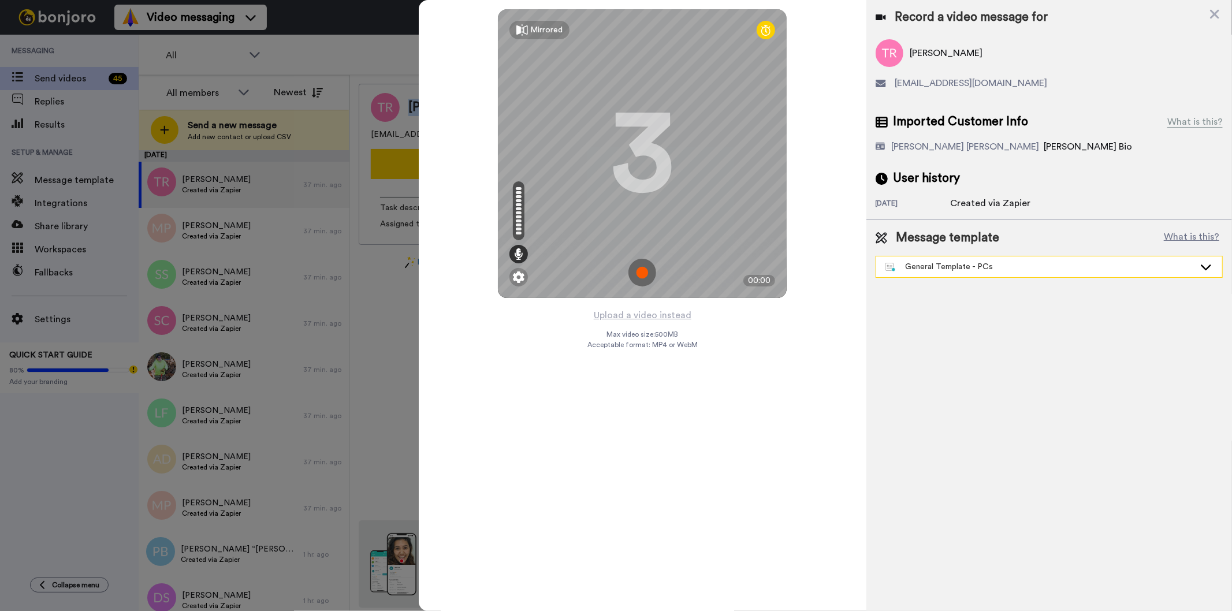
click at [949, 273] on div "General Template - PCs" at bounding box center [1049, 267] width 346 height 21
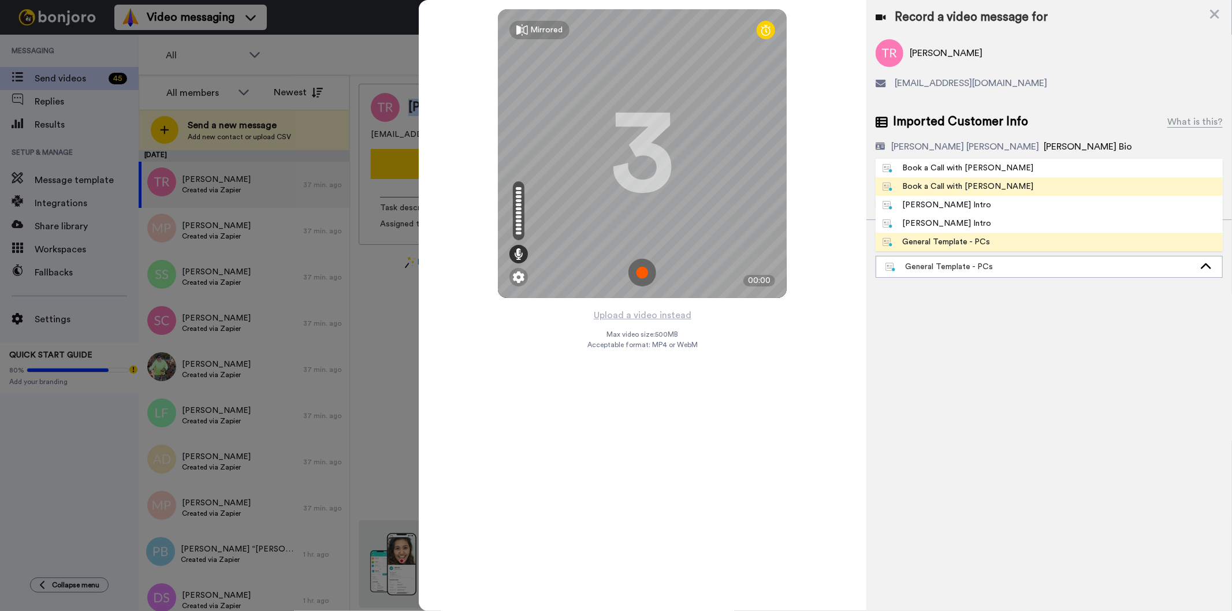
click at [962, 185] on div "Book a Call with Gilda" at bounding box center [958, 187] width 151 height 12
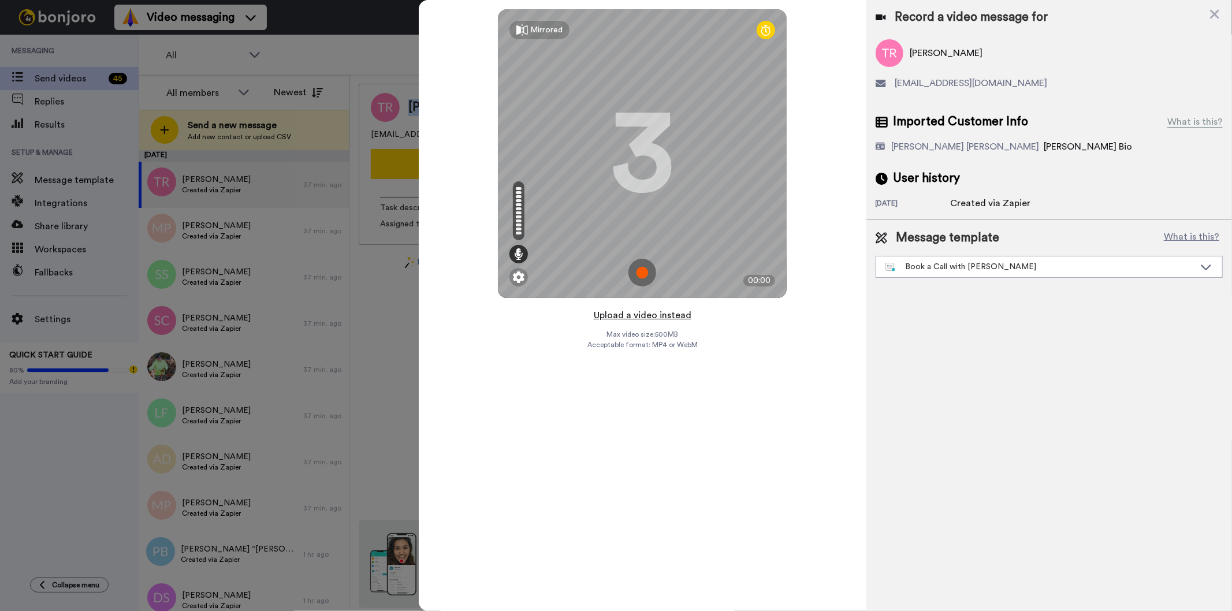
click at [659, 313] on button "Upload a video instead" at bounding box center [642, 315] width 105 height 15
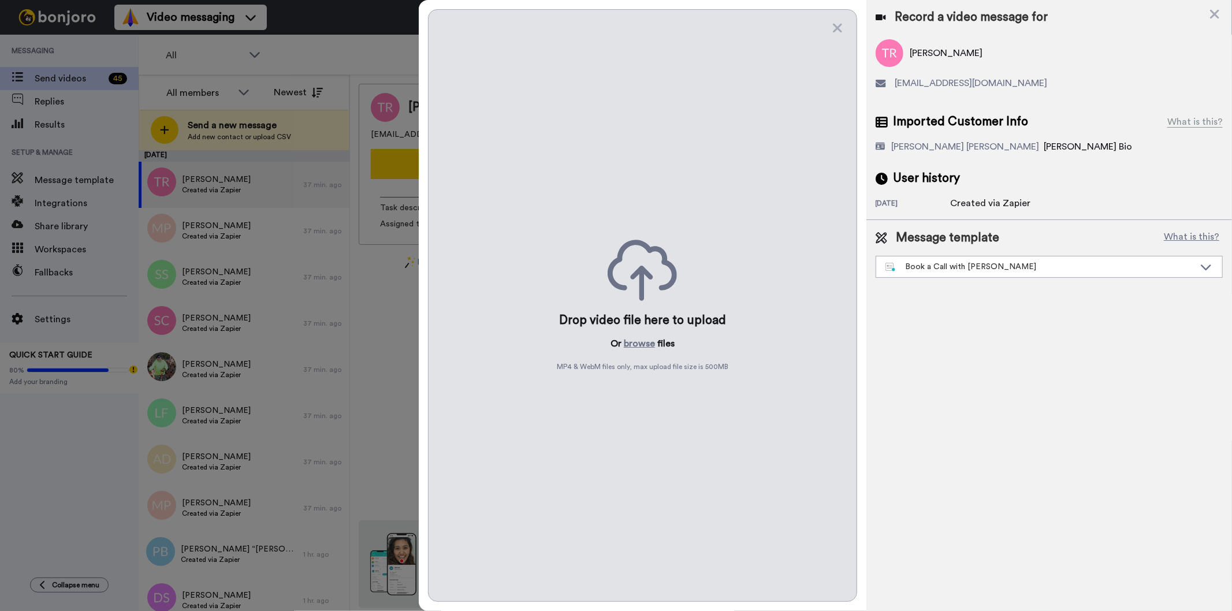
click at [644, 329] on div "Drop video file here to upload Or browse files MP4 & WebM files only, max uploa…" at bounding box center [642, 305] width 429 height 593
click at [641, 350] on button "browse" at bounding box center [639, 344] width 31 height 14
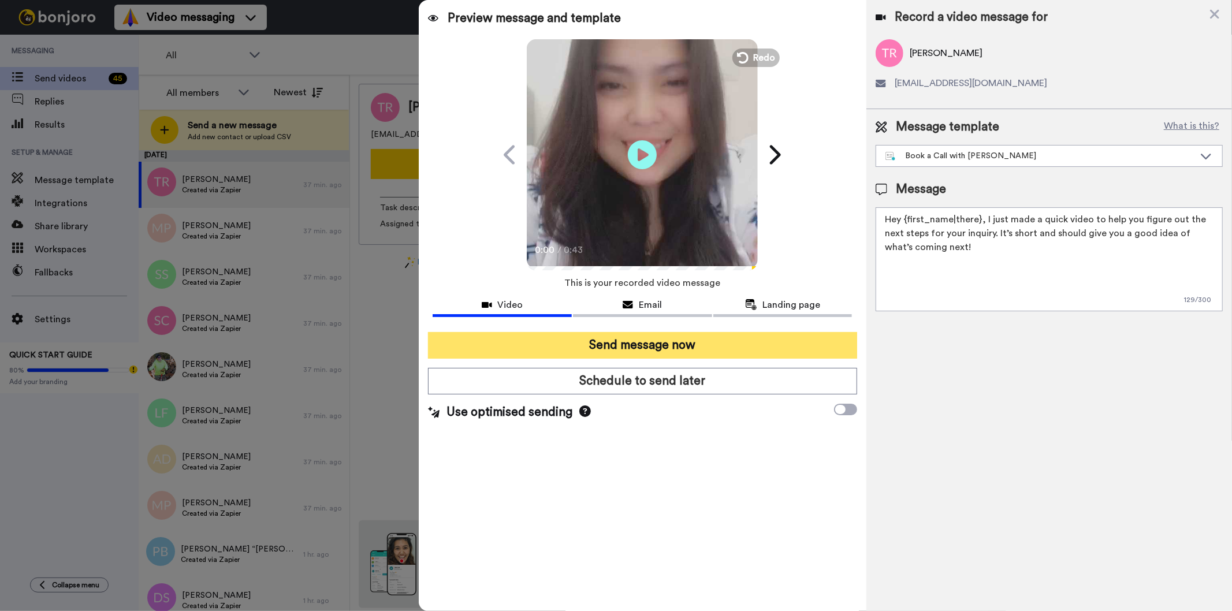
click at [729, 337] on button "Send message now" at bounding box center [642, 345] width 429 height 27
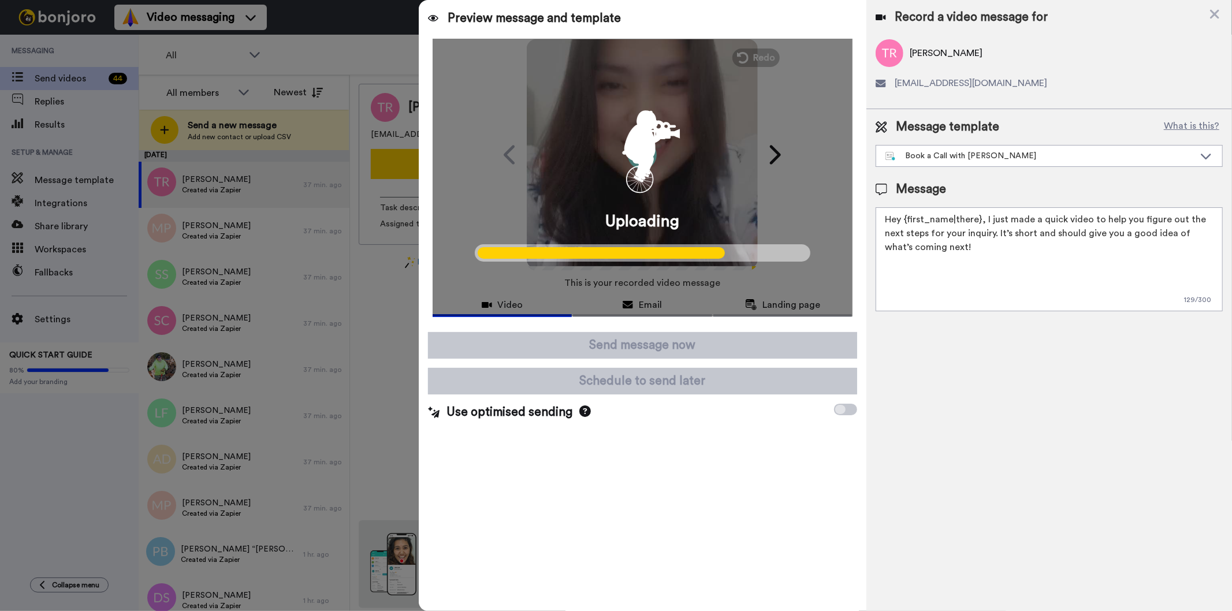
click at [789, 501] on div "Preview message and template Play/Pause 0:00 / 0:43 Gilda from Tellwell respond…" at bounding box center [642, 305] width 447 height 611
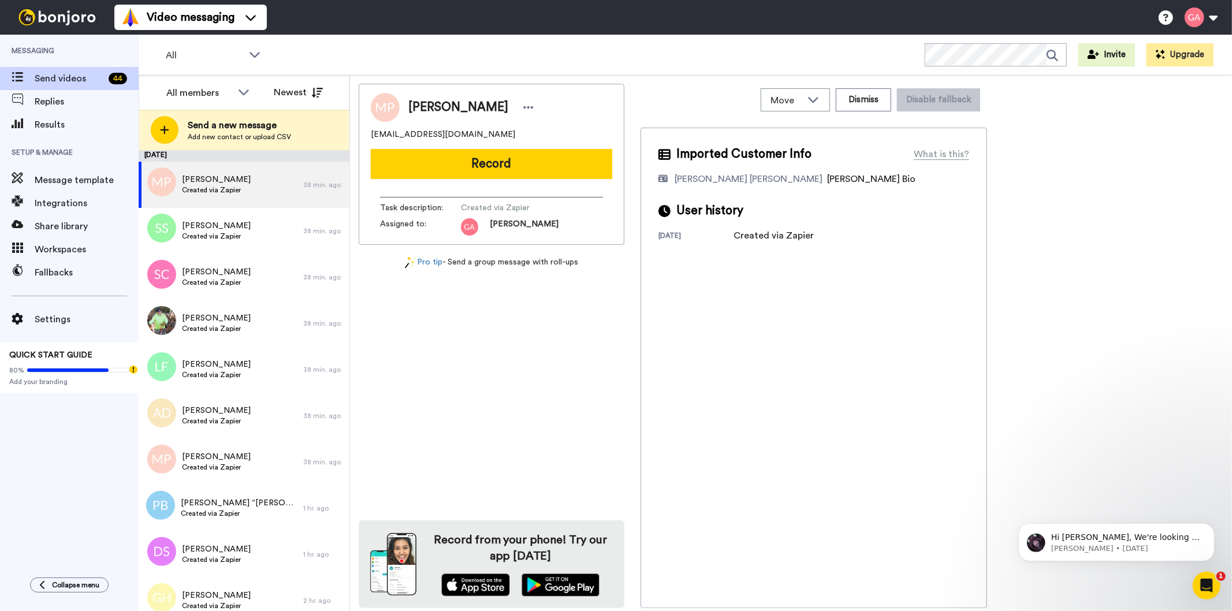
click at [455, 105] on span "[PERSON_NAME]" at bounding box center [458, 107] width 100 height 17
copy div "[PERSON_NAME]"
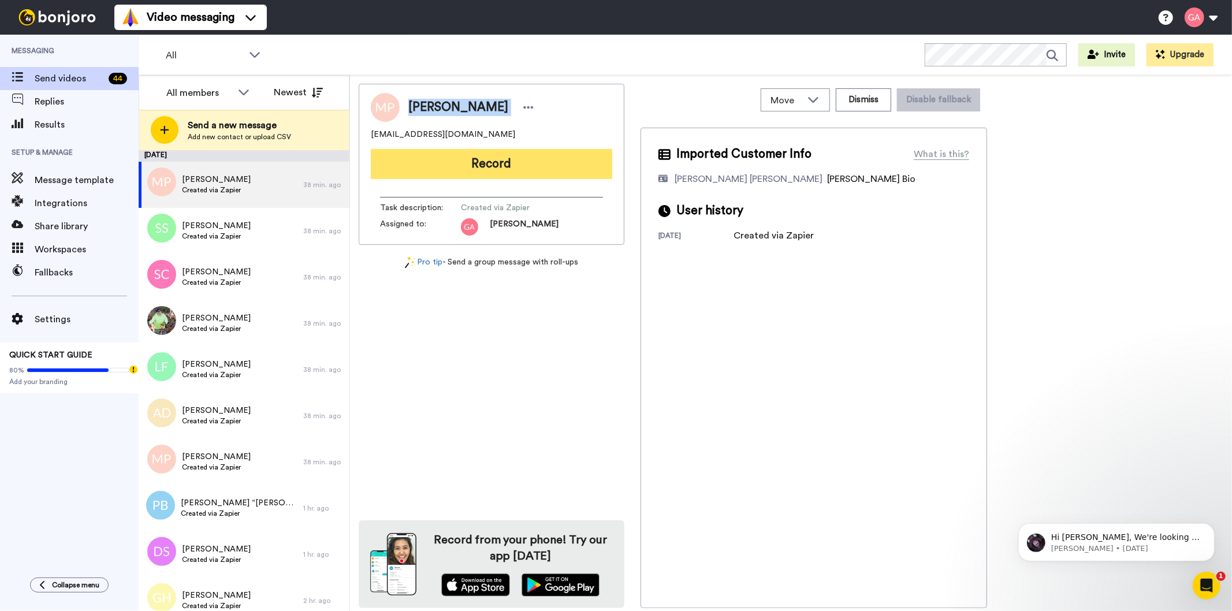
click at [459, 154] on button "Record" at bounding box center [491, 164] width 241 height 30
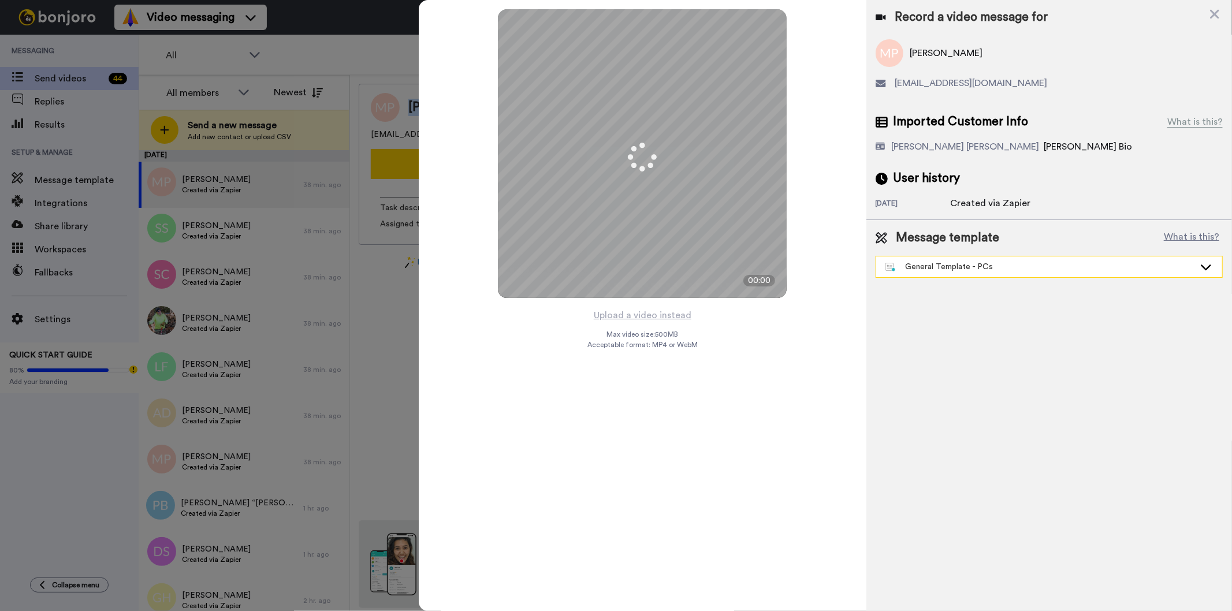
click at [1003, 270] on div "General Template - PCs" at bounding box center [1040, 267] width 309 height 12
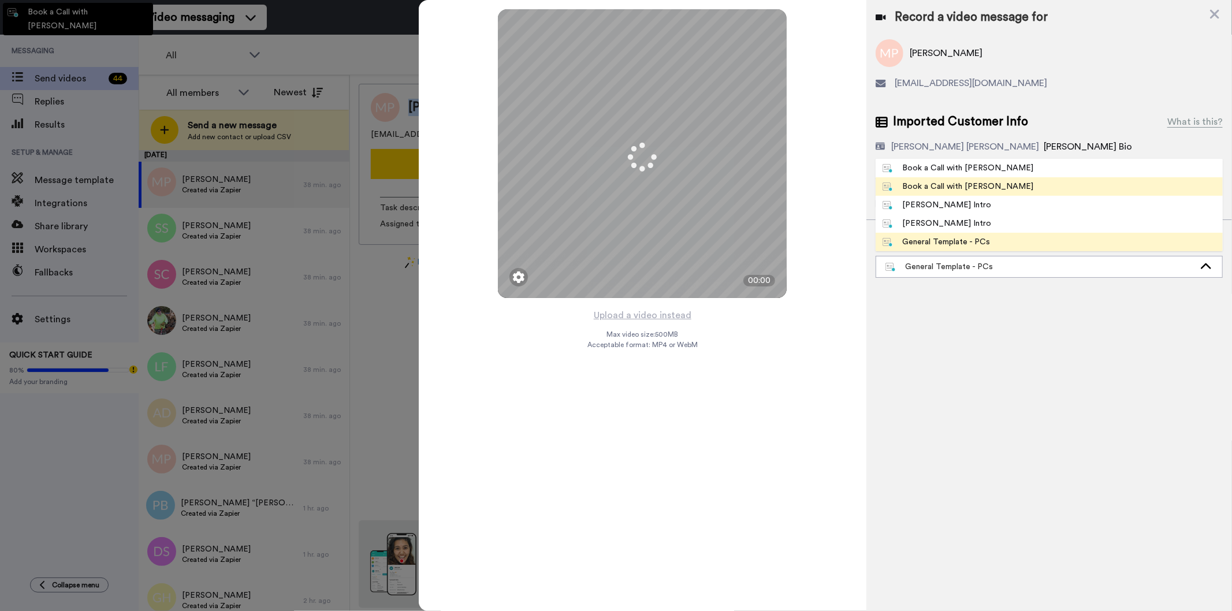
click at [977, 182] on div "Book a Call with [PERSON_NAME]" at bounding box center [958, 187] width 151 height 12
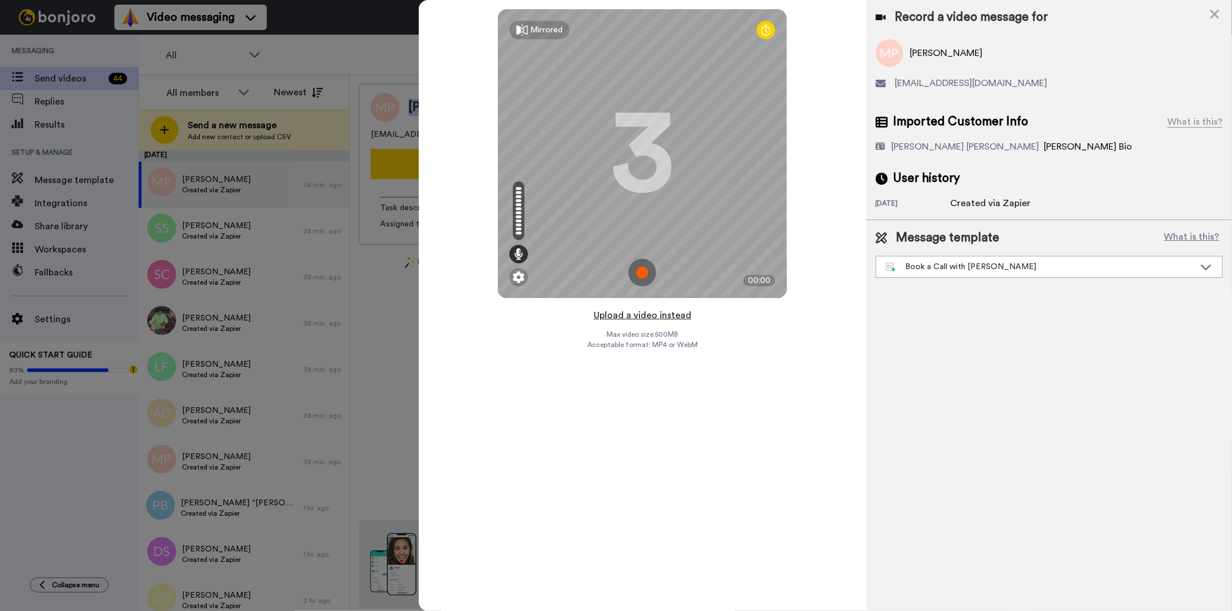
click at [671, 318] on button "Upload a video instead" at bounding box center [642, 315] width 105 height 15
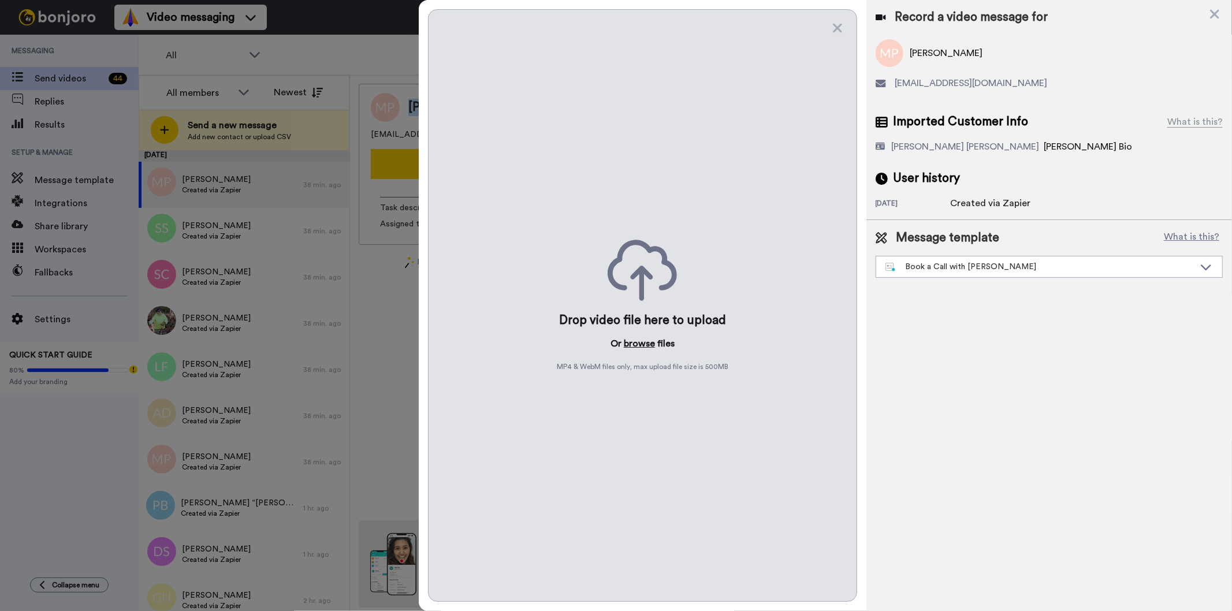
click at [640, 347] on button "browse" at bounding box center [639, 344] width 31 height 14
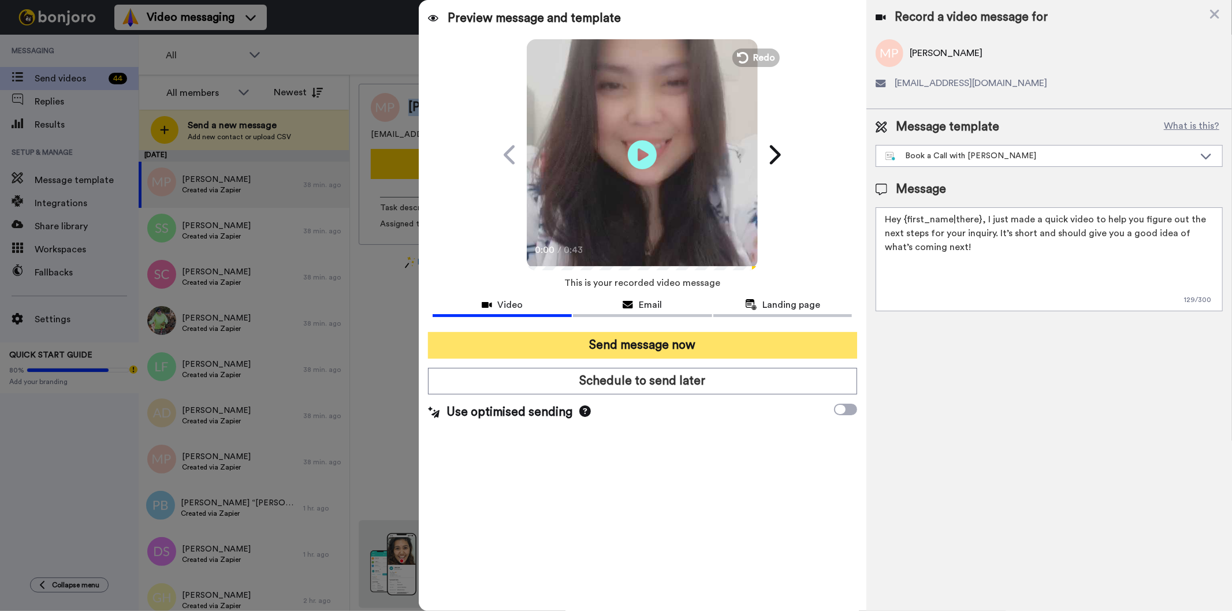
click at [722, 337] on button "Send message now" at bounding box center [642, 345] width 429 height 27
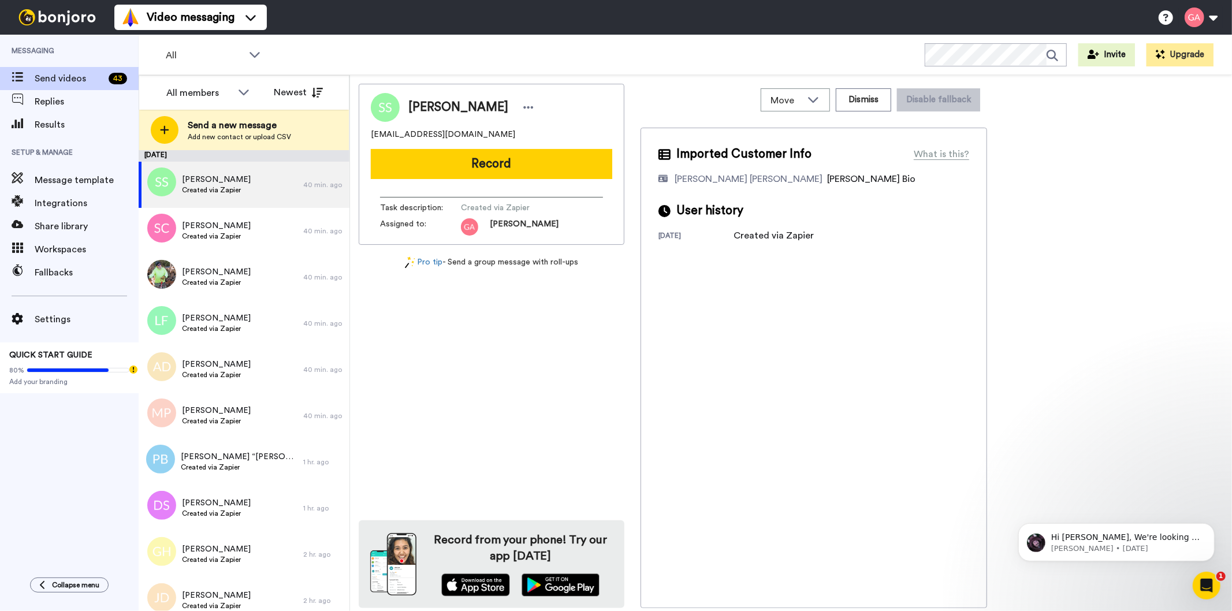
click at [423, 120] on div "[PERSON_NAME]" at bounding box center [491, 107] width 241 height 29
click at [431, 106] on span "[PERSON_NAME]" at bounding box center [458, 107] width 100 height 17
click at [431, 106] on span "Sy Smith" at bounding box center [458, 107] width 100 height 17
copy div "Sy Smith"
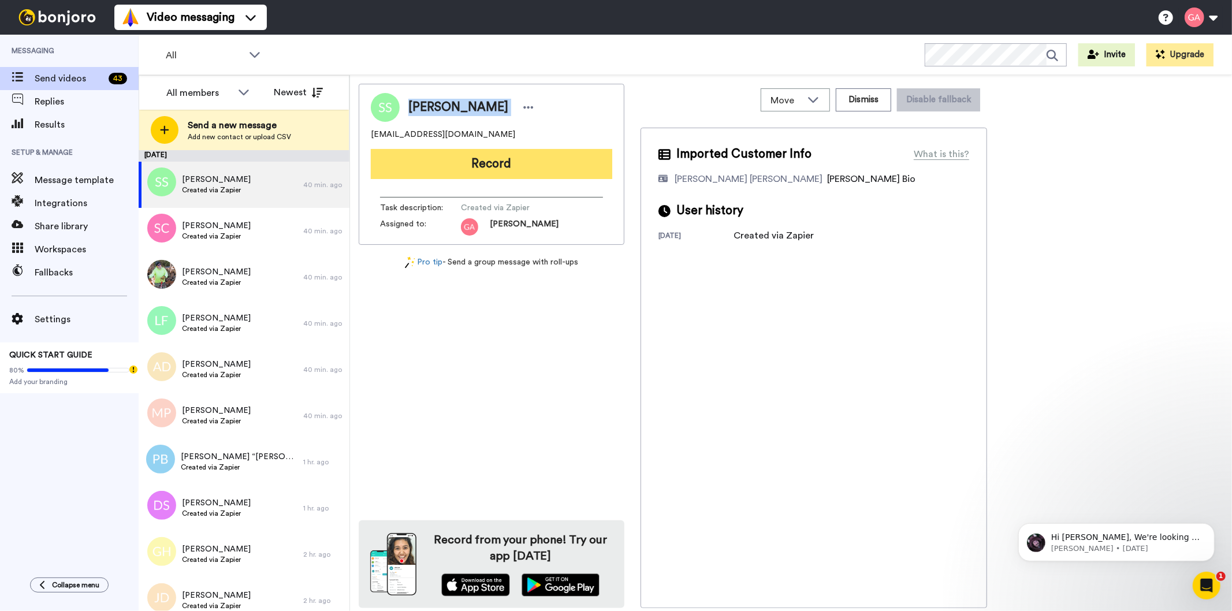
click at [569, 169] on button "Record" at bounding box center [491, 164] width 241 height 30
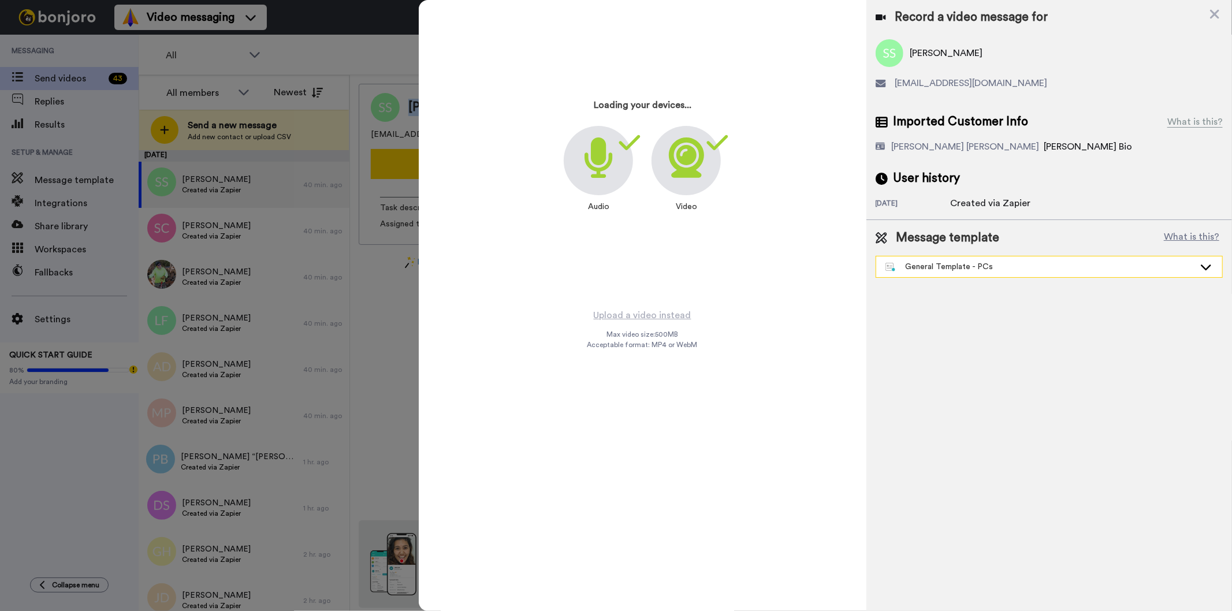
click at [991, 270] on div "General Template - PCs" at bounding box center [1040, 267] width 309 height 12
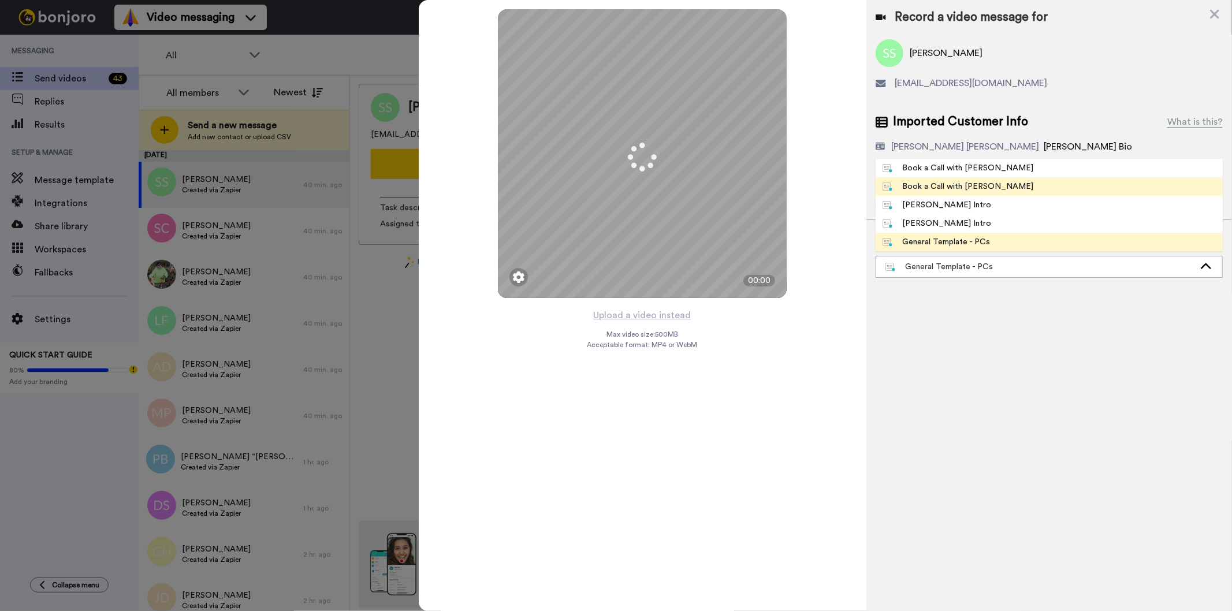
click at [990, 192] on li "Book a Call with Gilda" at bounding box center [1049, 186] width 347 height 18
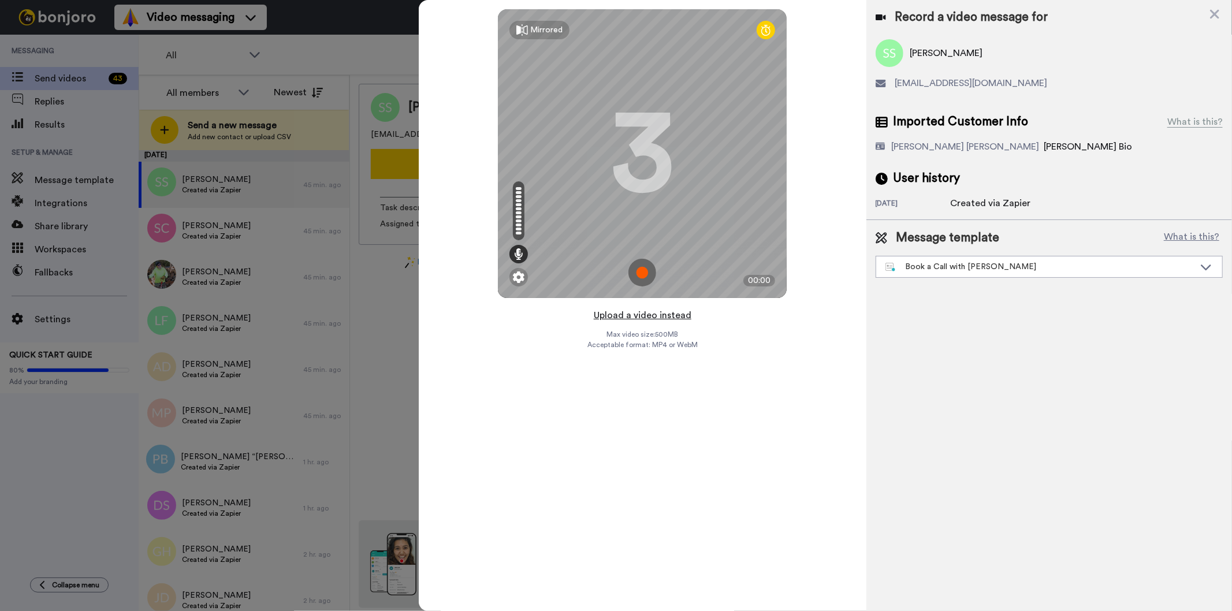
click at [615, 317] on button "Upload a video instead" at bounding box center [642, 315] width 105 height 15
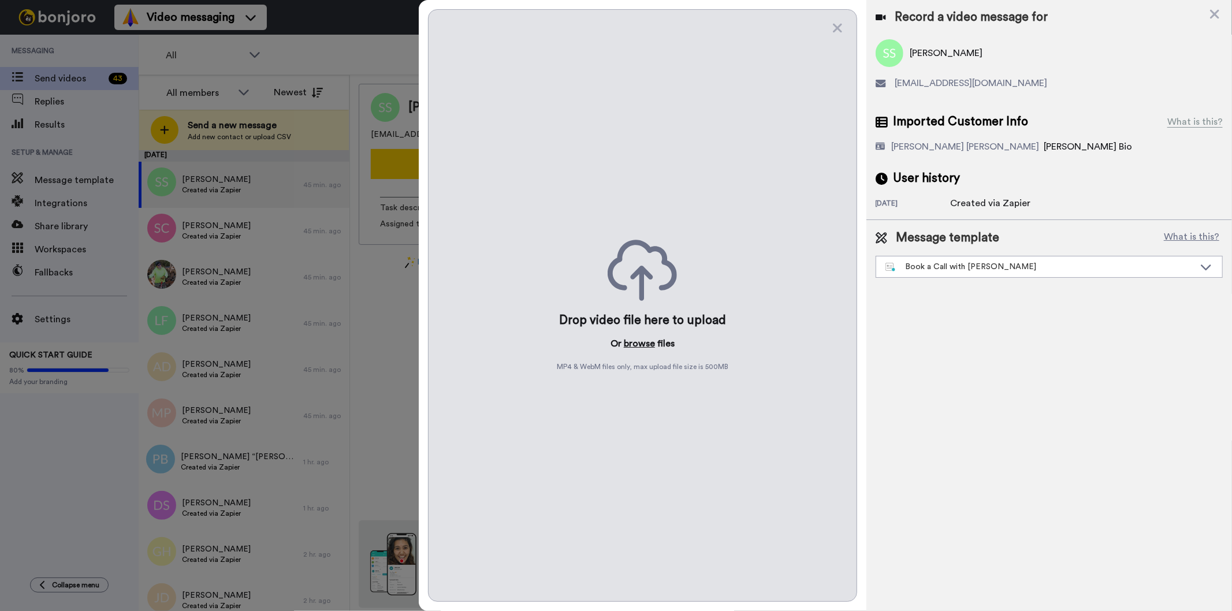
click at [635, 339] on button "browse" at bounding box center [639, 344] width 31 height 14
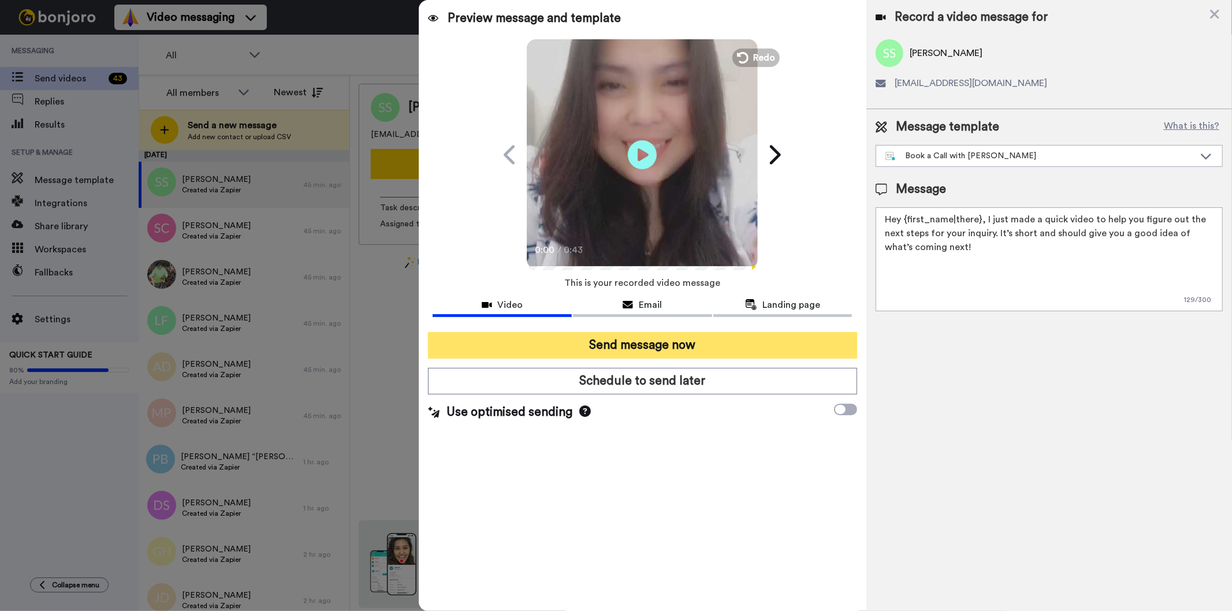
click at [708, 343] on button "Send message now" at bounding box center [642, 345] width 429 height 27
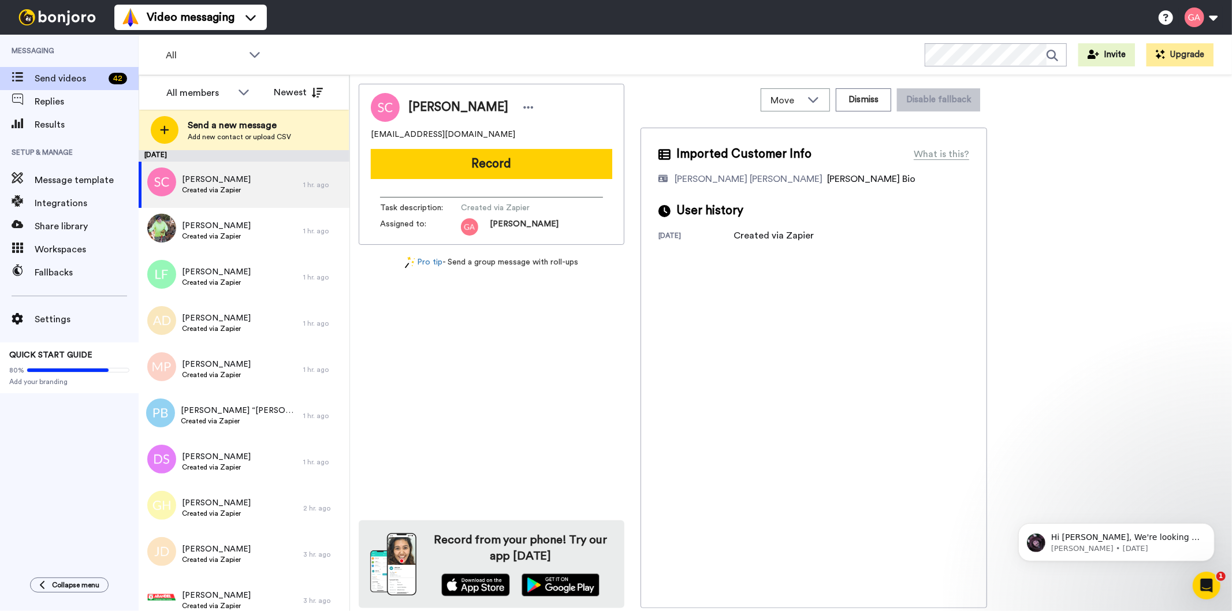
click at [800, 468] on div "Imported Customer Info What is this? [PERSON_NAME] [PERSON_NAME] Bonjoro Assign…" at bounding box center [814, 368] width 347 height 481
